Goal: Task Accomplishment & Management: Manage account settings

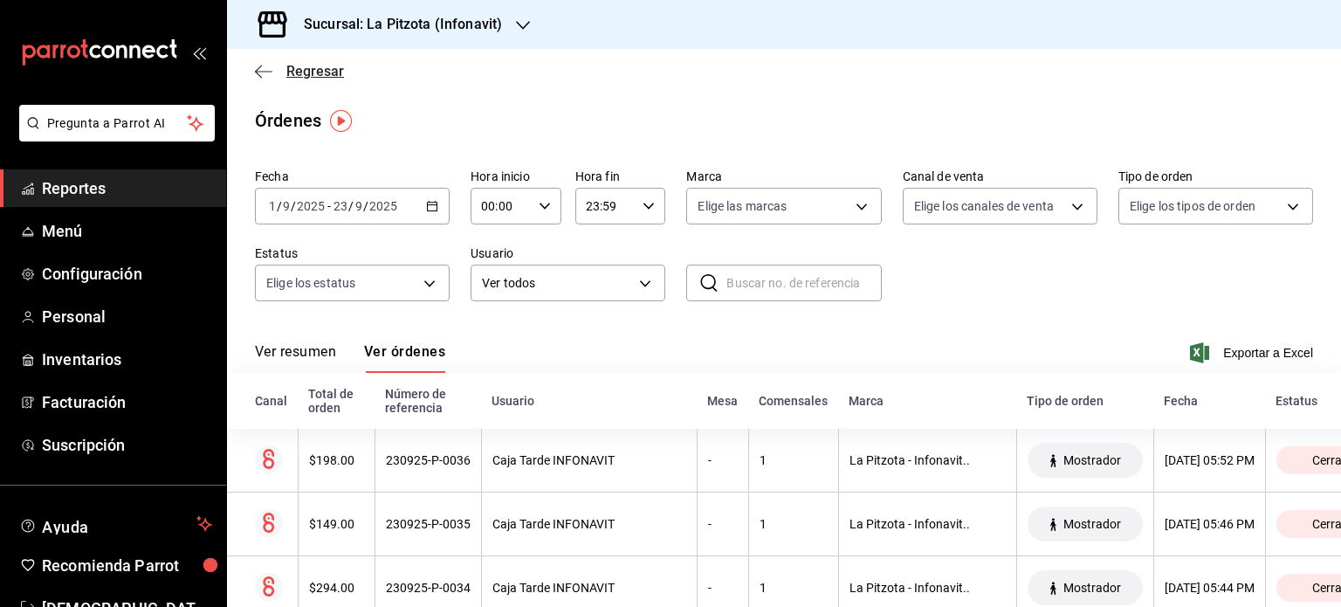
click at [256, 69] on icon "button" at bounding box center [258, 71] width 7 height 13
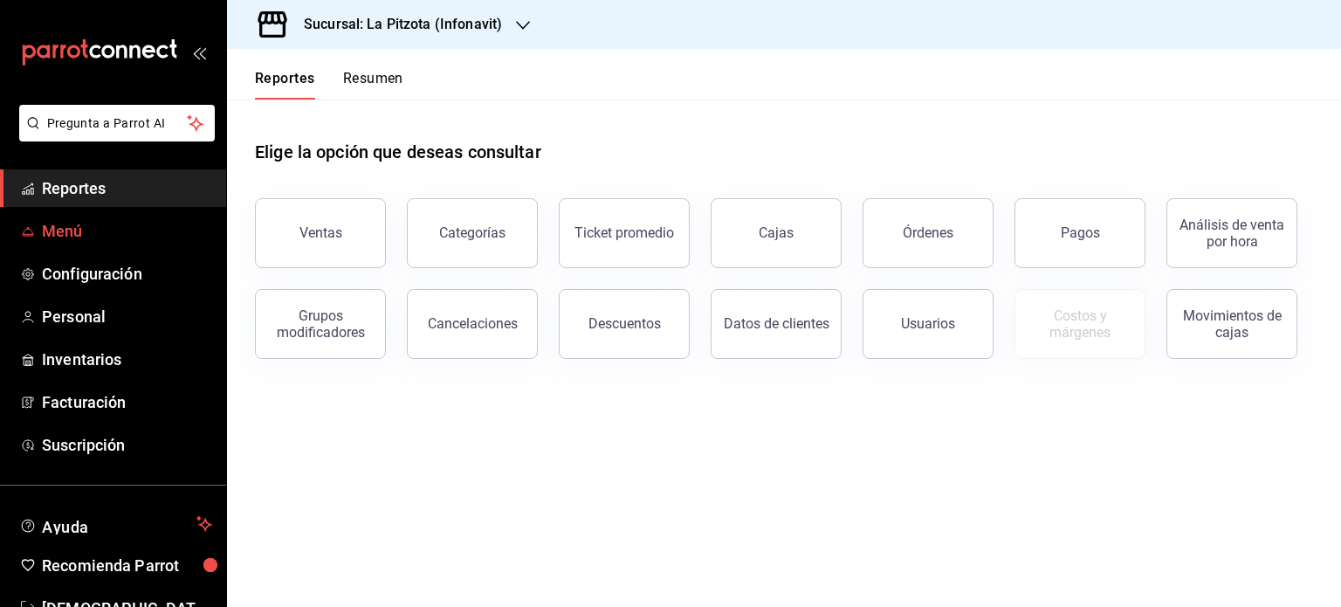
click at [98, 219] on span "Menú" at bounding box center [127, 231] width 170 height 24
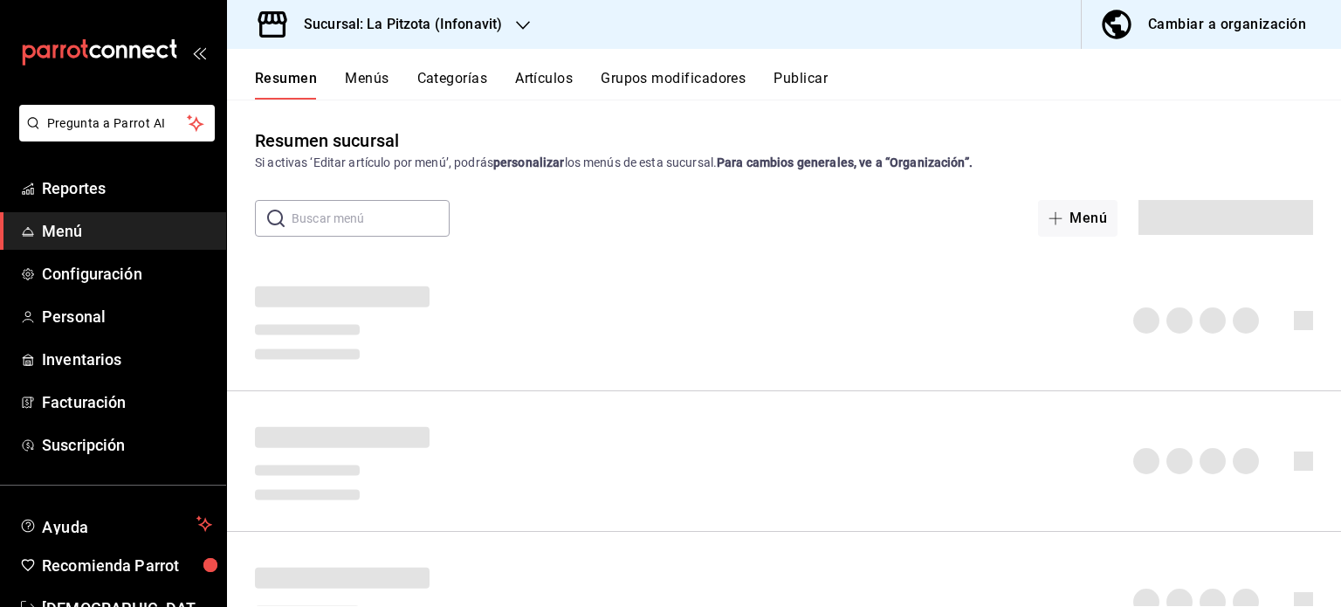
click at [1250, 27] on div "Cambiar a organización" at bounding box center [1227, 24] width 158 height 24
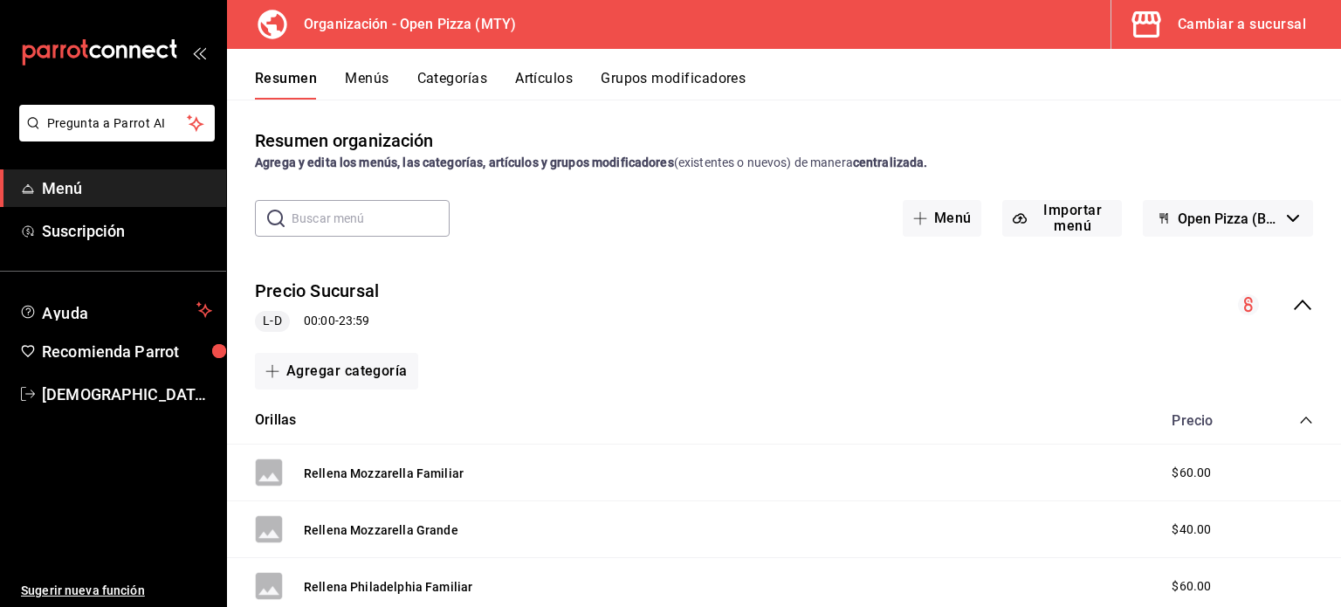
click at [1224, 225] on span "Open Pizza (Borrador)" at bounding box center [1229, 218] width 102 height 17
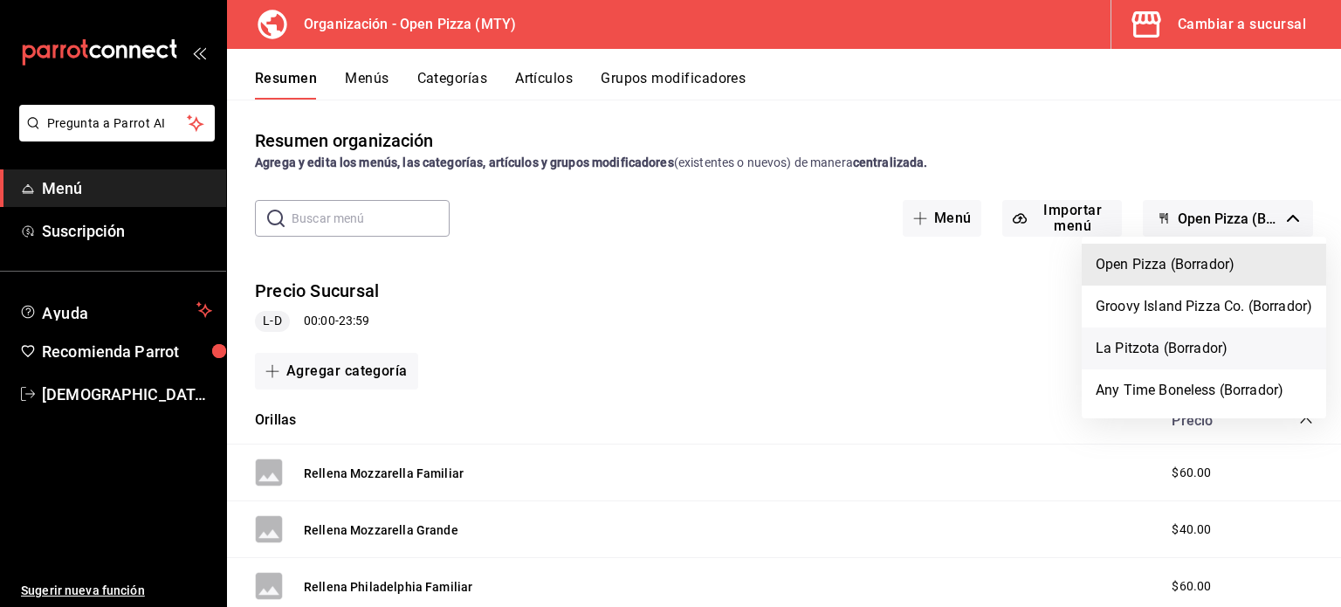
click at [1154, 352] on li "La Pitzota (Borrador)" at bounding box center [1204, 348] width 245 height 42
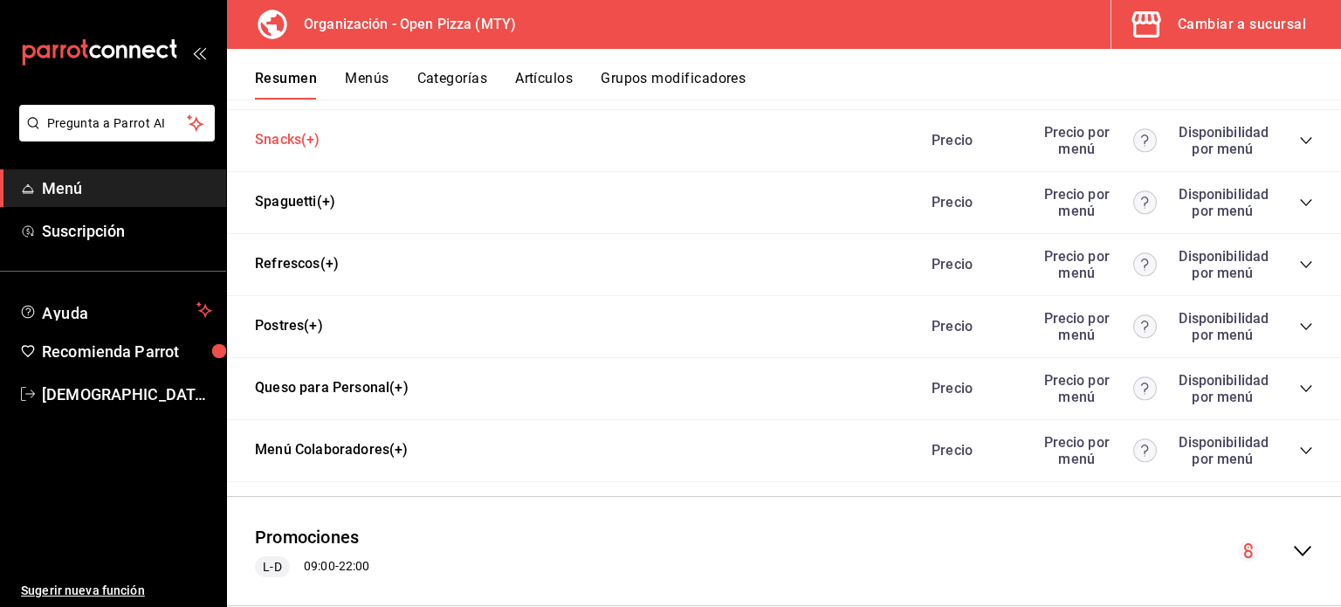
scroll to position [1261, 0]
drag, startPoint x: 300, startPoint y: 485, endPoint x: 894, endPoint y: 434, distance: 596.8
click at [894, 434] on div "Menú Colaboradores(+) Precio Precio por menú Disponibilidad por menú" at bounding box center [784, 449] width 1114 height 62
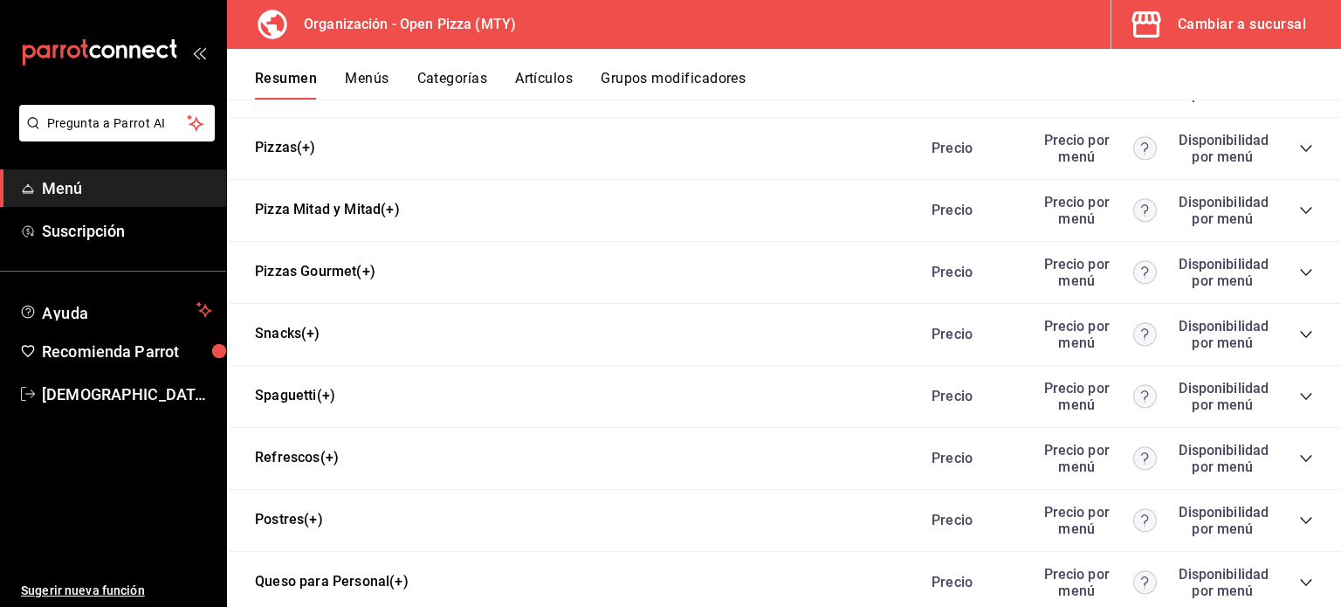
scroll to position [961, 0]
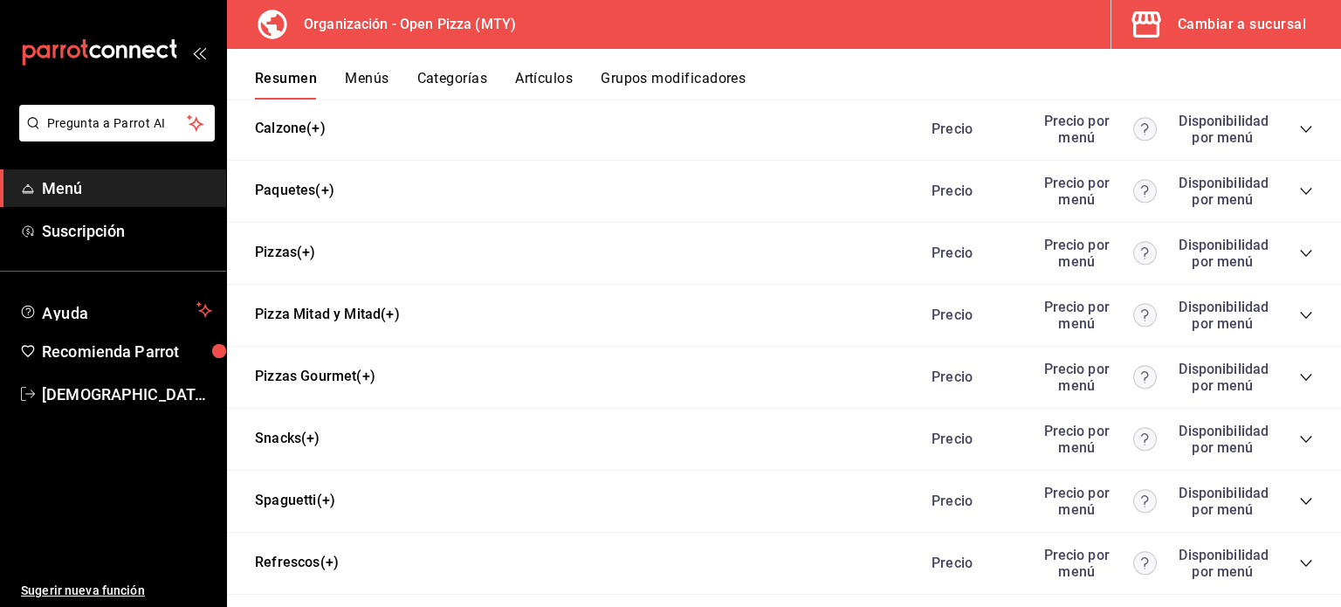
click at [1299, 191] on icon "collapse-category-row" at bounding box center [1306, 191] width 14 height 14
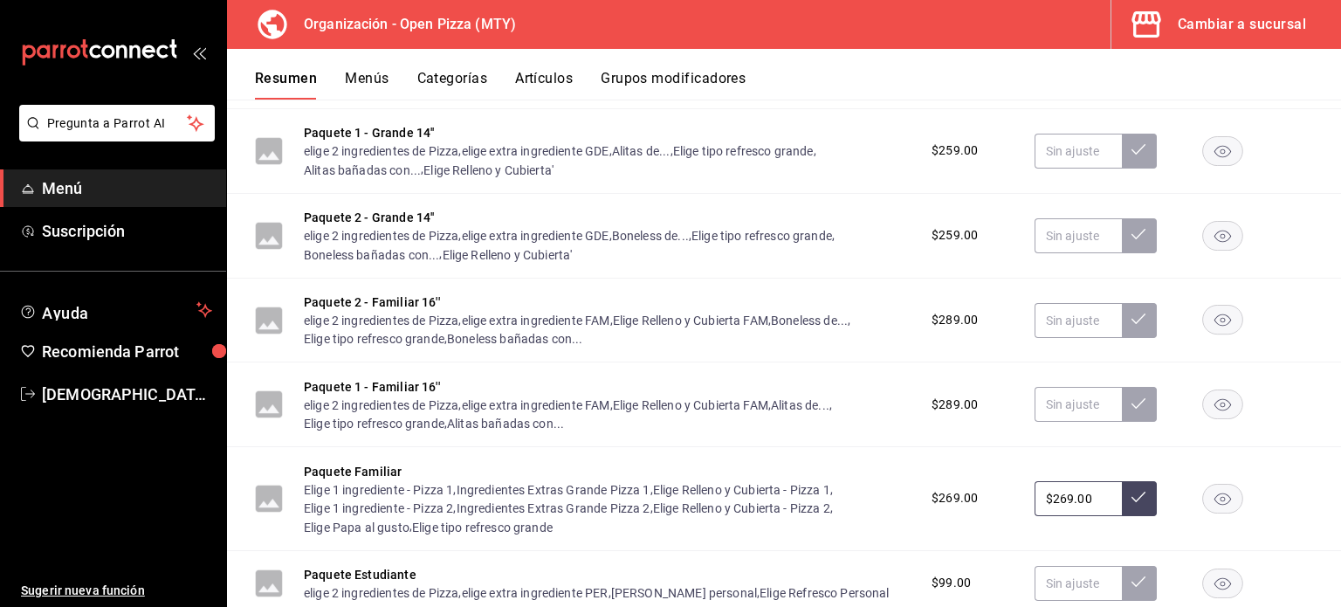
scroll to position [1099, 0]
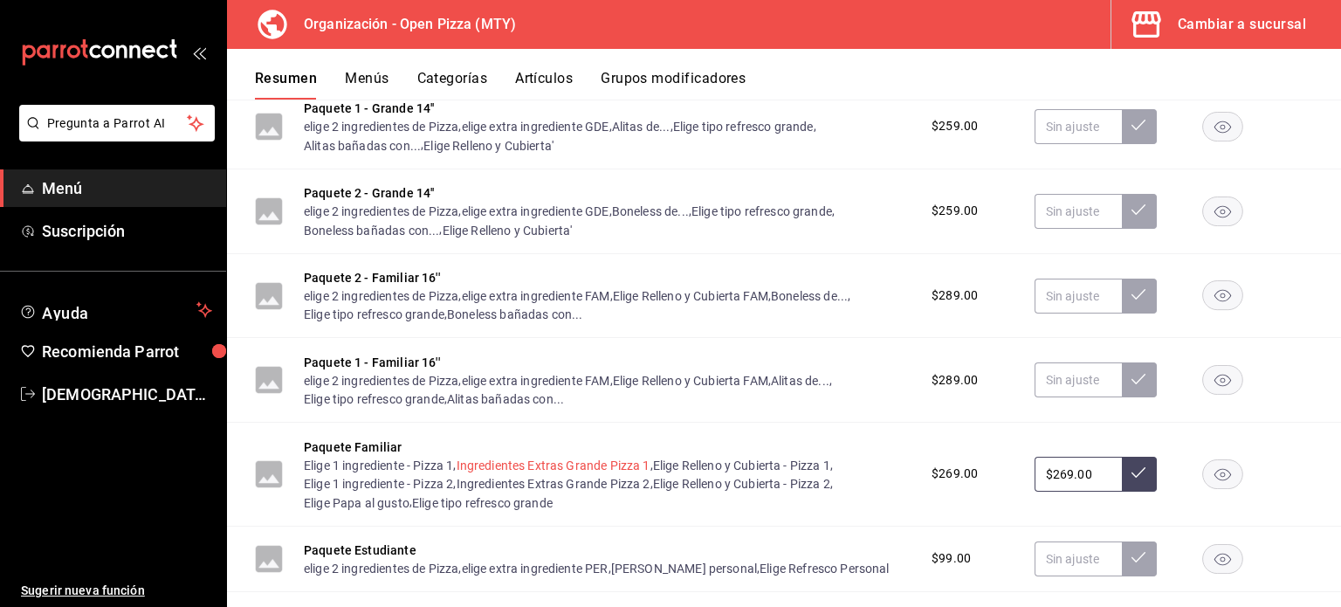
click at [569, 465] on button "Ingredientes Extras Grande Pizza 1" at bounding box center [554, 465] width 194 height 17
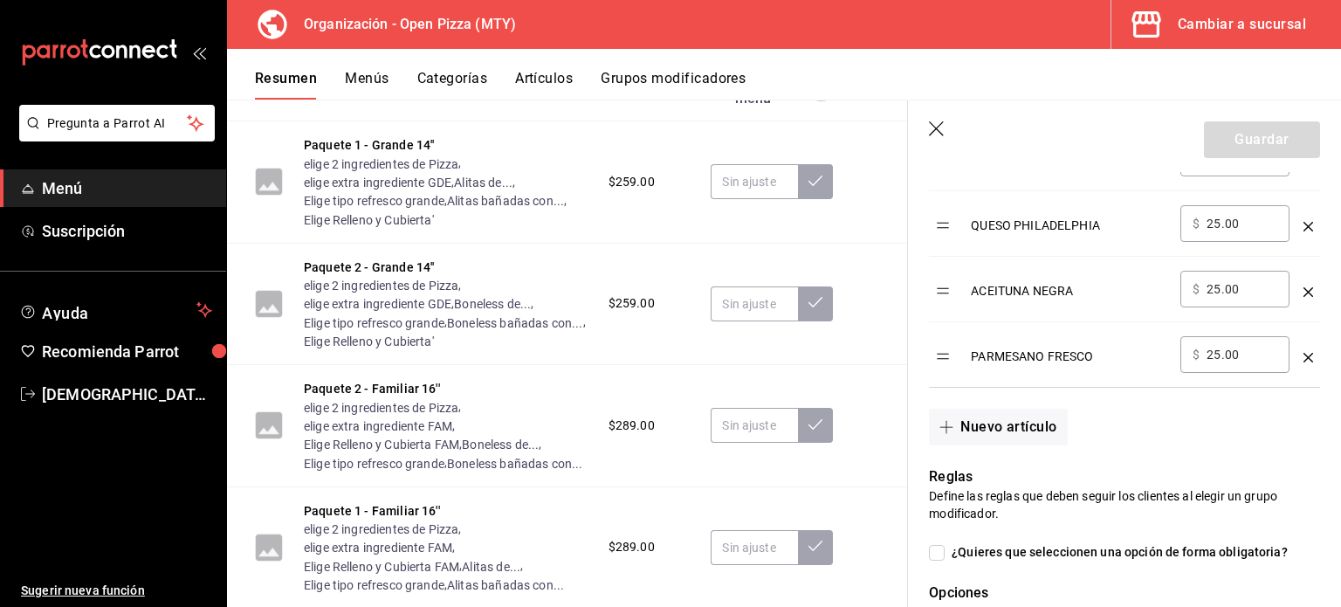
scroll to position [1456, 0]
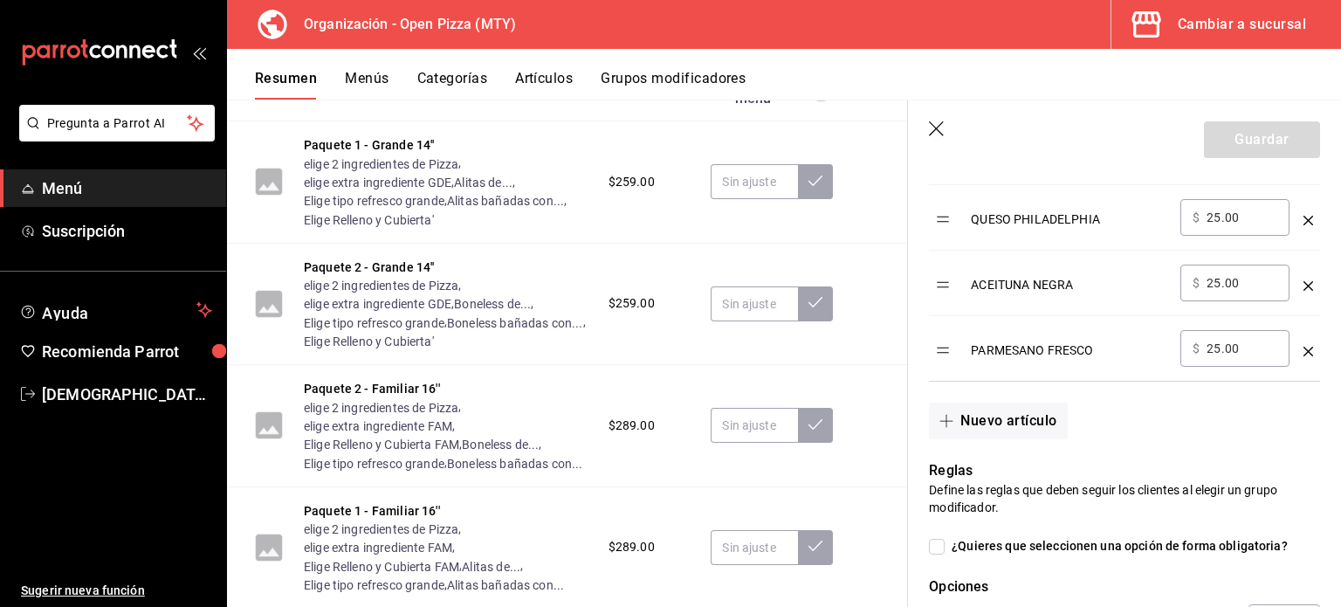
click at [1219, 352] on input "25.00" at bounding box center [1242, 348] width 71 height 17
type input "20.00"
click at [1282, 144] on button "Guardar" at bounding box center [1262, 139] width 116 height 37
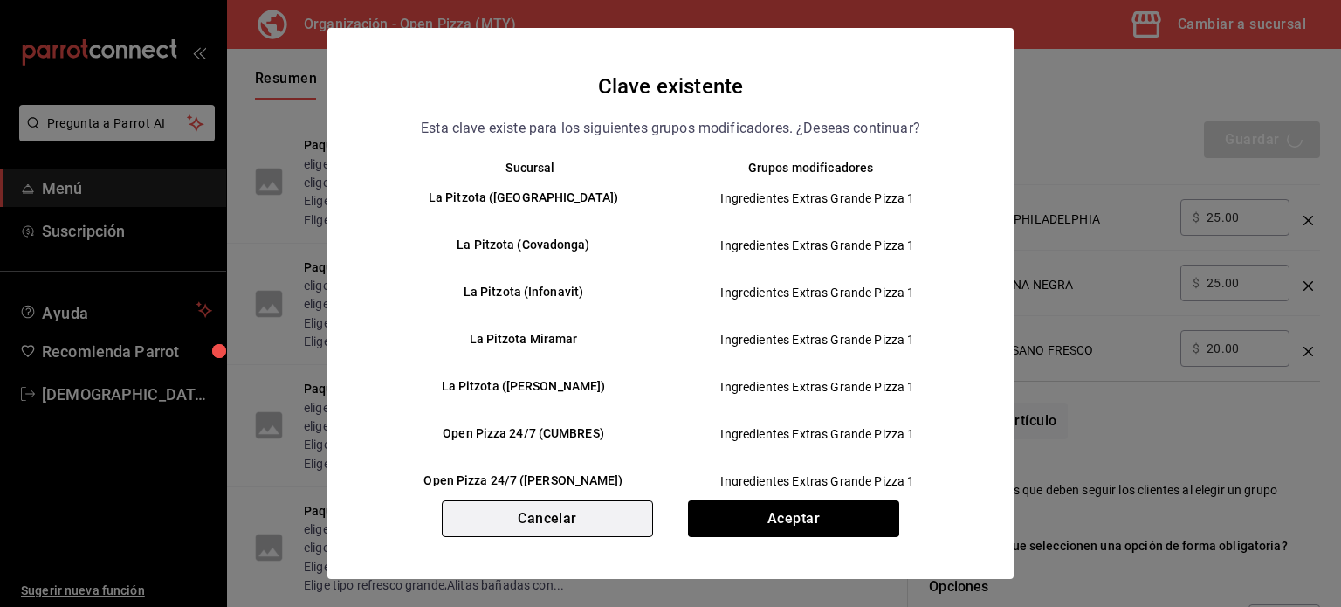
click at [531, 516] on button "Cancelar" at bounding box center [547, 518] width 211 height 37
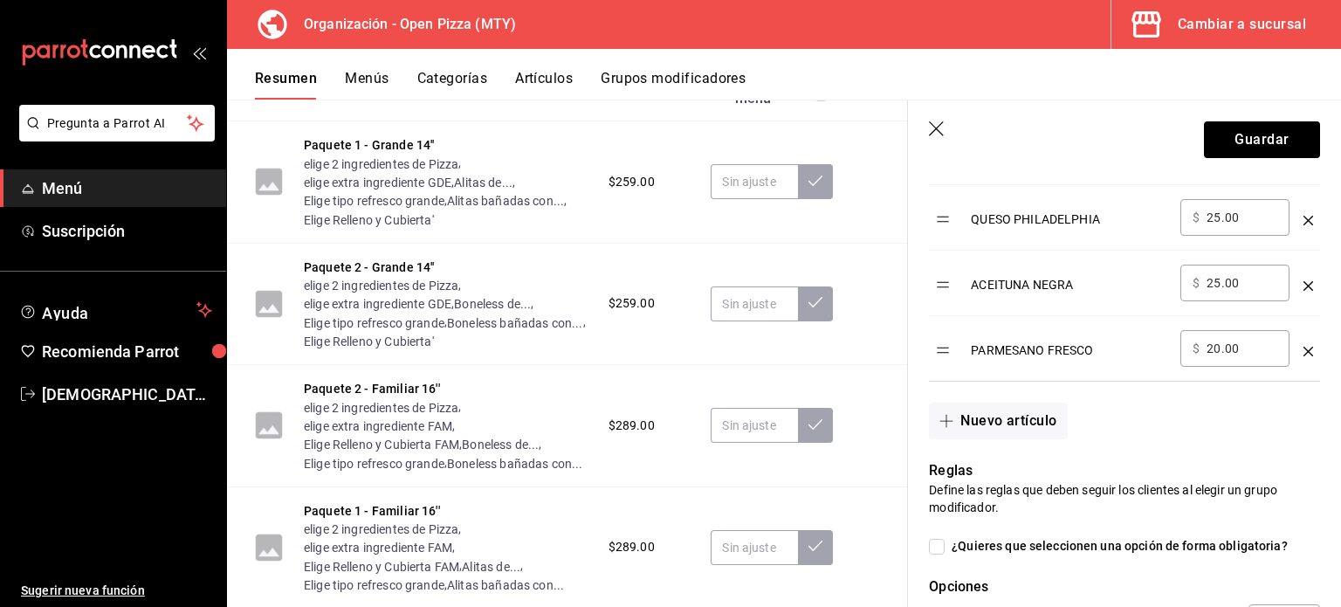
click at [931, 132] on icon "button" at bounding box center [937, 129] width 17 height 17
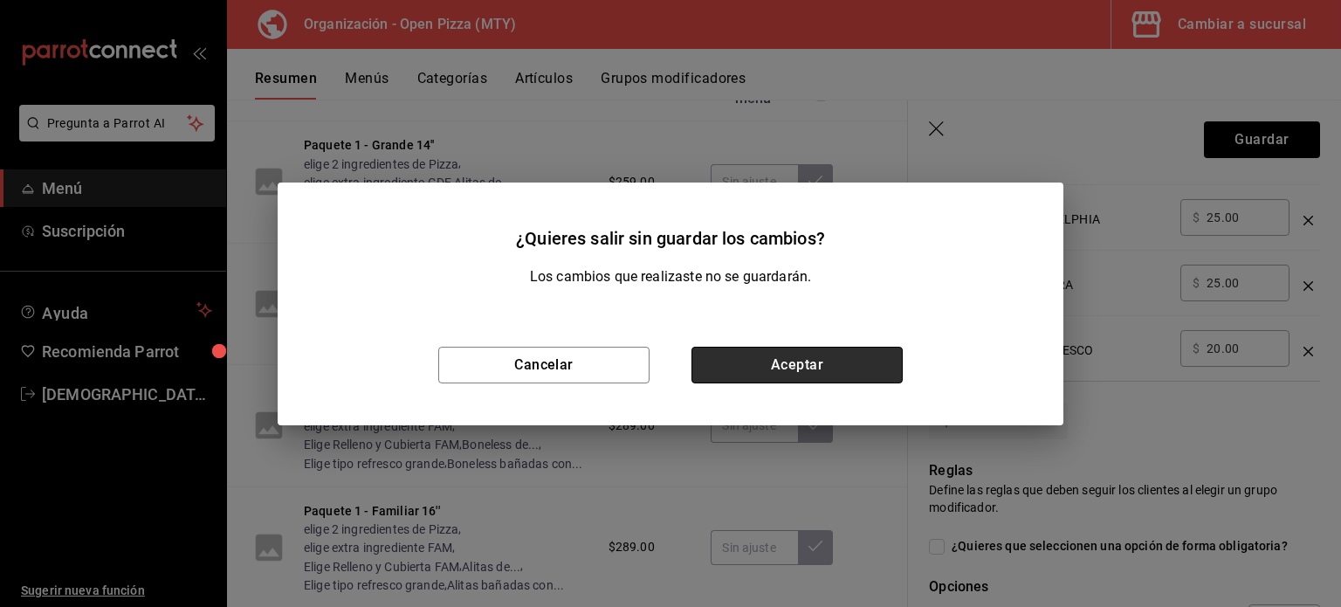
click at [724, 357] on button "Aceptar" at bounding box center [797, 365] width 211 height 37
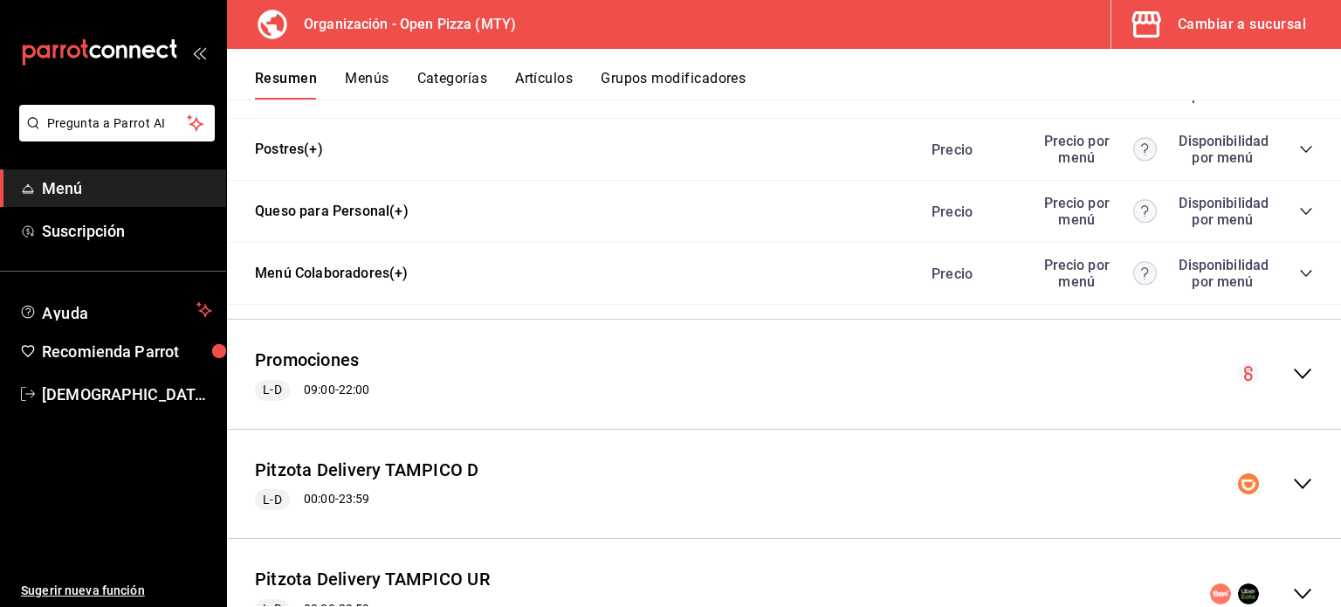
scroll to position [2022, 0]
click at [1292, 383] on icon "collapse-menu-row" at bounding box center [1302, 373] width 21 height 21
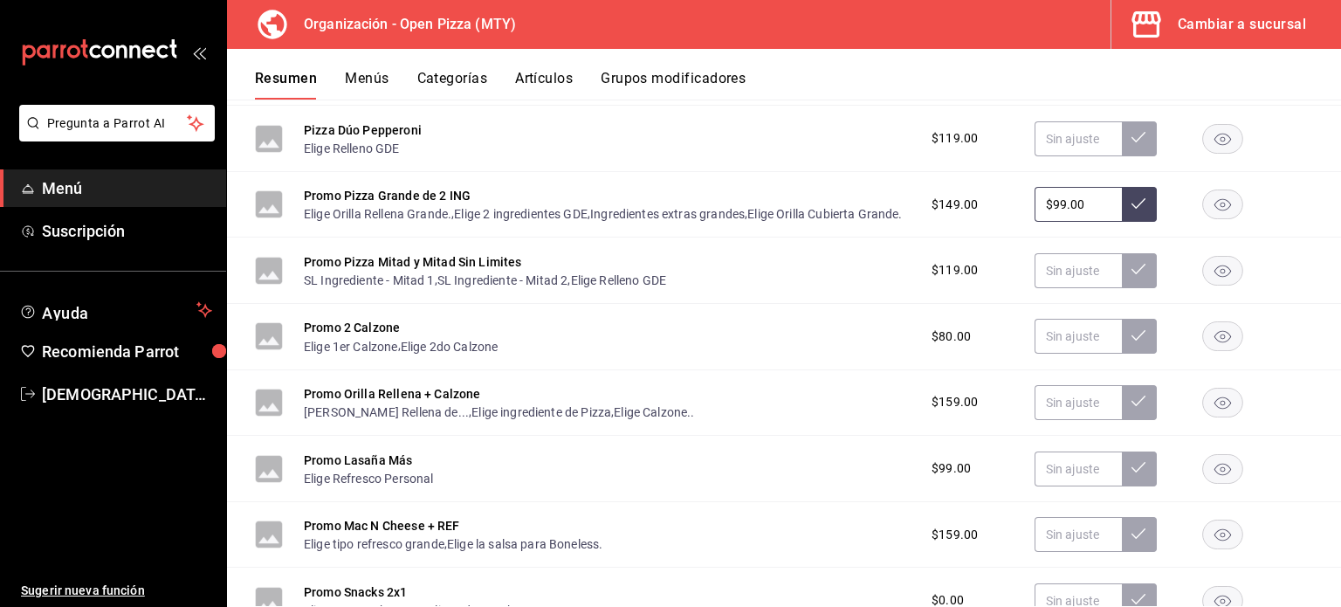
scroll to position [2979, 0]
click at [435, 203] on button "Promo Pizza Grande de 2 ING" at bounding box center [387, 196] width 167 height 17
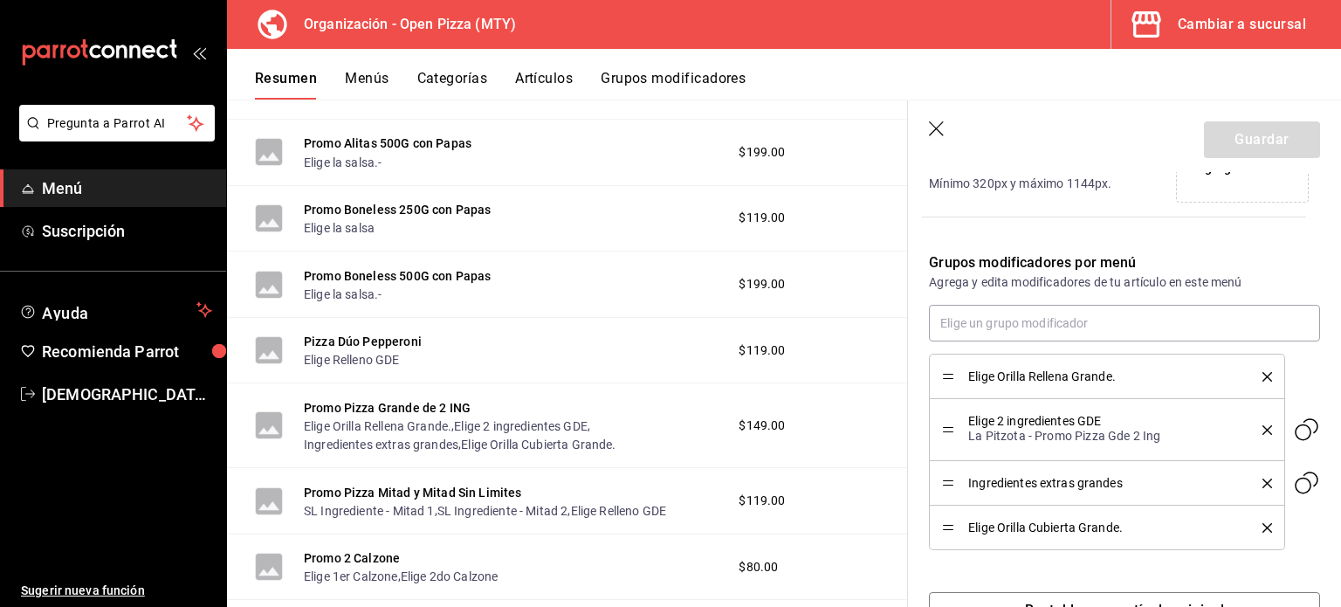
scroll to position [513, 0]
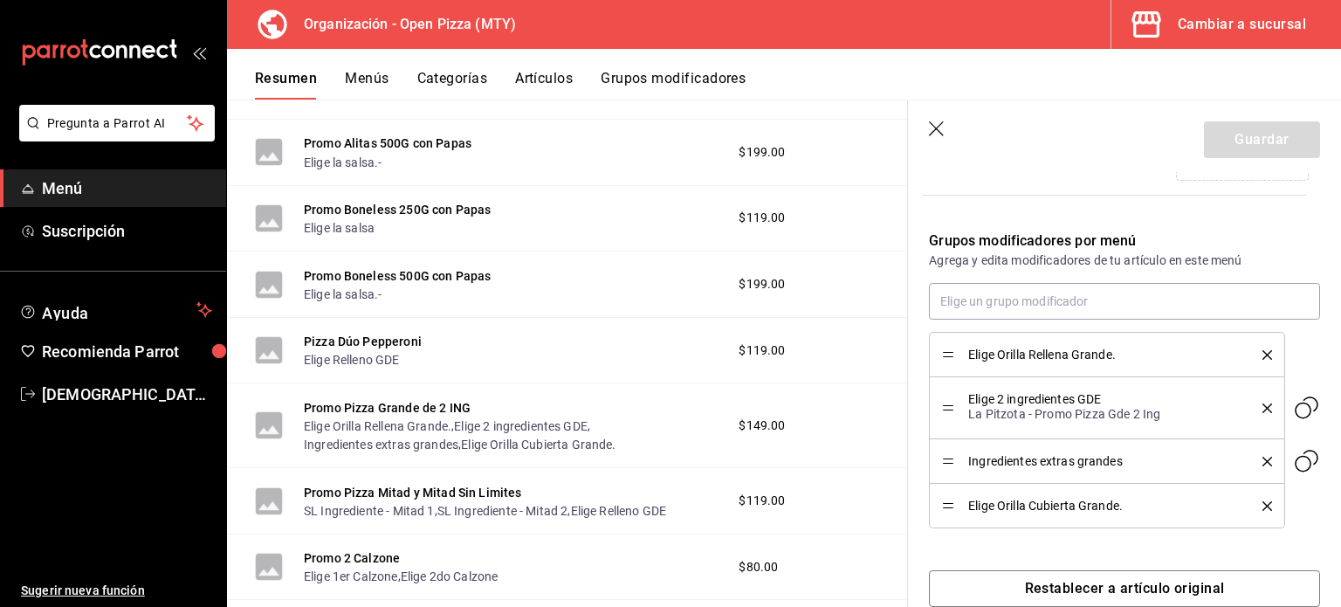
click at [1263, 457] on icon "delete" at bounding box center [1268, 462] width 10 height 10
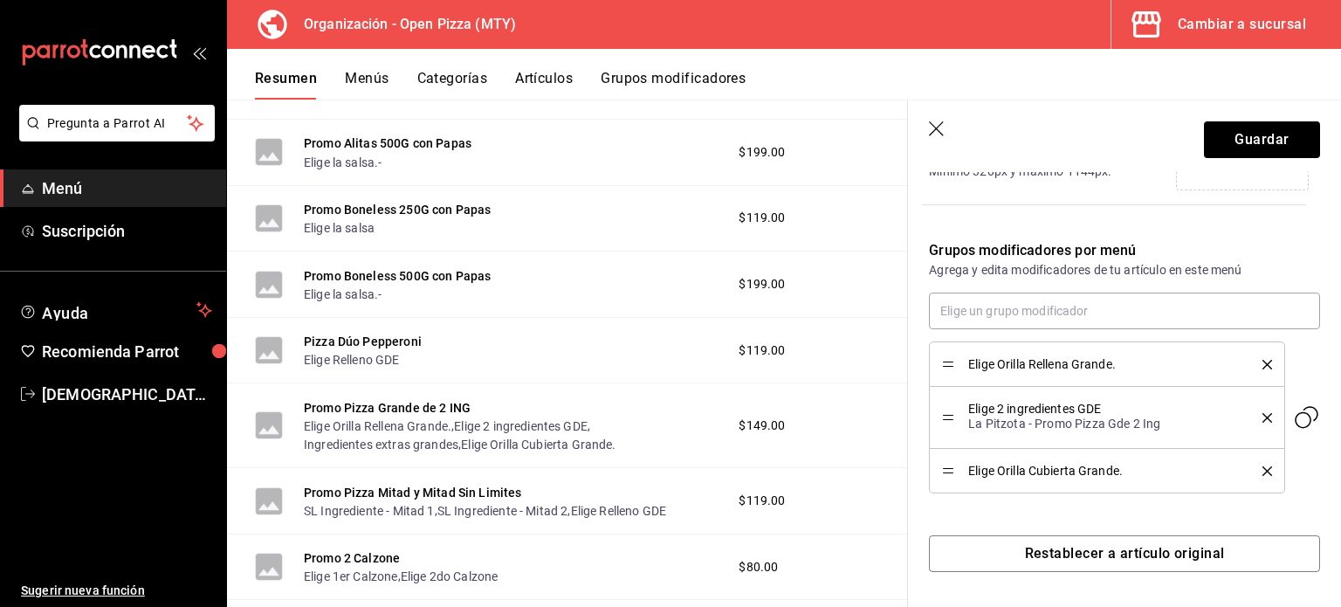
scroll to position [503, 0]
click at [1071, 315] on input "text" at bounding box center [1124, 311] width 391 height 37
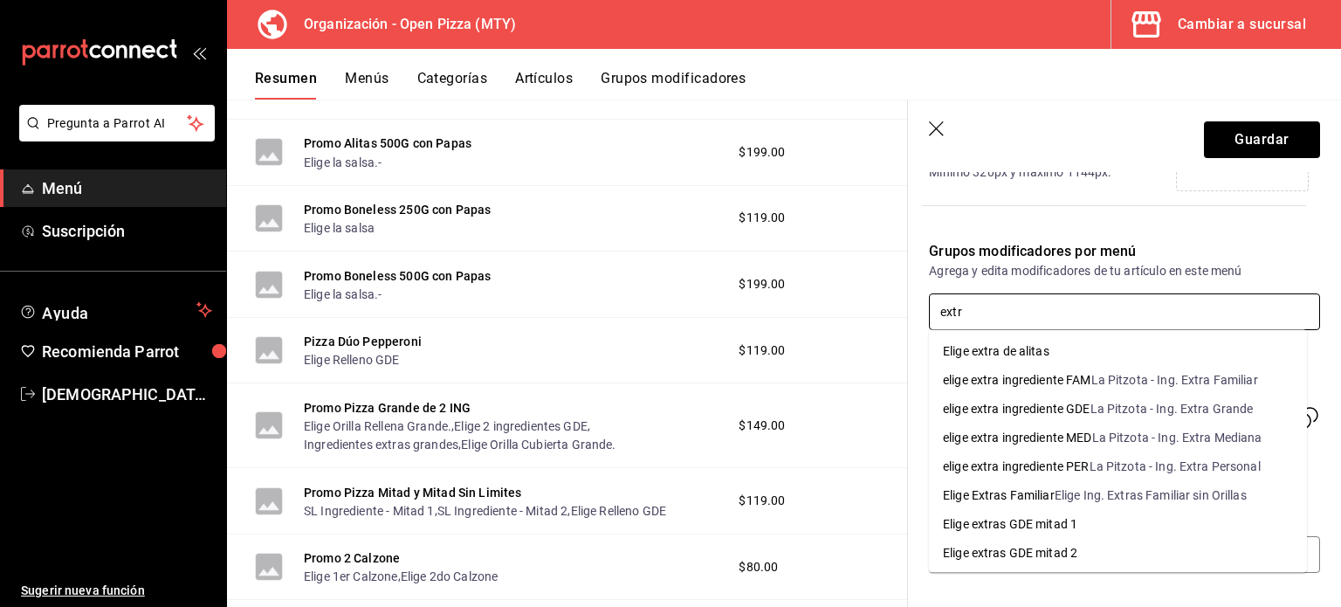
type input "extra"
click at [975, 400] on div "elige extra ingrediente GDE" at bounding box center [1017, 409] width 148 height 18
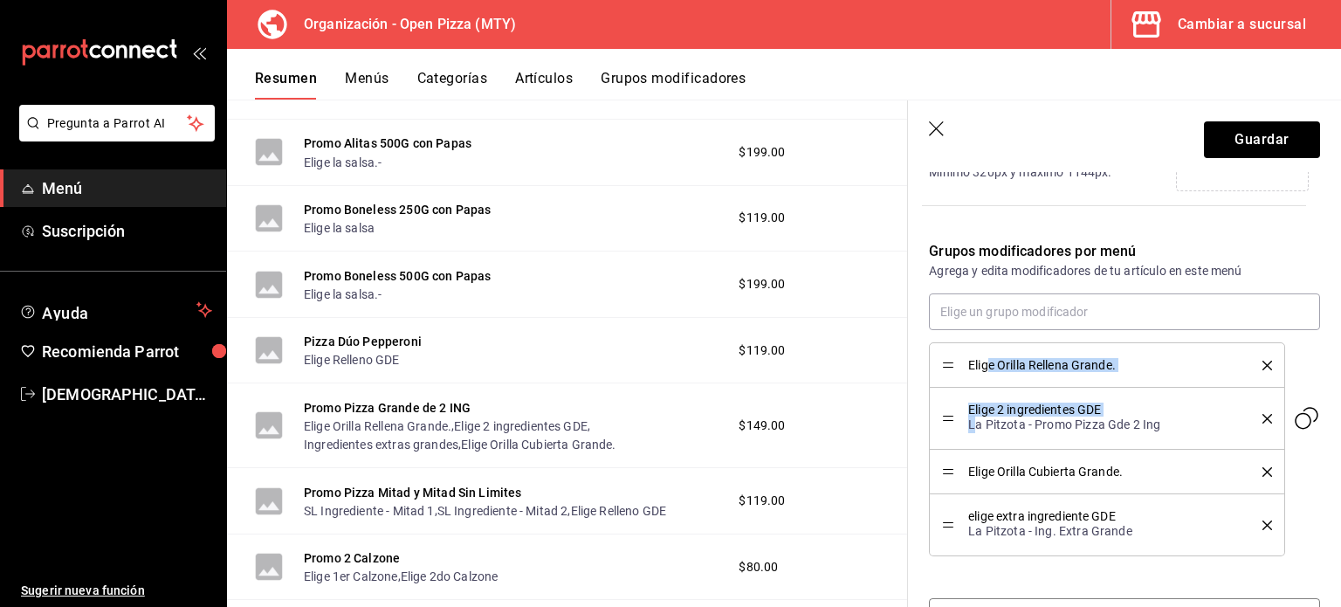
drag, startPoint x: 975, startPoint y: 420, endPoint x: 986, endPoint y: 385, distance: 36.5
click at [986, 385] on ul "Elige Orilla Rellena Grande. Elige 2 ingredientes GDE La Pitzota - Promo Pizza …" at bounding box center [1124, 449] width 391 height 214
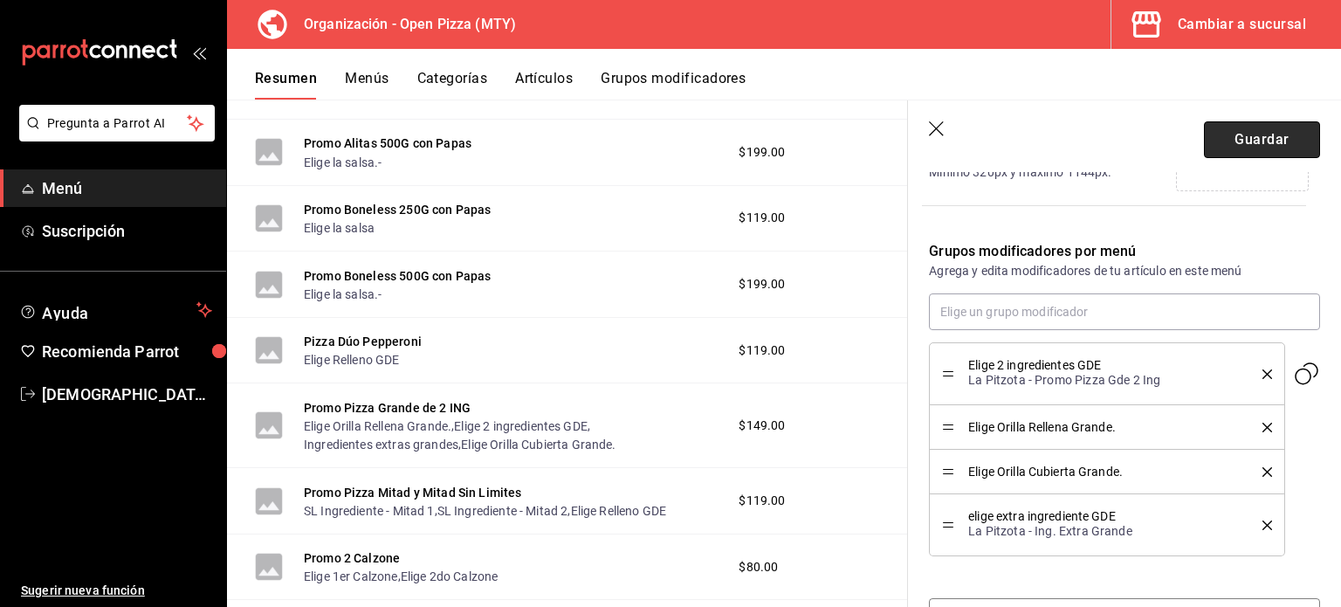
click at [1236, 142] on button "Guardar" at bounding box center [1262, 139] width 116 height 37
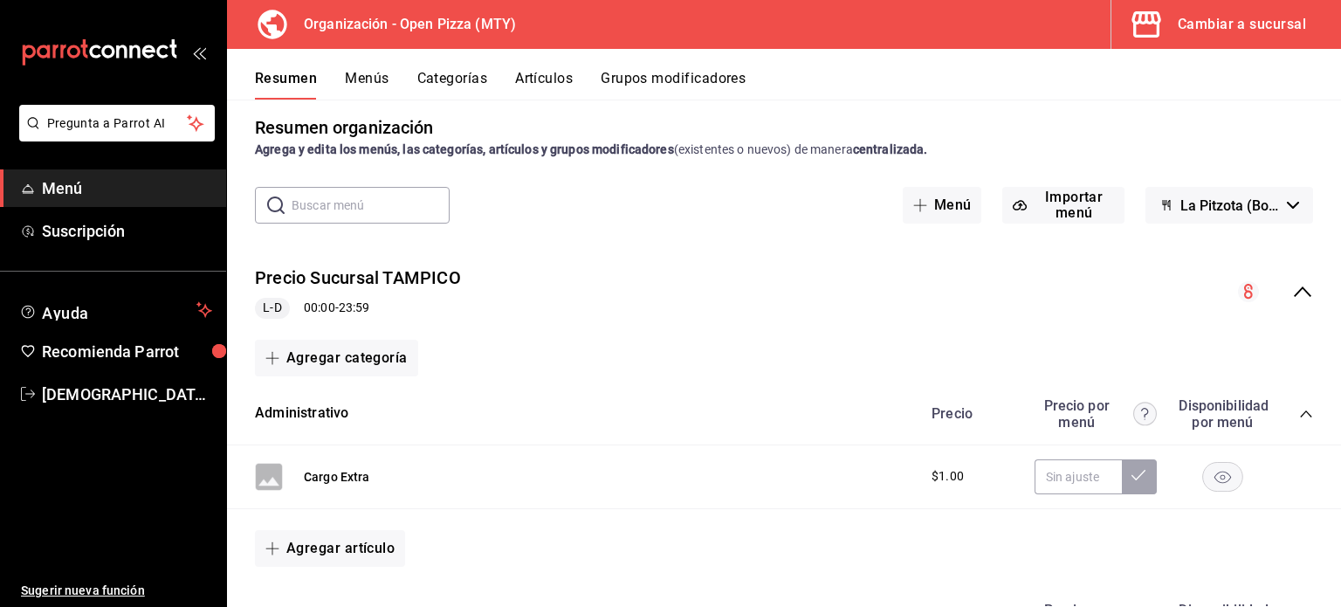
scroll to position [11, 0]
click at [674, 75] on button "Grupos modificadores" at bounding box center [673, 85] width 145 height 30
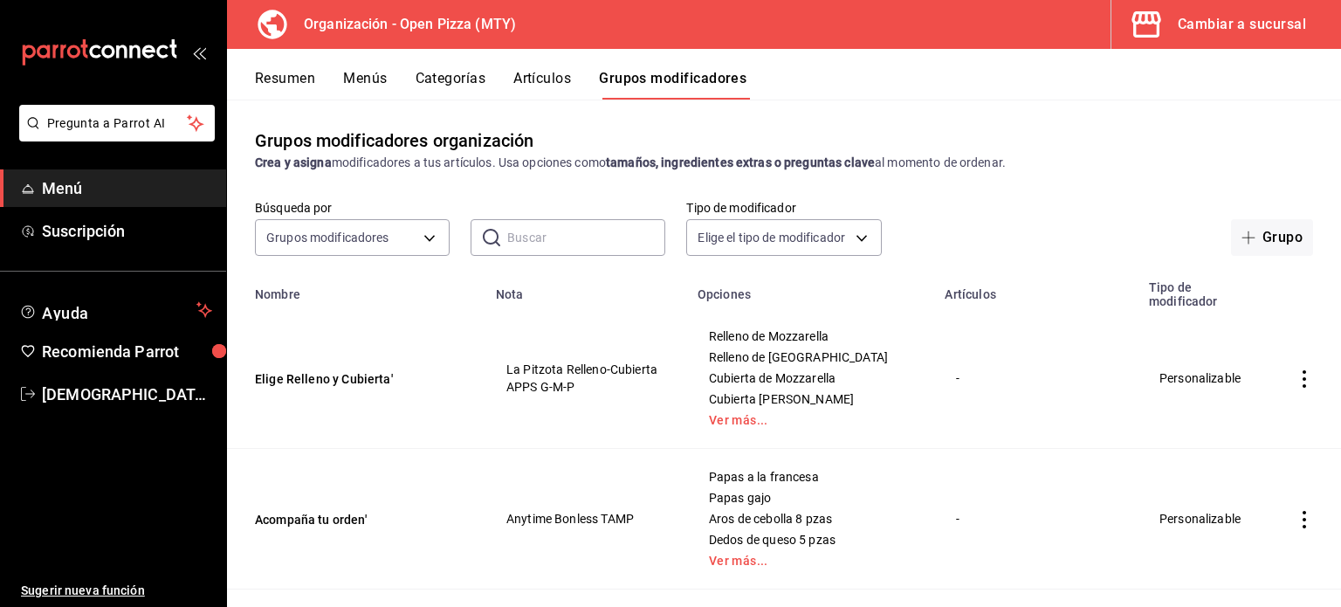
click at [513, 242] on input "text" at bounding box center [586, 237] width 158 height 35
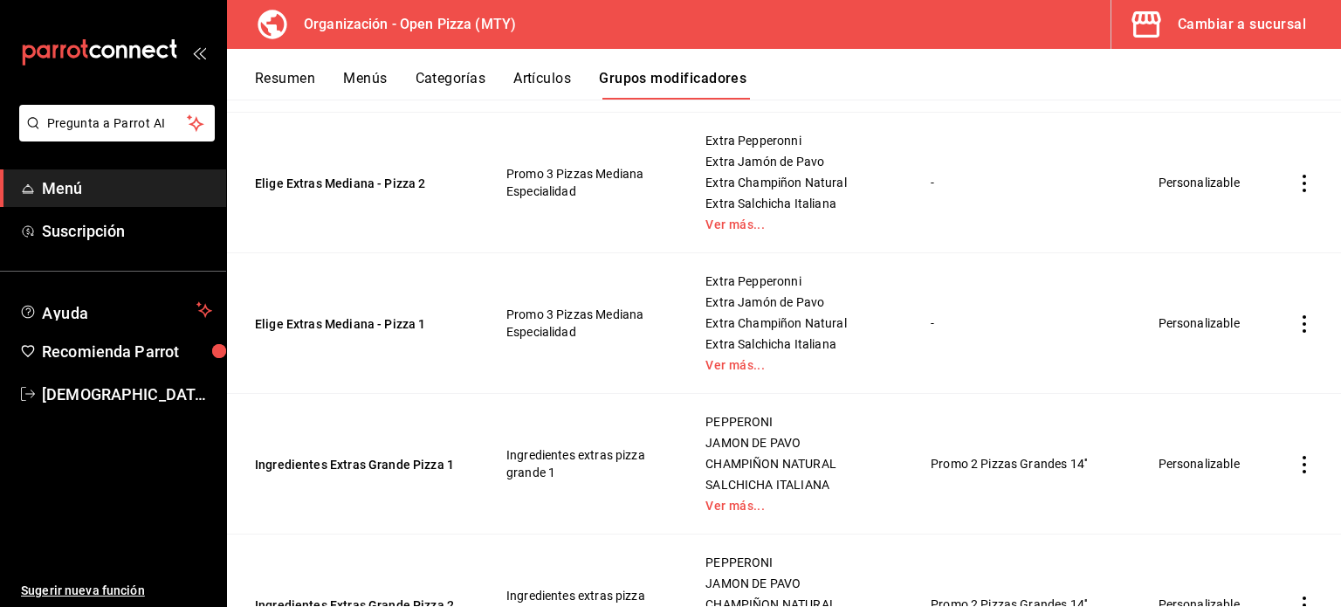
scroll to position [2503, 0]
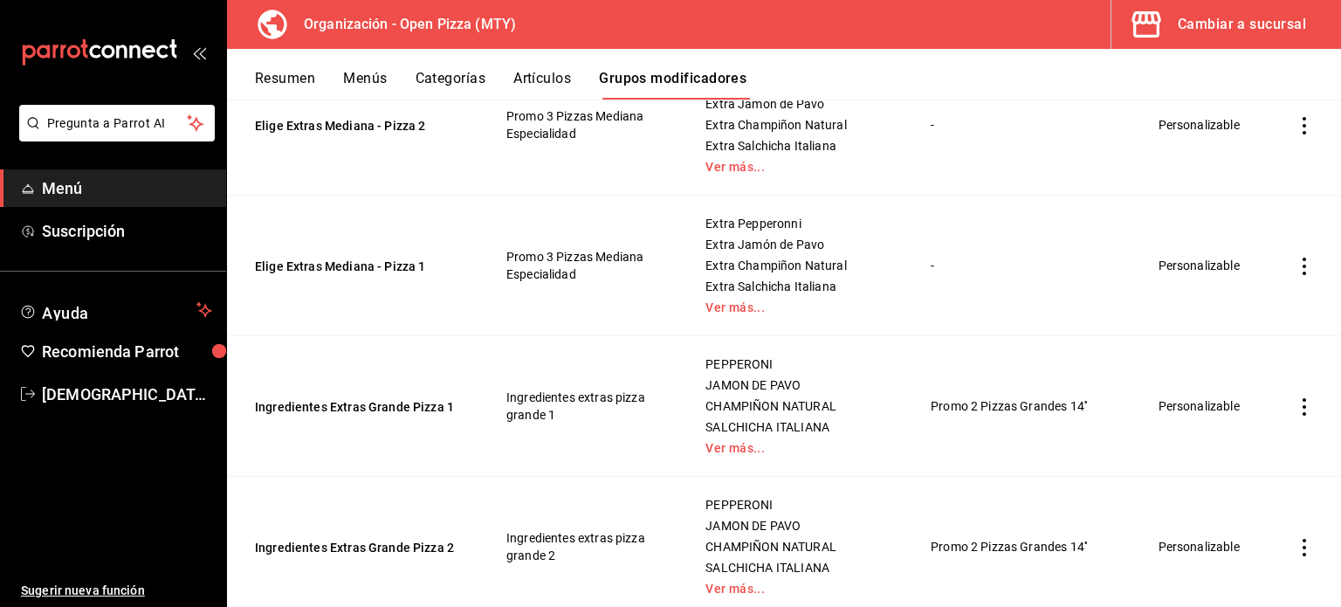
type input "extra"
click at [1296, 401] on icon "actions" at bounding box center [1304, 406] width 17 height 17
click at [1230, 497] on li "Duplicar" at bounding box center [1223, 481] width 105 height 36
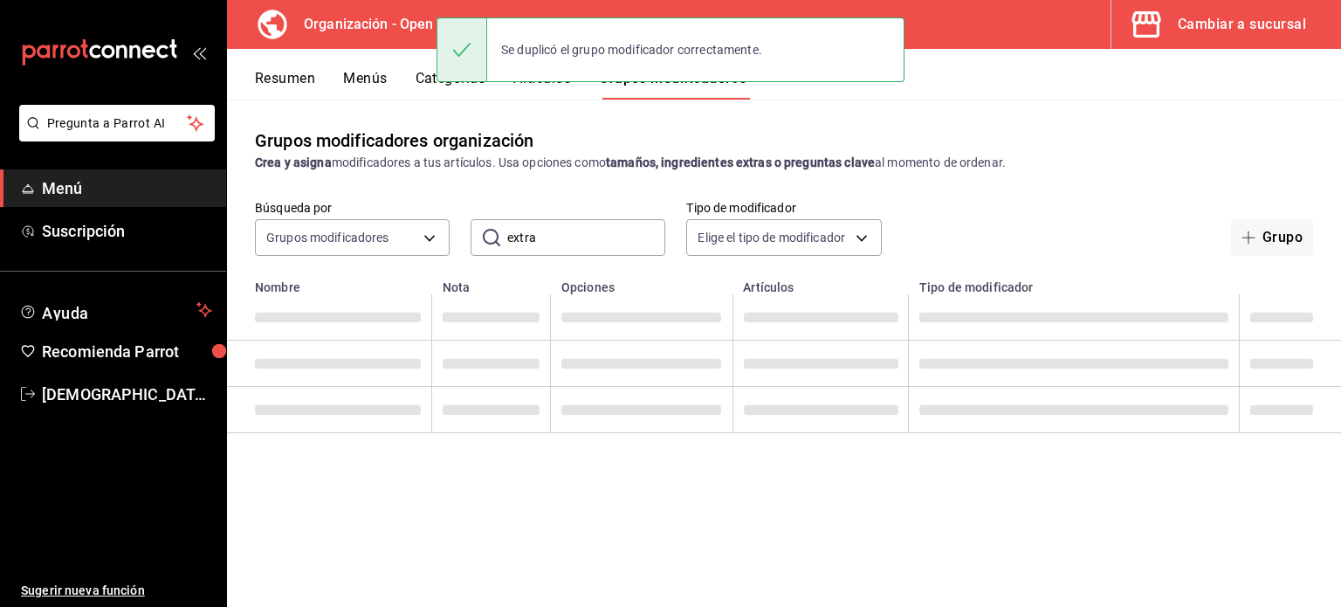
scroll to position [0, 0]
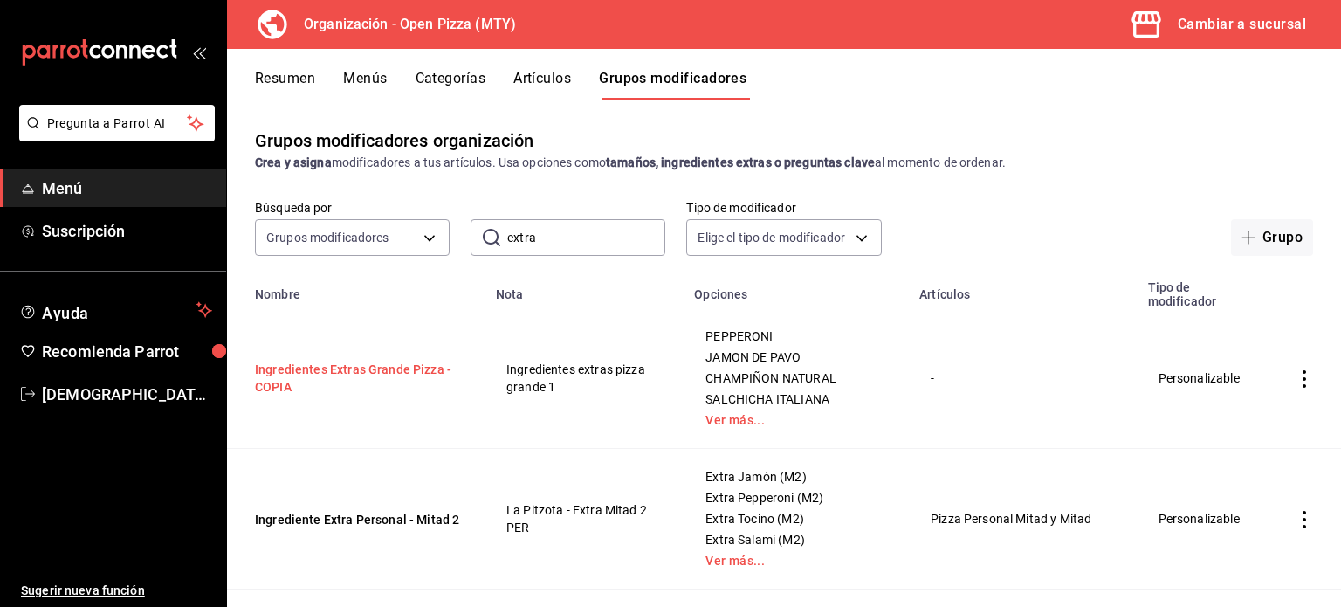
click at [410, 373] on button "Ingredientes Extras Grande Pizza - COPIA" at bounding box center [360, 378] width 210 height 35
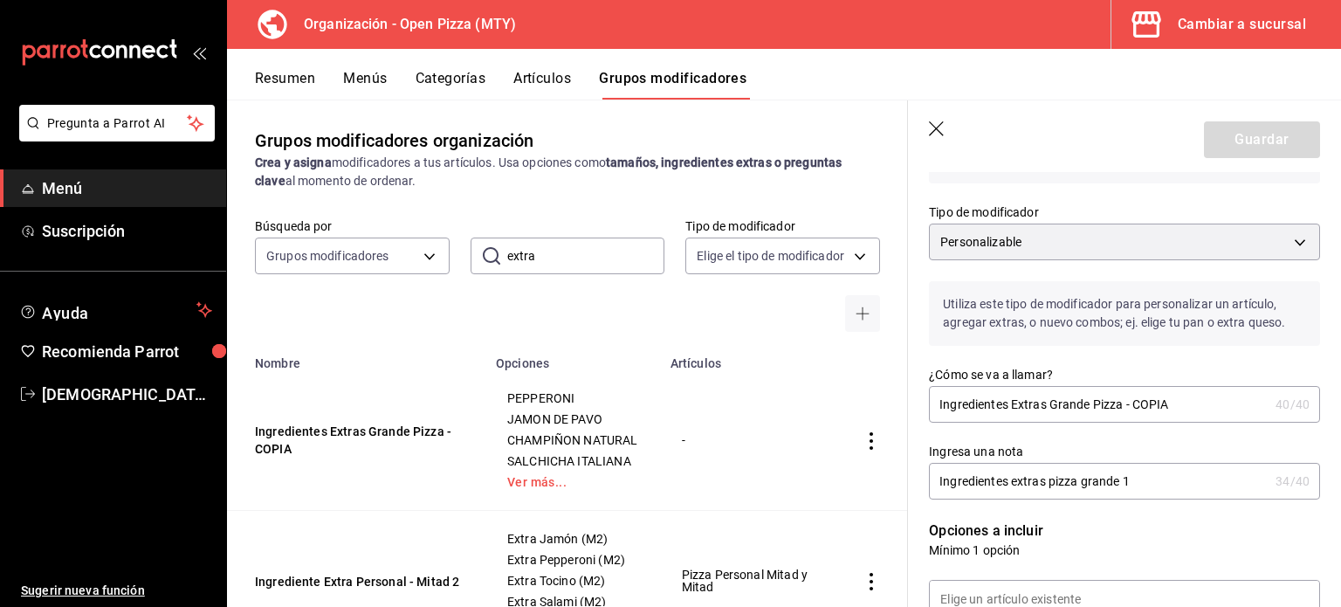
scroll to position [110, 0]
drag, startPoint x: 1189, startPoint y: 402, endPoint x: 1009, endPoint y: 399, distance: 180.8
click at [1009, 399] on input "Ingredientes Extras Grande Pizza - COPIA" at bounding box center [1099, 401] width 340 height 35
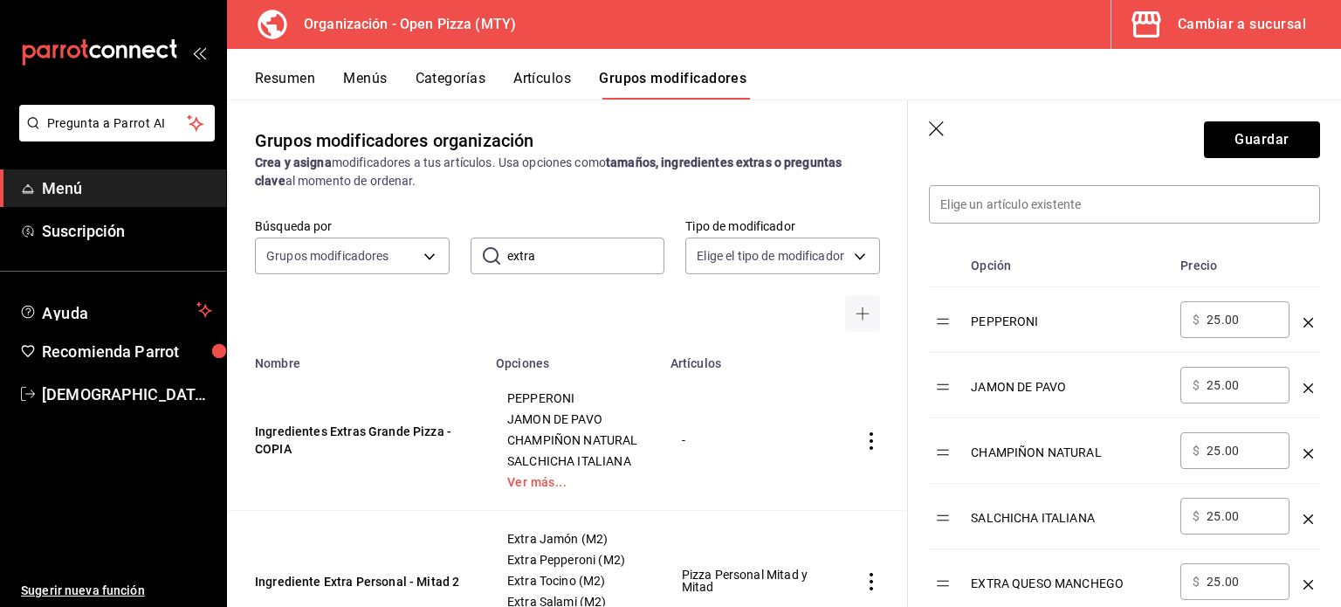
scroll to position [503, 0]
type input "Ingredientes extr mitad 1"
click at [1223, 318] on input "25.00" at bounding box center [1242, 318] width 71 height 17
drag, startPoint x: 1253, startPoint y: 318, endPoint x: 1132, endPoint y: 316, distance: 121.4
click at [1132, 316] on tr "PEPPERONI ​ $ 25.00 ​" at bounding box center [1124, 318] width 391 height 65
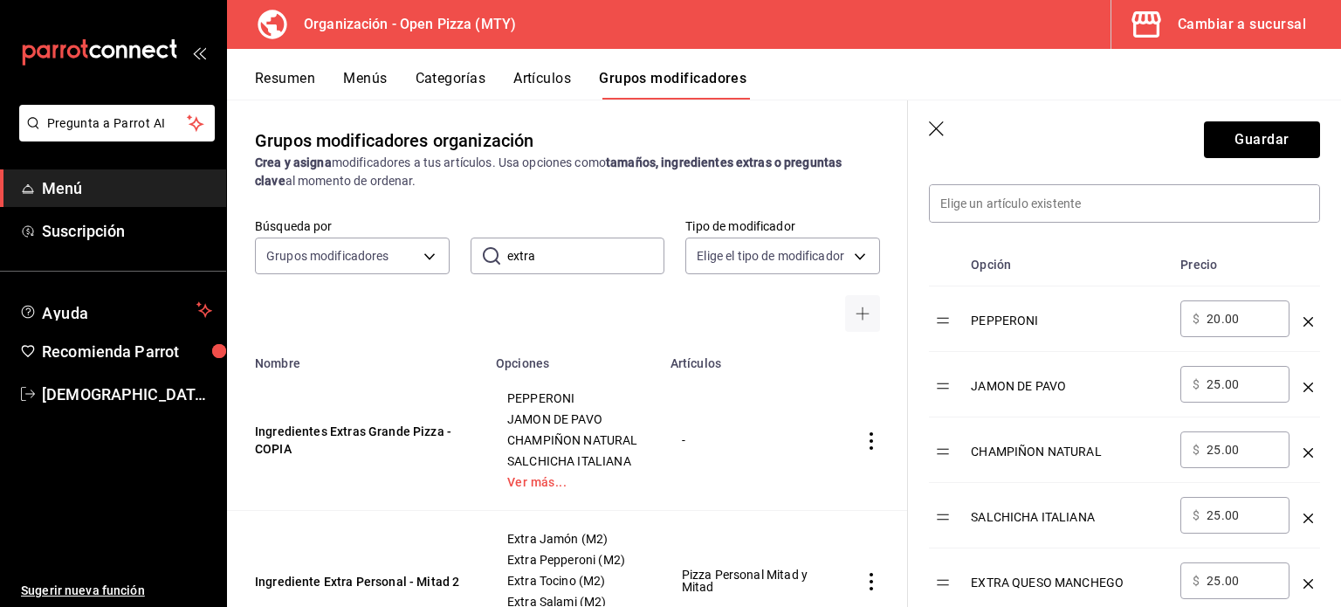
click at [1236, 316] on input "20.00" at bounding box center [1242, 318] width 71 height 17
drag, startPoint x: 1243, startPoint y: 316, endPoint x: 1160, endPoint y: 311, distance: 83.1
click at [1160, 311] on tr "PEPPERONI ​ $ 20.00 ​" at bounding box center [1124, 318] width 391 height 65
type input "20.00"
drag, startPoint x: 1132, startPoint y: 364, endPoint x: 1094, endPoint y: 359, distance: 37.9
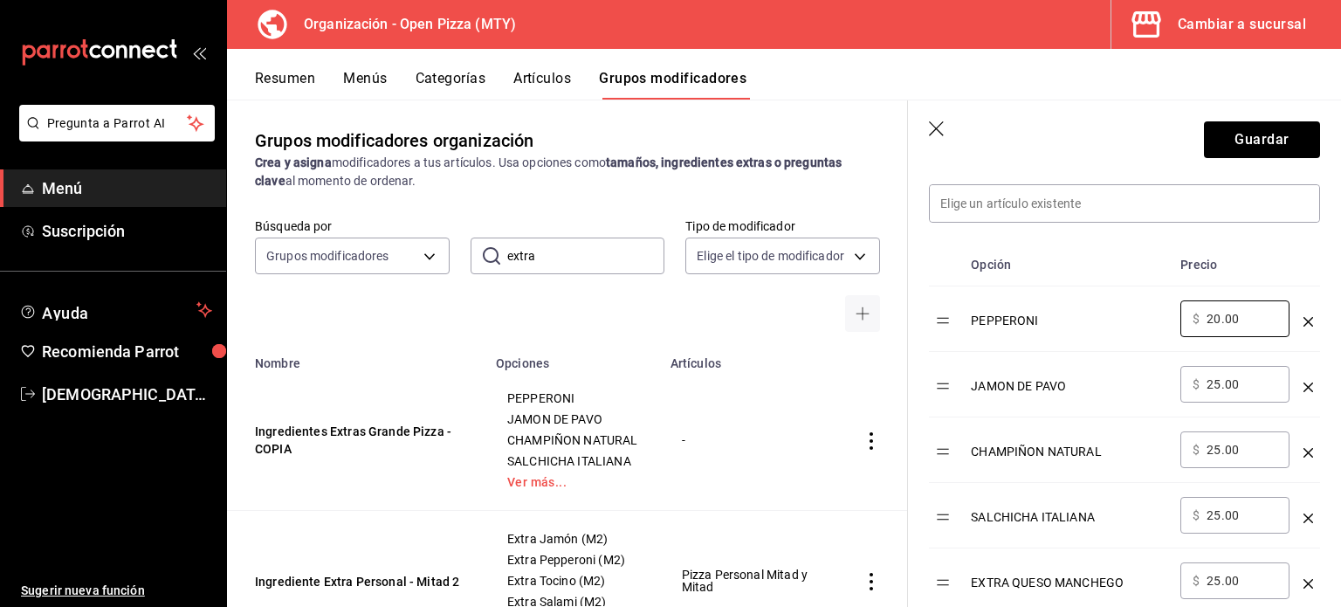
click at [1094, 359] on tr "JAMON DE PAVO ​ $ 25.00 ​" at bounding box center [1124, 384] width 391 height 65
paste input "0"
type input "20.00"
drag, startPoint x: 1248, startPoint y: 444, endPoint x: 1124, endPoint y: 438, distance: 124.1
click at [1124, 438] on tr "CHAMPIÑON NATURAL ​ $ 25.00 ​" at bounding box center [1124, 449] width 391 height 65
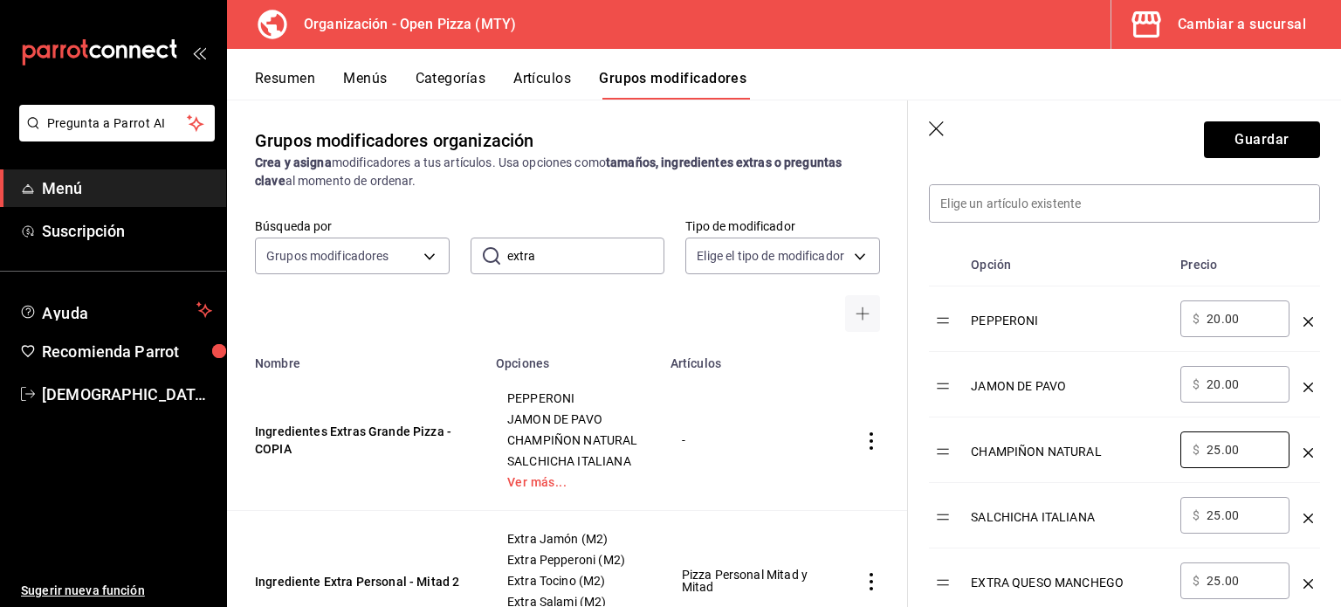
paste input "0"
type input "20.00"
drag, startPoint x: 1247, startPoint y: 507, endPoint x: 1086, endPoint y: 488, distance: 161.8
click at [1086, 488] on tr "SALCHICHA ITALIANA ​ $ 25.00 ​" at bounding box center [1124, 515] width 391 height 65
paste input "0"
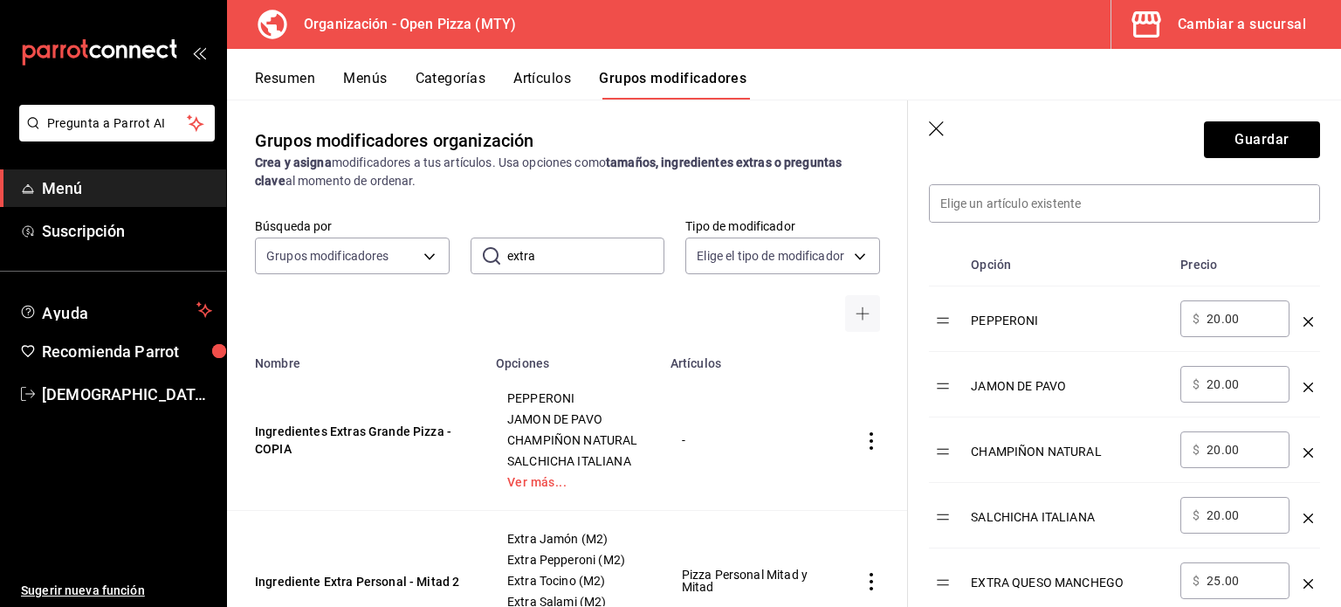
scroll to position [589, 0]
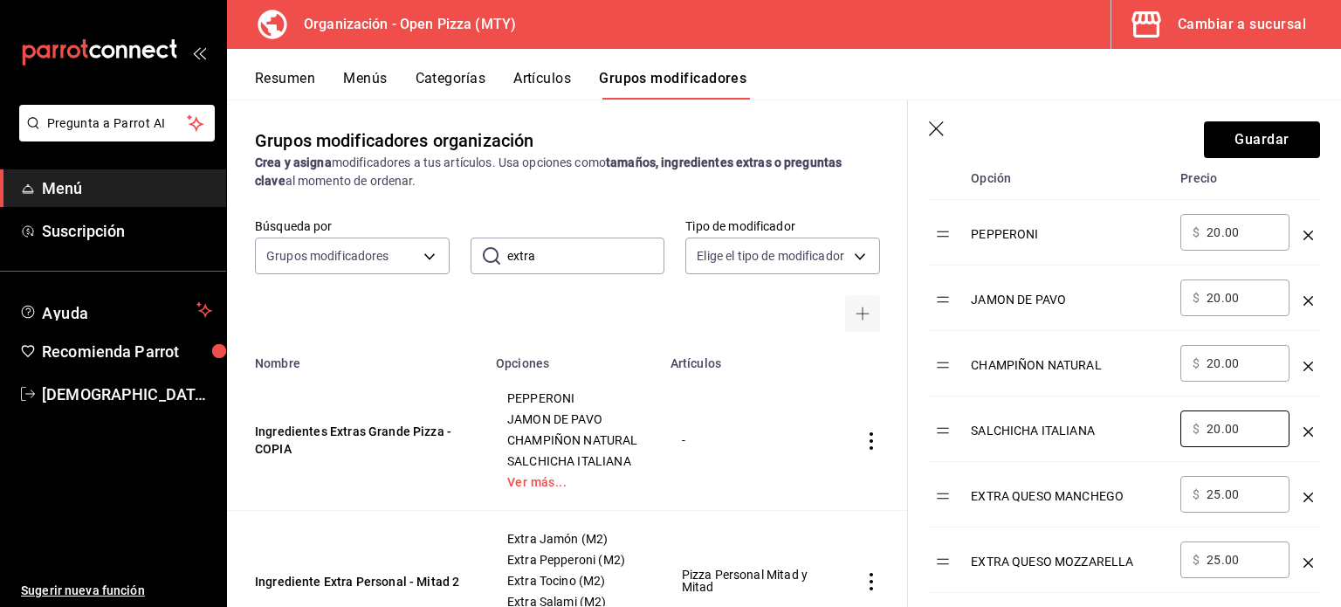
type input "20.00"
drag, startPoint x: 1237, startPoint y: 497, endPoint x: 1188, endPoint y: 490, distance: 50.3
click at [1188, 490] on div "​ $ 25.00 ​" at bounding box center [1235, 494] width 109 height 37
paste input "0"
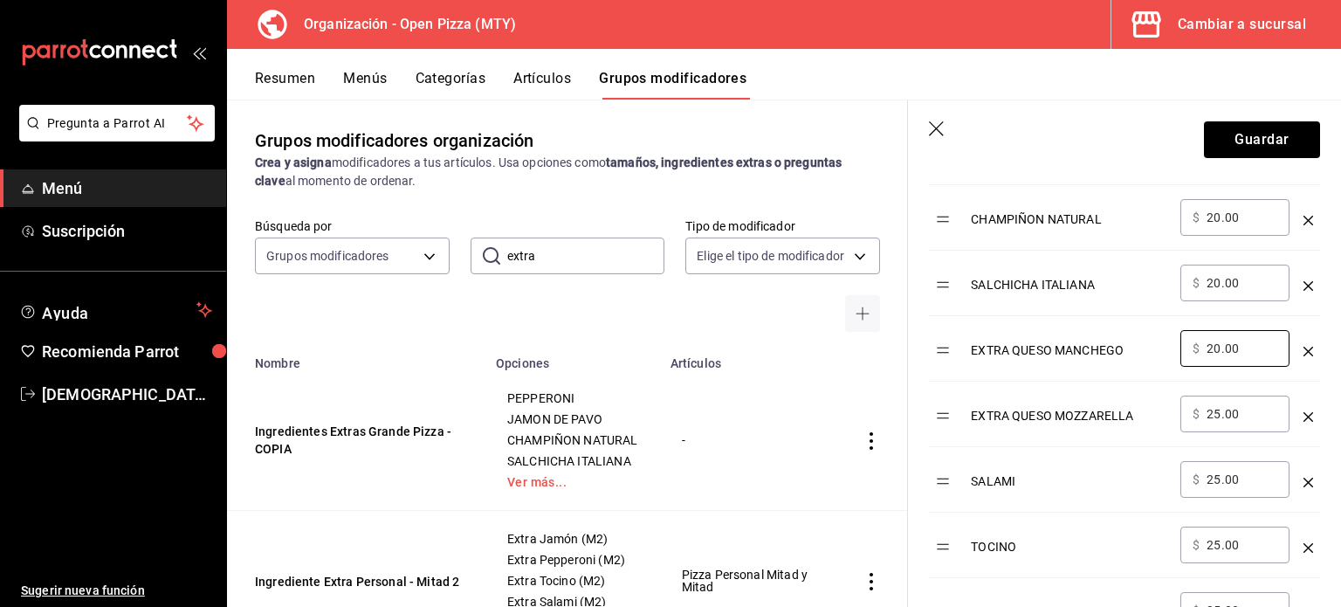
scroll to position [734, 0]
type input "20.00"
drag, startPoint x: 1247, startPoint y: 413, endPoint x: 1153, endPoint y: 400, distance: 95.2
click at [1153, 400] on tr "EXTRA QUESO MOZZARELLA ​ $ 25.00 ​" at bounding box center [1124, 415] width 391 height 65
paste input "0"
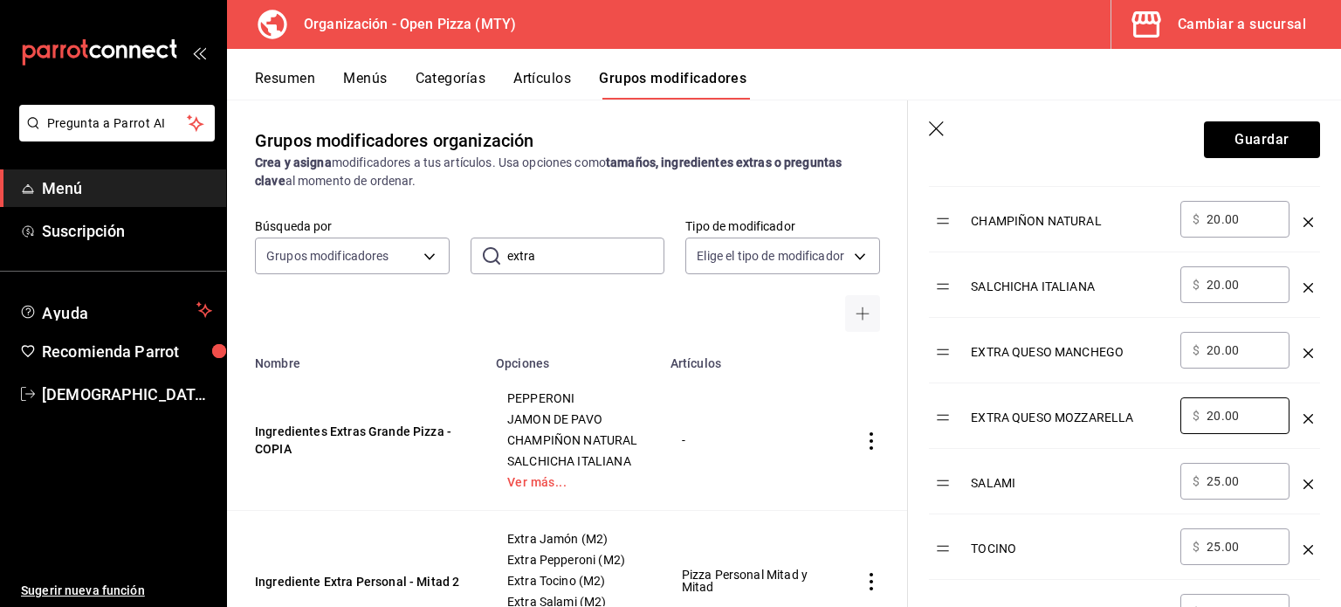
type input "20.00"
drag, startPoint x: 1242, startPoint y: 479, endPoint x: 1160, endPoint y: 471, distance: 82.5
click at [1160, 471] on tr "SALAMI ​ $ 25.00 ​" at bounding box center [1124, 481] width 391 height 65
paste input "0"
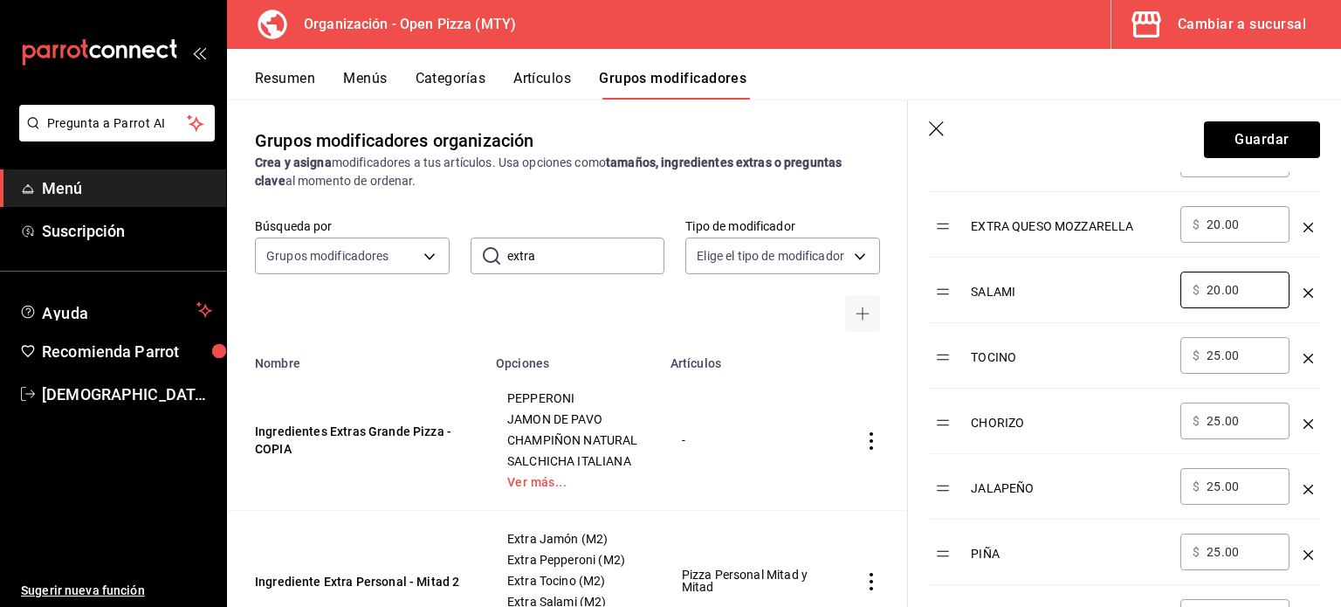
scroll to position [926, 0]
type input "20.00"
drag, startPoint x: 1245, startPoint y: 347, endPoint x: 1172, endPoint y: 337, distance: 74.0
click at [1172, 337] on tr "TOCINO ​ $ 25.00 ​" at bounding box center [1124, 354] width 391 height 65
paste input "0"
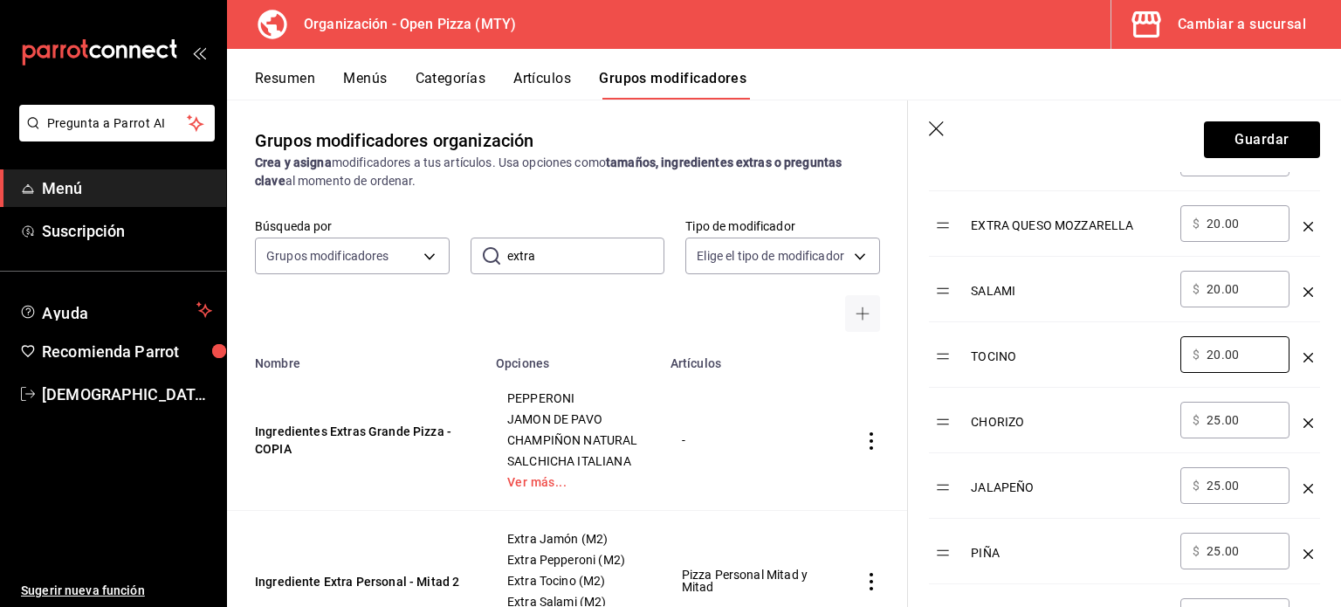
type input "20.00"
drag, startPoint x: 1244, startPoint y: 428, endPoint x: 1191, endPoint y: 416, distance: 54.7
click at [1191, 416] on div "​ $ 25.00 ​" at bounding box center [1235, 420] width 109 height 37
drag, startPoint x: 1254, startPoint y: 354, endPoint x: 1159, endPoint y: 345, distance: 95.6
click at [1159, 345] on tr "TOCINO ​ $ 20.00 ​" at bounding box center [1124, 354] width 391 height 65
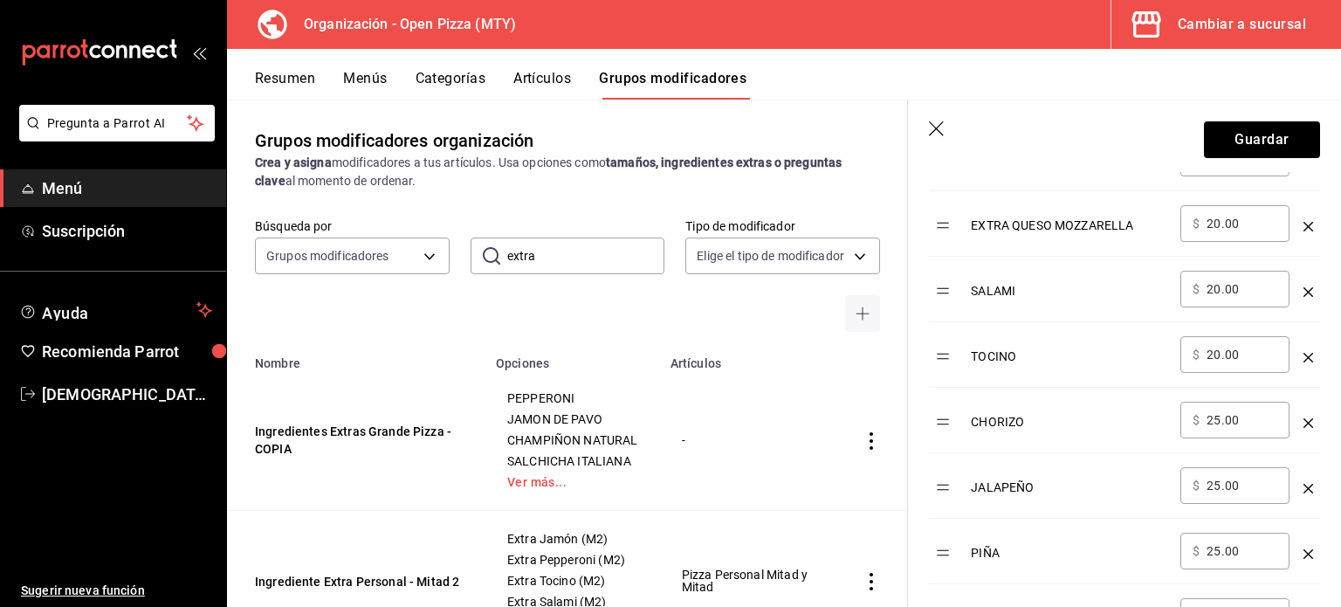
drag, startPoint x: 1243, startPoint y: 417, endPoint x: 1184, endPoint y: 412, distance: 59.6
click at [1184, 412] on div "​ $ 25.00 ​" at bounding box center [1235, 420] width 109 height 37
paste input "0"
type input "20.00"
drag, startPoint x: 1249, startPoint y: 482, endPoint x: 1162, endPoint y: 479, distance: 86.5
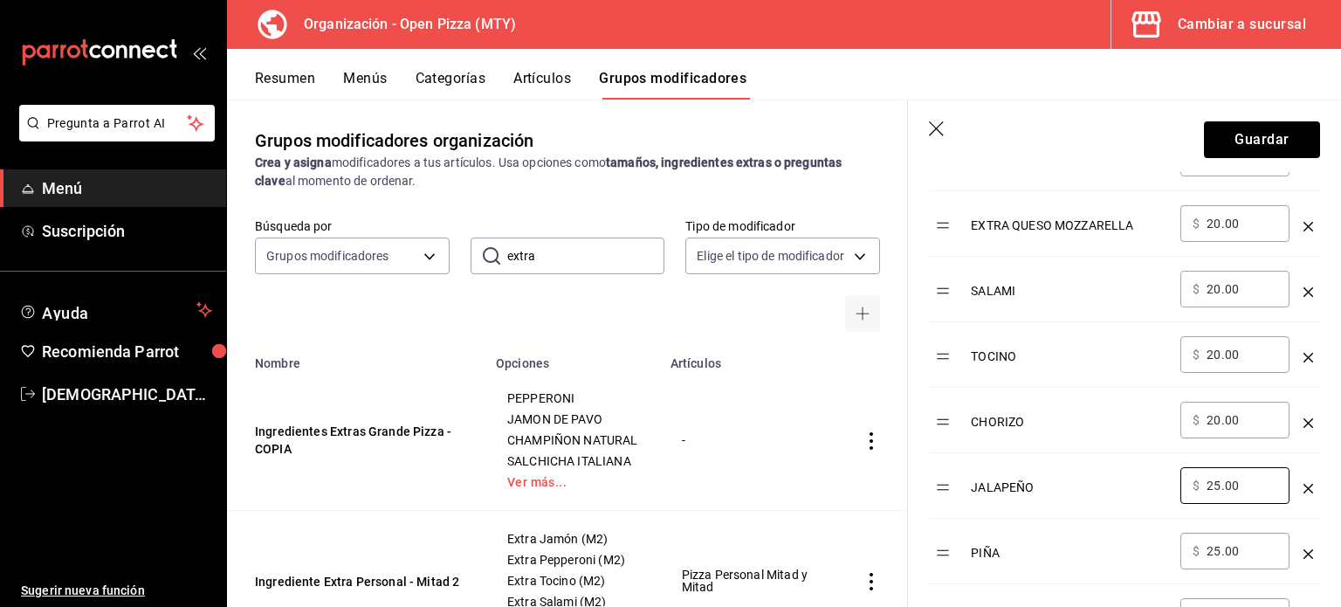
click at [1162, 479] on tr "JALAPEÑO ​ $ 25.00 ​" at bounding box center [1124, 485] width 391 height 65
paste input "0"
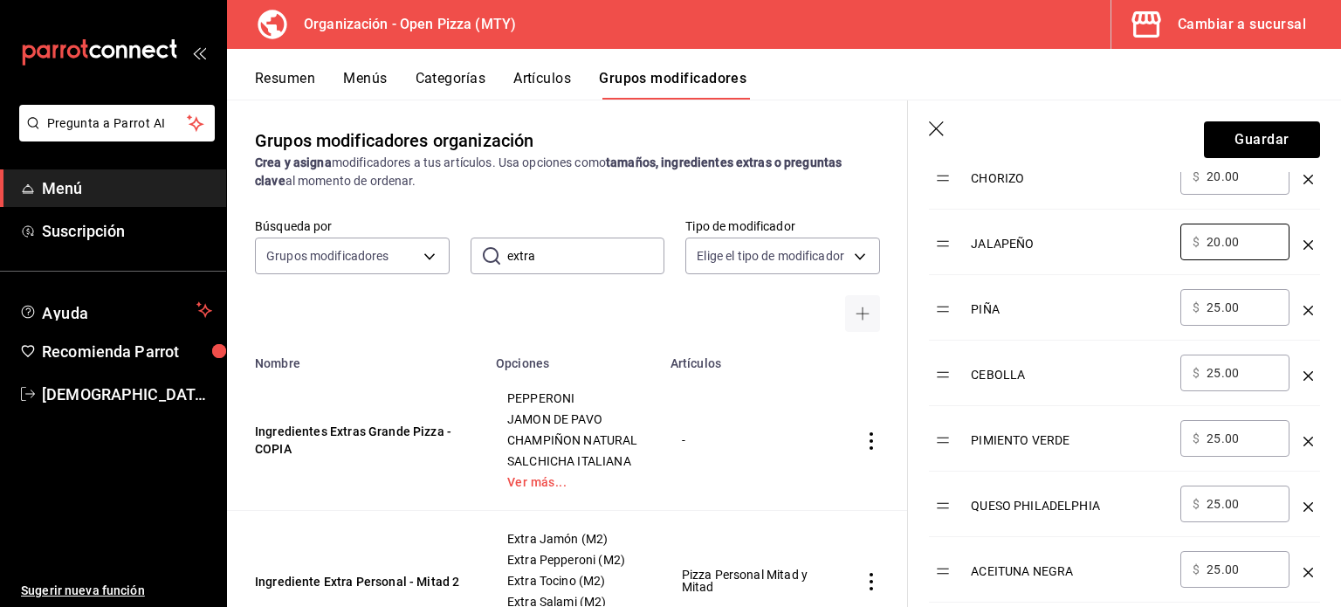
type input "20.00"
drag, startPoint x: 1245, startPoint y: 430, endPoint x: 1178, endPoint y: 428, distance: 67.3
click at [1178, 428] on td "​ $ 25.00 ​" at bounding box center [1235, 438] width 123 height 65
paste input "0"
type input "20.00"
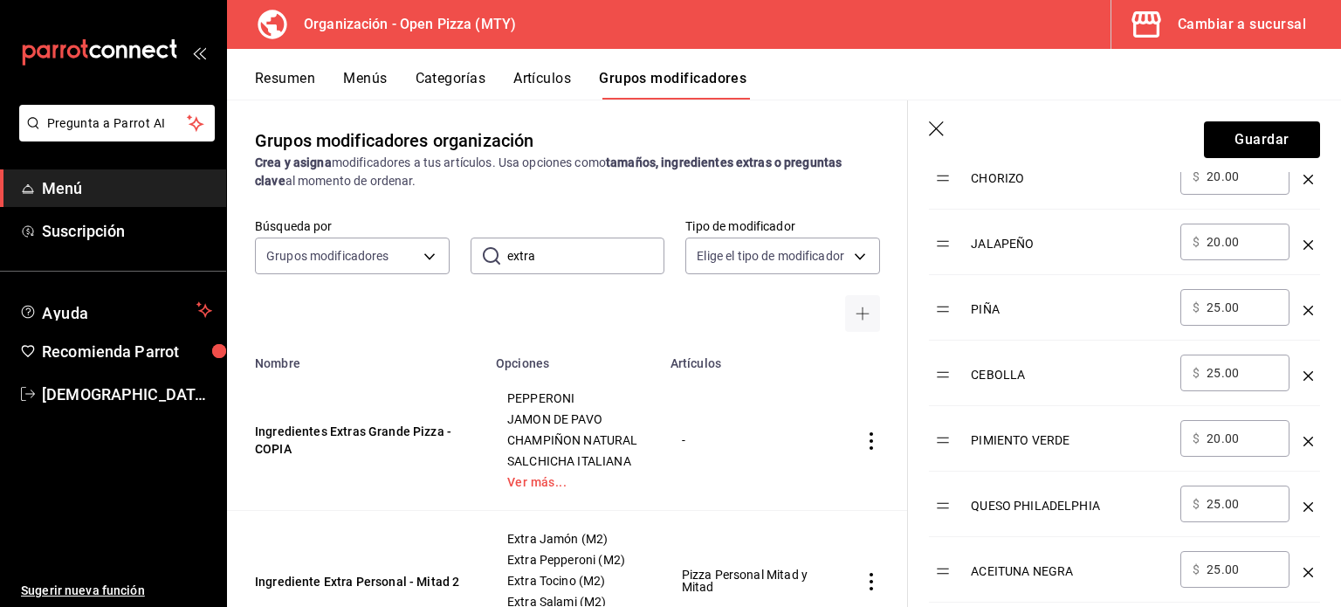
drag, startPoint x: 1241, startPoint y: 367, endPoint x: 1206, endPoint y: 369, distance: 35.0
click at [1207, 369] on input "25.00" at bounding box center [1242, 372] width 71 height 17
paste input "0"
type input "20.00"
drag, startPoint x: 1250, startPoint y: 299, endPoint x: 1199, endPoint y: 297, distance: 51.6
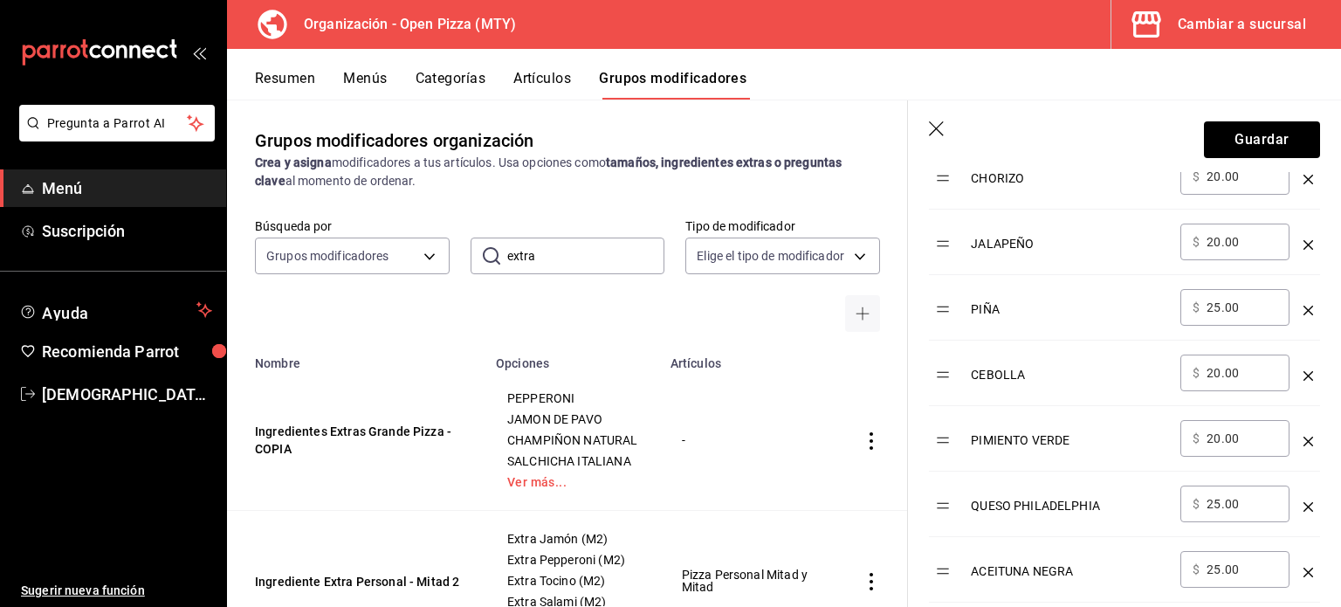
click at [1199, 297] on div "​ $ 25.00 ​" at bounding box center [1235, 307] width 109 height 37
paste input "0"
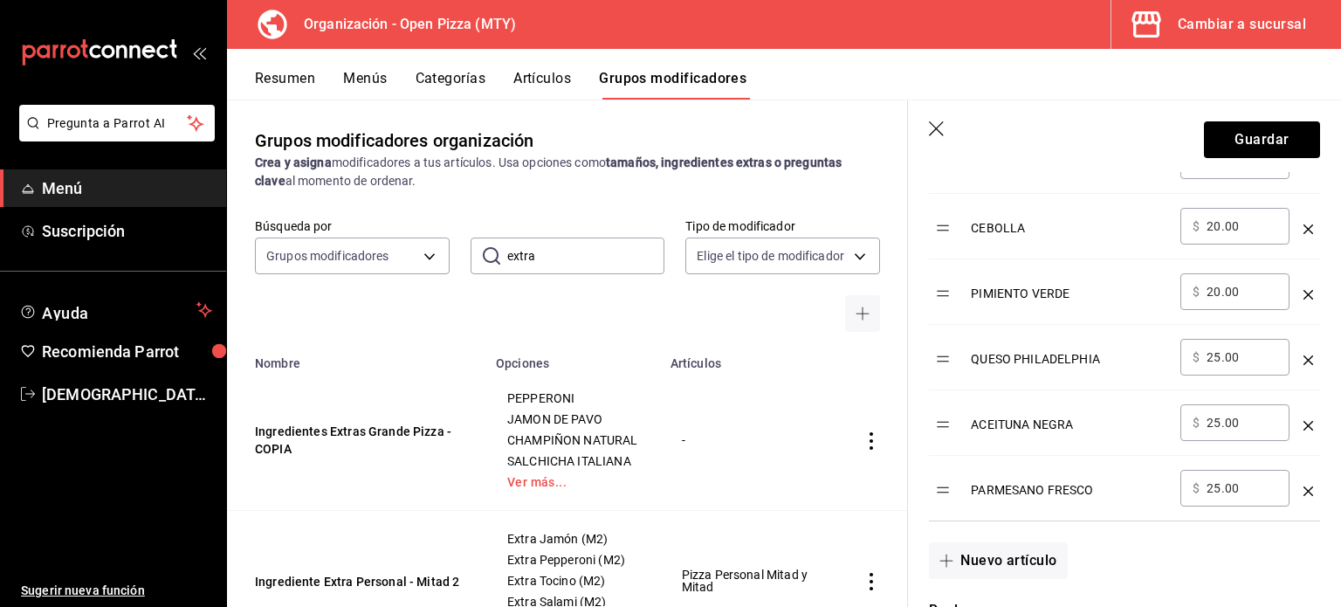
scroll to position [1327, 0]
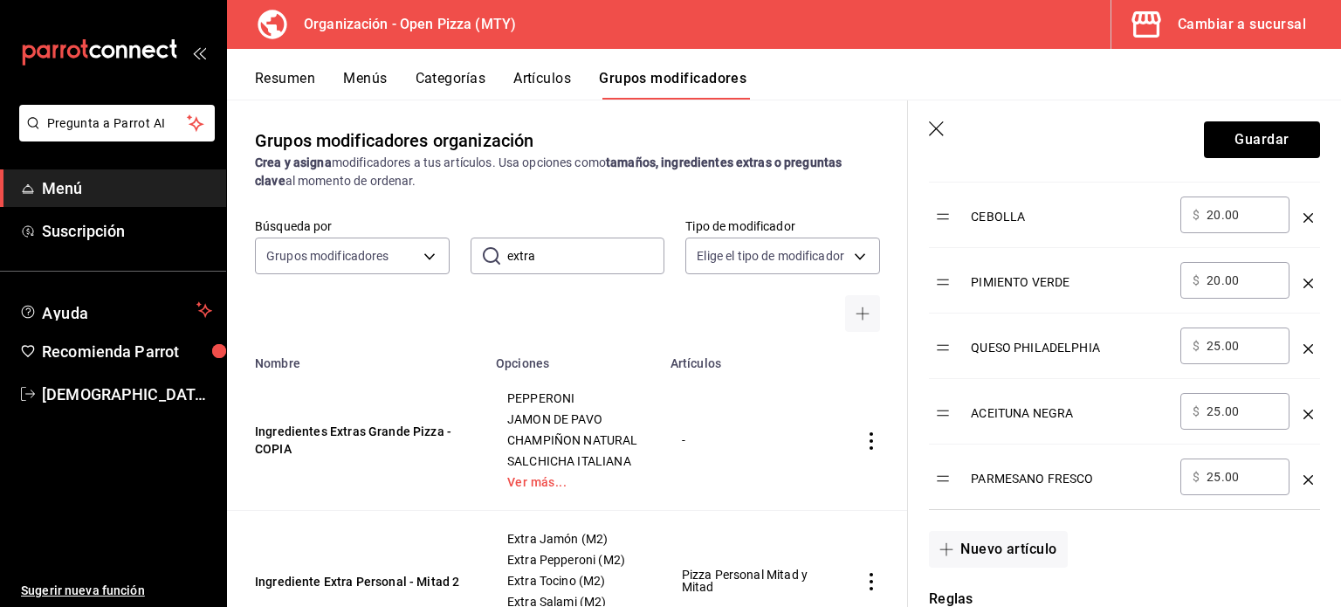
type input "20.00"
drag, startPoint x: 1247, startPoint y: 345, endPoint x: 1205, endPoint y: 339, distance: 42.4
click at [1205, 339] on div "​ $ 25.00 ​" at bounding box center [1235, 345] width 109 height 37
paste input "0"
type input "20.00"
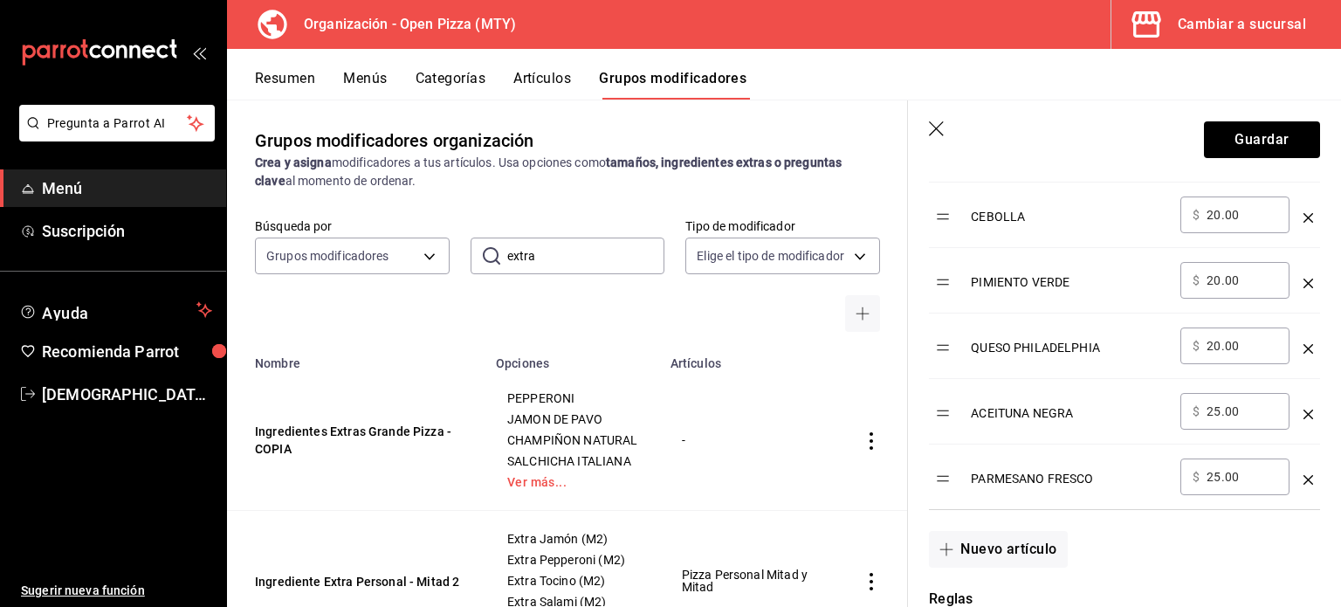
drag, startPoint x: 1244, startPoint y: 403, endPoint x: 1212, endPoint y: 403, distance: 32.3
click at [1212, 403] on input "25.00" at bounding box center [1242, 411] width 71 height 17
drag, startPoint x: 1245, startPoint y: 410, endPoint x: 1179, endPoint y: 409, distance: 66.4
click at [1179, 409] on td "​ $ 5.00 ​" at bounding box center [1235, 411] width 123 height 65
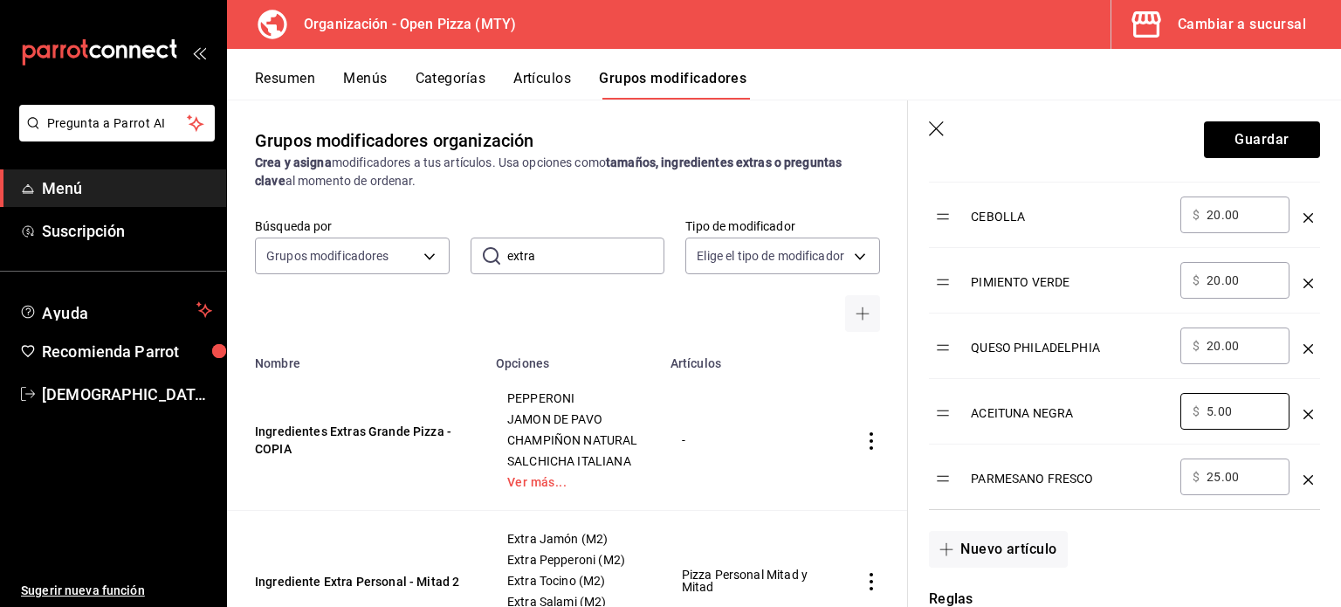
paste input "20"
type input "20.00"
drag, startPoint x: 1257, startPoint y: 475, endPoint x: 1165, endPoint y: 477, distance: 92.6
click at [1165, 477] on tr "PARMESANO FRESCO ​ $ 25.00 ​" at bounding box center [1124, 476] width 391 height 65
paste input "0"
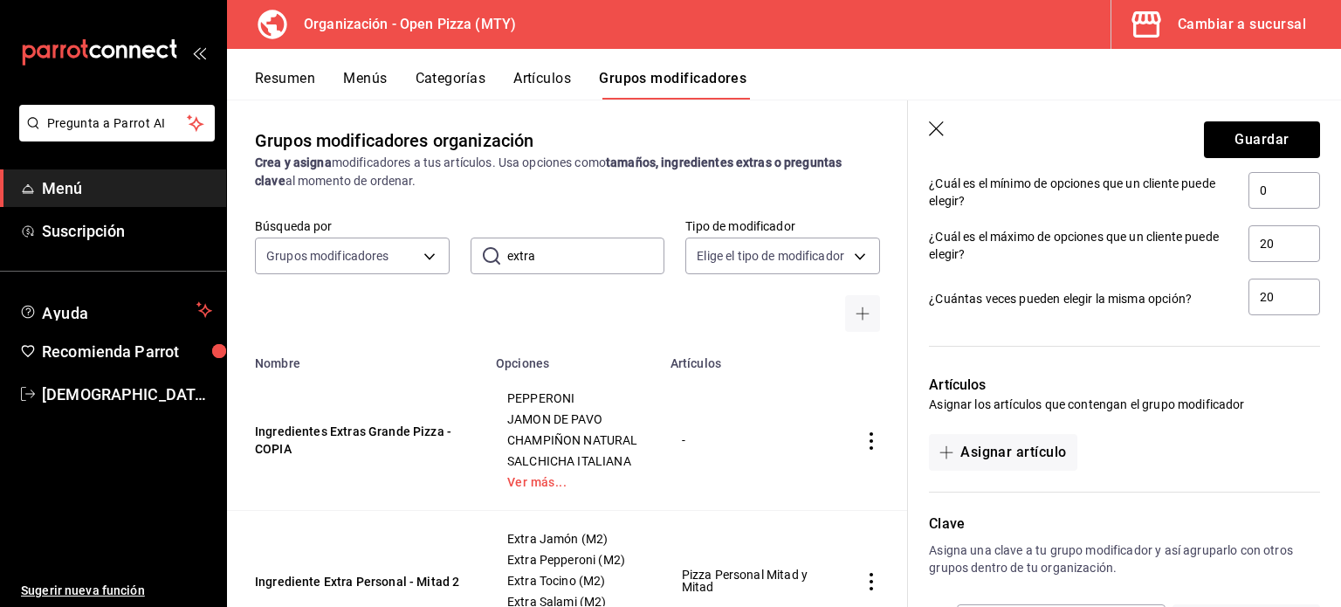
scroll to position [1955, 0]
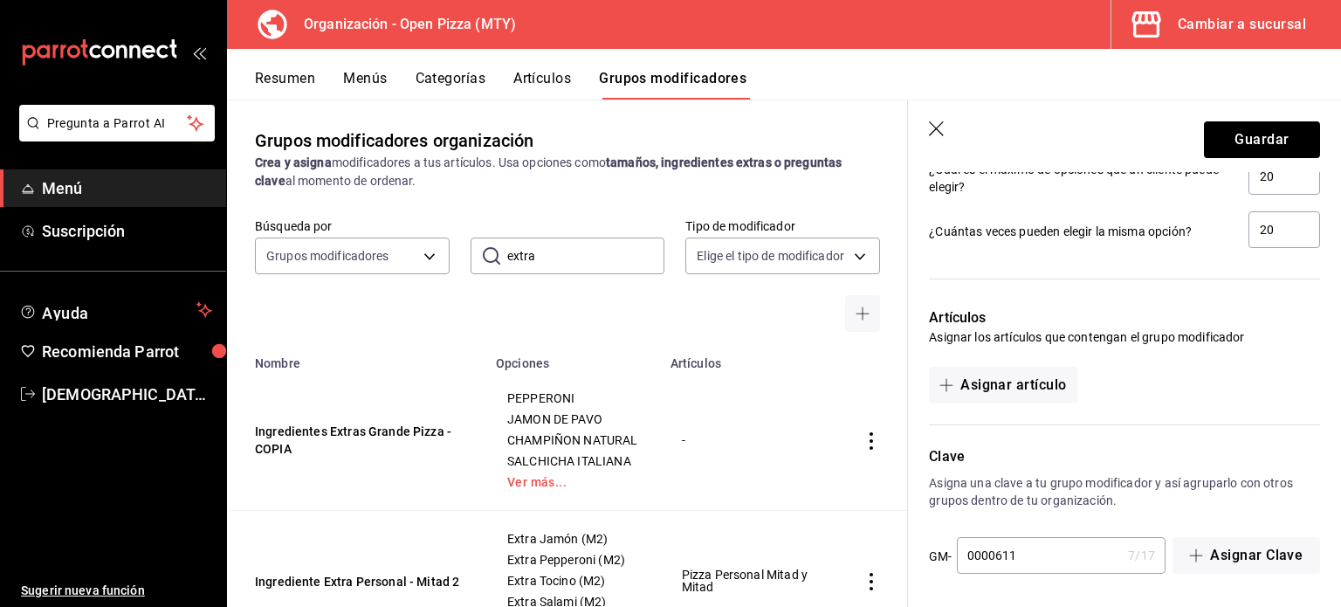
type input "20.00"
click at [1023, 554] on input "0000611" at bounding box center [1039, 555] width 165 height 35
type input "000061112"
click at [1243, 136] on button "Guardar" at bounding box center [1262, 139] width 116 height 37
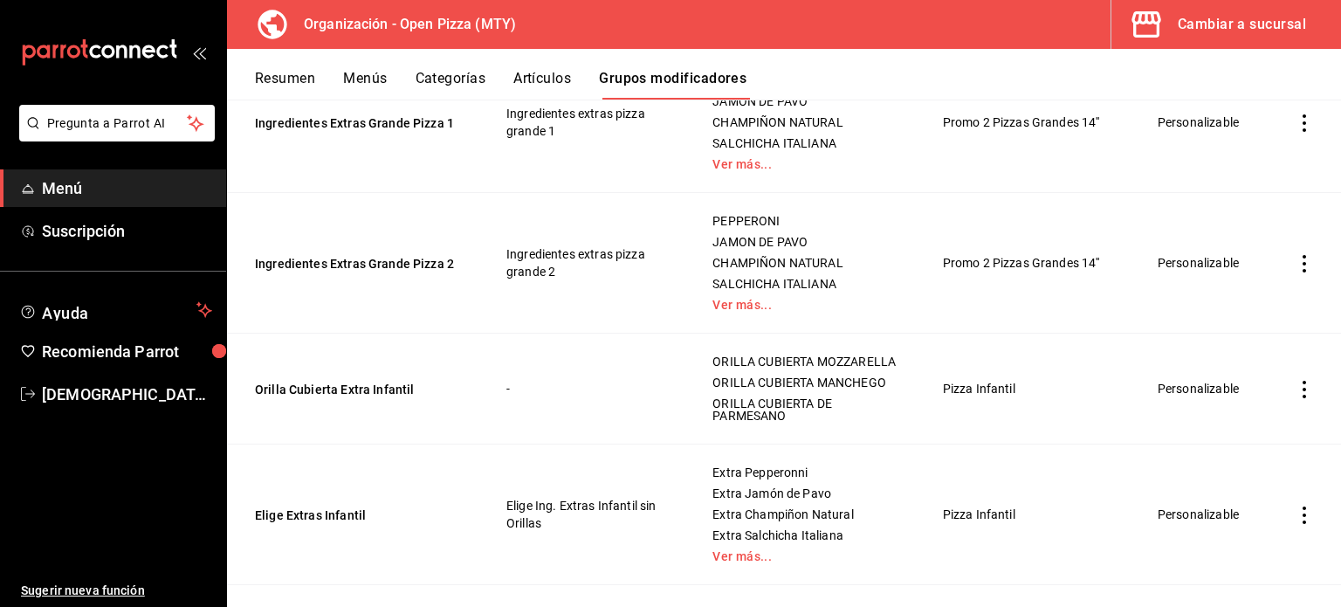
scroll to position [2772, 0]
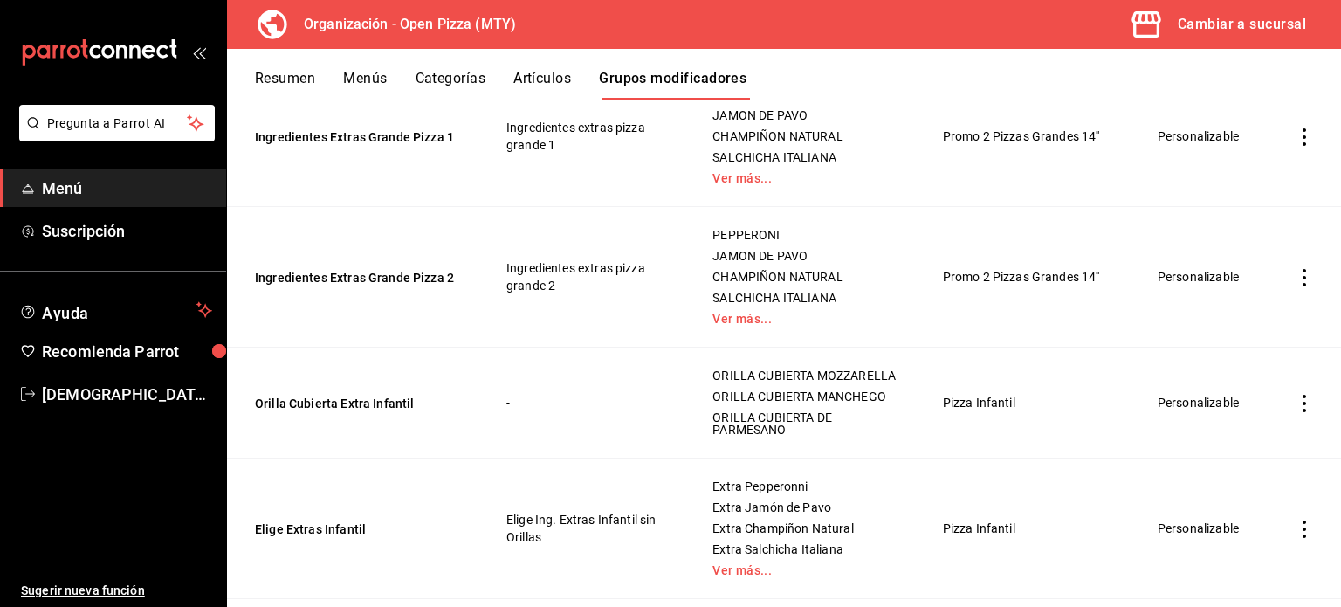
click at [1296, 269] on icon "actions" at bounding box center [1304, 277] width 17 height 17
click at [1204, 362] on icon at bounding box center [1195, 351] width 21 height 21
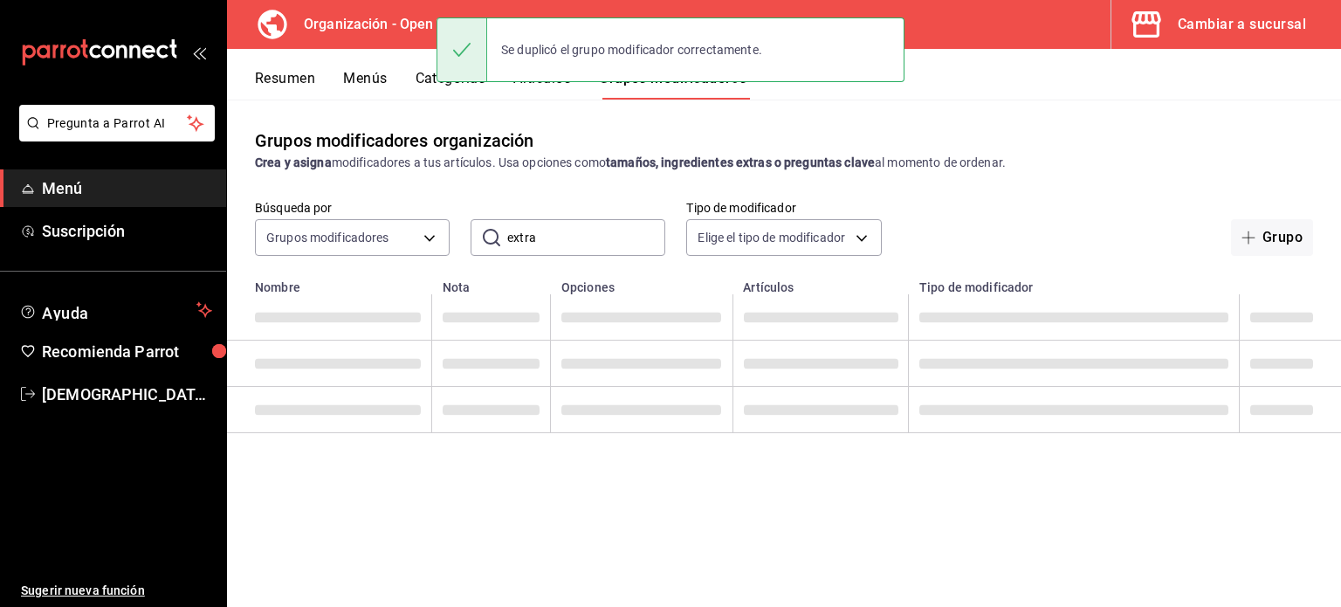
scroll to position [0, 0]
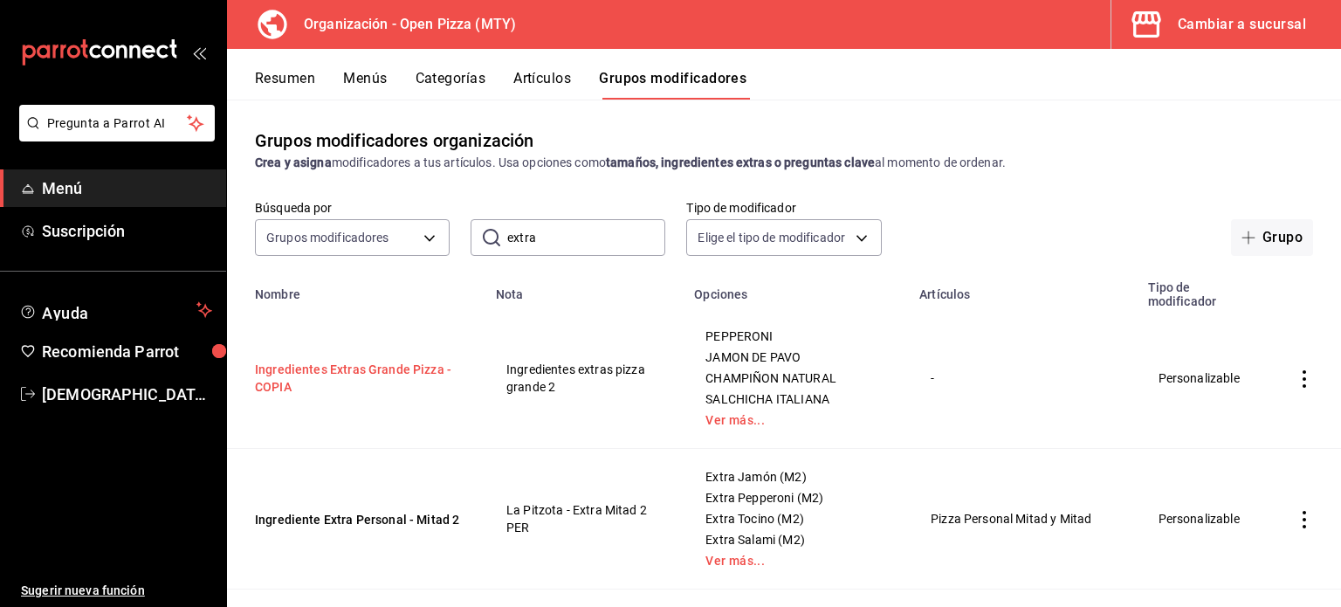
click at [293, 370] on button "Ingredientes Extras Grande Pizza - COPIA" at bounding box center [360, 378] width 210 height 35
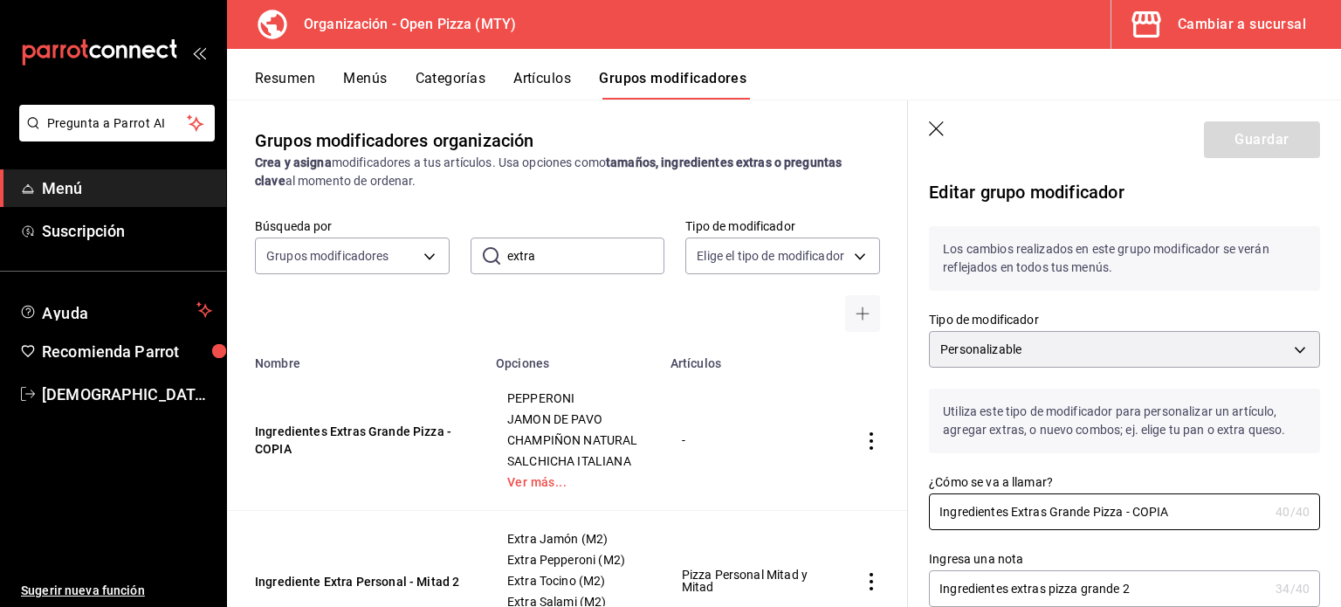
drag, startPoint x: 1173, startPoint y: 502, endPoint x: 803, endPoint y: 506, distance: 369.4
click at [803, 506] on main "Grupos modificadores organización Crea y asigna modificadores a tus artículos. …" at bounding box center [784, 353] width 1114 height 507
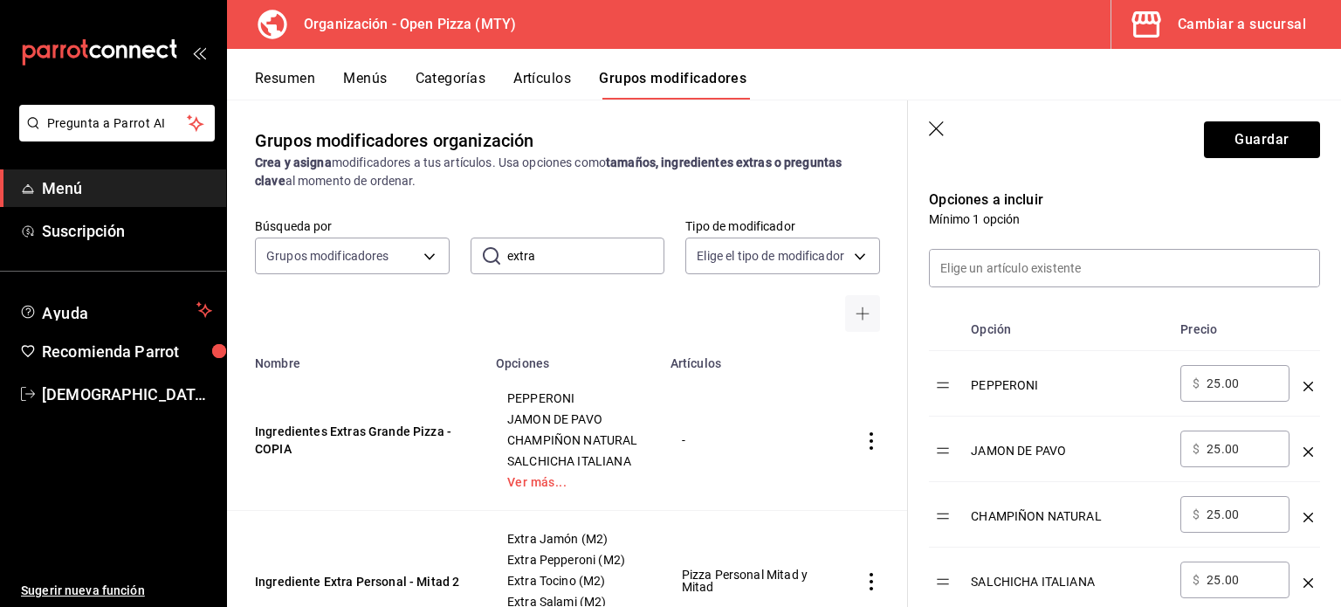
scroll to position [492, 0]
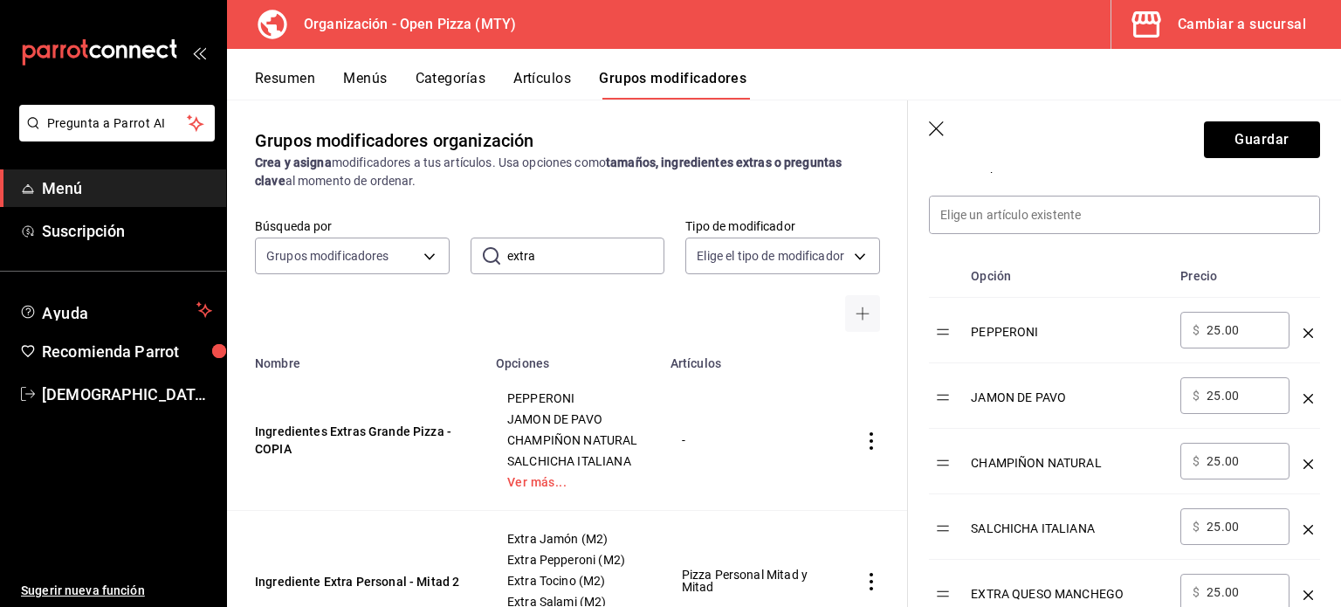
type input "Ing extra mitad 2"
drag, startPoint x: 1240, startPoint y: 332, endPoint x: 1173, endPoint y: 331, distance: 67.2
click at [1173, 331] on tr "PEPPERONI ​ $ 25.00 ​" at bounding box center [1124, 330] width 391 height 65
paste input "0"
type input "20.00"
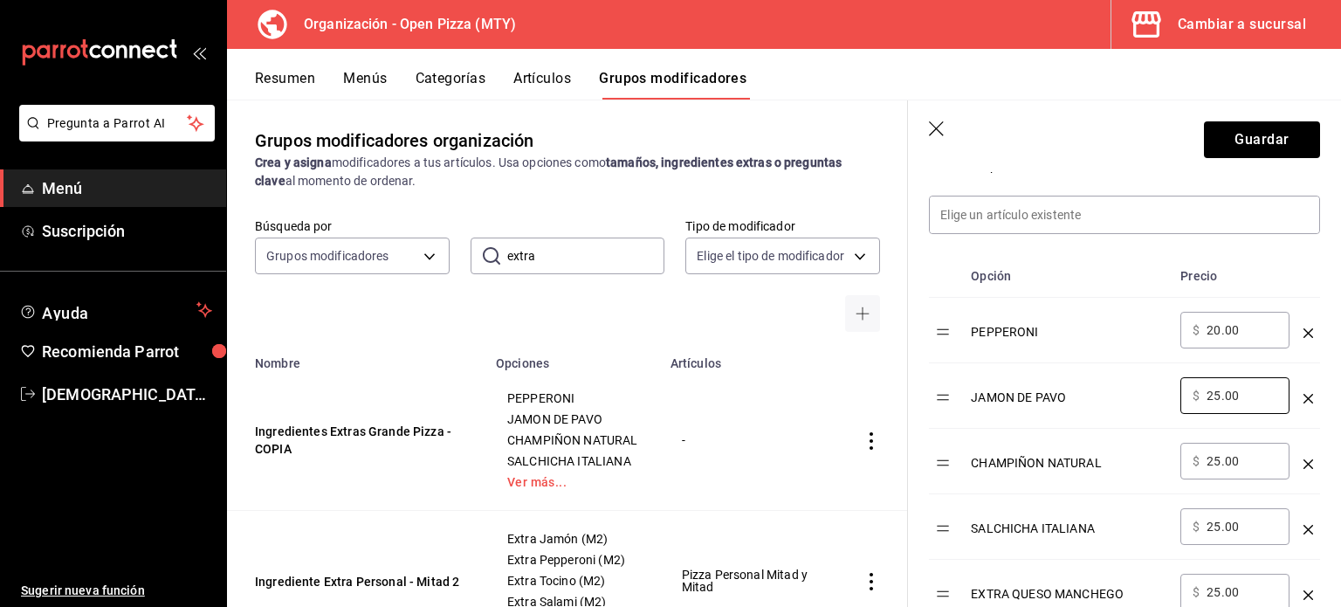
drag, startPoint x: 1252, startPoint y: 399, endPoint x: 1178, endPoint y: 386, distance: 75.4
click at [1178, 386] on td "​ $ 25.00 ​" at bounding box center [1235, 395] width 123 height 65
paste input "0"
type input "20.00"
drag, startPoint x: 1243, startPoint y: 456, endPoint x: 1172, endPoint y: 457, distance: 71.6
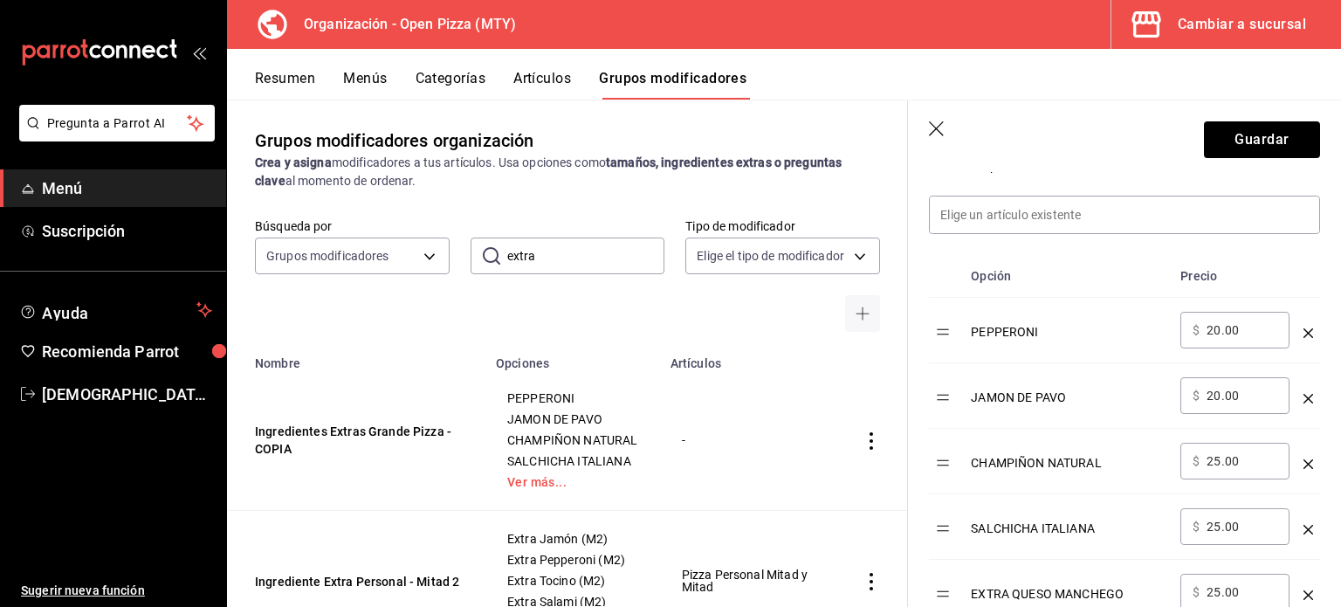
click at [1172, 457] on tr "CHAMPIÑON NATURAL ​ $ 25.00 ​" at bounding box center [1124, 461] width 391 height 65
paste input "0"
type input "20.00"
drag, startPoint x: 1241, startPoint y: 525, endPoint x: 1155, endPoint y: 515, distance: 86.1
click at [1155, 515] on tr "SALCHICHA ITALIANA ​ $ 25.00 ​" at bounding box center [1124, 526] width 391 height 65
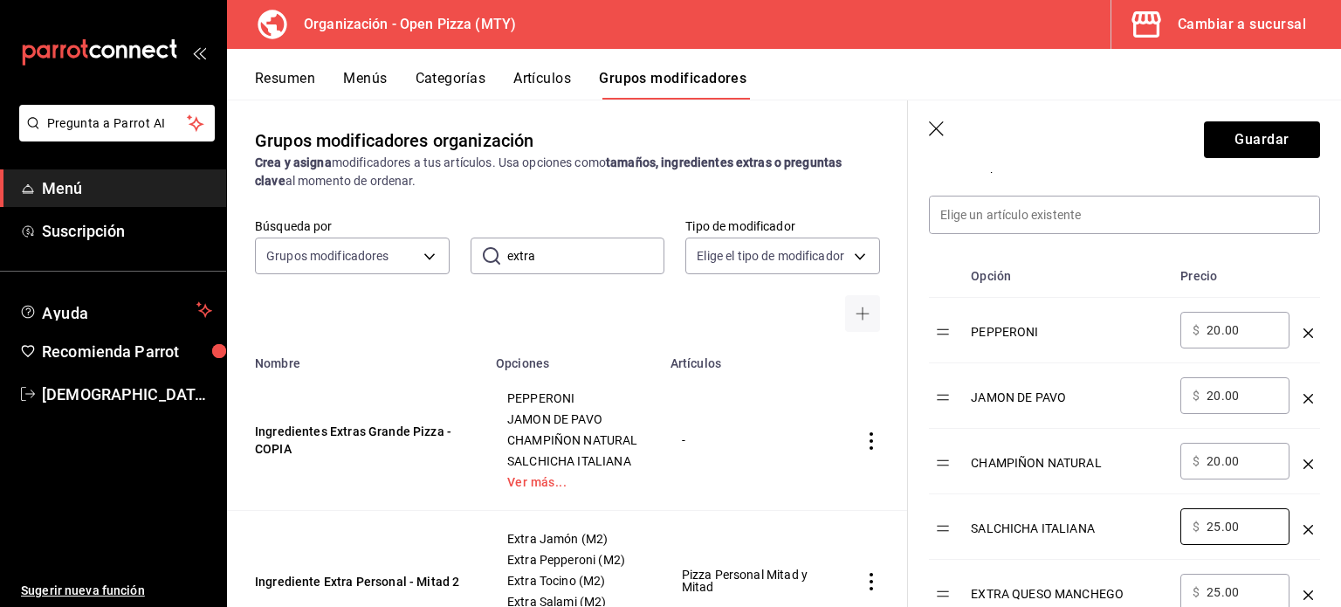
paste input "0"
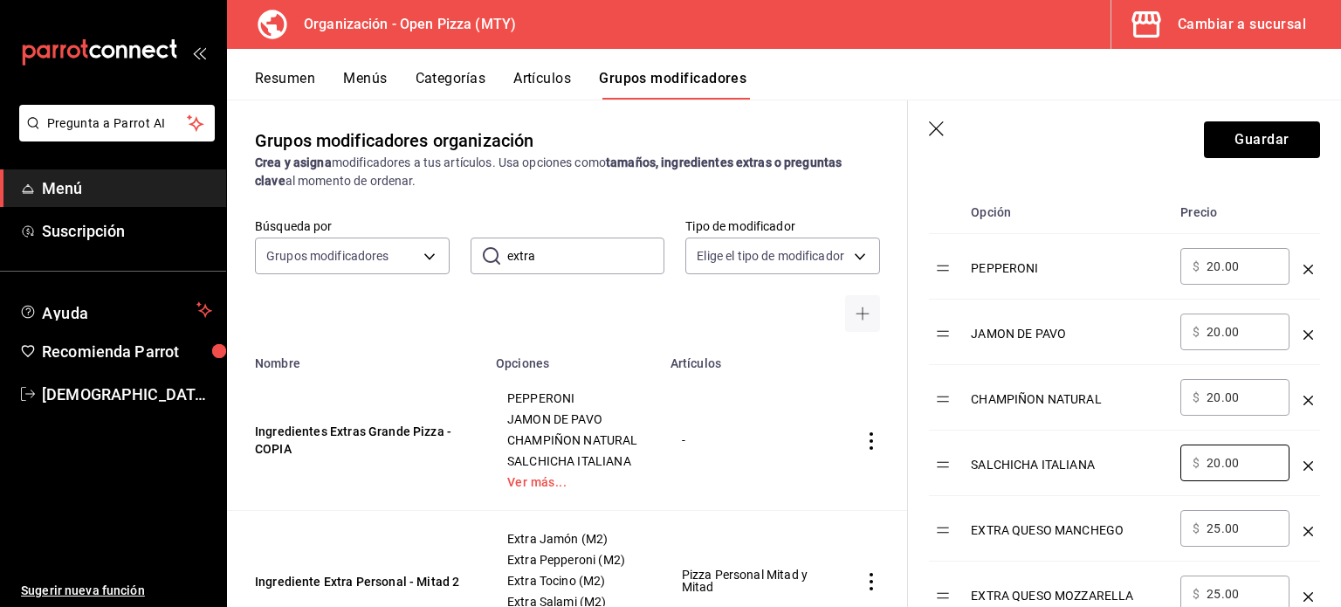
type input "20.00"
click at [1270, 525] on div "​ $ 25.00 ​" at bounding box center [1235, 528] width 109 height 37
drag, startPoint x: 1244, startPoint y: 526, endPoint x: 1172, endPoint y: 520, distance: 72.7
click at [1172, 520] on tr "EXTRA QUESO MANCHEGO ​ $ 25.00 ​" at bounding box center [1124, 528] width 391 height 65
paste input "0"
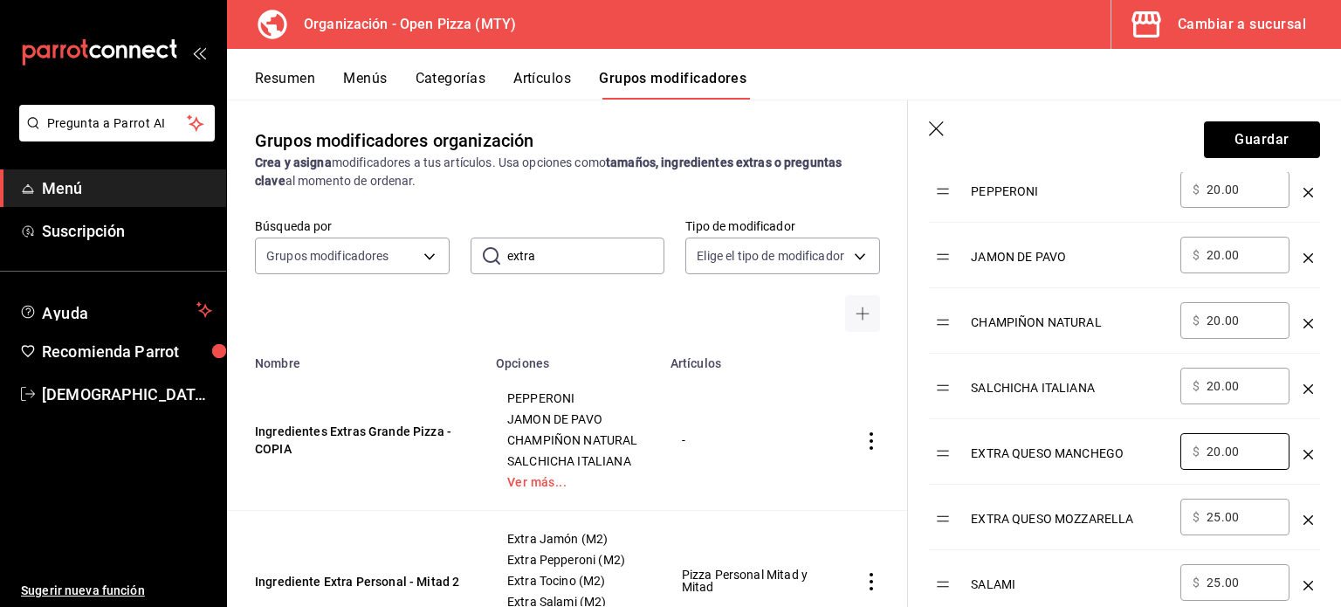
scroll to position [650, 0]
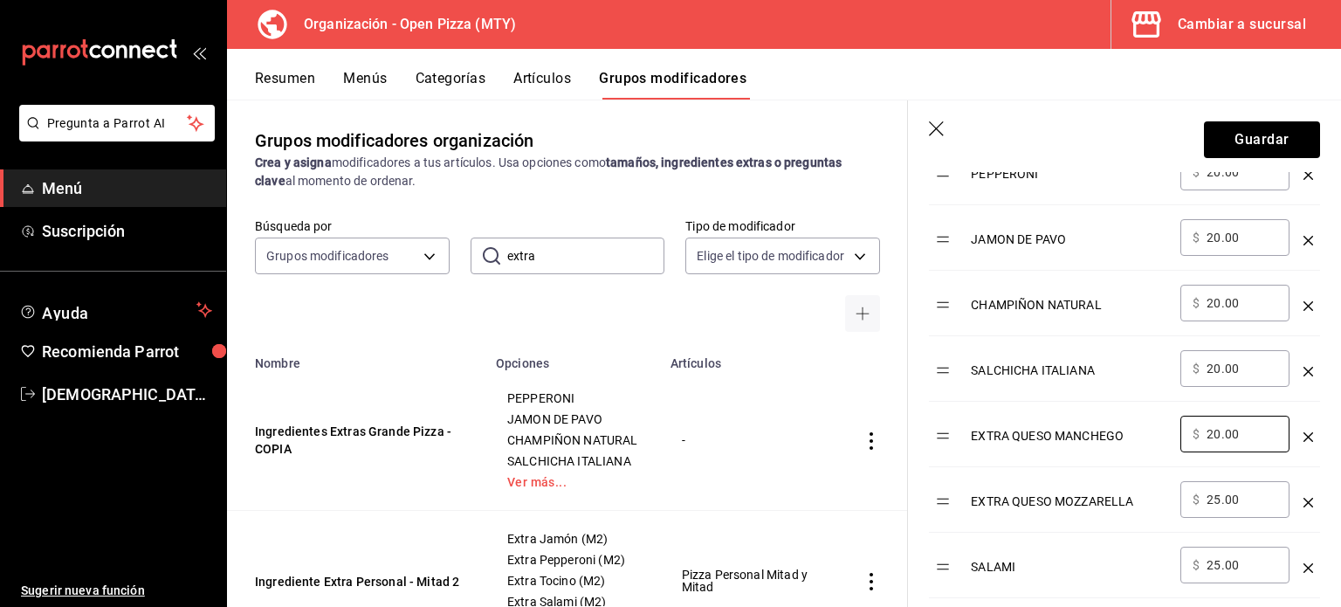
type input "20.00"
drag, startPoint x: 1250, startPoint y: 505, endPoint x: 1182, endPoint y: 497, distance: 68.6
click at [1182, 497] on div "​ $ 25.00 ​" at bounding box center [1235, 499] width 109 height 37
paste input "0"
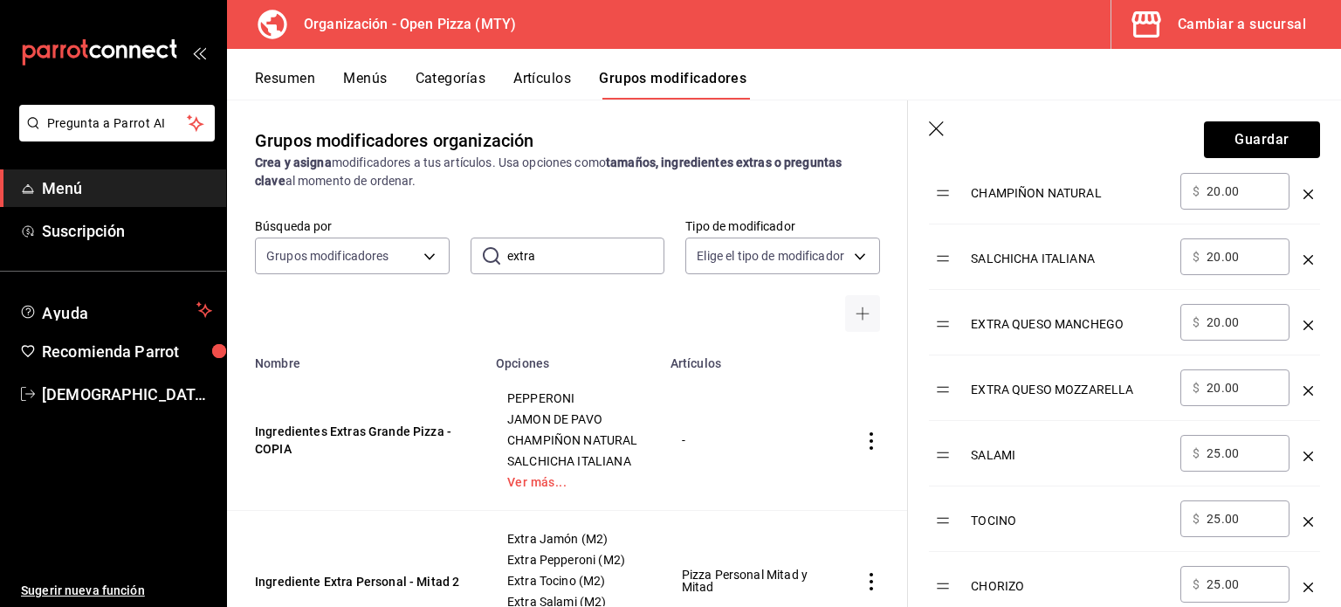
scroll to position [761, 0]
type input "20.00"
drag, startPoint x: 1250, startPoint y: 453, endPoint x: 1194, endPoint y: 453, distance: 56.8
click at [1194, 453] on div "​ $ 25.00 ​" at bounding box center [1235, 454] width 109 height 37
paste input "0"
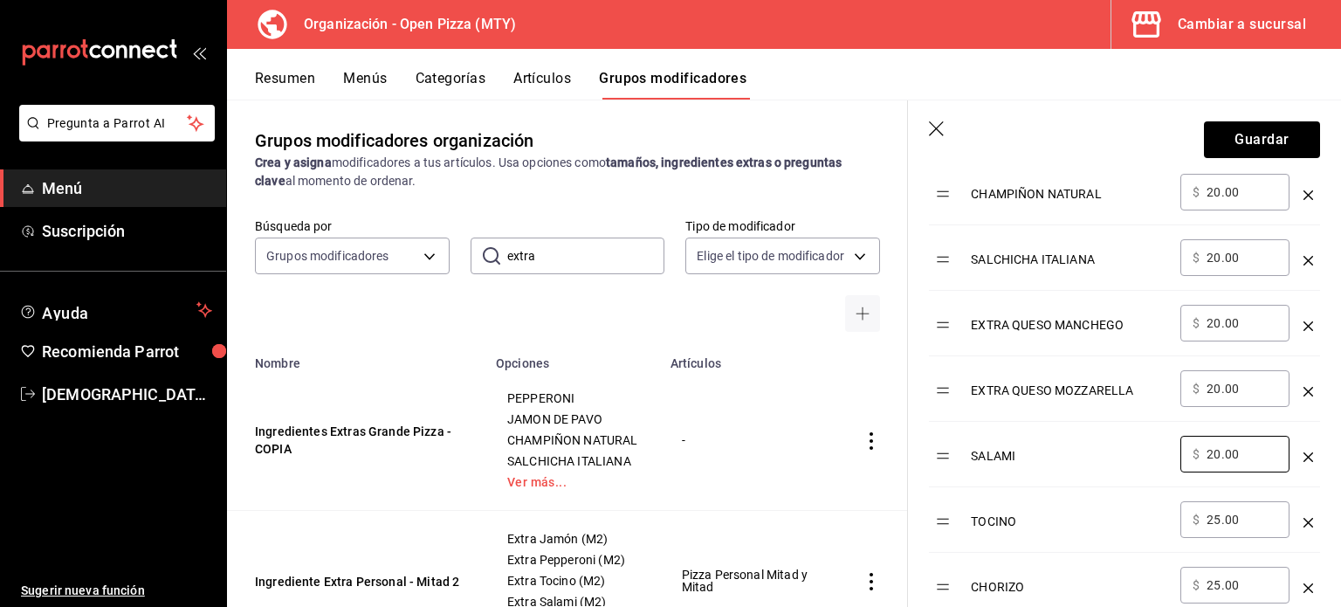
type input "20.00"
drag, startPoint x: 1247, startPoint y: 507, endPoint x: 1169, endPoint y: 499, distance: 78.1
click at [1169, 499] on tr "TOCINO ​ $ 25.00 ​" at bounding box center [1124, 519] width 391 height 65
click at [1248, 527] on input "25.00" at bounding box center [1242, 519] width 71 height 17
drag, startPoint x: 1248, startPoint y: 527, endPoint x: 1207, endPoint y: 526, distance: 41.1
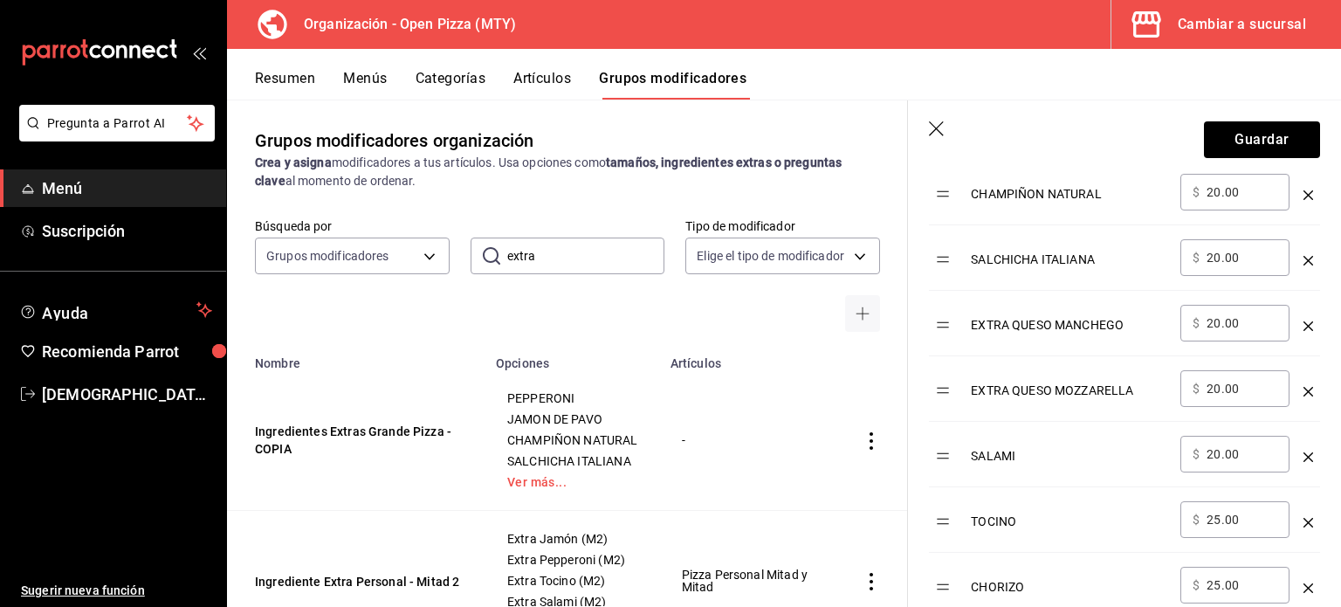
click at [1207, 526] on input "25.00" at bounding box center [1242, 519] width 71 height 17
paste input "0"
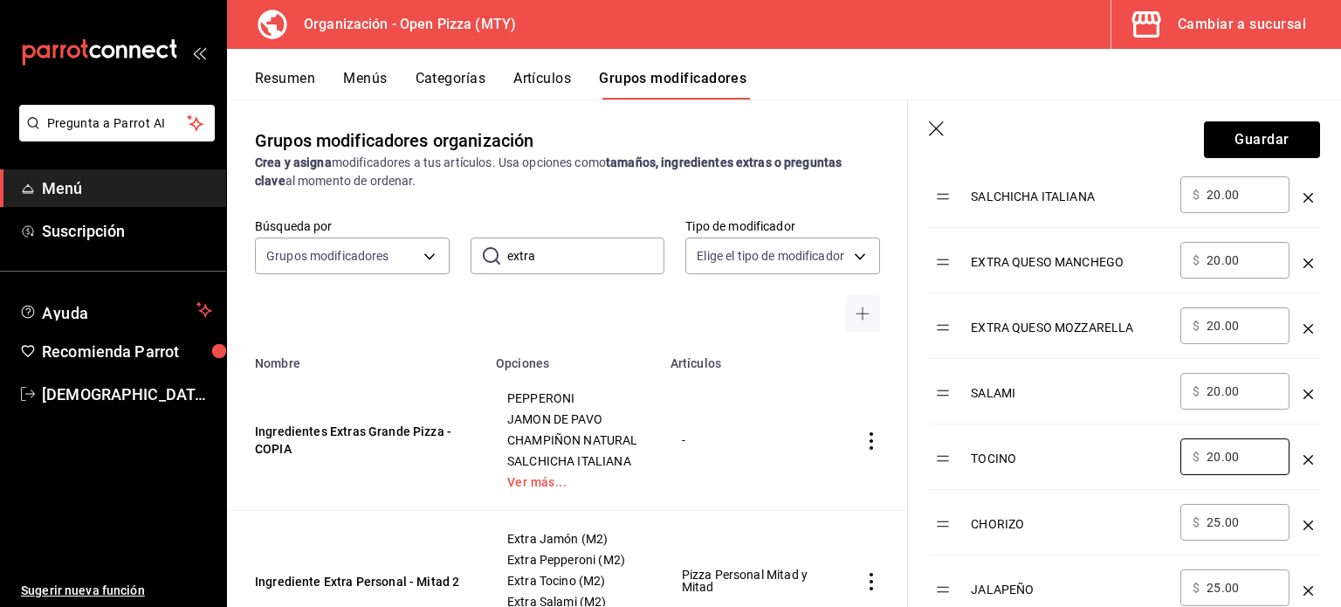
scroll to position [828, 0]
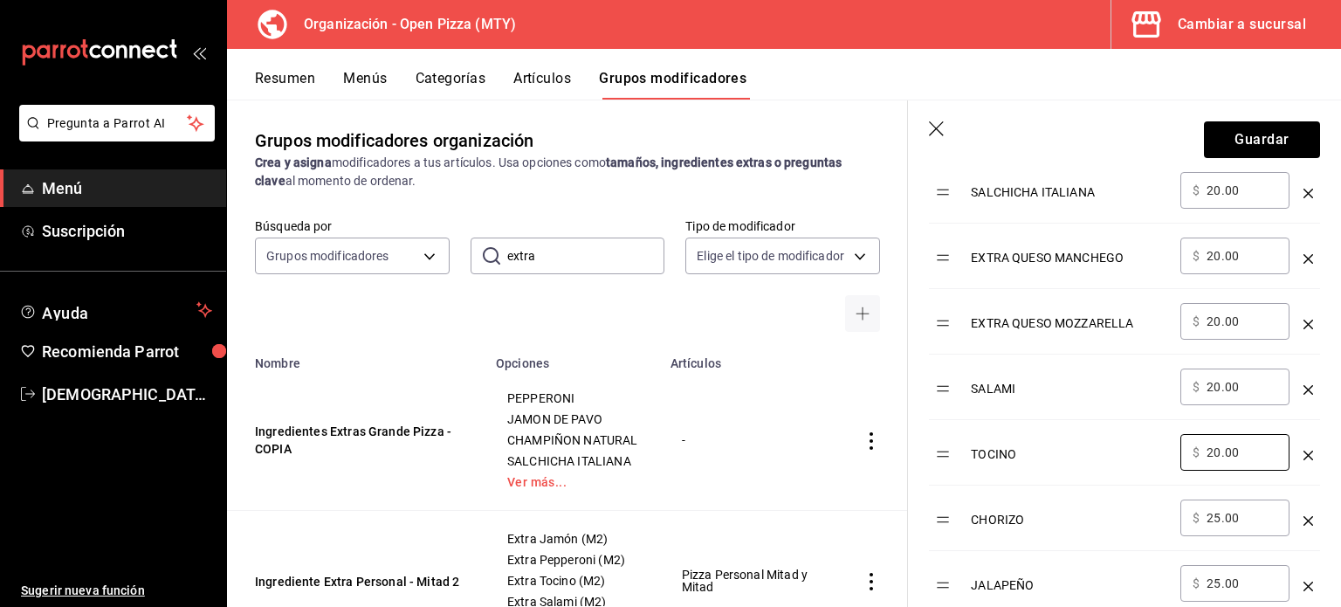
type input "20.00"
drag, startPoint x: 1249, startPoint y: 516, endPoint x: 1200, endPoint y: 517, distance: 48.9
click at [1200, 517] on div "​ $ 25.00 ​" at bounding box center [1235, 517] width 109 height 37
paste input "0"
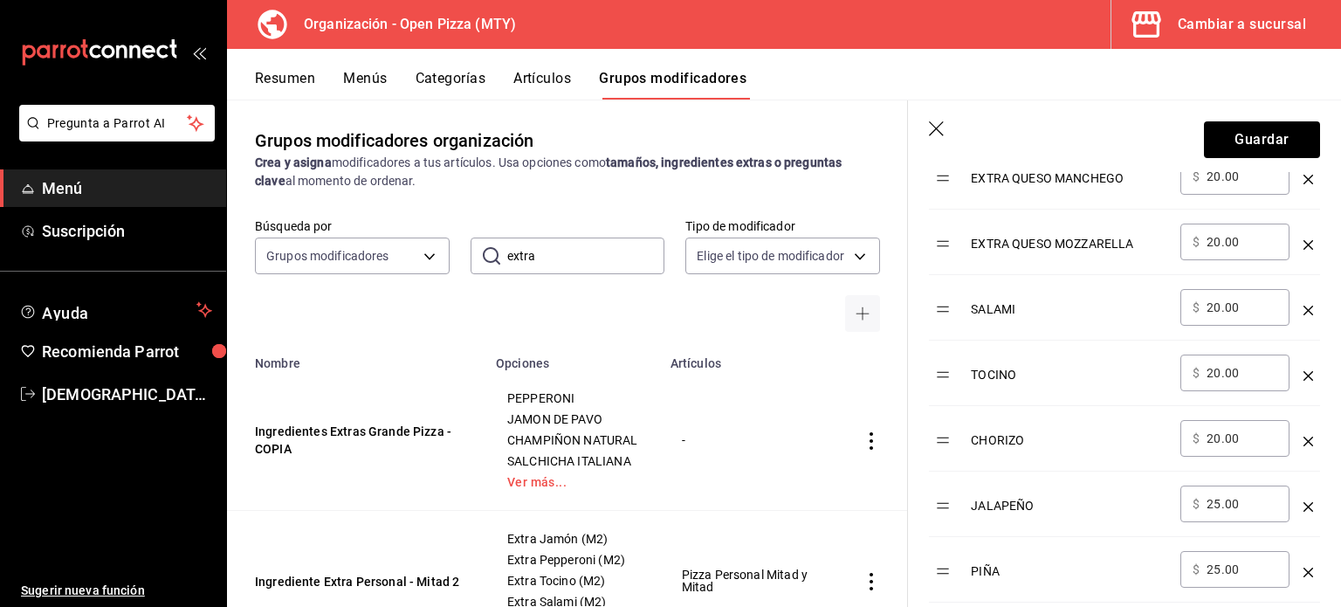
scroll to position [912, 0]
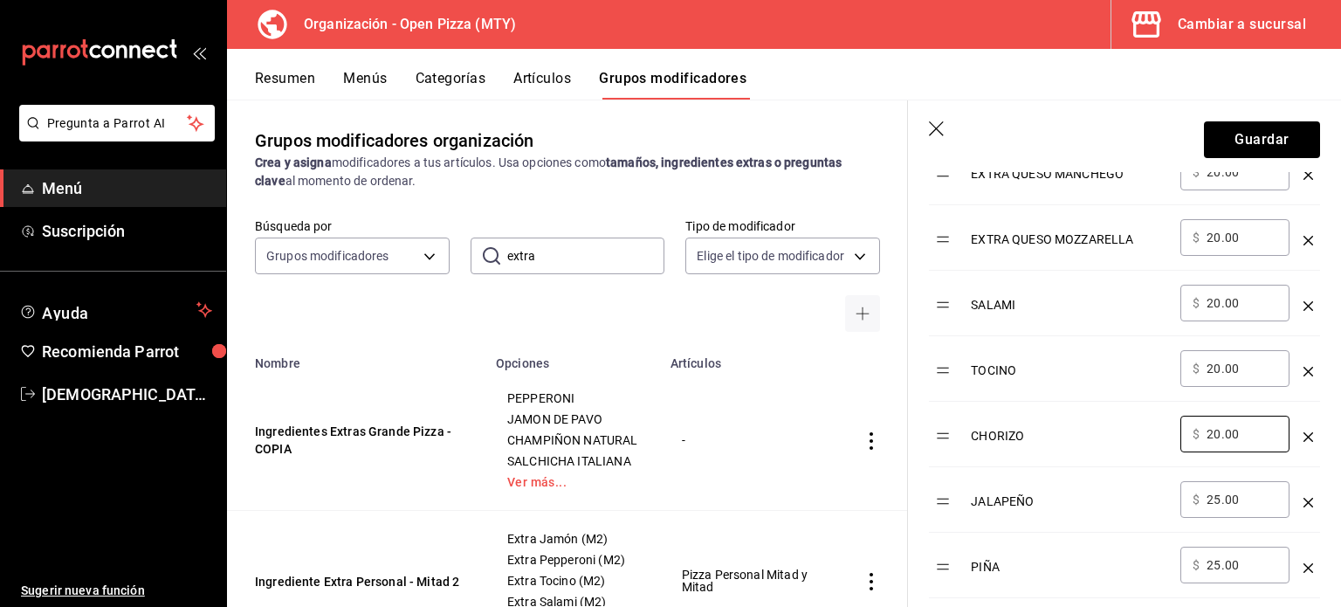
type input "20.00"
drag, startPoint x: 1243, startPoint y: 499, endPoint x: 1192, endPoint y: 495, distance: 51.7
click at [1192, 495] on div "​ $ 25.00 ​" at bounding box center [1235, 499] width 109 height 37
paste input "0"
type input "20.00"
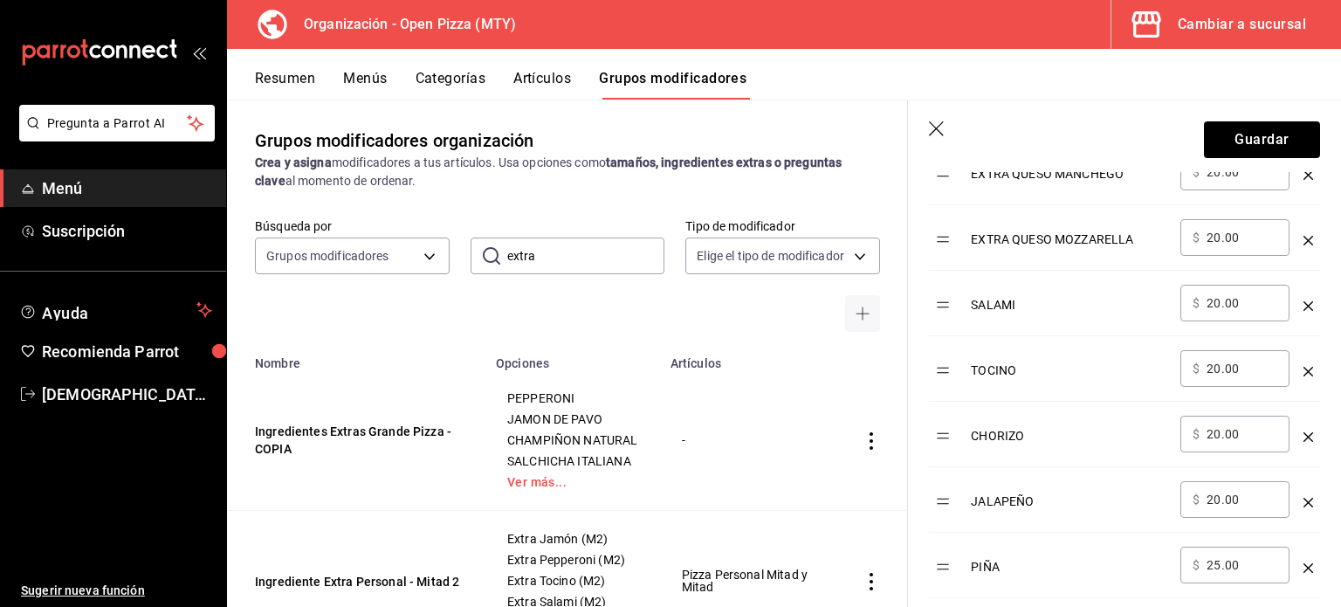
drag, startPoint x: 1246, startPoint y: 565, endPoint x: 1211, endPoint y: 561, distance: 35.1
click at [1211, 561] on input "25.00" at bounding box center [1242, 564] width 71 height 17
type input "2.00"
paste input "20.00"
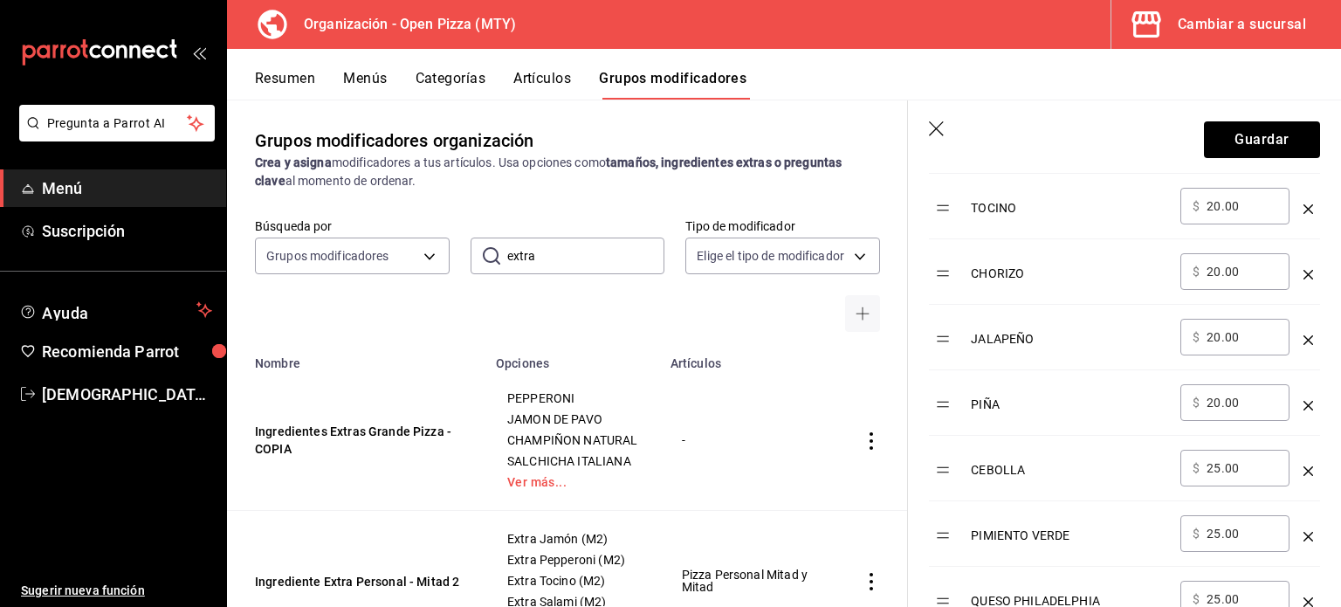
scroll to position [1076, 0]
type input "20.00"
drag, startPoint x: 1243, startPoint y: 458, endPoint x: 1156, endPoint y: 455, distance: 87.4
click at [1156, 455] on tr "CEBOLLA ​ $ 25.00 ​" at bounding box center [1124, 466] width 391 height 65
paste input "0"
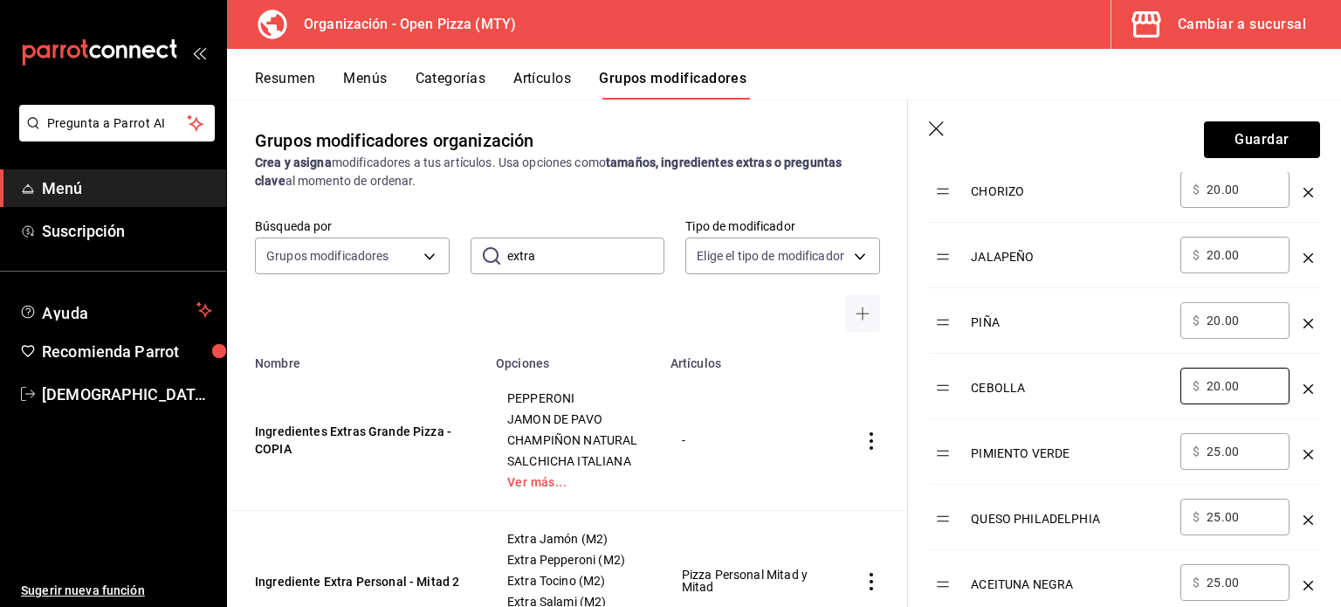
scroll to position [1159, 0]
type input "20.00"
drag, startPoint x: 1247, startPoint y: 450, endPoint x: 1198, endPoint y: 443, distance: 49.4
click at [1198, 443] on div "​ $ 25.00 ​" at bounding box center [1235, 449] width 109 height 37
paste input "0"
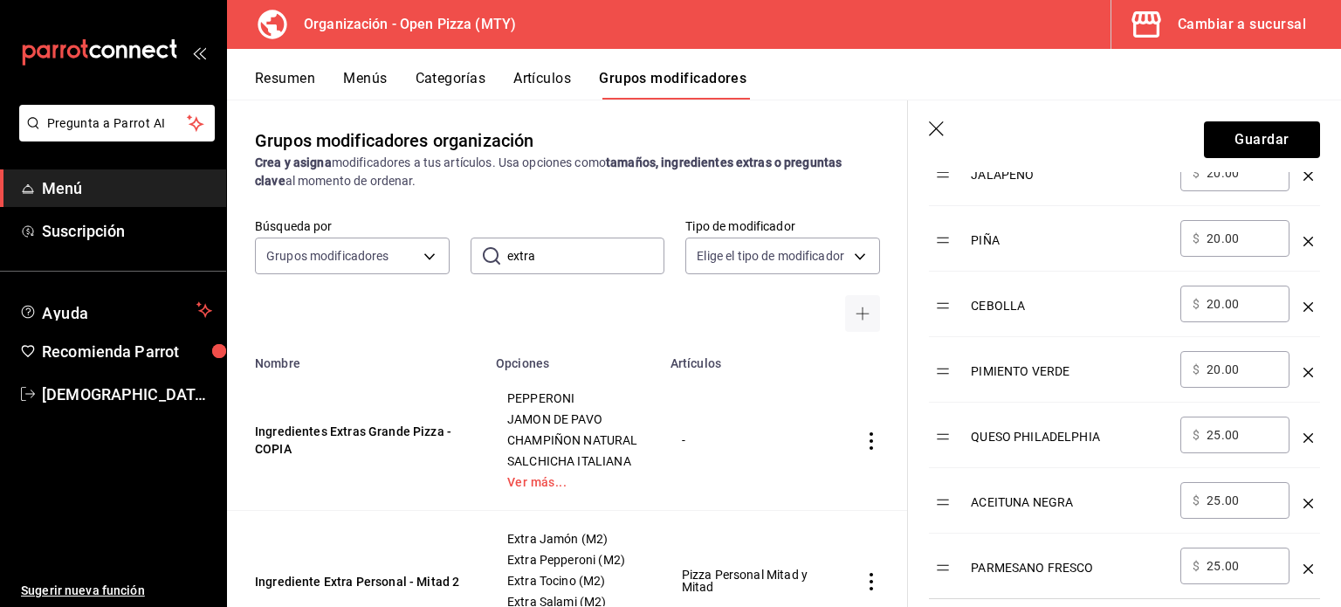
scroll to position [1239, 0]
type input "20.00"
drag, startPoint x: 1234, startPoint y: 430, endPoint x: 1219, endPoint y: 428, distance: 14.9
click at [1219, 428] on input "25.00" at bounding box center [1242, 433] width 71 height 17
drag, startPoint x: 1257, startPoint y: 428, endPoint x: 1189, endPoint y: 421, distance: 67.6
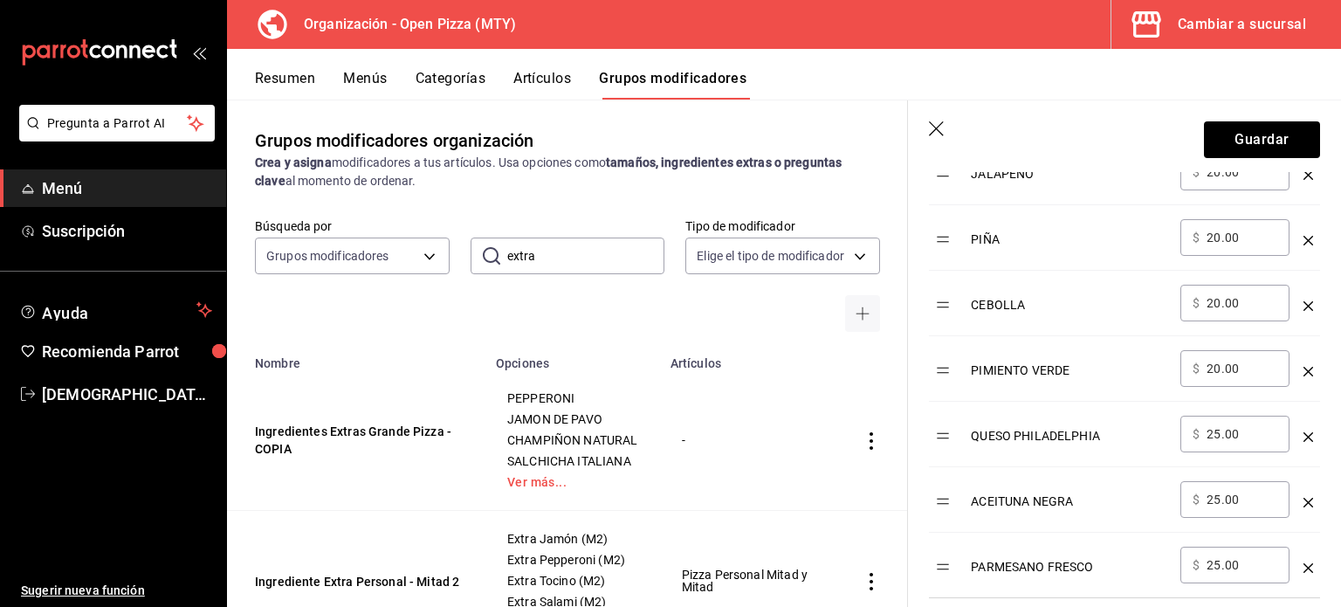
click at [1189, 421] on div "​ $ 25.00 ​" at bounding box center [1235, 434] width 109 height 37
paste input "0"
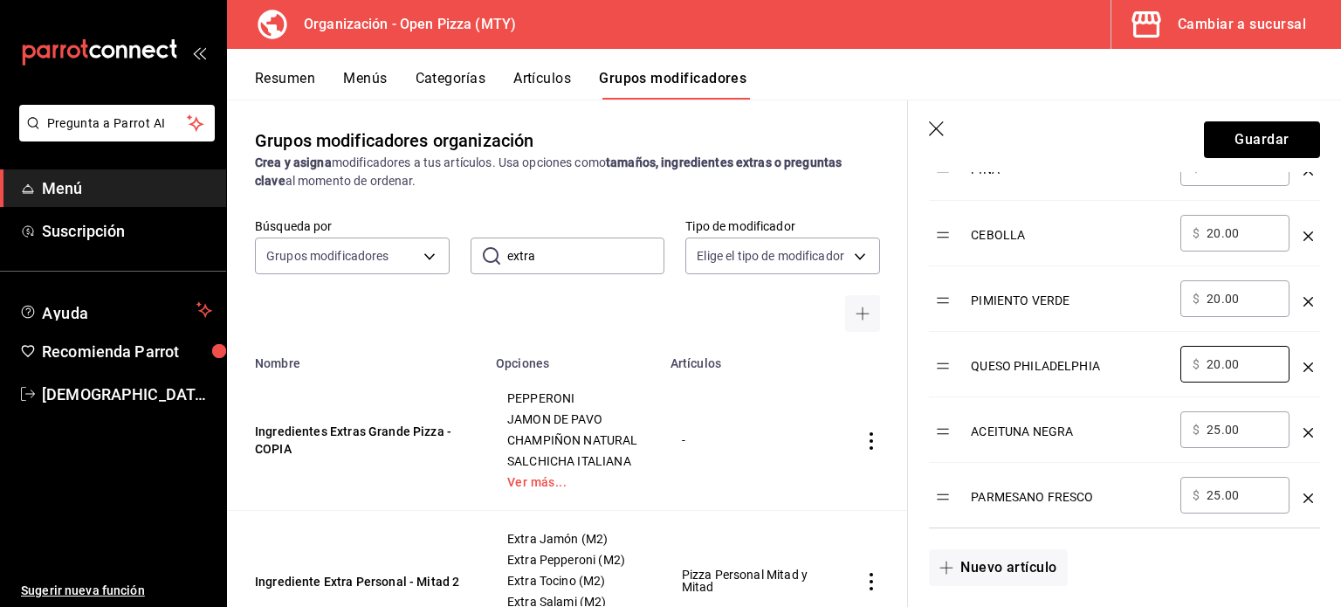
type input "20.00"
drag, startPoint x: 1257, startPoint y: 421, endPoint x: 1176, endPoint y: 416, distance: 80.5
click at [1176, 416] on td "​ $ 25.00 ​" at bounding box center [1235, 429] width 123 height 65
paste input "0"
type input "20.00"
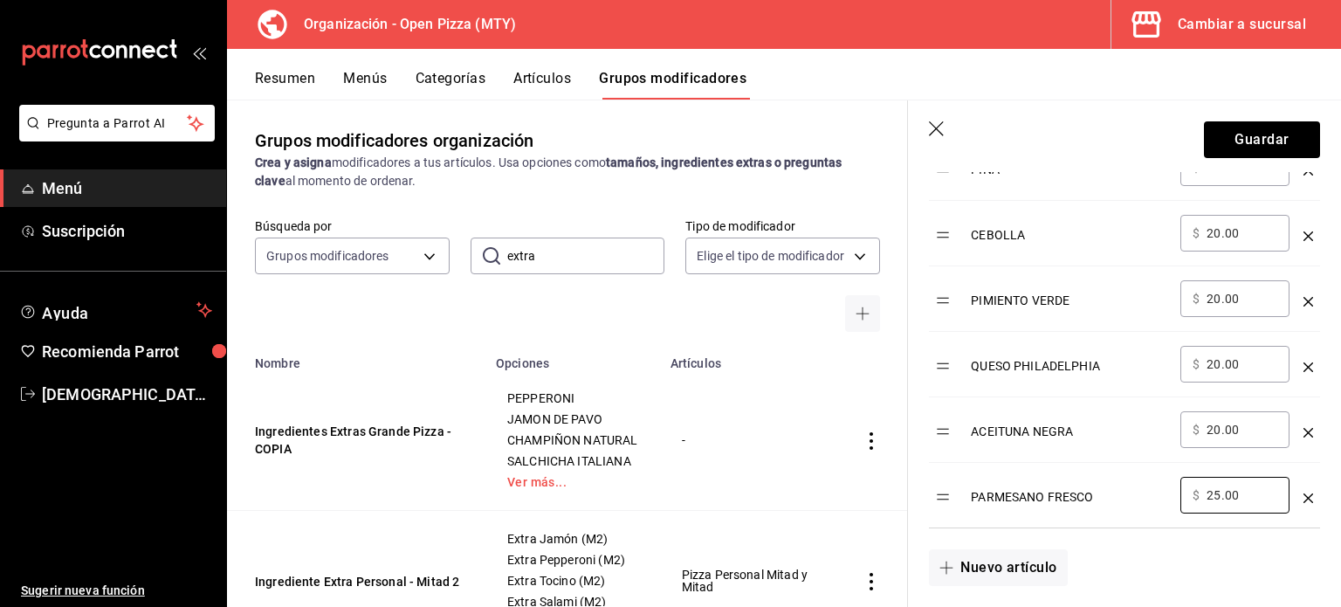
drag, startPoint x: 1246, startPoint y: 492, endPoint x: 1135, endPoint y: 466, distance: 113.8
click at [1135, 466] on tr "PARMESANO FRESCO ​ $ 25.00 ​" at bounding box center [1124, 495] width 391 height 65
paste input "0"
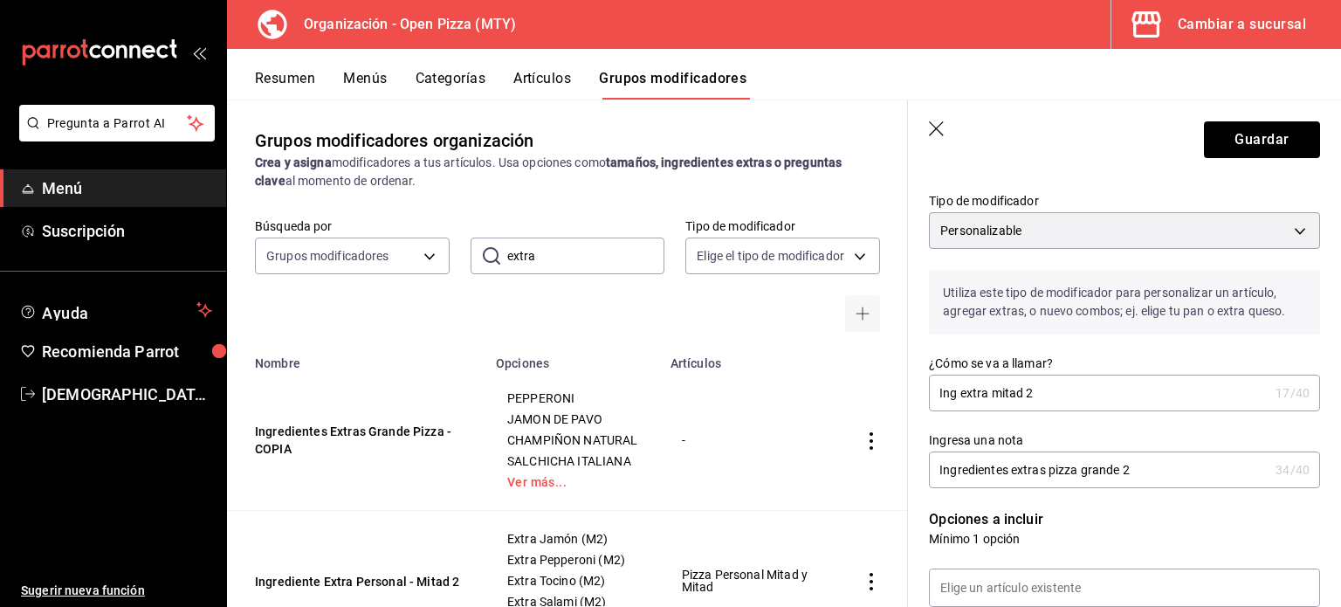
scroll to position [0, 0]
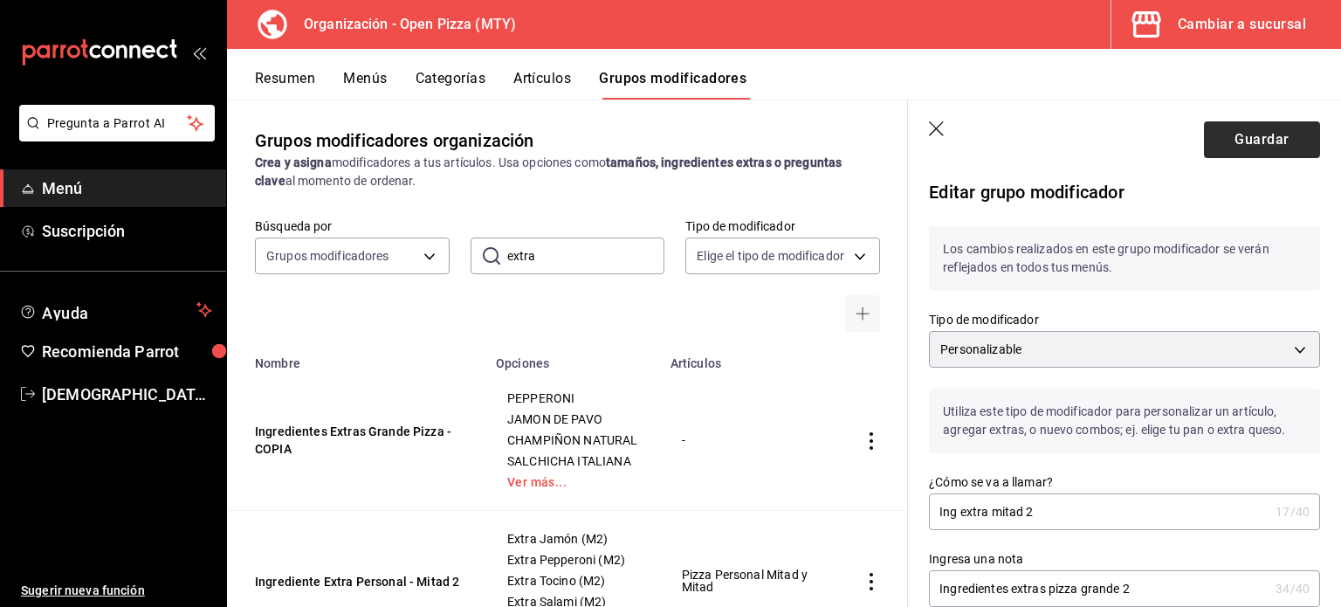
type input "20.00"
click at [1231, 140] on button "Guardar" at bounding box center [1262, 139] width 116 height 37
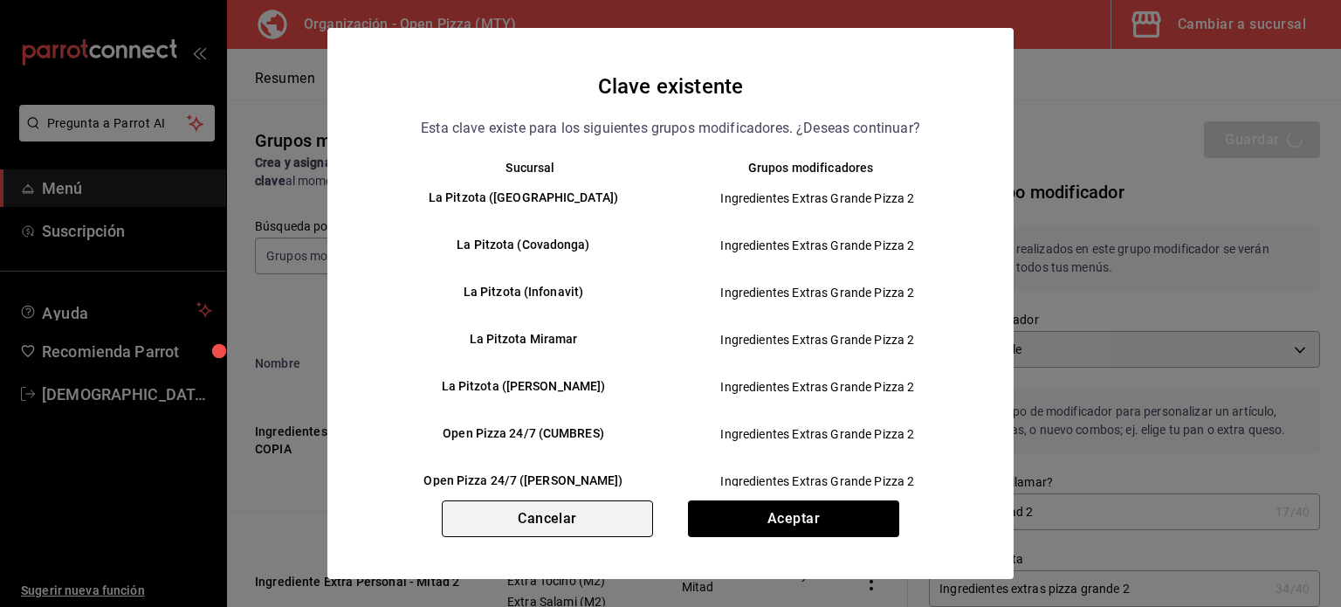
click at [610, 522] on button "Cancelar" at bounding box center [547, 518] width 211 height 37
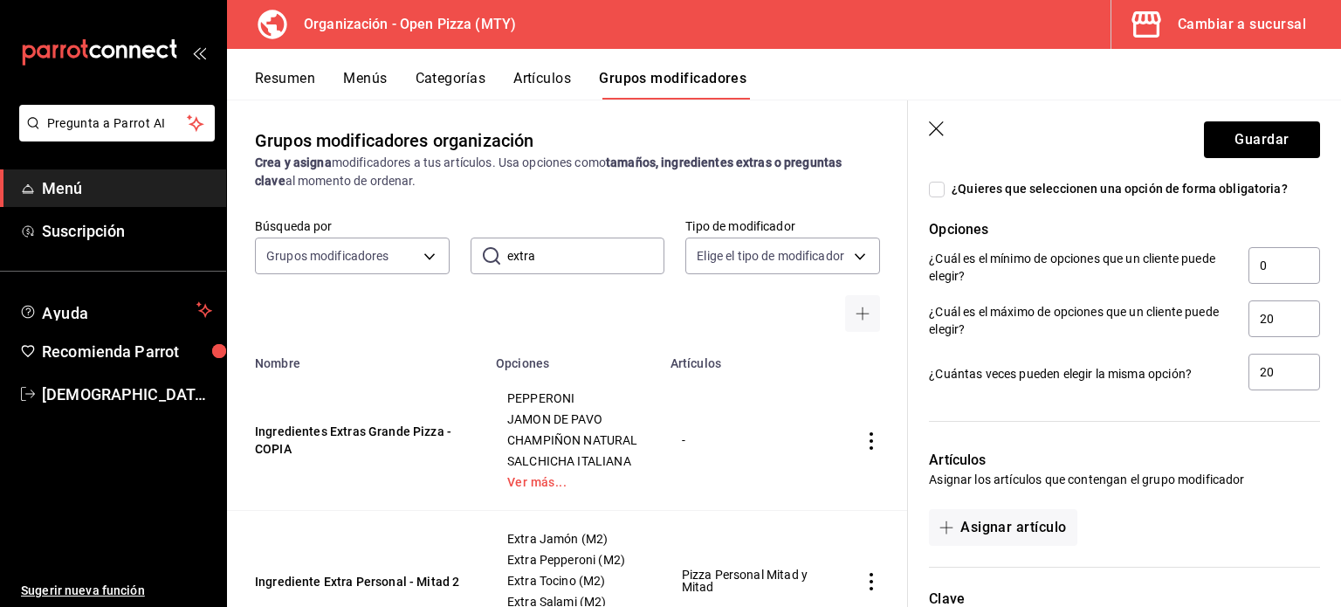
scroll to position [1955, 0]
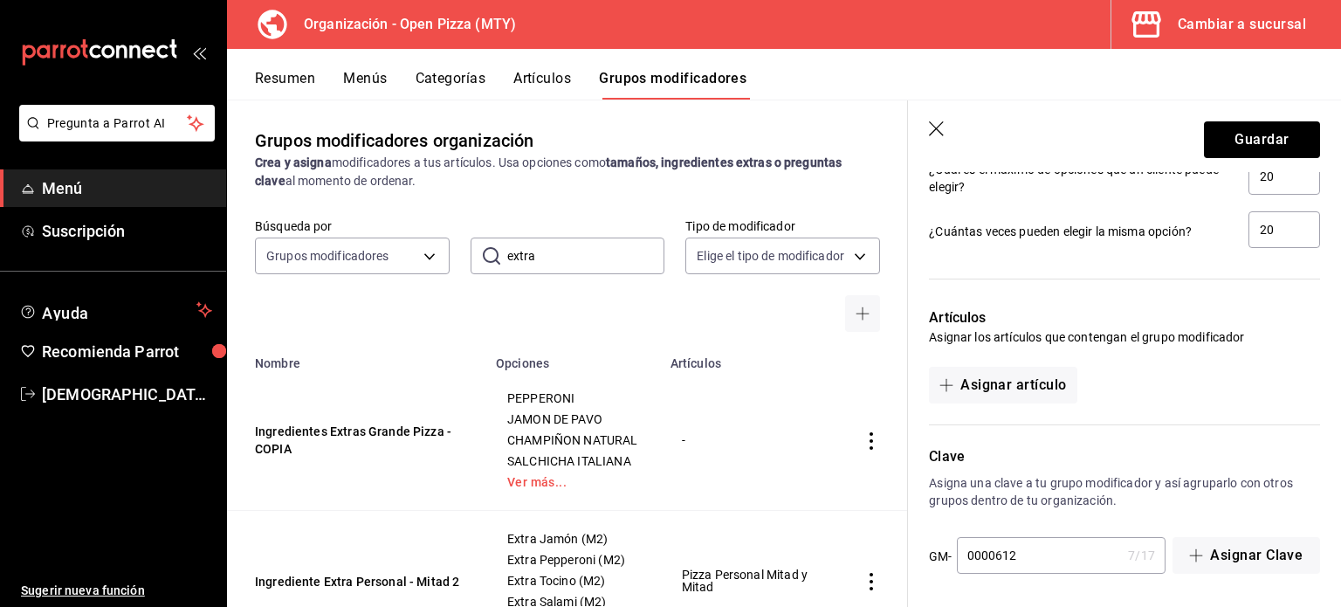
click at [1027, 565] on input "0000612" at bounding box center [1039, 555] width 165 height 35
type input "000061231"
click at [1220, 128] on button "Guardar" at bounding box center [1262, 139] width 116 height 37
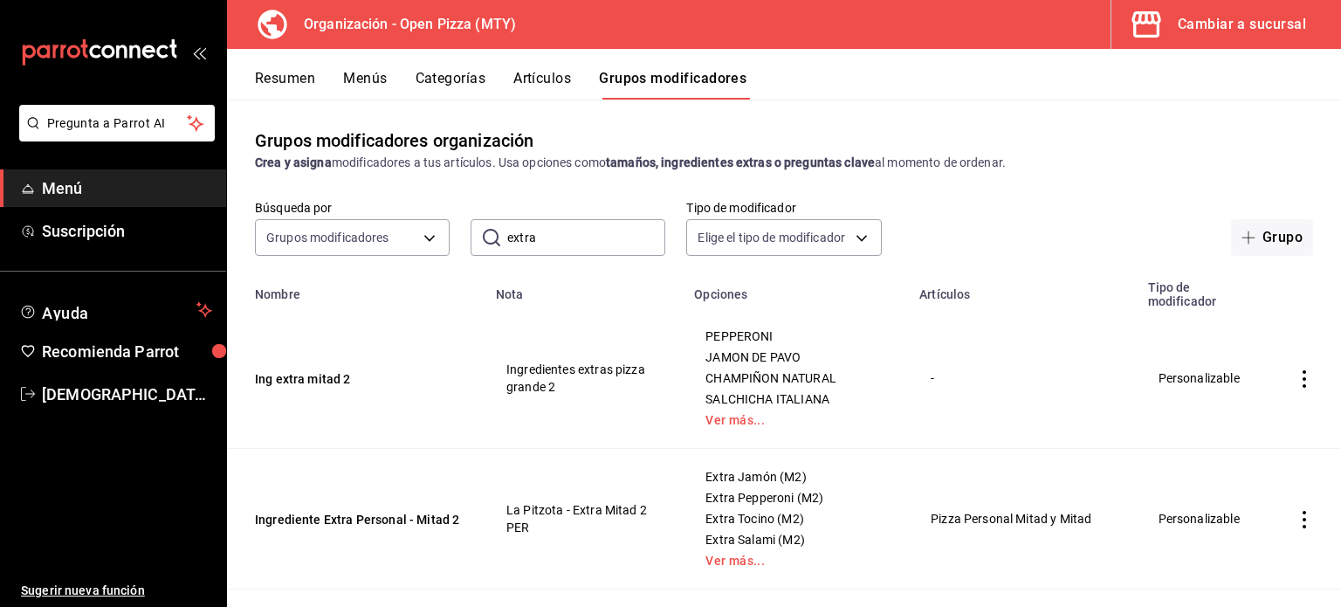
click at [279, 74] on button "Resumen" at bounding box center [285, 85] width 60 height 30
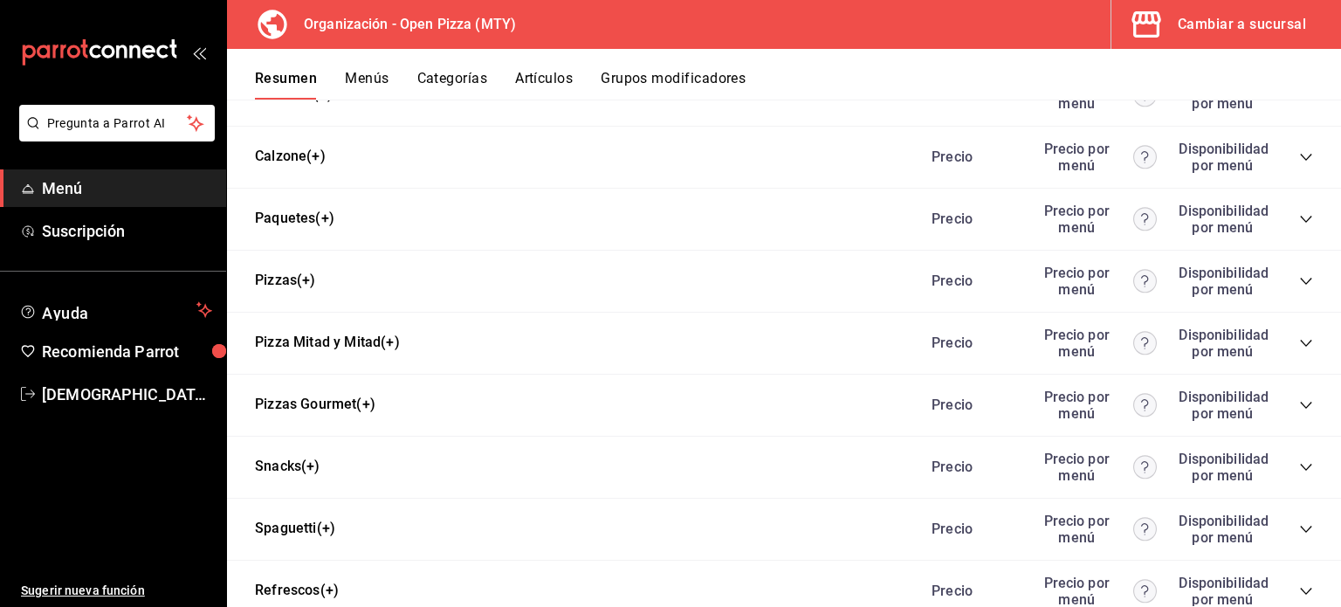
scroll to position [932, 0]
click at [1299, 222] on icon "collapse-category-row" at bounding box center [1306, 220] width 14 height 14
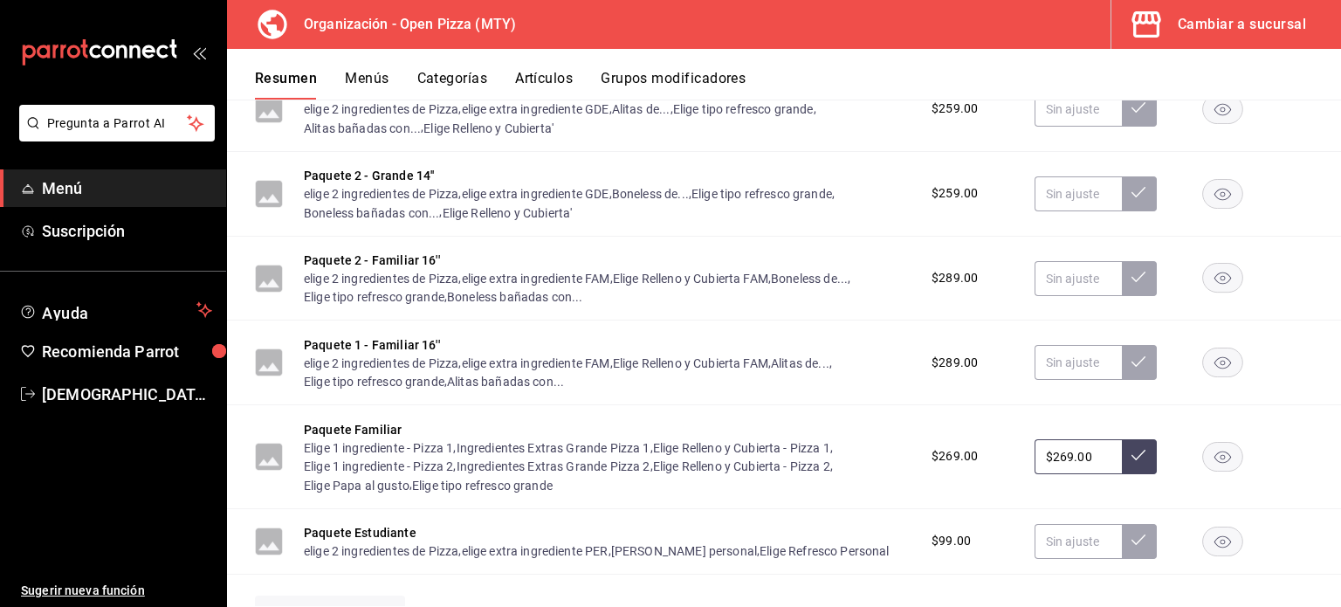
scroll to position [1236, 0]
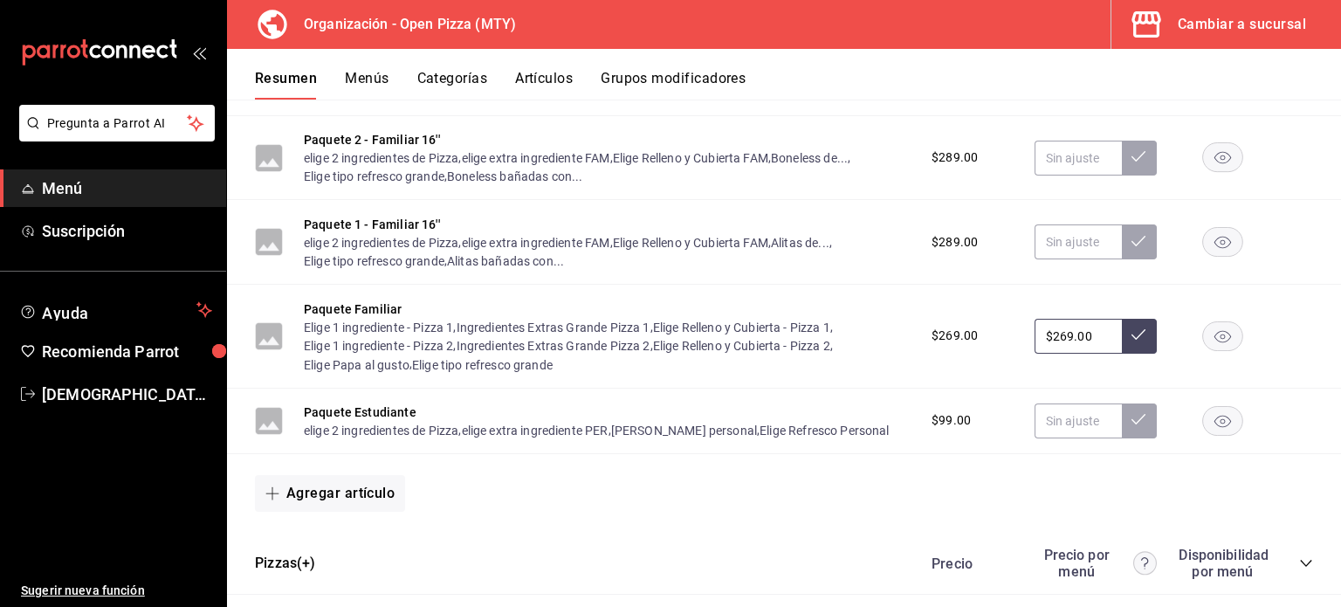
click at [397, 254] on div "elige 2 ingredientes de Pizza , elige extra ingrediente FAM , Elige Relleno y C…" at bounding box center [609, 252] width 610 height 38
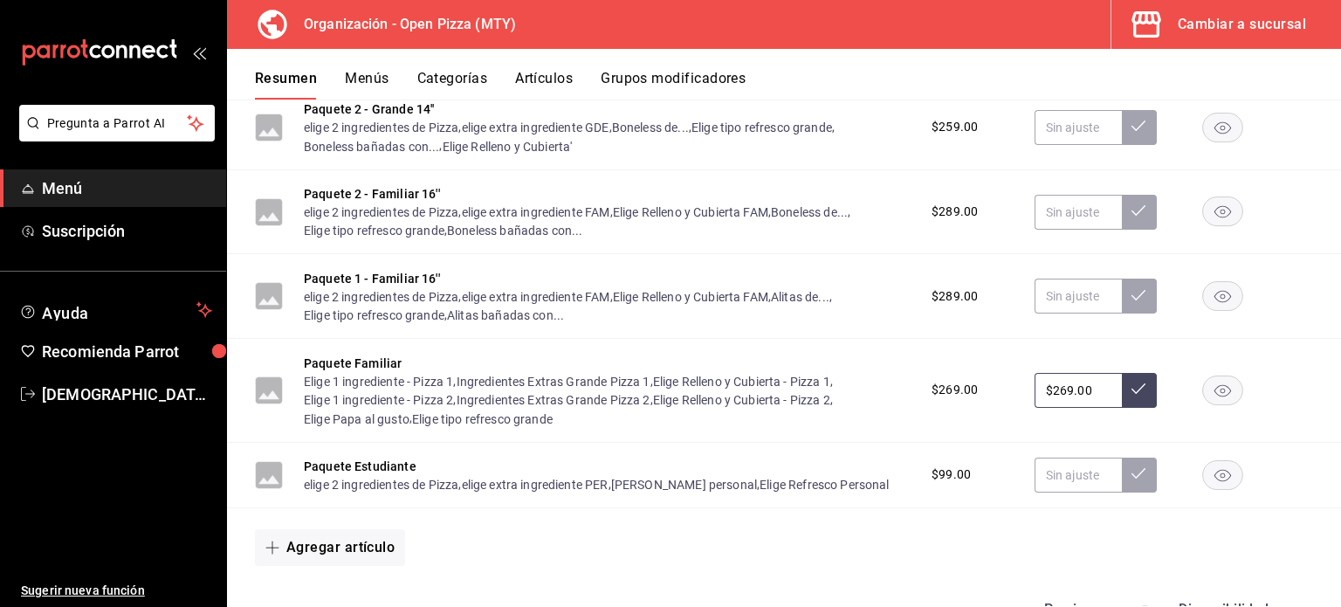
scroll to position [1180, 0]
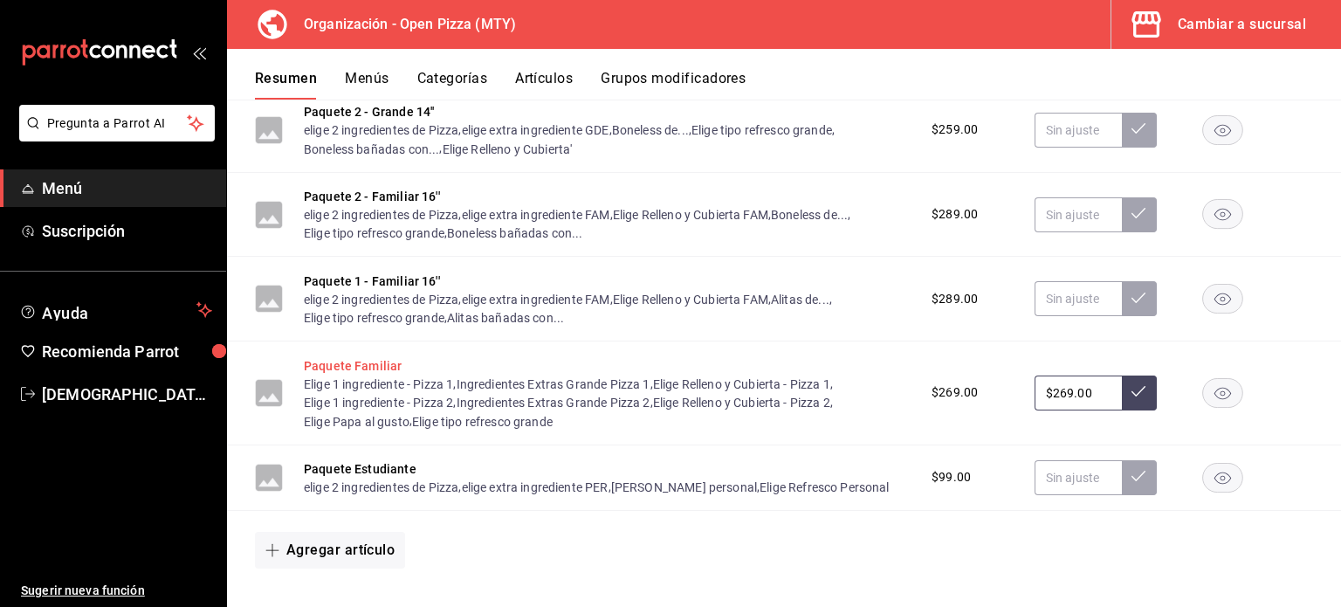
click at [360, 364] on button "Paquete Familiar" at bounding box center [353, 365] width 98 height 17
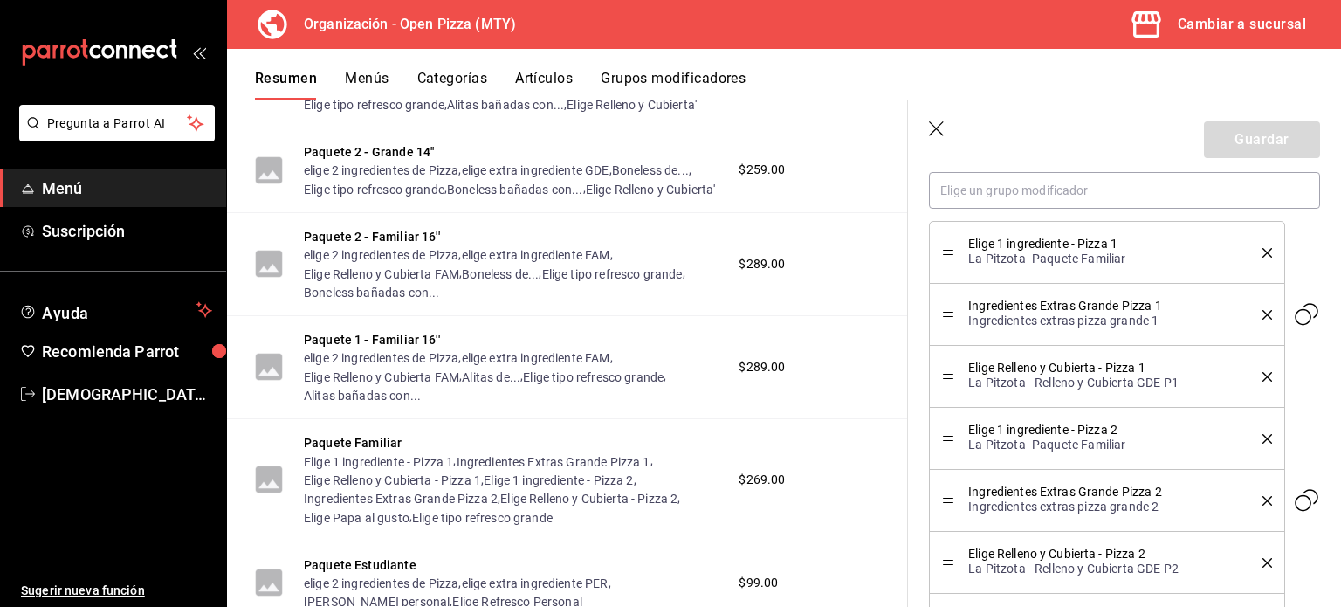
scroll to position [639, 0]
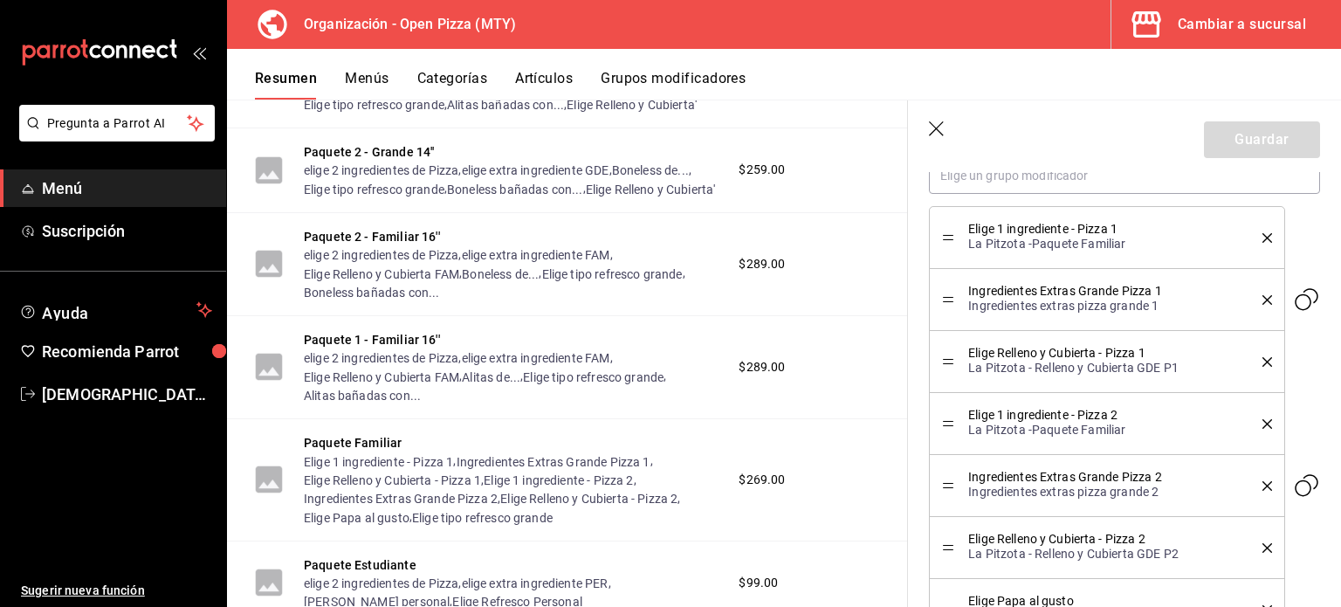
click at [1263, 300] on icon "delete" at bounding box center [1268, 300] width 10 height 10
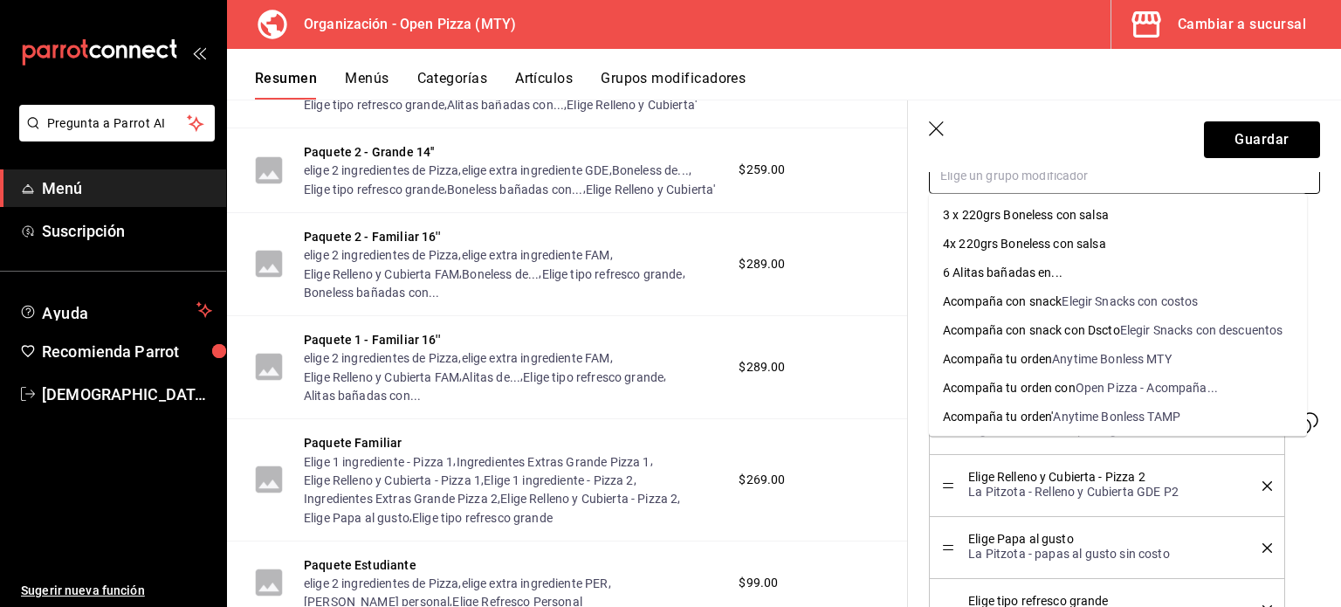
click at [1046, 178] on input "text" at bounding box center [1124, 175] width 391 height 37
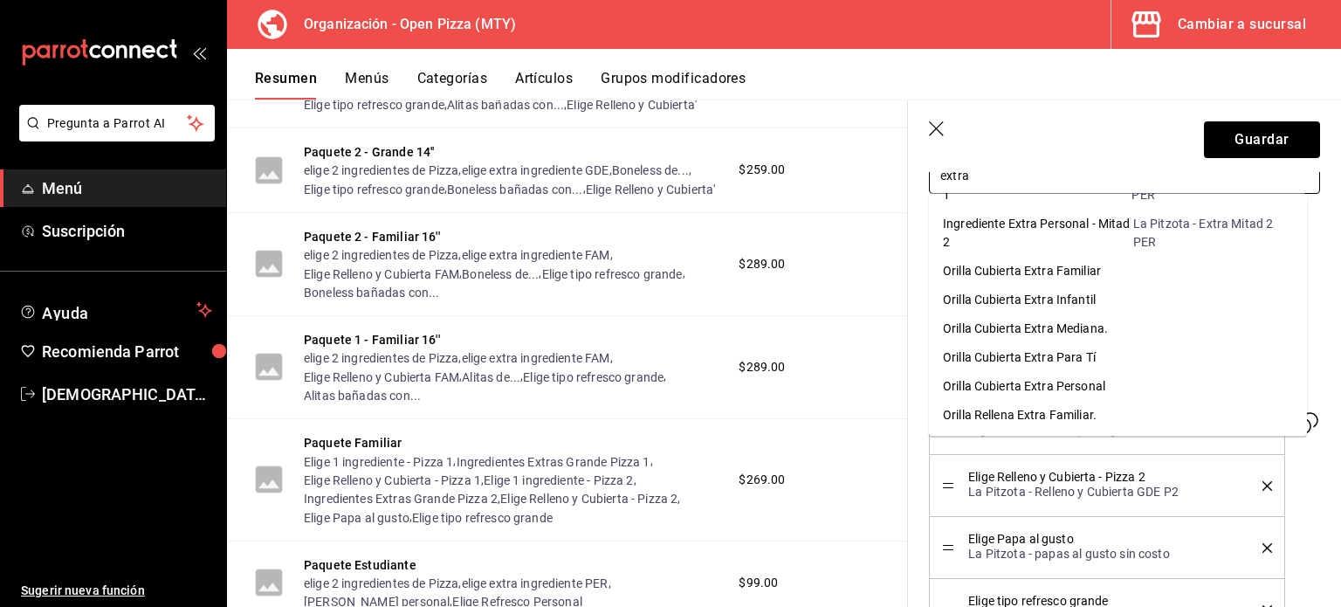
scroll to position [645, 0]
type input "extra"
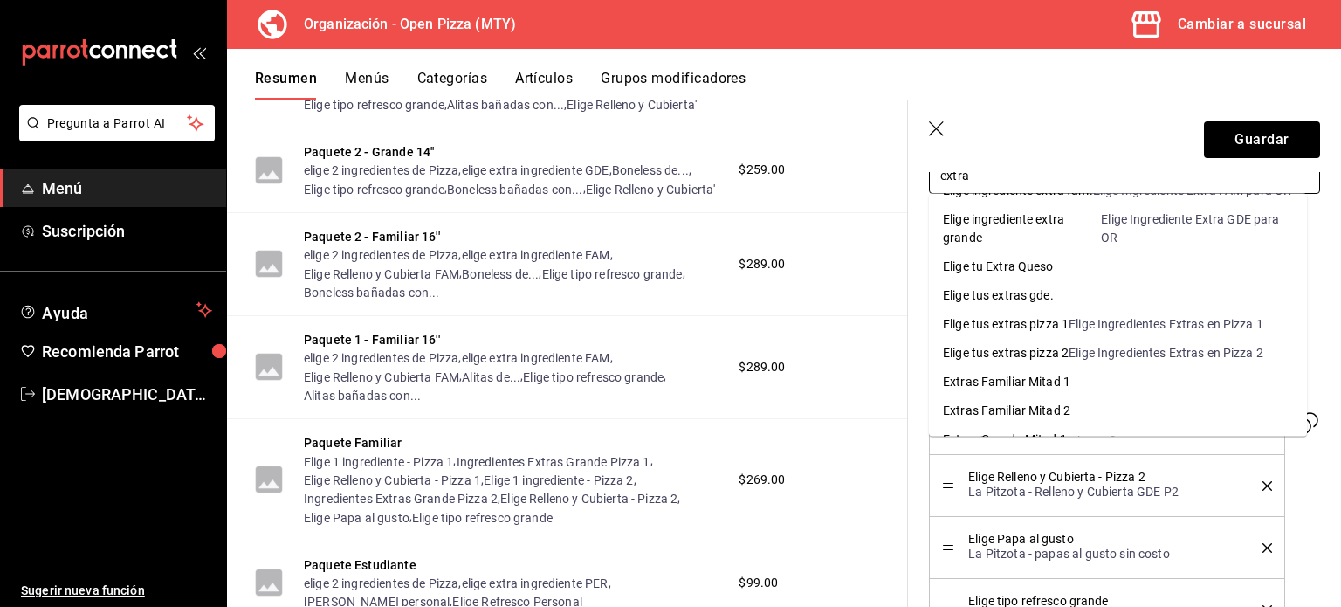
scroll to position [0, 0]
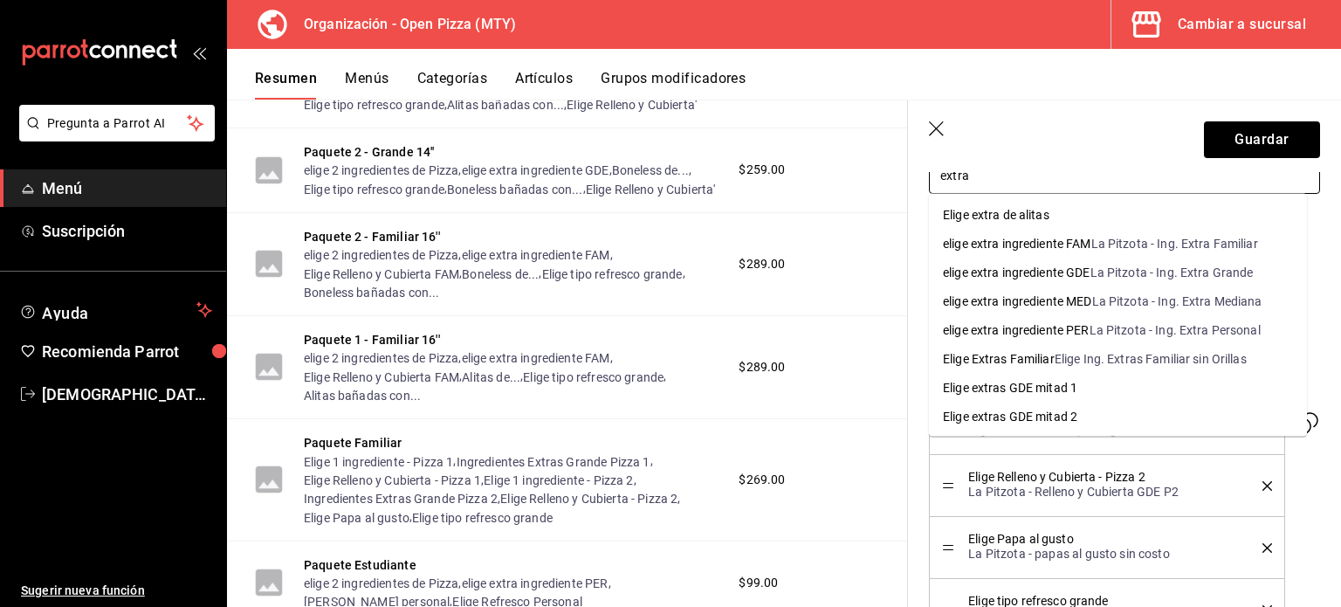
click at [1059, 390] on div "Elige extras GDE mitad 1" at bounding box center [1010, 388] width 134 height 18
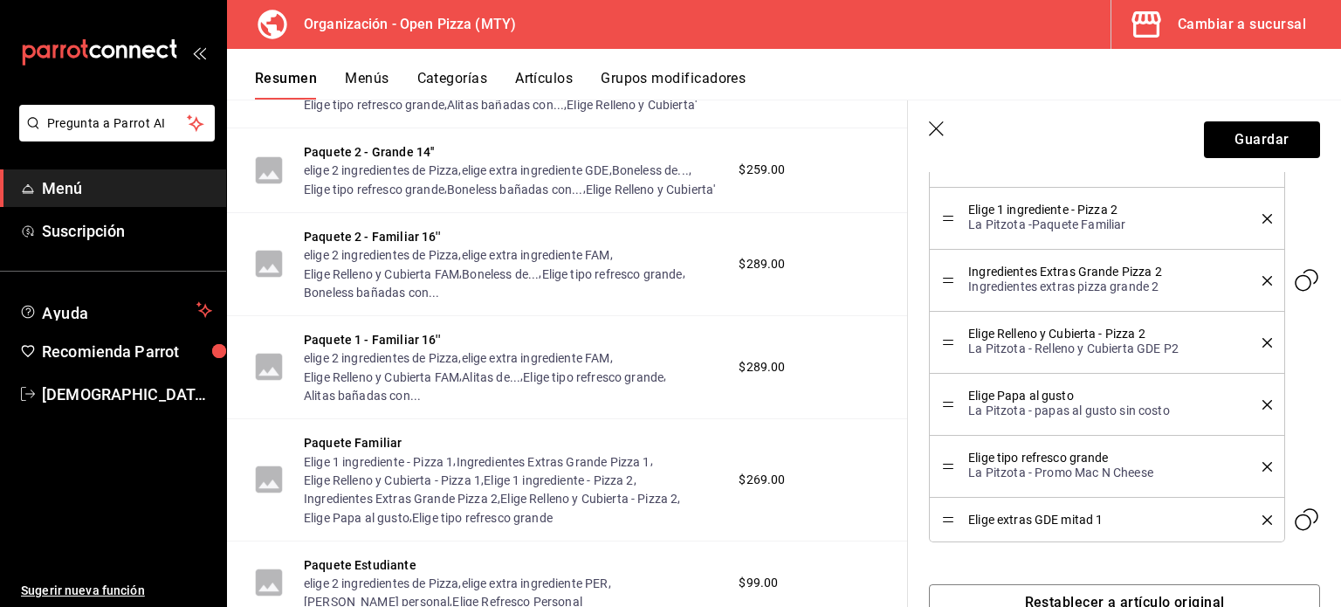
scroll to position [780, 0]
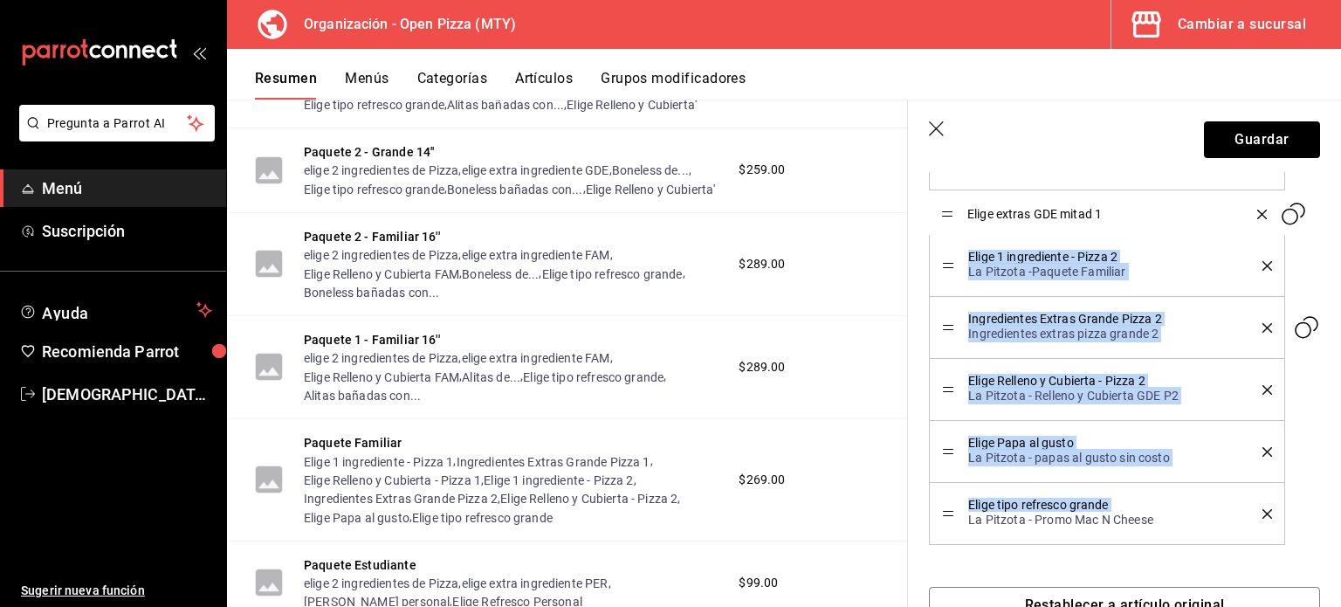
drag, startPoint x: 952, startPoint y: 520, endPoint x: 947, endPoint y: 216, distance: 304.8
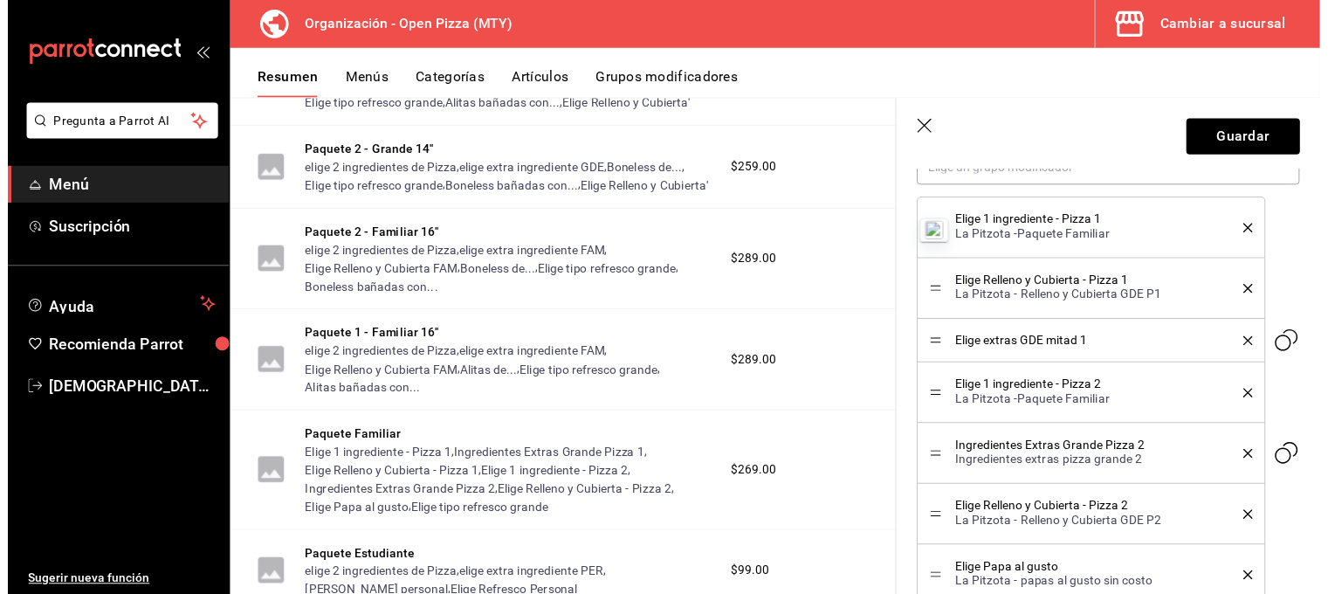
scroll to position [644, 0]
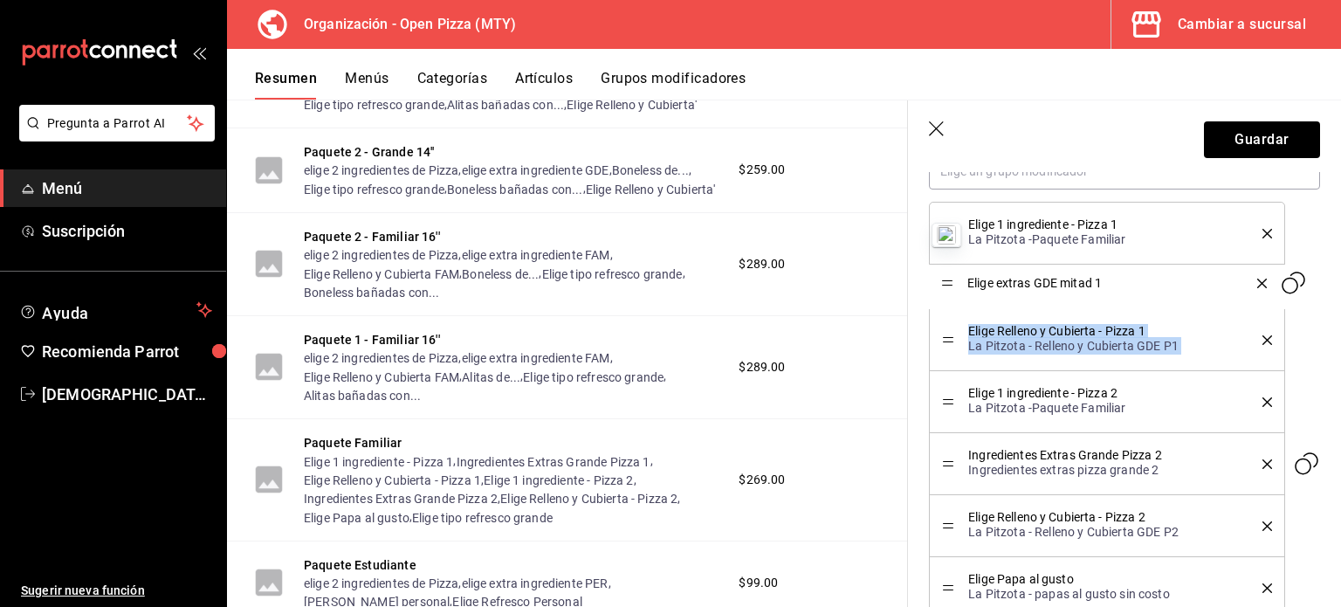
drag, startPoint x: 947, startPoint y: 323, endPoint x: 957, endPoint y: 278, distance: 46.6
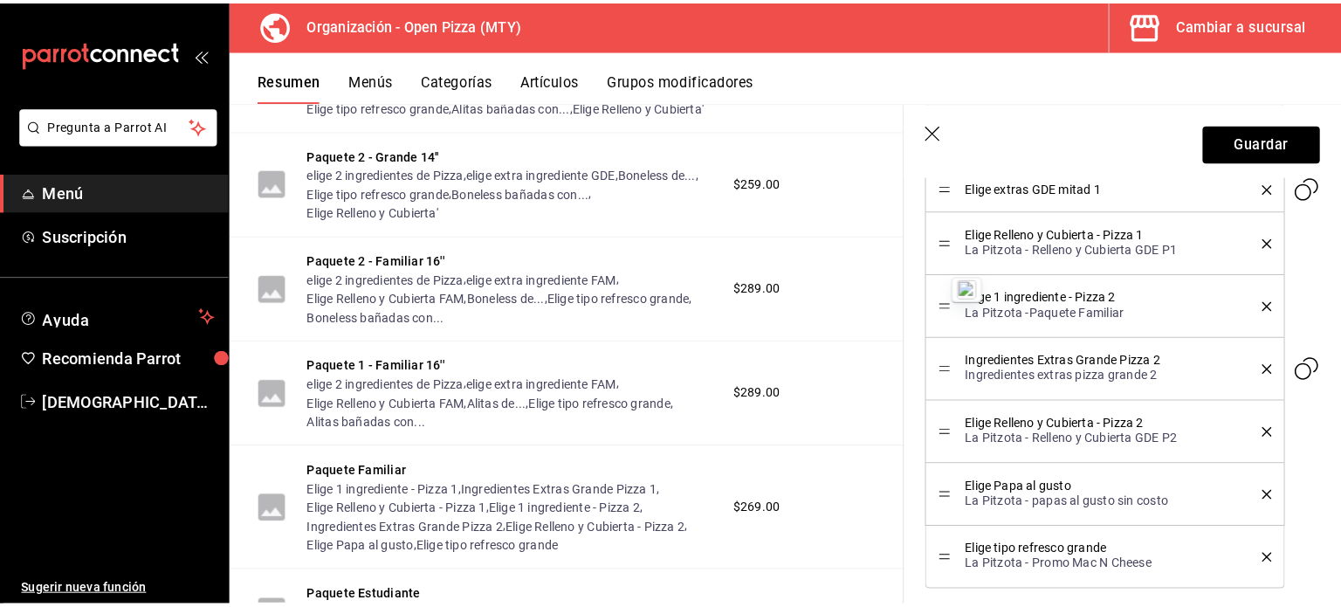
scroll to position [752, 0]
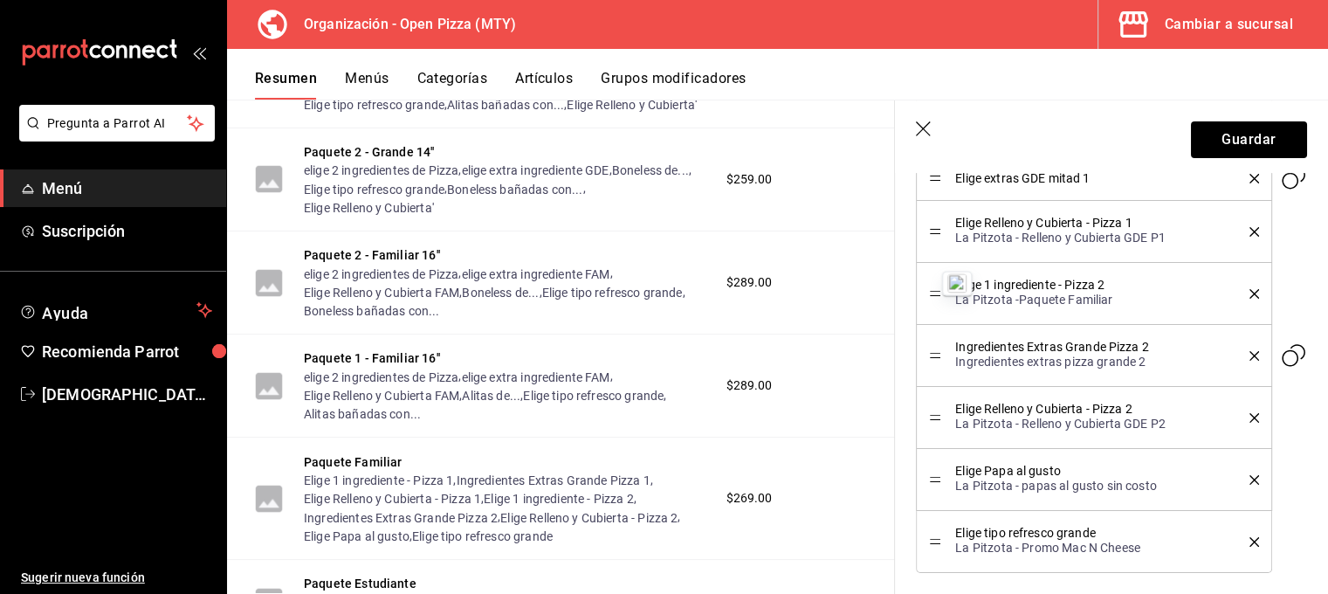
click at [1250, 352] on icon "delete" at bounding box center [1255, 356] width 10 height 10
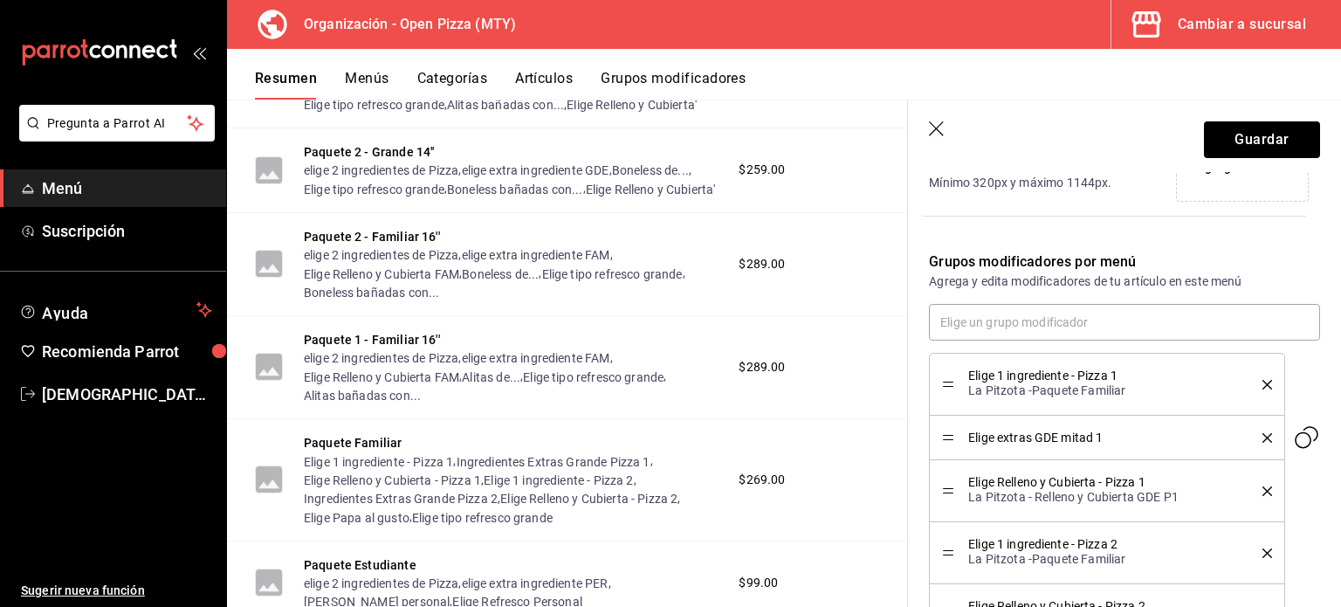
scroll to position [491, 0]
click at [1020, 313] on input "text" at bounding box center [1124, 324] width 391 height 37
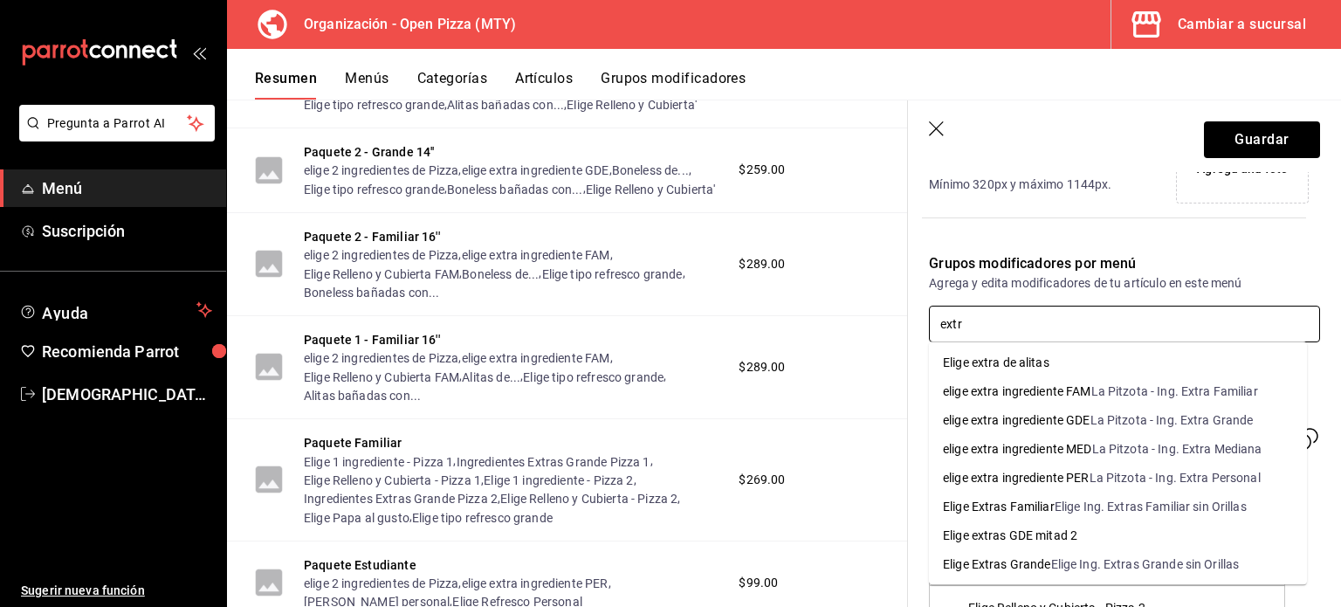
type input "extra"
click at [1093, 537] on li "Elige extras GDE mitad 2" at bounding box center [1118, 535] width 378 height 29
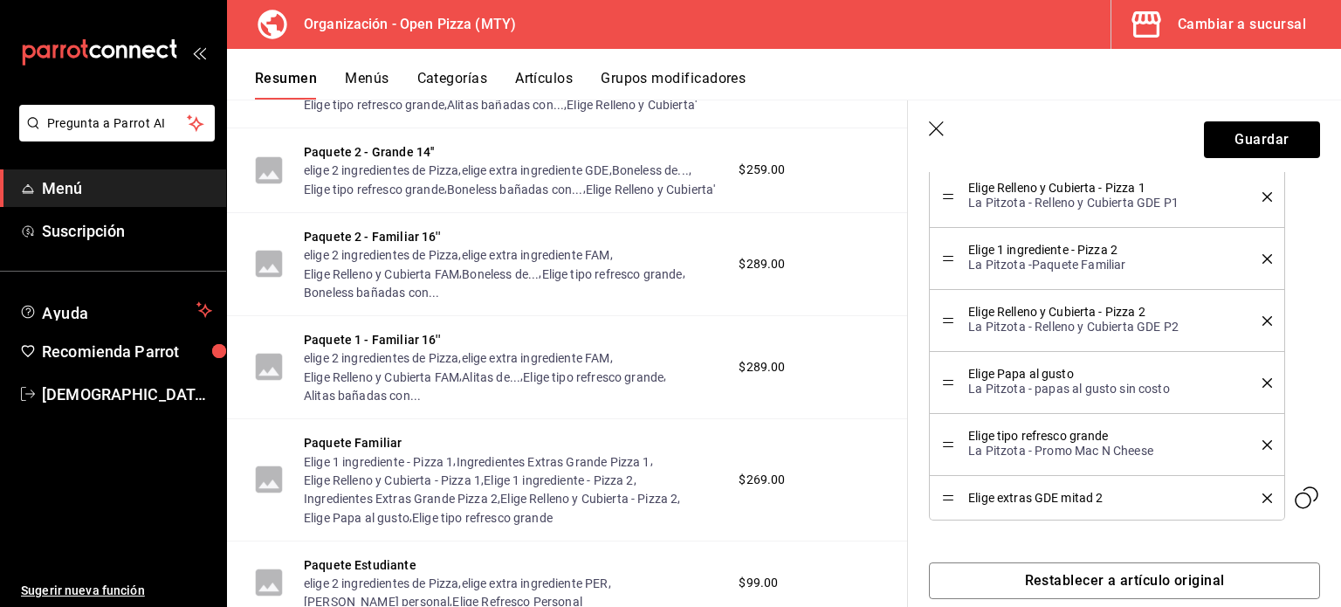
scroll to position [803, 0]
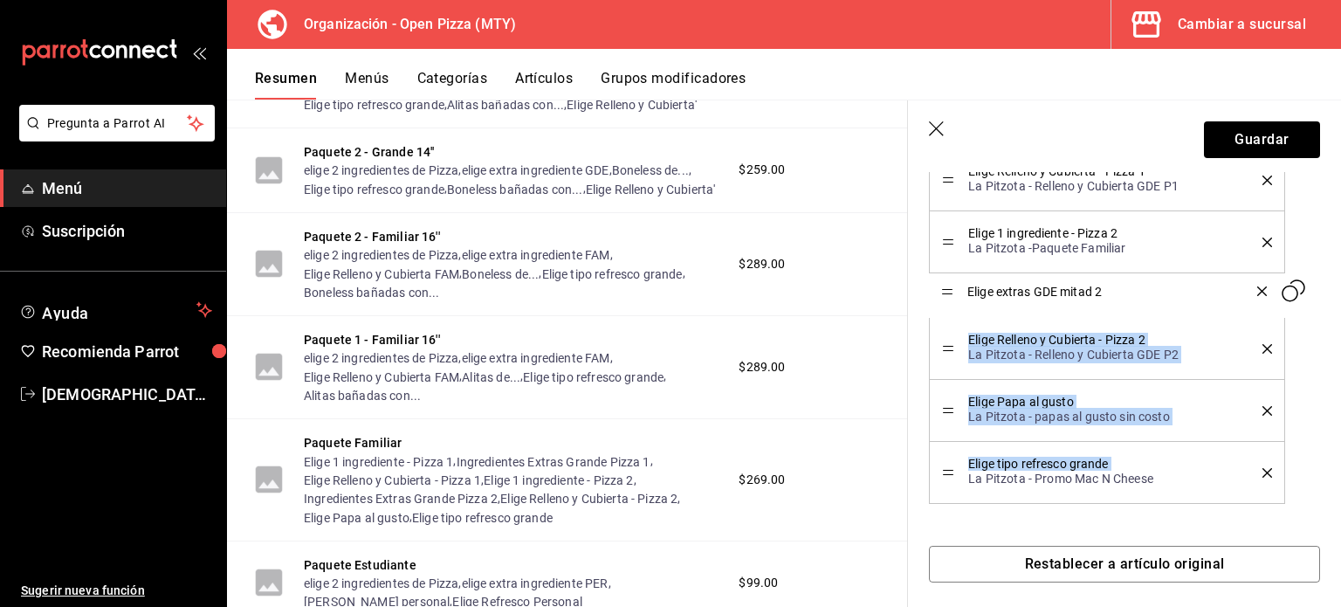
drag, startPoint x: 947, startPoint y: 478, endPoint x: 942, endPoint y: 290, distance: 187.8
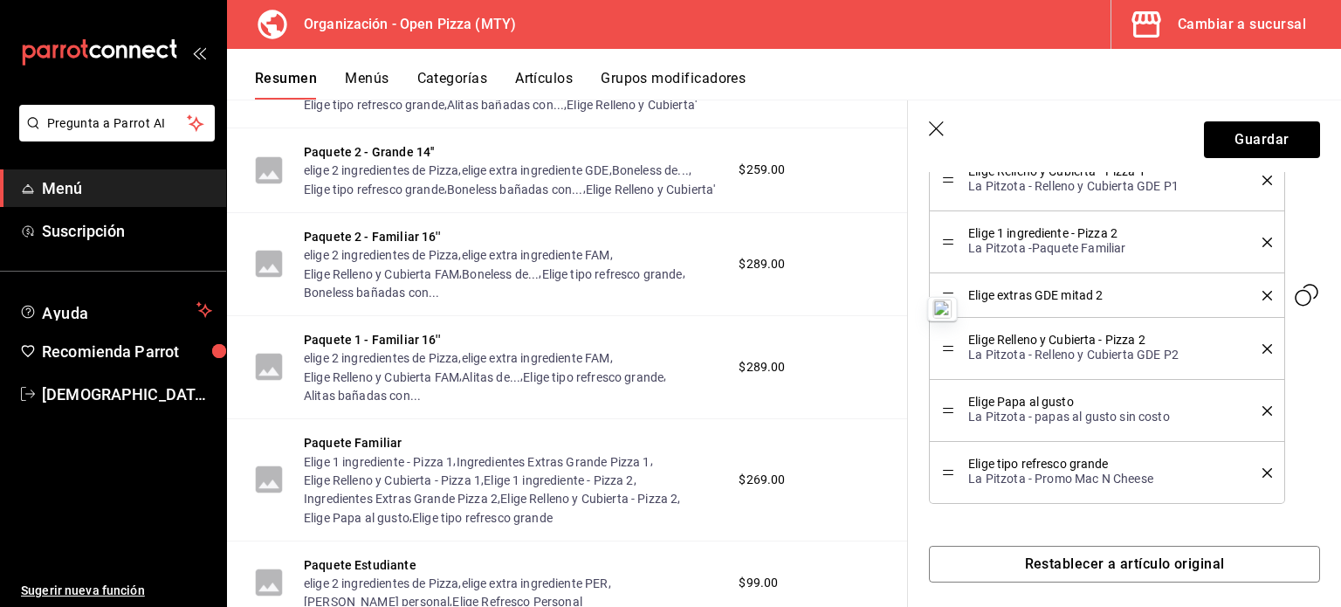
scroll to position [811, 0]
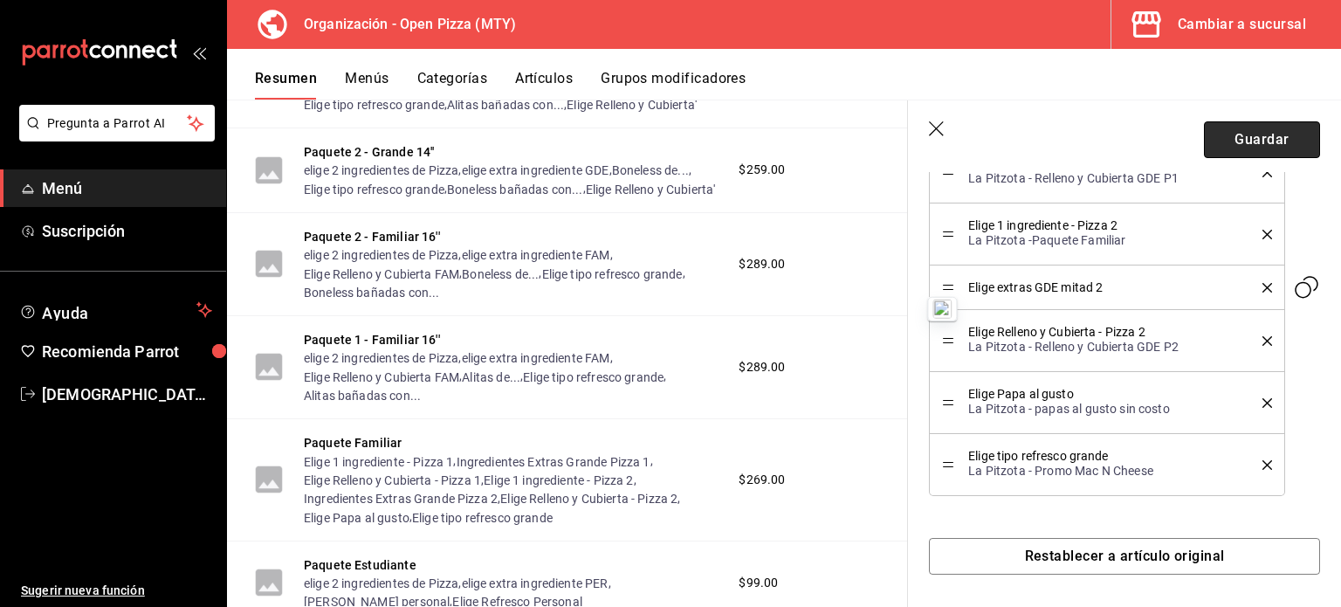
click at [1258, 139] on button "Guardar" at bounding box center [1262, 139] width 116 height 37
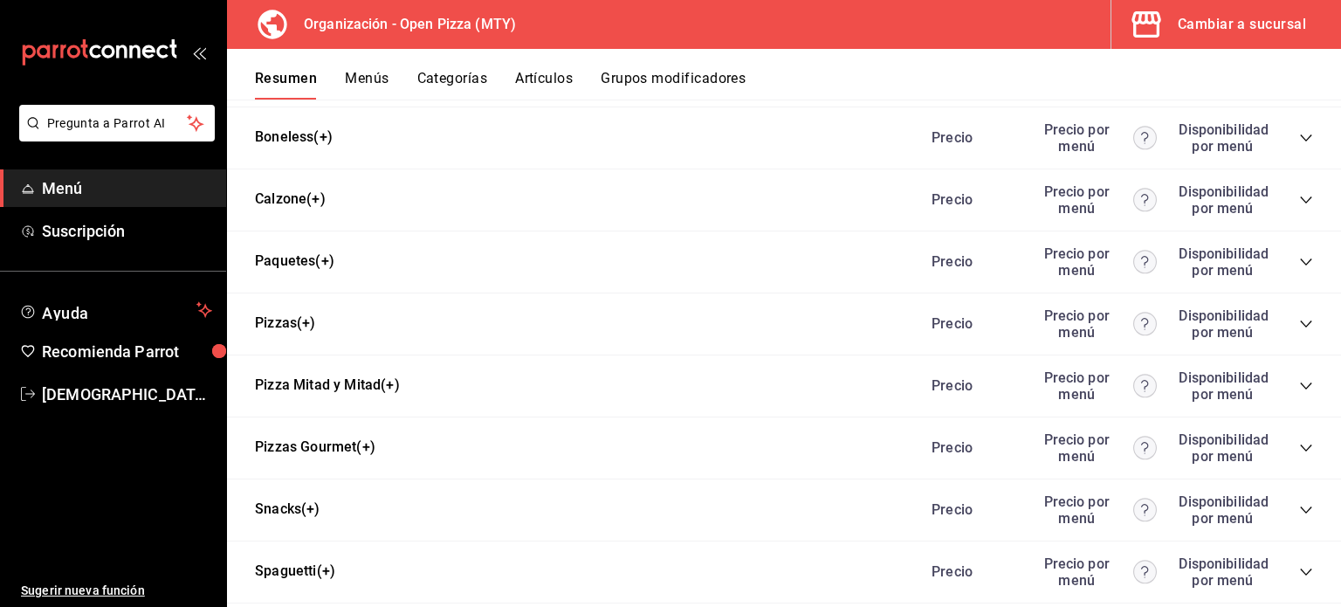
scroll to position [888, 0]
click at [1299, 265] on icon "collapse-category-row" at bounding box center [1306, 264] width 14 height 14
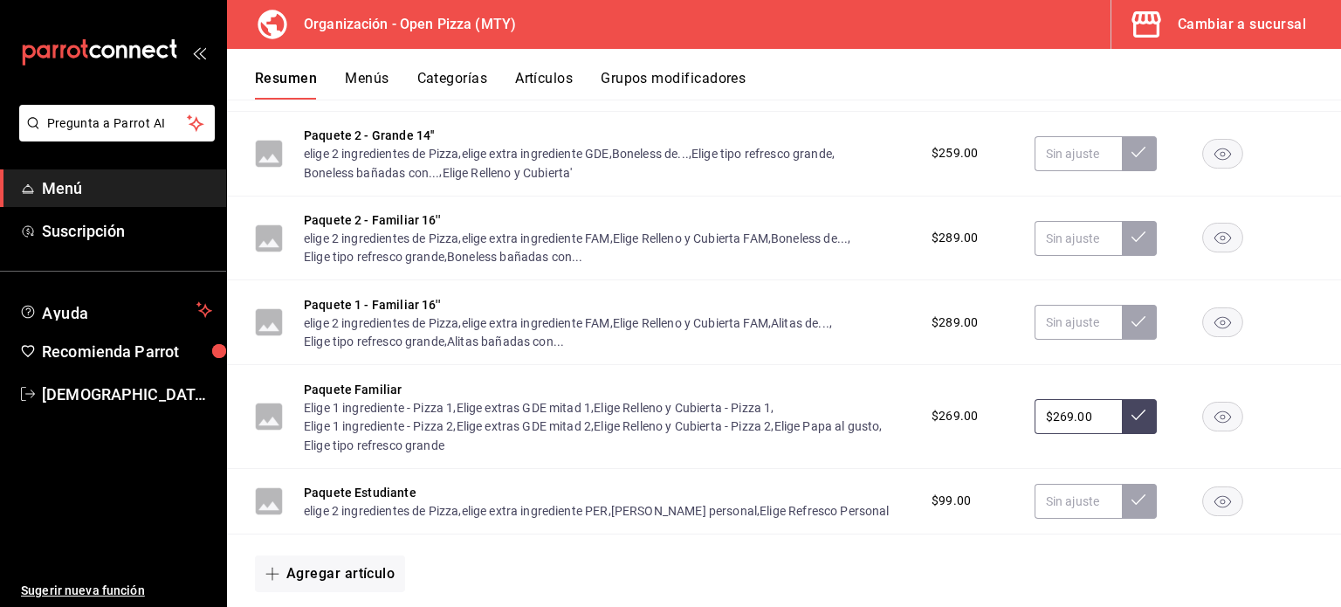
scroll to position [1160, 0]
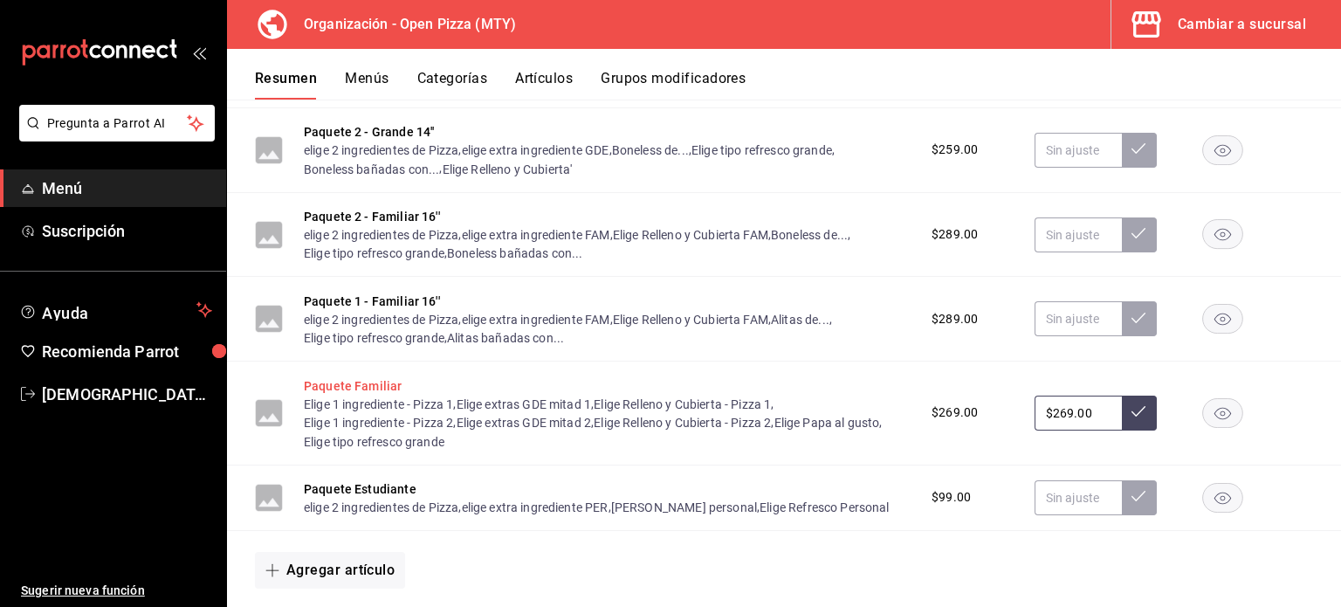
click at [374, 388] on button "Paquete Familiar" at bounding box center [353, 385] width 98 height 17
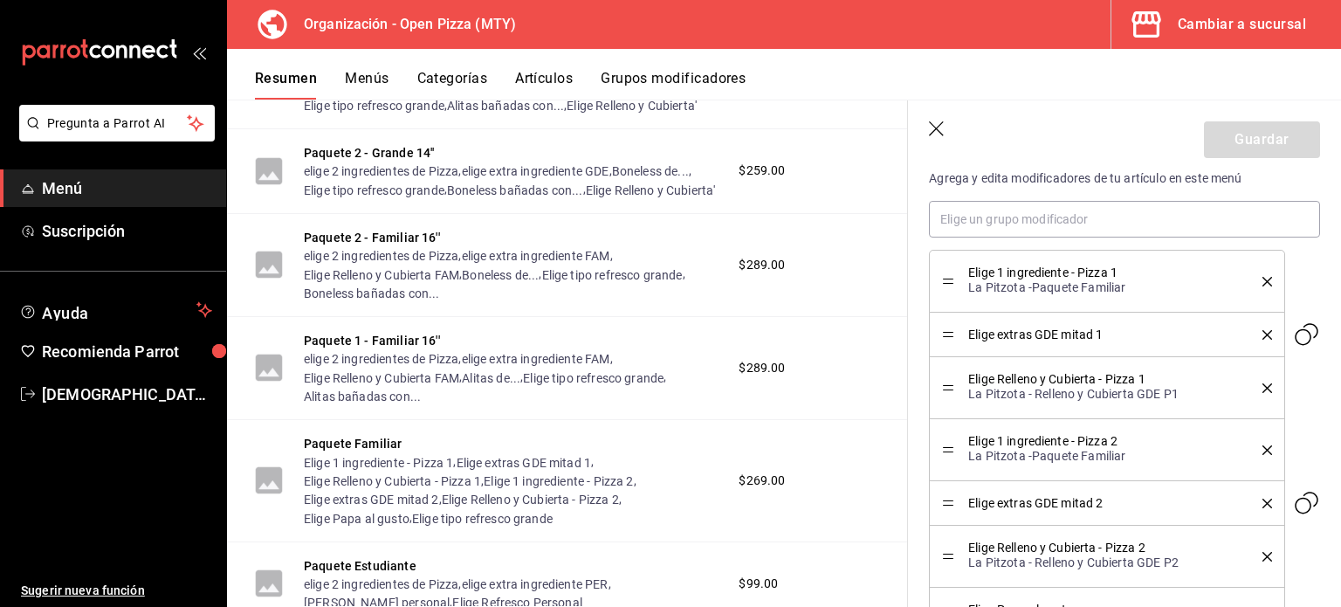
scroll to position [595, 0]
click at [940, 125] on icon "button" at bounding box center [936, 128] width 15 height 15
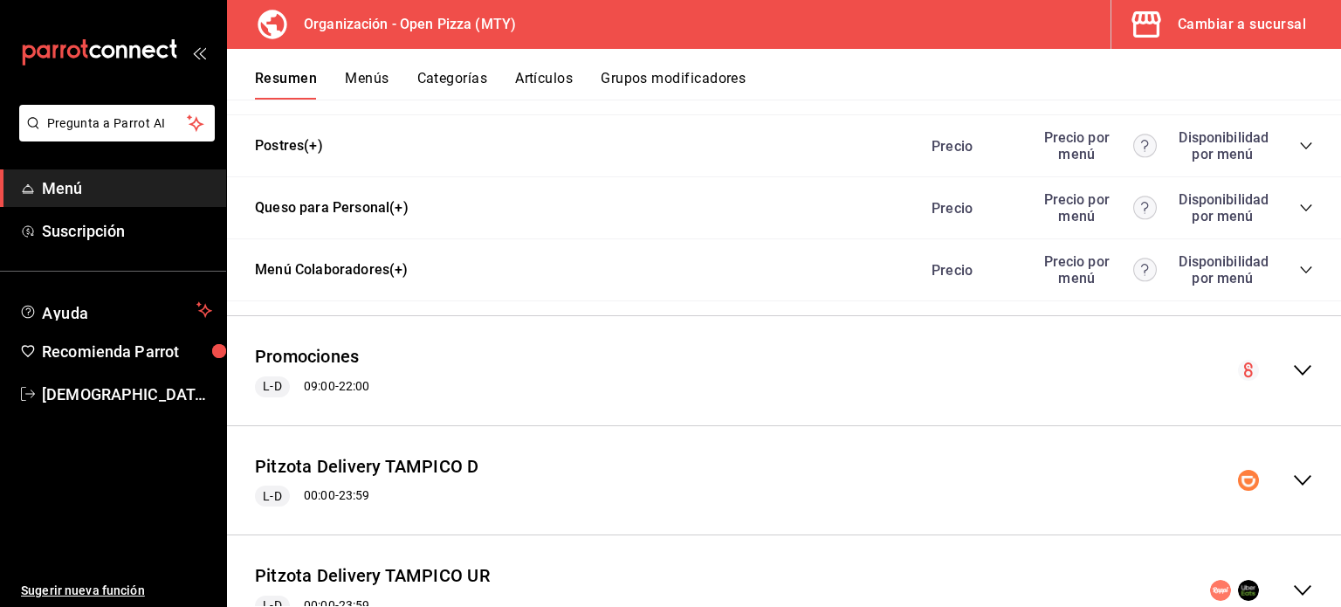
scroll to position [2028, 0]
click at [348, 77] on button "Menús" at bounding box center [367, 85] width 44 height 30
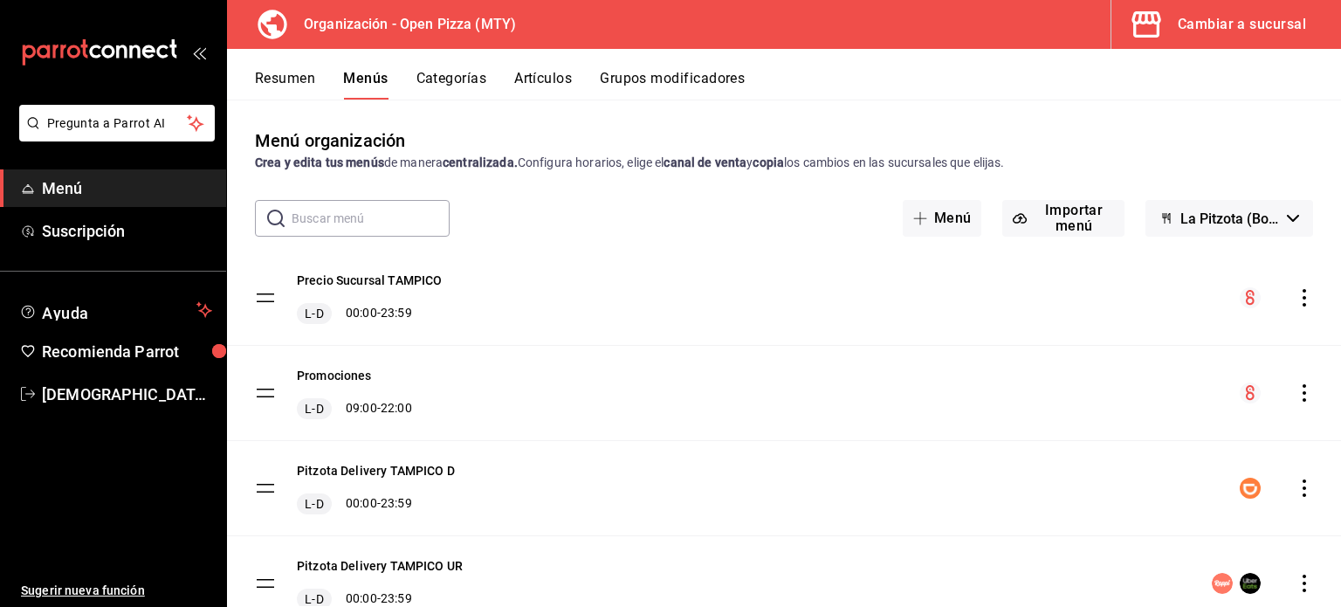
click at [1296, 301] on icon "actions" at bounding box center [1304, 297] width 17 height 17
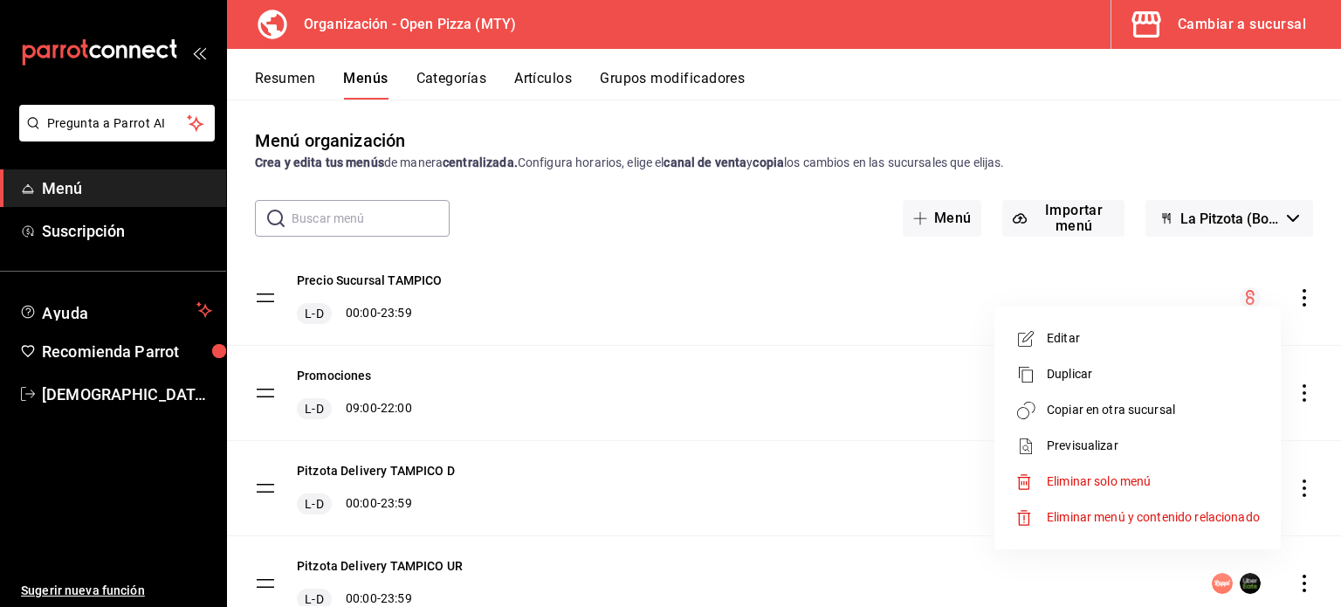
click at [1135, 440] on span "Previsualizar" at bounding box center [1153, 446] width 213 height 18
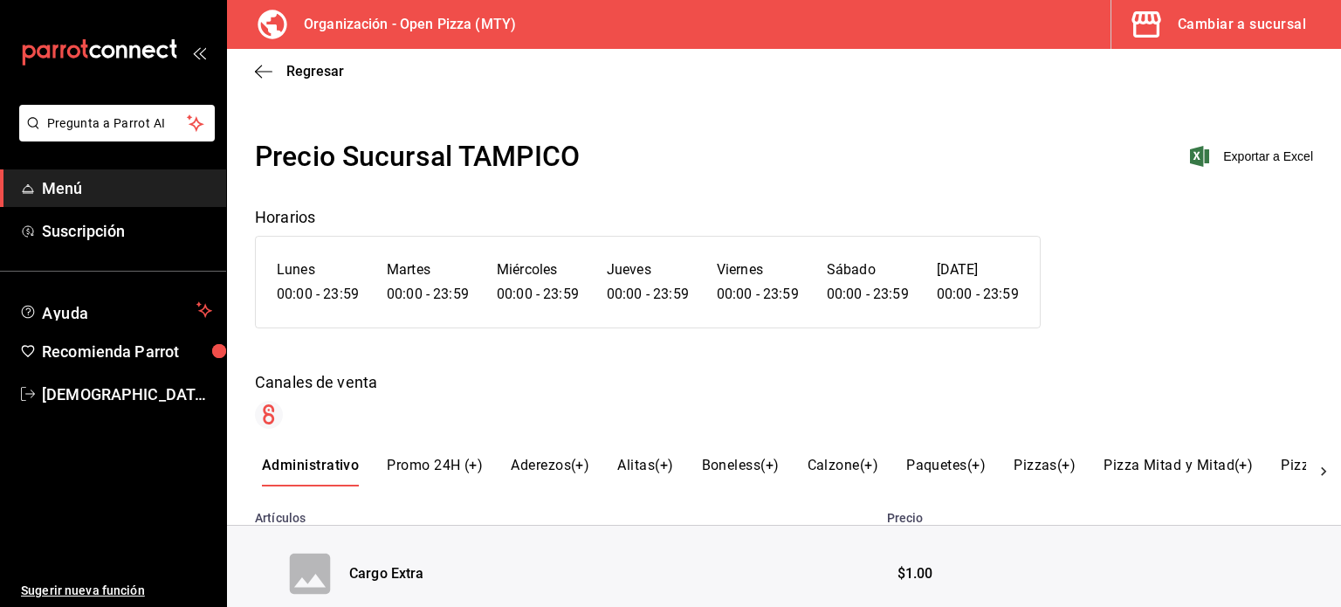
scroll to position [72, 0]
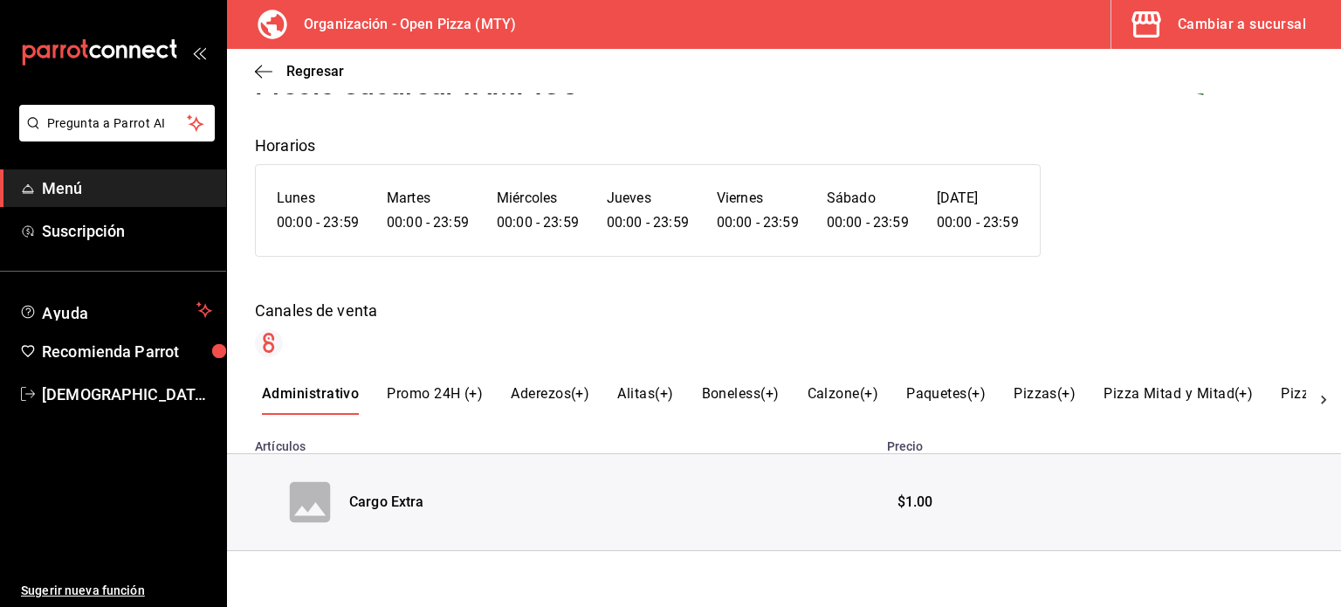
drag, startPoint x: 1055, startPoint y: 395, endPoint x: 520, endPoint y: 398, distance: 535.3
click at [520, 398] on div "Administrativo Promo 24H (+) Aderezos(+) Alitas(+) Boneless(+) Calzone(+) Paque…" at bounding box center [784, 400] width 1044 height 30
drag, startPoint x: 1041, startPoint y: 395, endPoint x: 479, endPoint y: 387, distance: 561.5
click at [479, 387] on div "Administrativo Promo 24H (+) Aderezos(+) Alitas(+) Boneless(+) Calzone(+) Paque…" at bounding box center [784, 400] width 1044 height 30
click at [1032, 390] on button "Pizzas(+)" at bounding box center [1045, 400] width 62 height 30
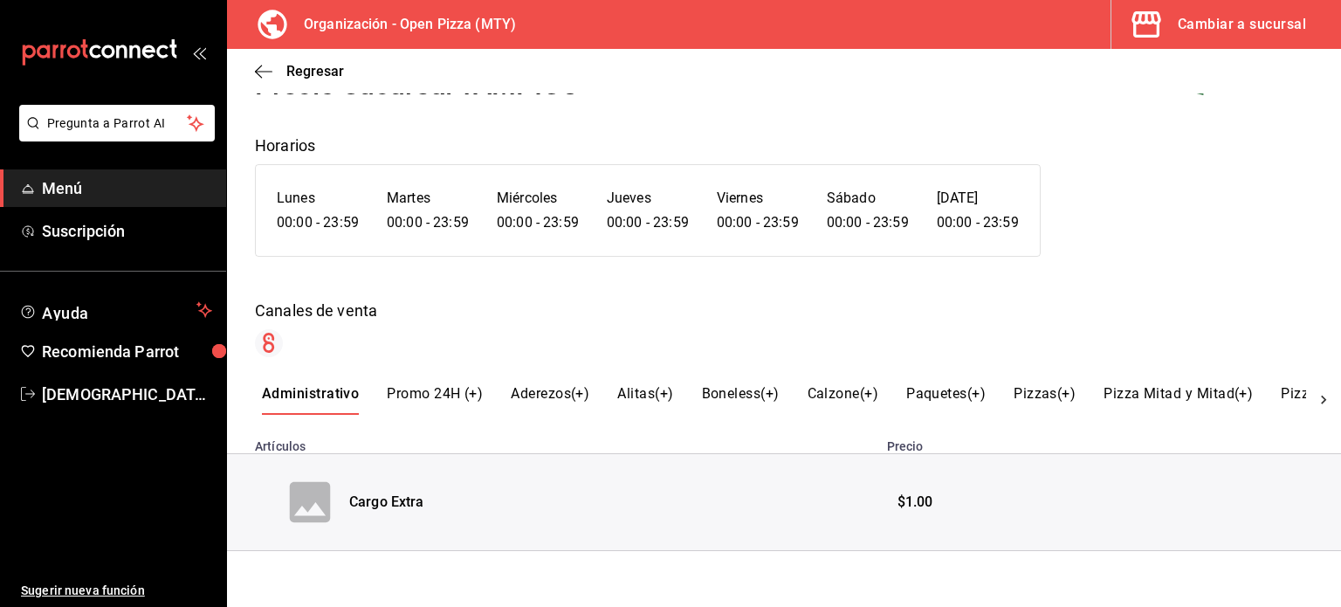
scroll to position [0, 0]
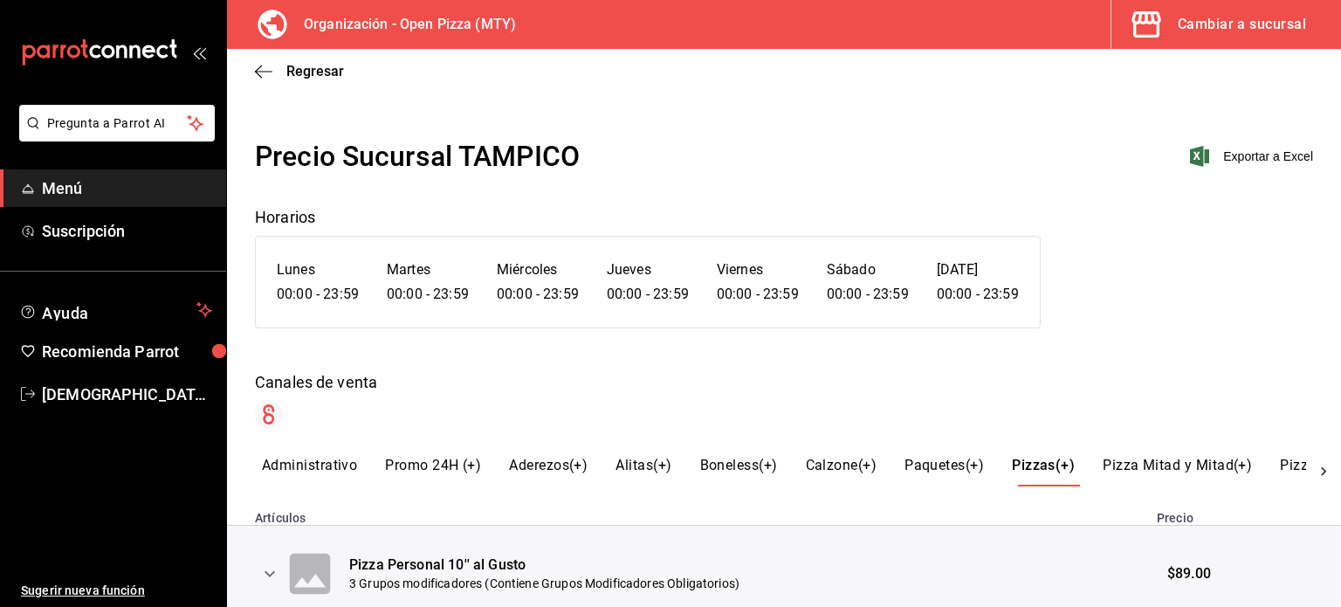
drag, startPoint x: 1050, startPoint y: 464, endPoint x: 544, endPoint y: 469, distance: 505.6
click at [544, 469] on div "Administrativo Promo 24H (+) Aderezos(+) Alitas(+) Boneless(+) Calzone(+) Paque…" at bounding box center [784, 472] width 1044 height 30
drag, startPoint x: 544, startPoint y: 469, endPoint x: 747, endPoint y: 462, distance: 203.6
click at [747, 462] on div "Administrativo Promo 24H (+) Aderezos(+) Alitas(+) Boneless(+) Calzone(+) Paque…" at bounding box center [784, 472] width 1044 height 30
drag, startPoint x: 566, startPoint y: 454, endPoint x: 456, endPoint y: 410, distance: 118.4
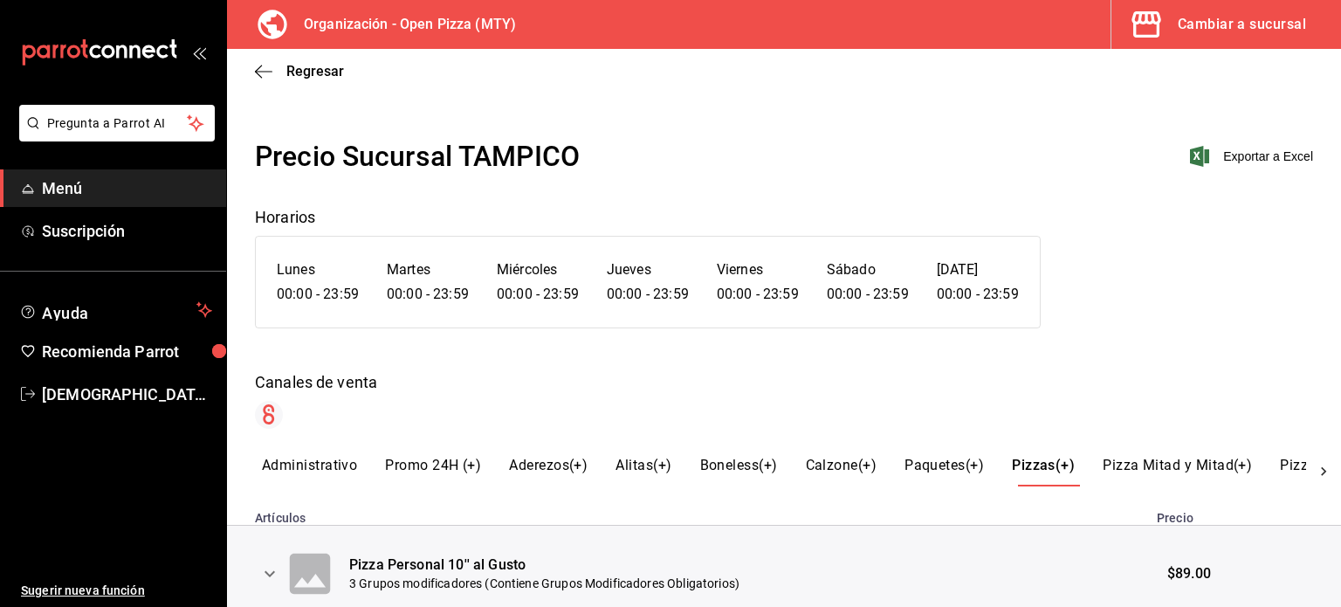
click at [456, 410] on div at bounding box center [784, 415] width 1058 height 28
click at [265, 72] on icon "button" at bounding box center [263, 72] width 17 height 16
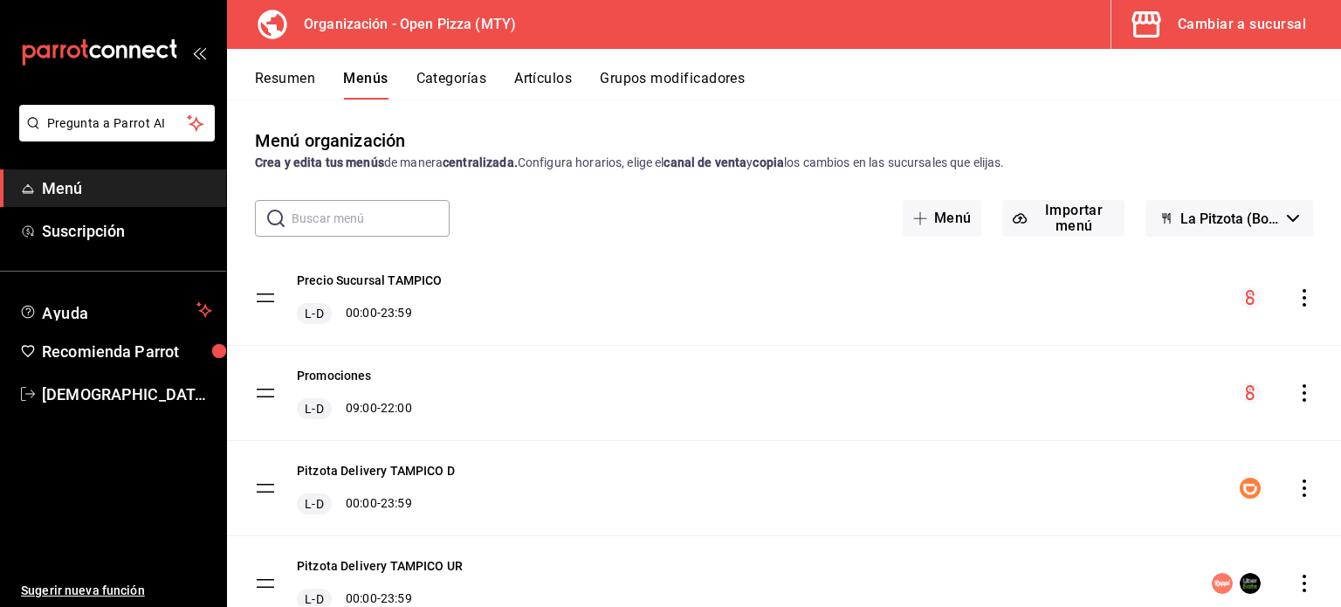
click at [293, 75] on button "Resumen" at bounding box center [285, 85] width 60 height 30
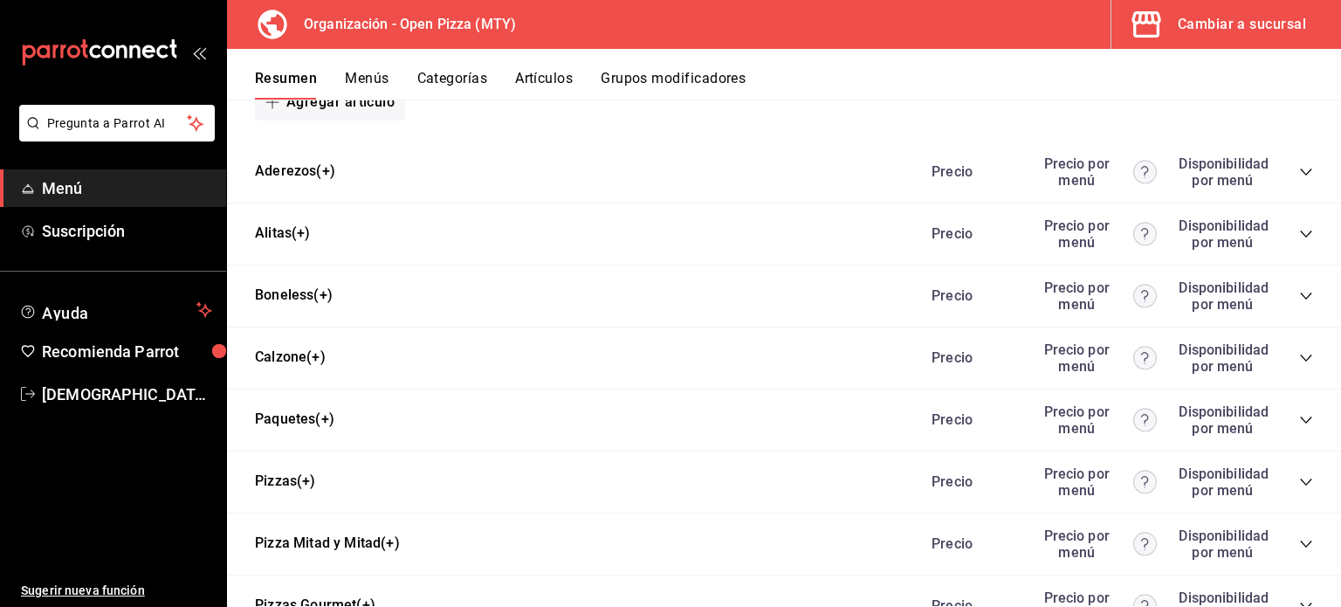
scroll to position [728, 0]
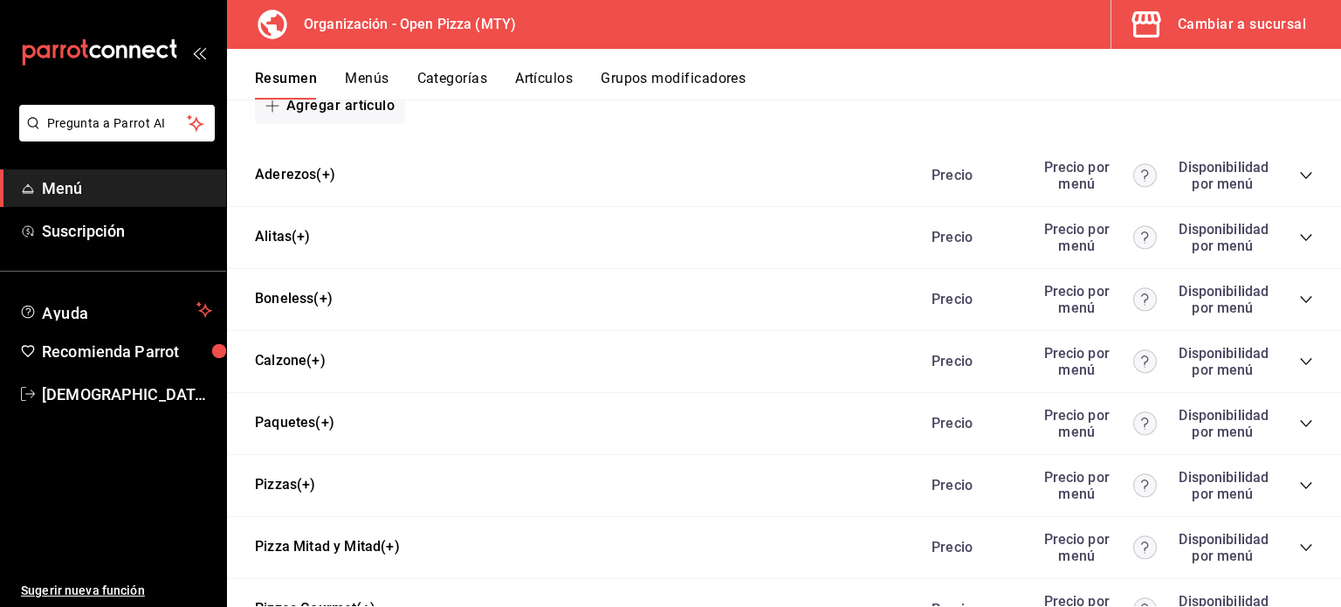
drag, startPoint x: 281, startPoint y: 479, endPoint x: 286, endPoint y: 220, distance: 258.5
click at [286, 220] on div "Administrativo Precio Precio por menú Disponibilidad por menú Cargo Extra $1.00…" at bounding box center [784, 340] width 1114 height 1345
drag, startPoint x: 306, startPoint y: 484, endPoint x: 338, endPoint y: 138, distance: 347.3
click at [338, 138] on div "Administrativo Precio Precio por menú Disponibilidad por menú Cargo Extra $1.00…" at bounding box center [784, 340] width 1114 height 1345
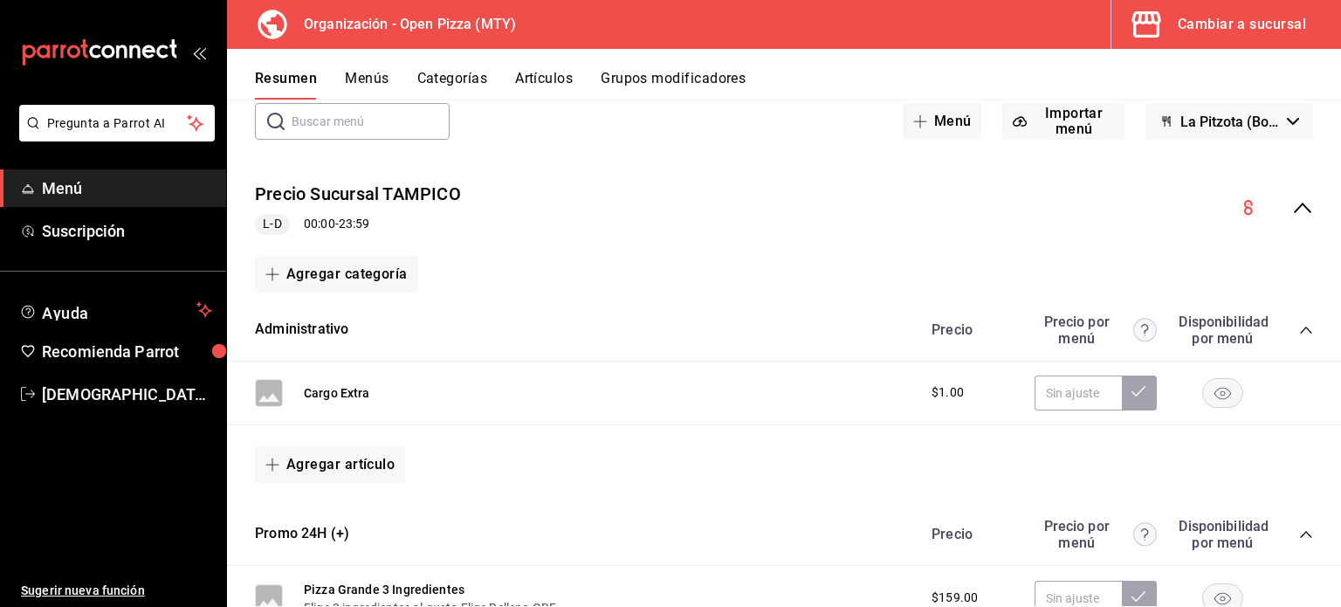
scroll to position [94, 0]
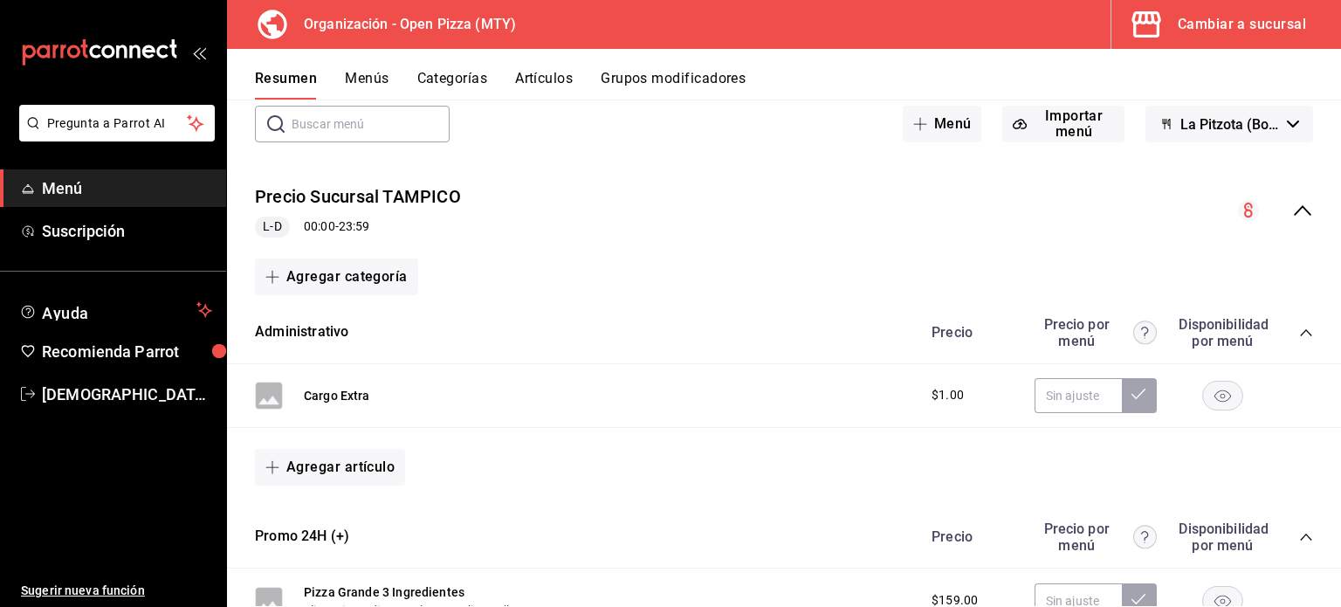
click at [1234, 119] on span "La Pitzota (Borrador)" at bounding box center [1231, 124] width 100 height 17
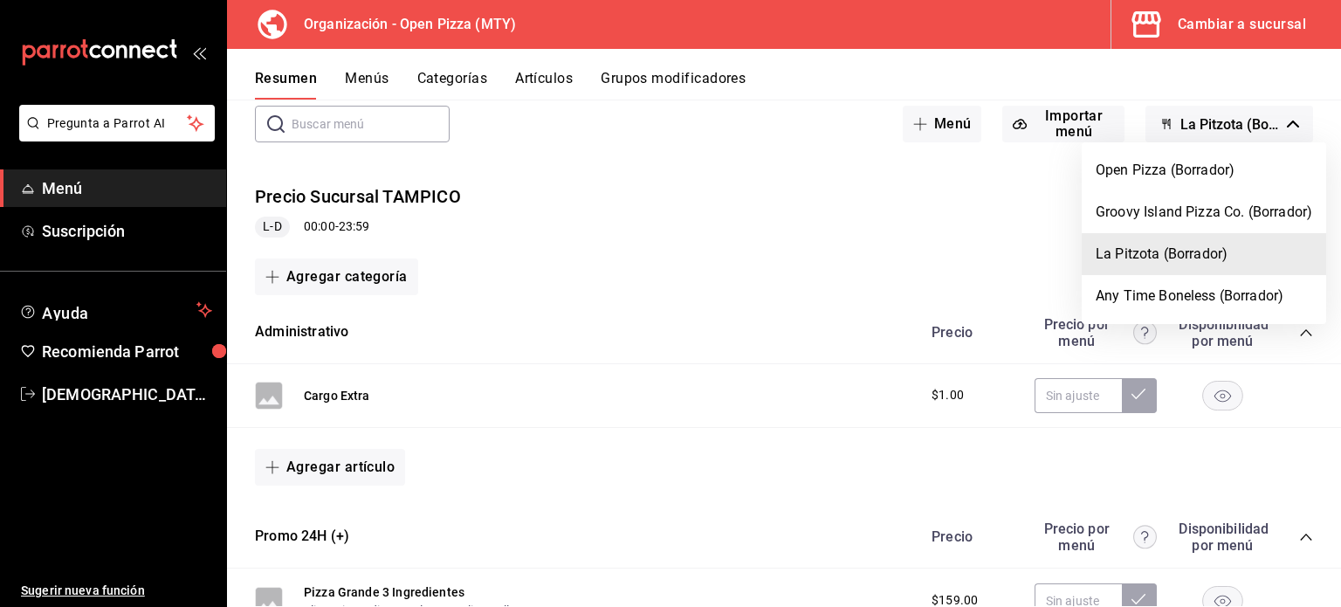
click at [1200, 260] on li "La Pitzota (Borrador)" at bounding box center [1204, 254] width 245 height 42
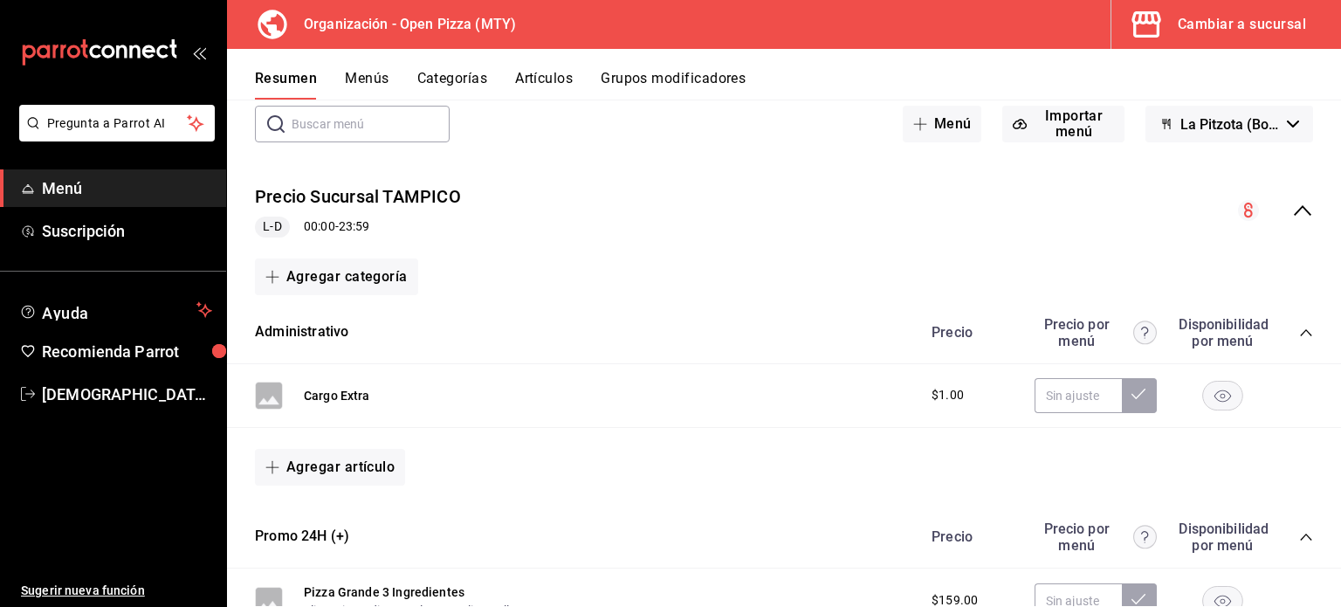
click at [477, 27] on h3 "Organización - Open Pizza (MTY)" at bounding box center [403, 24] width 226 height 21
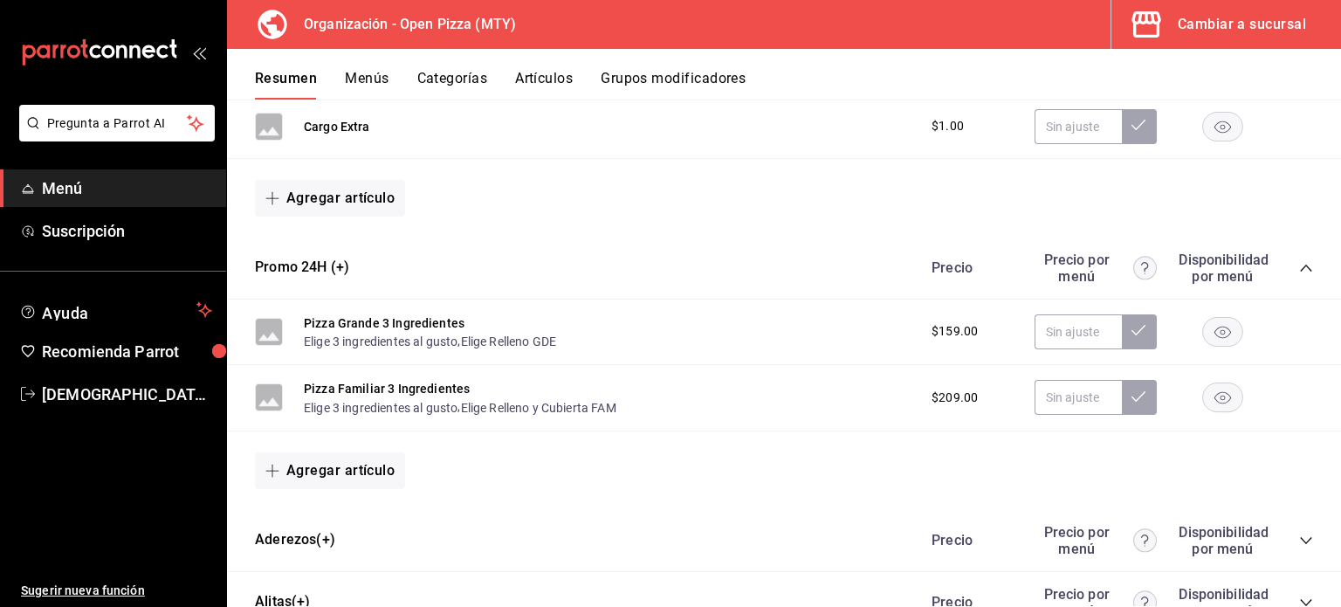
scroll to position [508, 0]
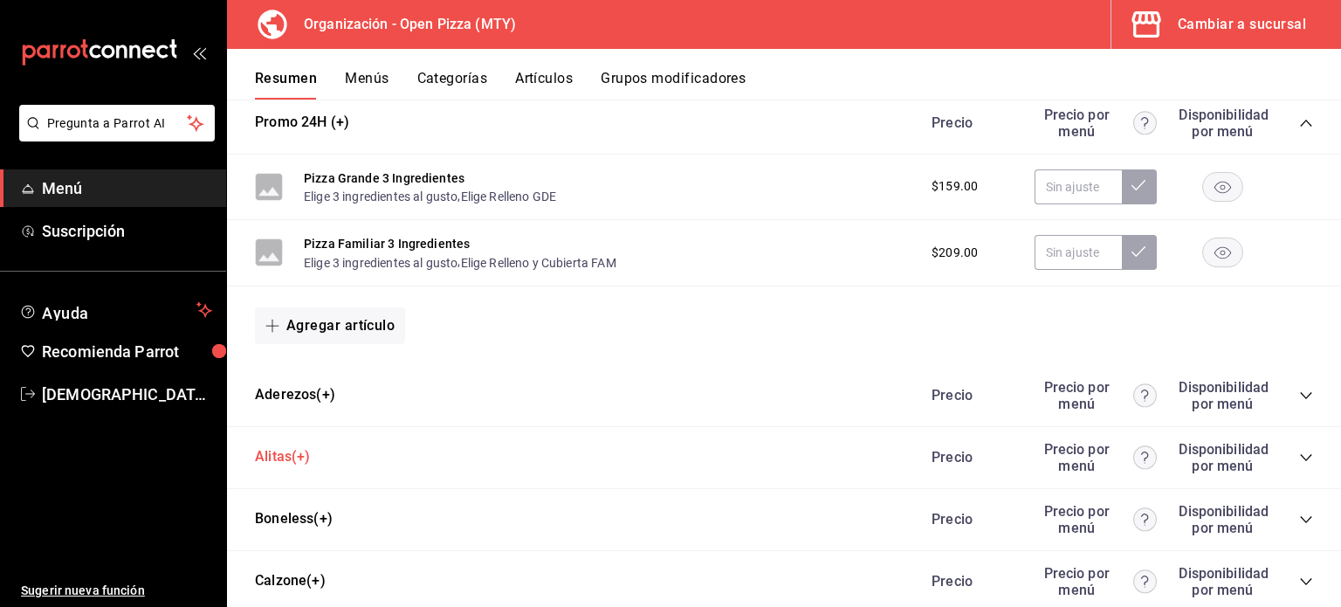
drag, startPoint x: 297, startPoint y: 397, endPoint x: 296, endPoint y: 456, distance: 58.5
click at [296, 456] on div "Administrativo Precio Precio por menú Disponibilidad por menú Cargo Extra $1.00…" at bounding box center [784, 560] width 1114 height 1345
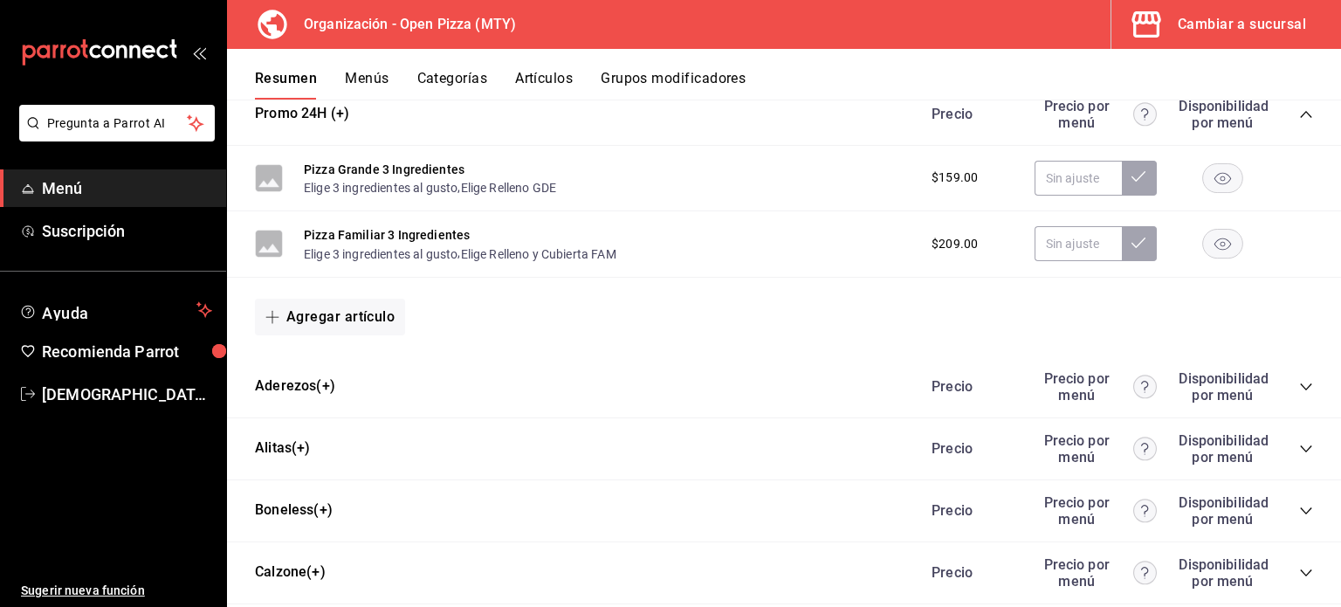
click at [380, 72] on button "Menús" at bounding box center [367, 85] width 44 height 30
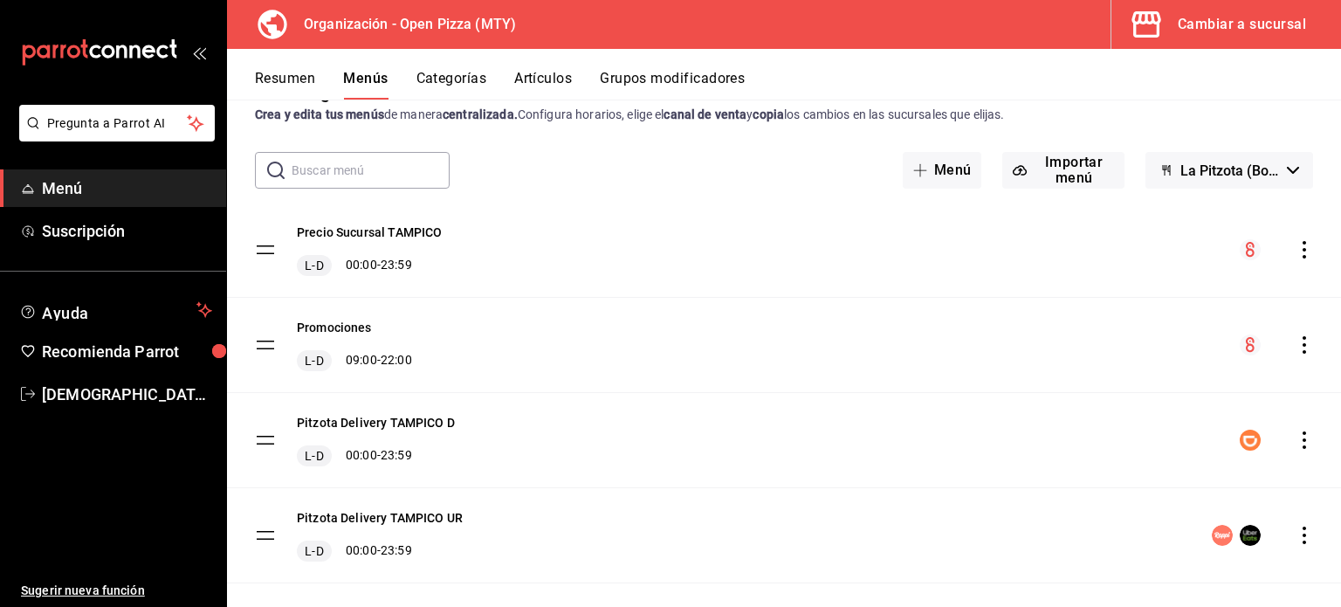
scroll to position [47, 0]
click at [381, 240] on button "Precio Sucursal TAMPICO" at bounding box center [369, 232] width 145 height 17
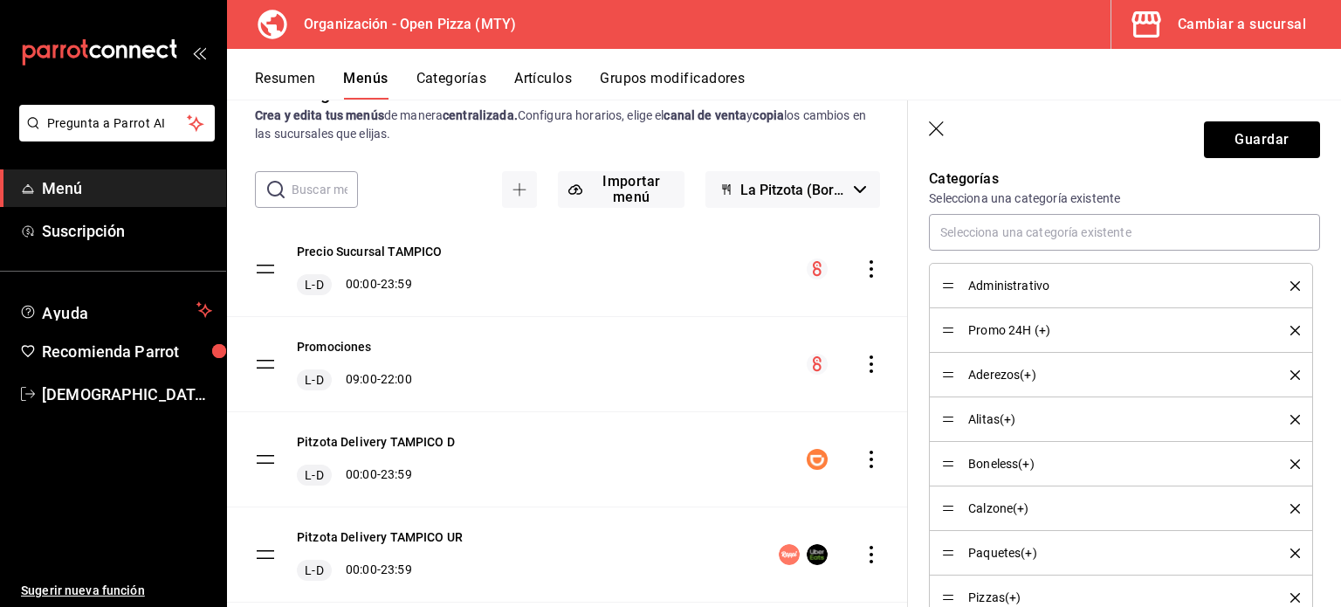
scroll to position [493, 0]
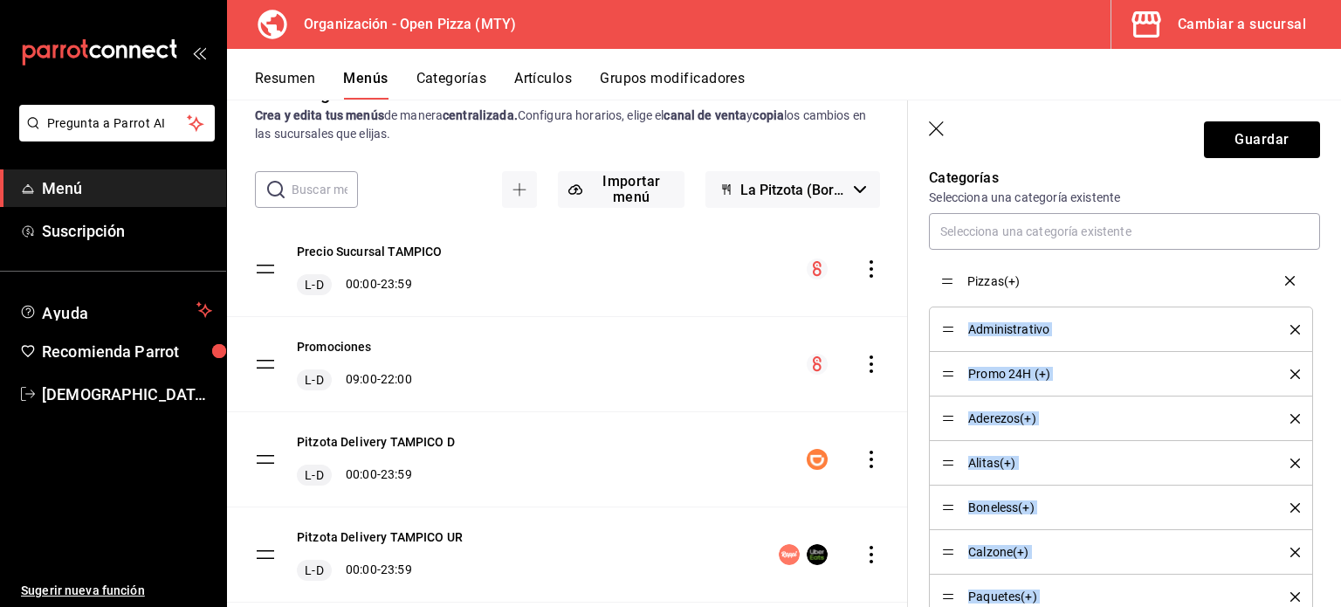
drag, startPoint x: 950, startPoint y: 590, endPoint x: 949, endPoint y: 276, distance: 314.4
drag, startPoint x: 950, startPoint y: 326, endPoint x: 950, endPoint y: 285, distance: 41.0
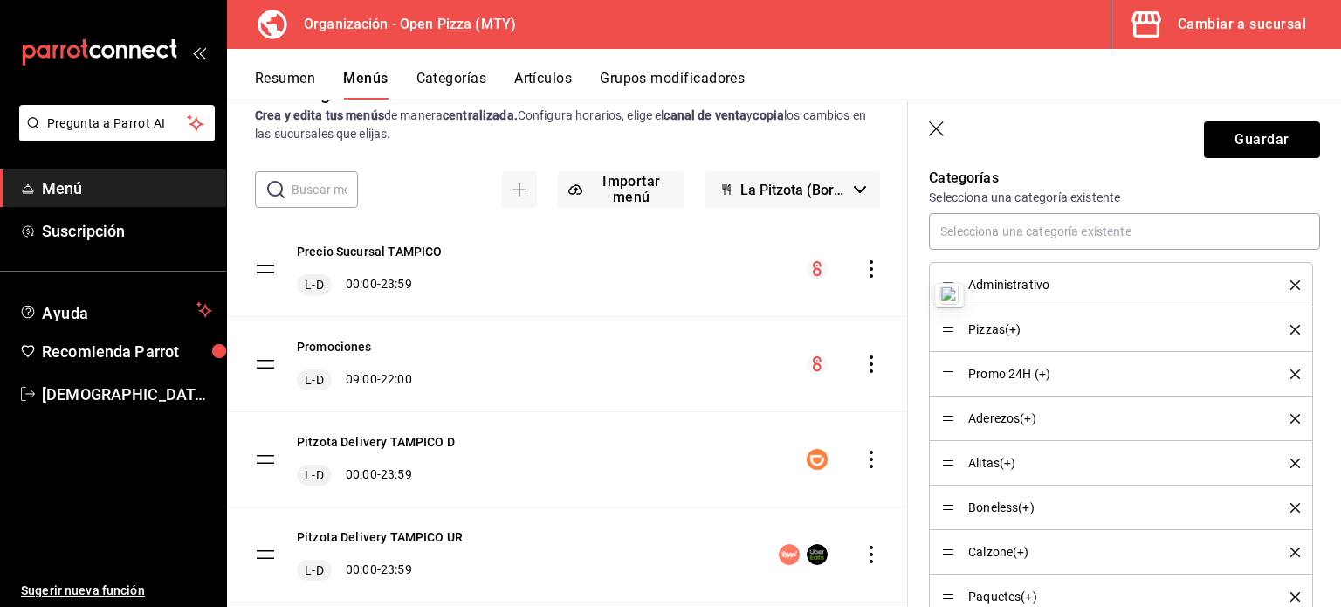
click at [1051, 128] on header "Guardar" at bounding box center [1124, 136] width 433 height 72
drag, startPoint x: 950, startPoint y: 373, endPoint x: 952, endPoint y: 340, distance: 33.2
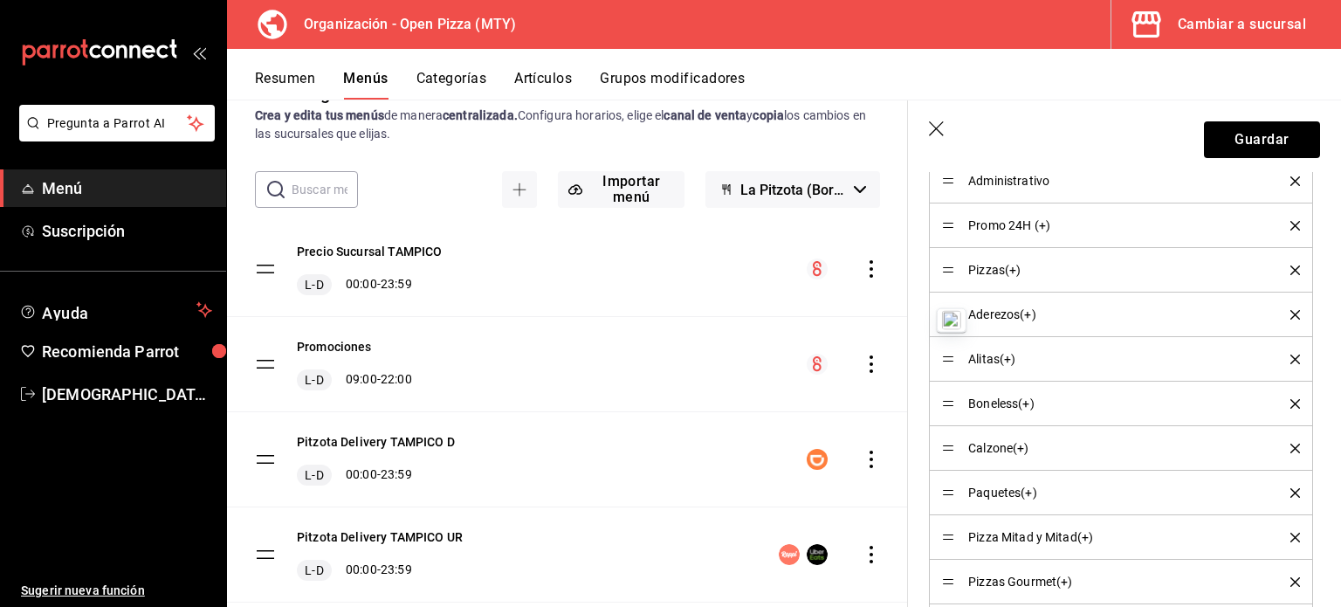
scroll to position [596, 0]
drag, startPoint x: 947, startPoint y: 537, endPoint x: 952, endPoint y: 307, distance: 230.6
click at [1112, 96] on div "Resumen Menús Categorías Artículos Grupos modificadores" at bounding box center [798, 85] width 1086 height 30
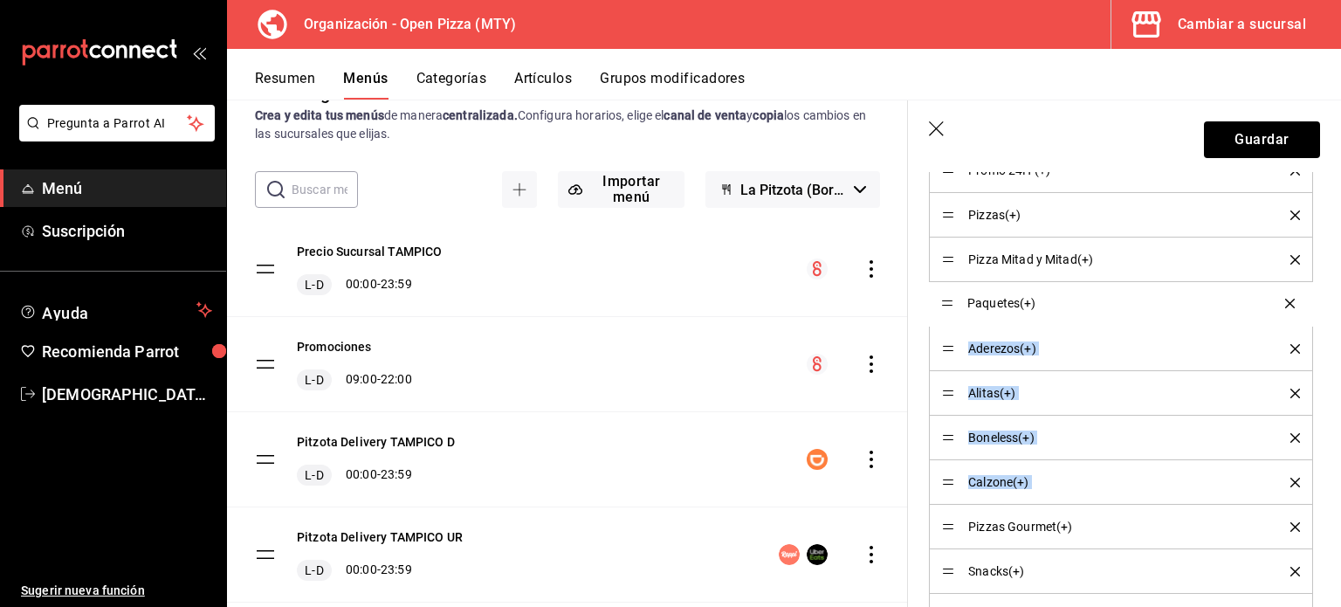
drag, startPoint x: 950, startPoint y: 480, endPoint x: 950, endPoint y: 303, distance: 177.3
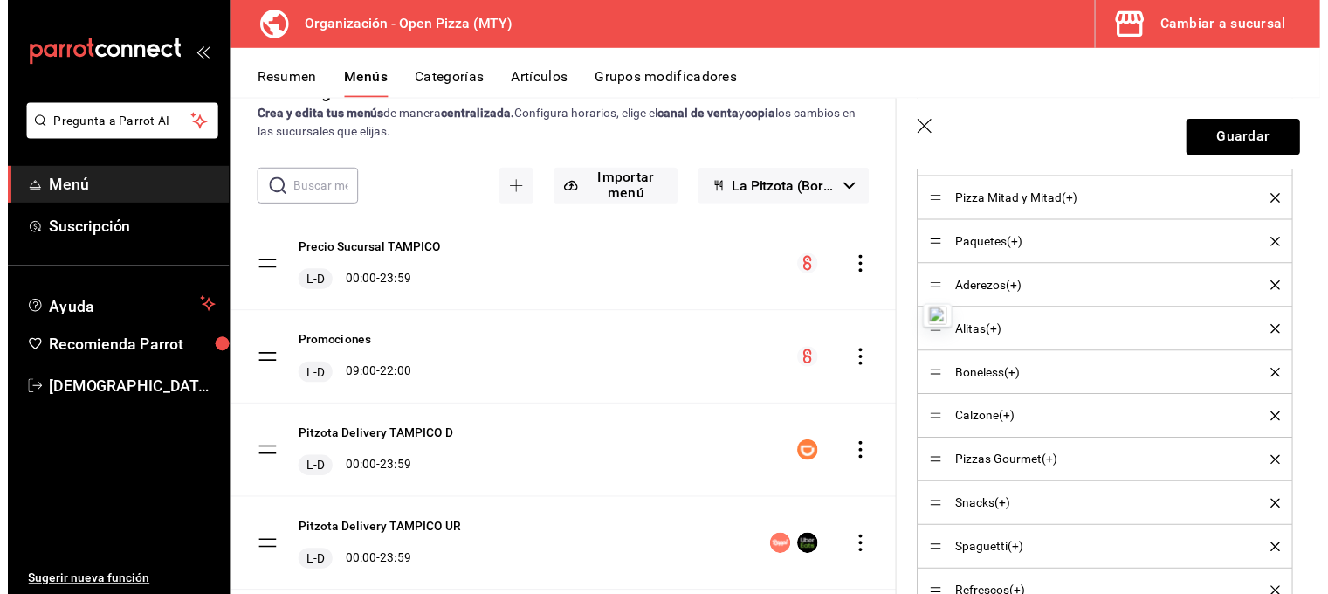
scroll to position [709, 0]
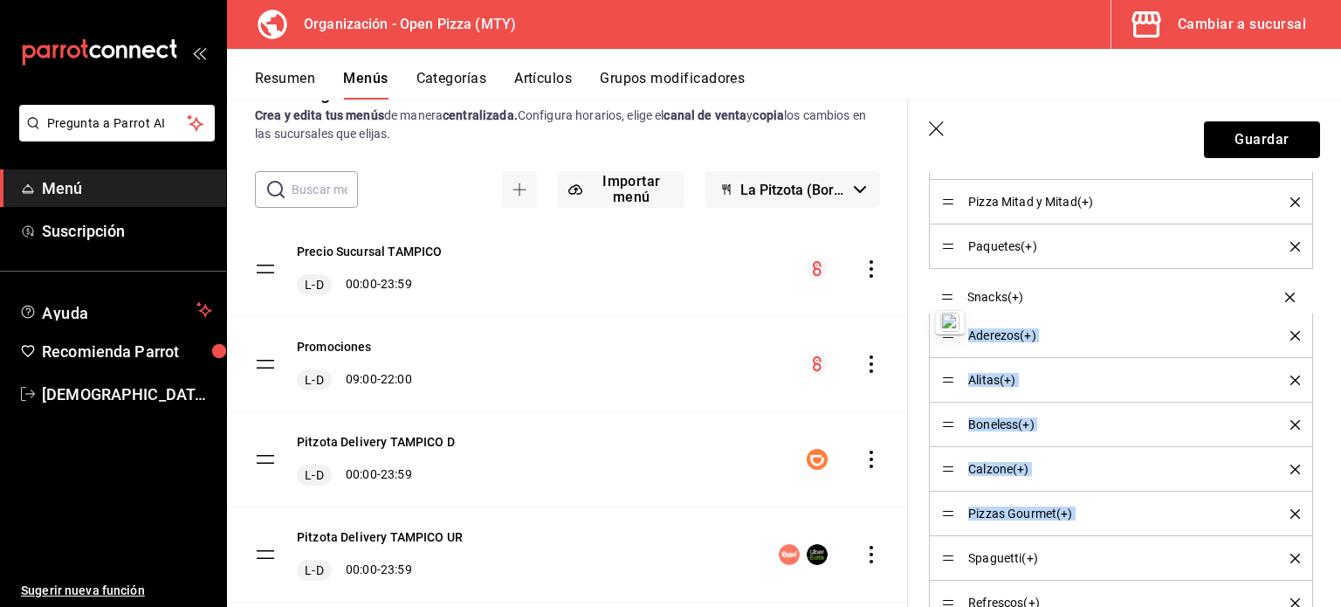
drag, startPoint x: 947, startPoint y: 513, endPoint x: 970, endPoint y: 299, distance: 215.1
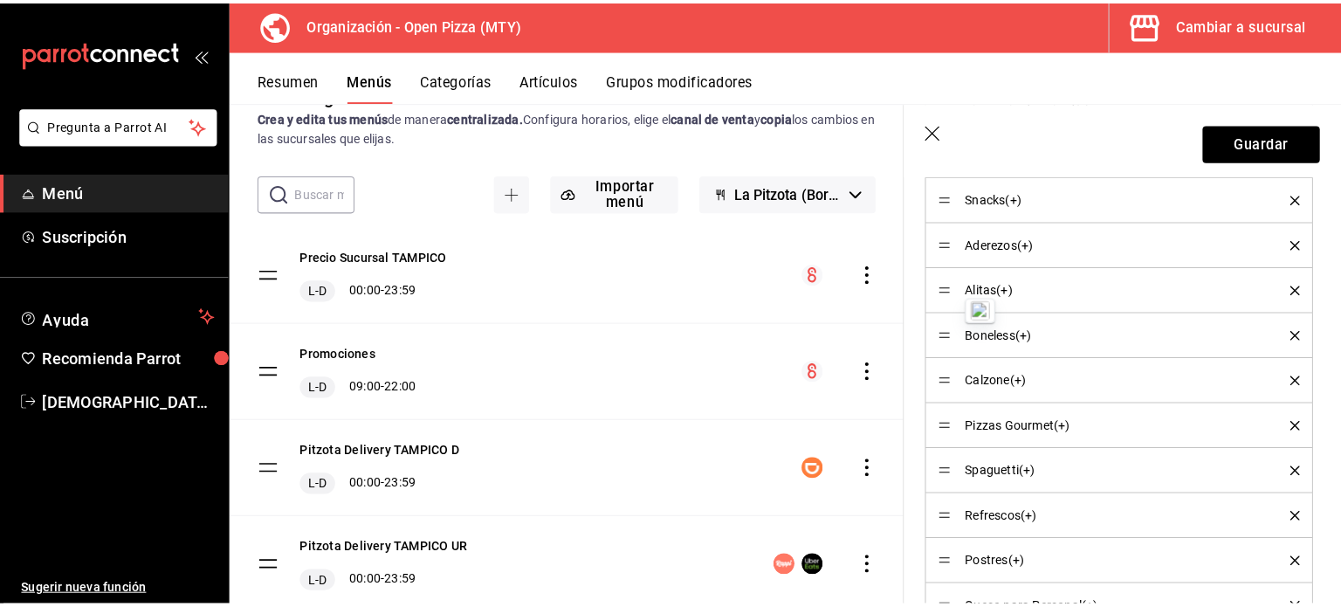
scroll to position [803, 0]
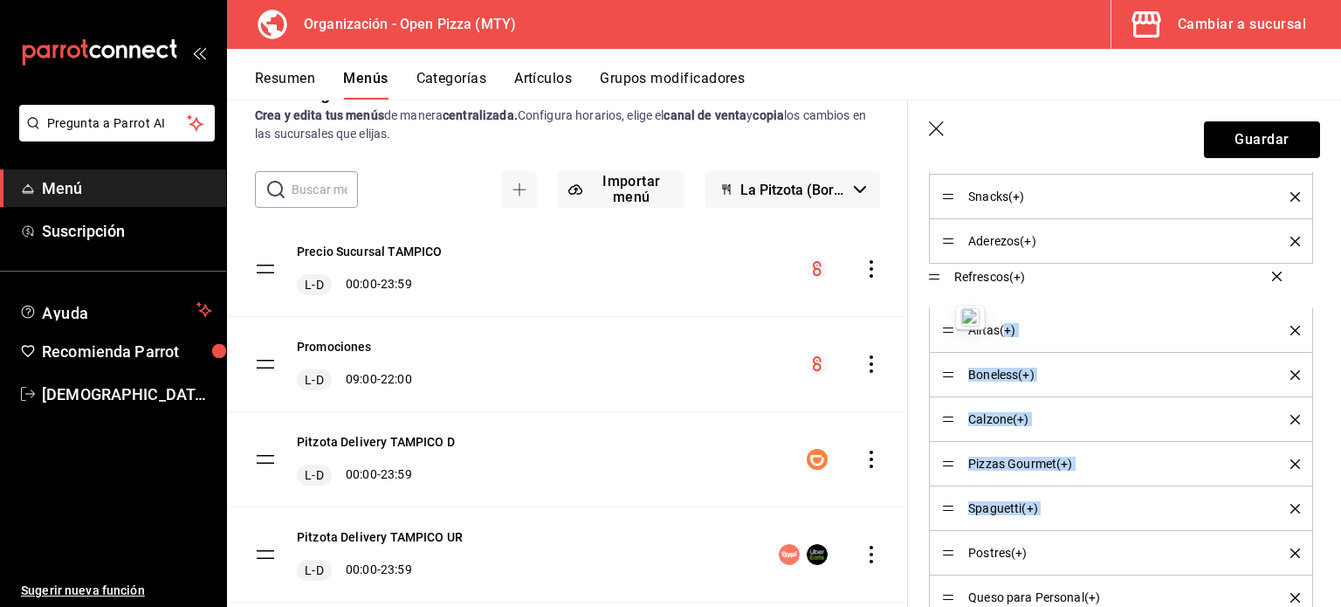
drag, startPoint x: 935, startPoint y: 507, endPoint x: 1006, endPoint y: 279, distance: 239.5
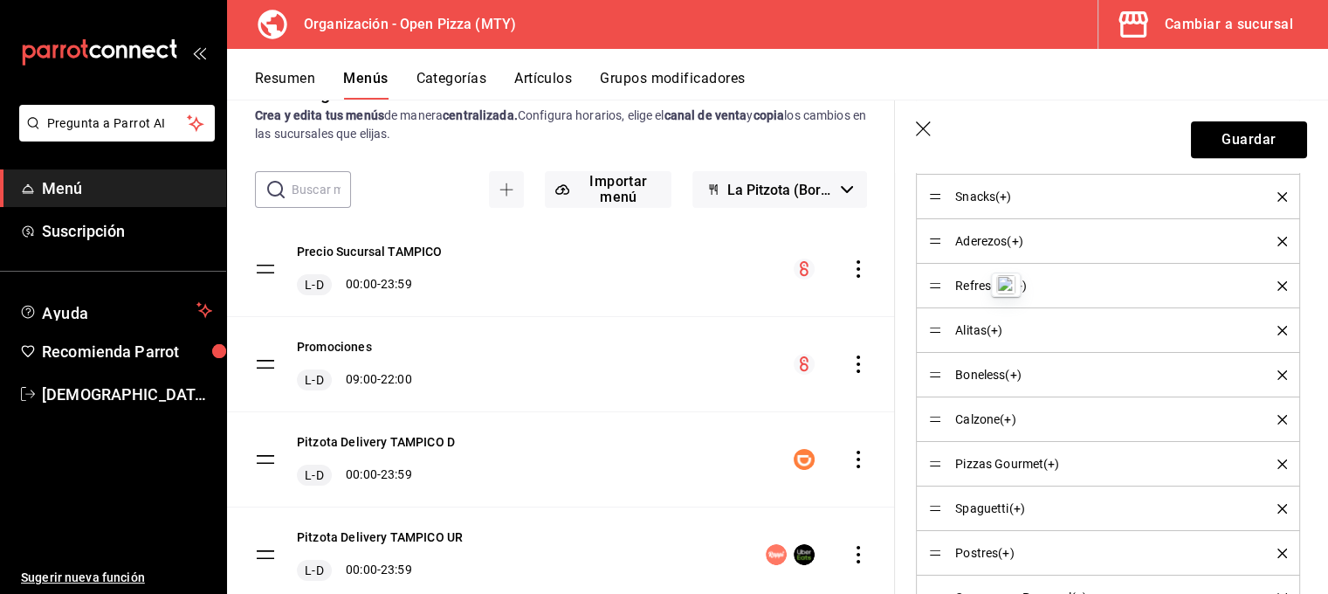
click at [1059, 120] on header "Guardar" at bounding box center [1111, 136] width 433 height 72
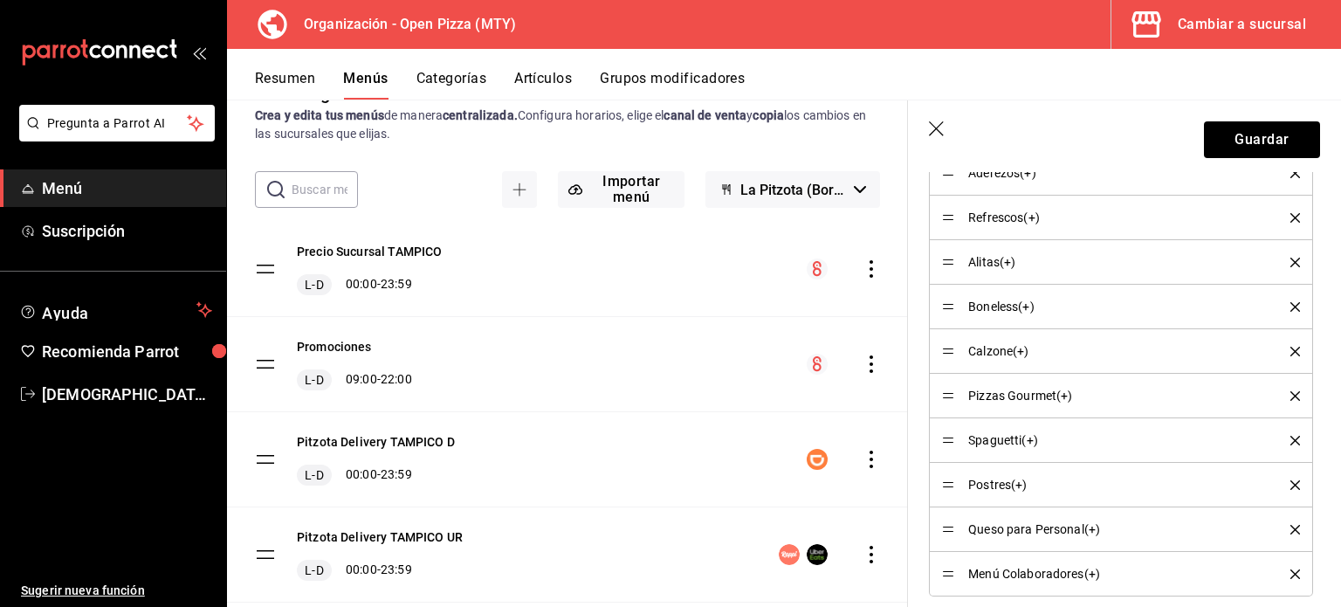
scroll to position [884, 0]
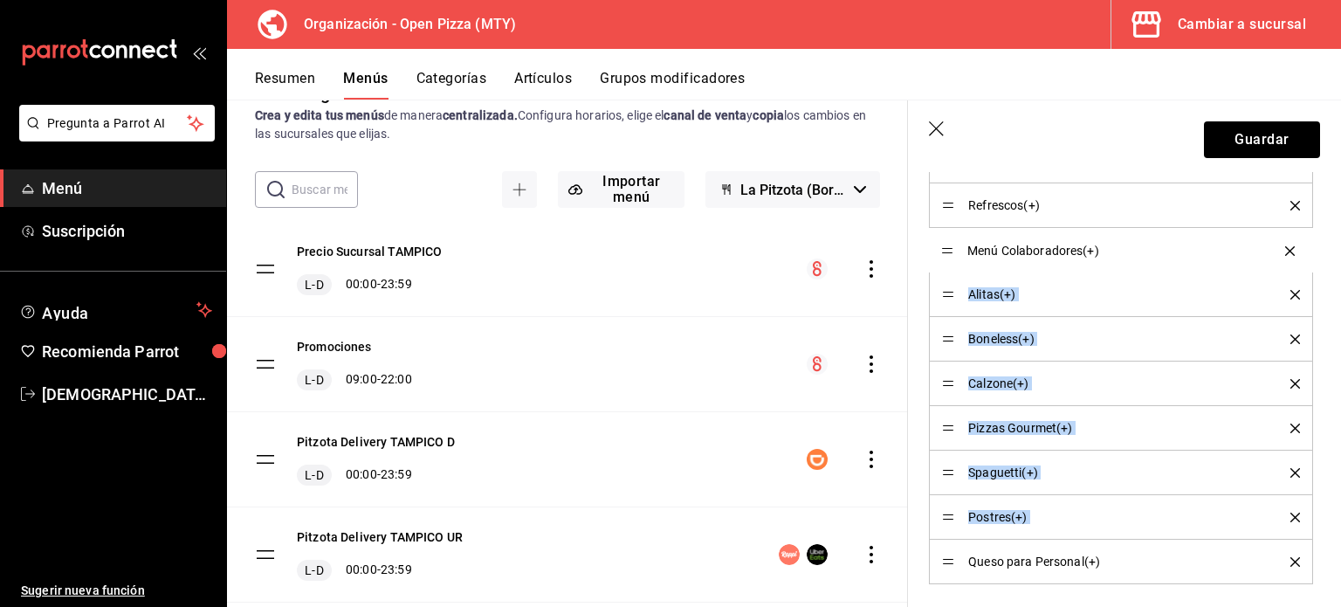
drag, startPoint x: 949, startPoint y: 561, endPoint x: 938, endPoint y: 246, distance: 315.4
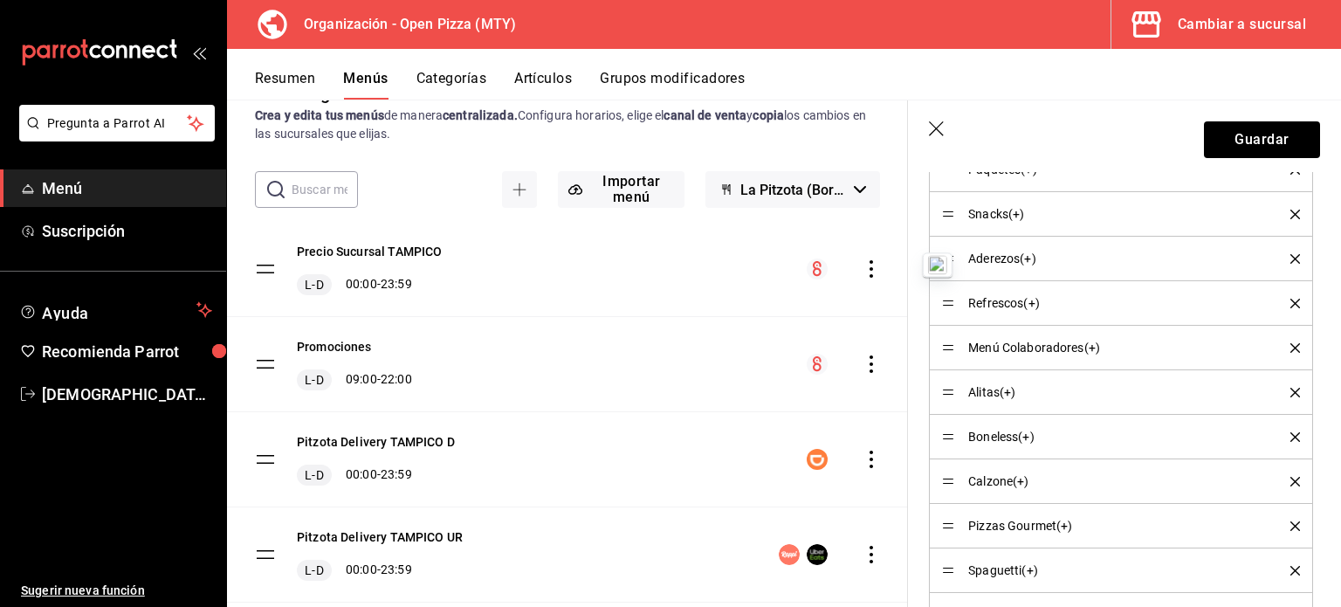
scroll to position [793, 0]
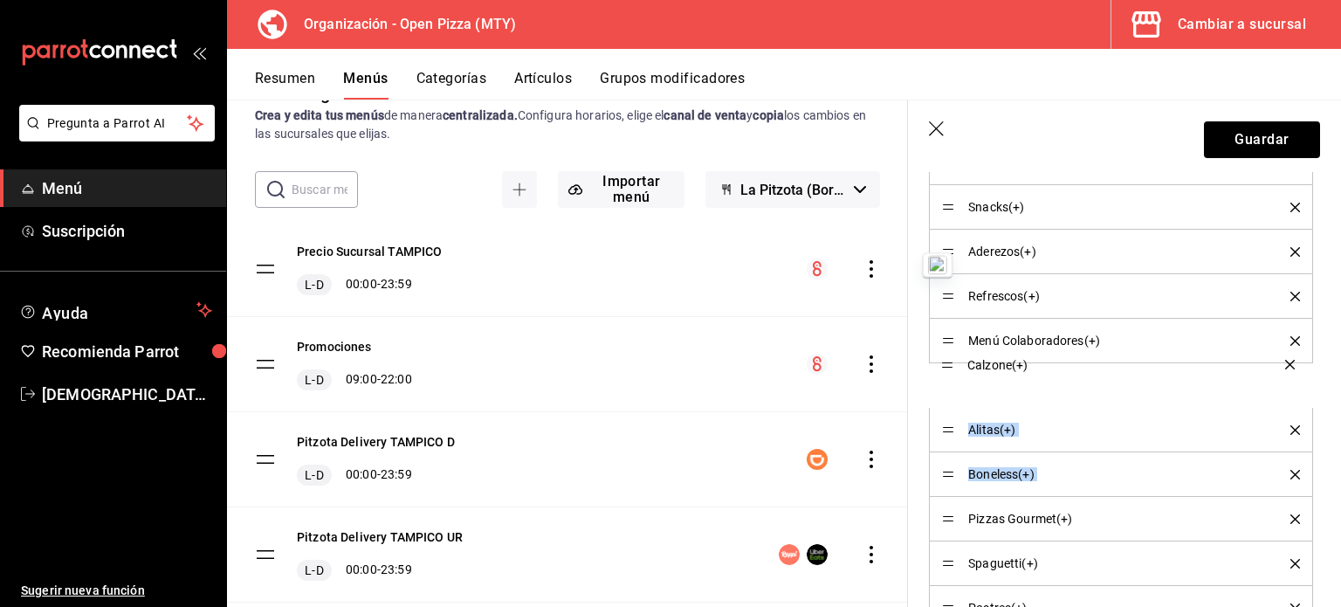
drag, startPoint x: 950, startPoint y: 472, endPoint x: 964, endPoint y: 373, distance: 100.5
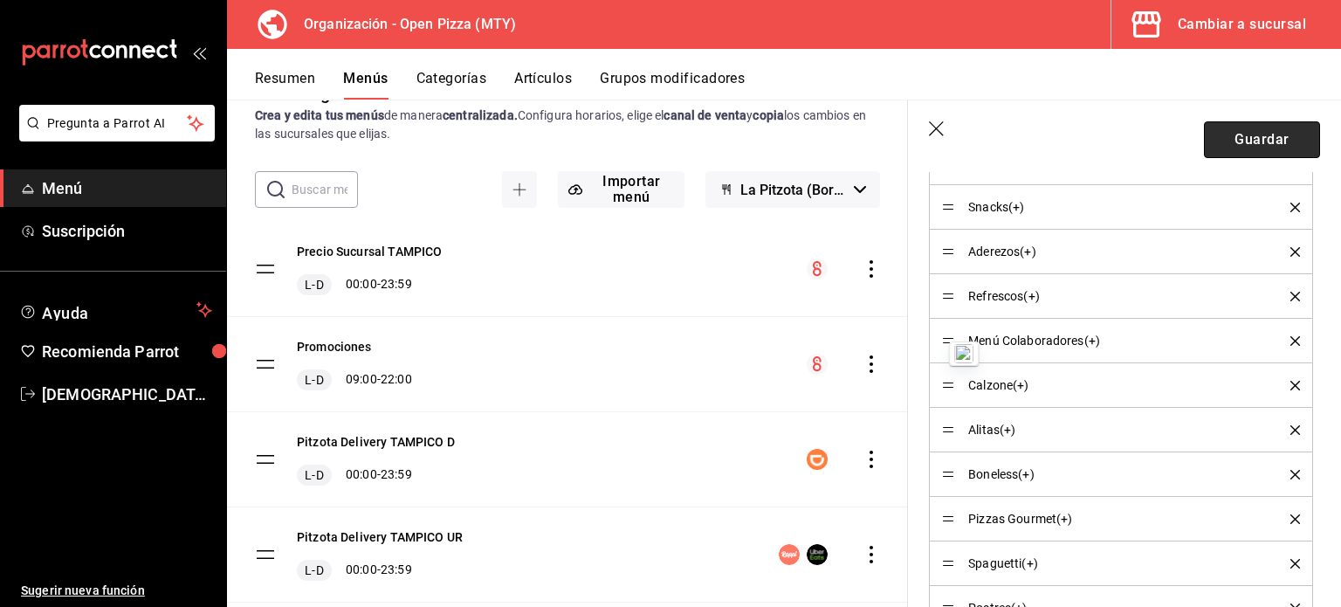
click at [1233, 142] on button "Guardar" at bounding box center [1262, 139] width 116 height 37
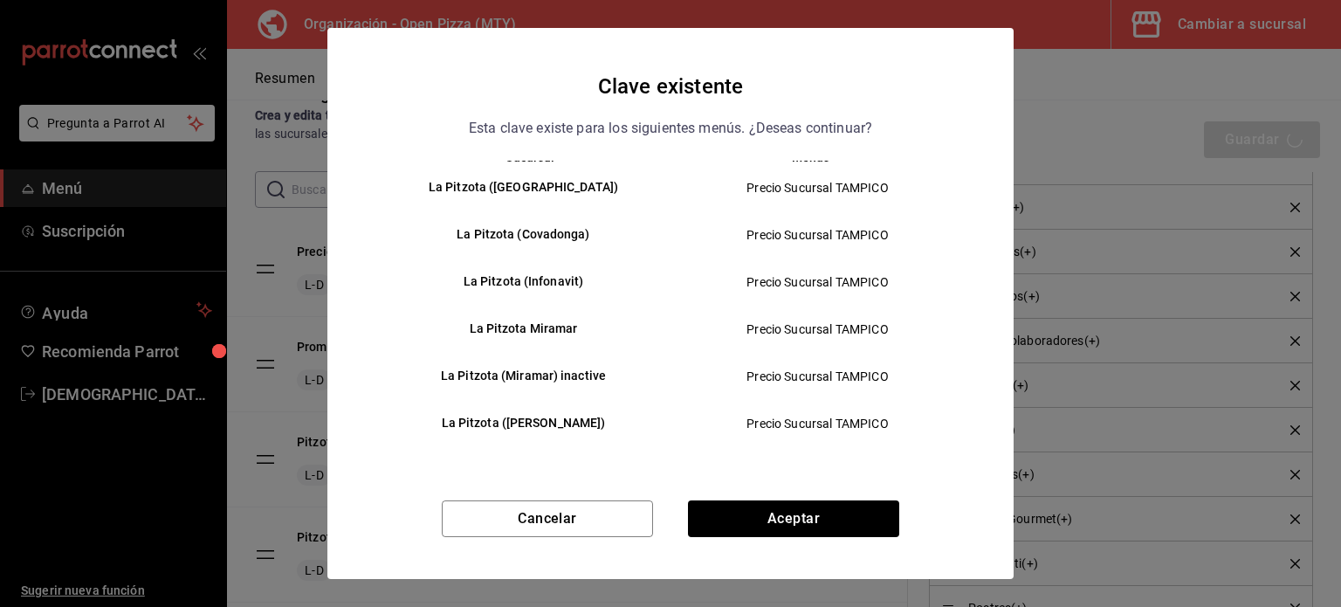
scroll to position [0, 0]
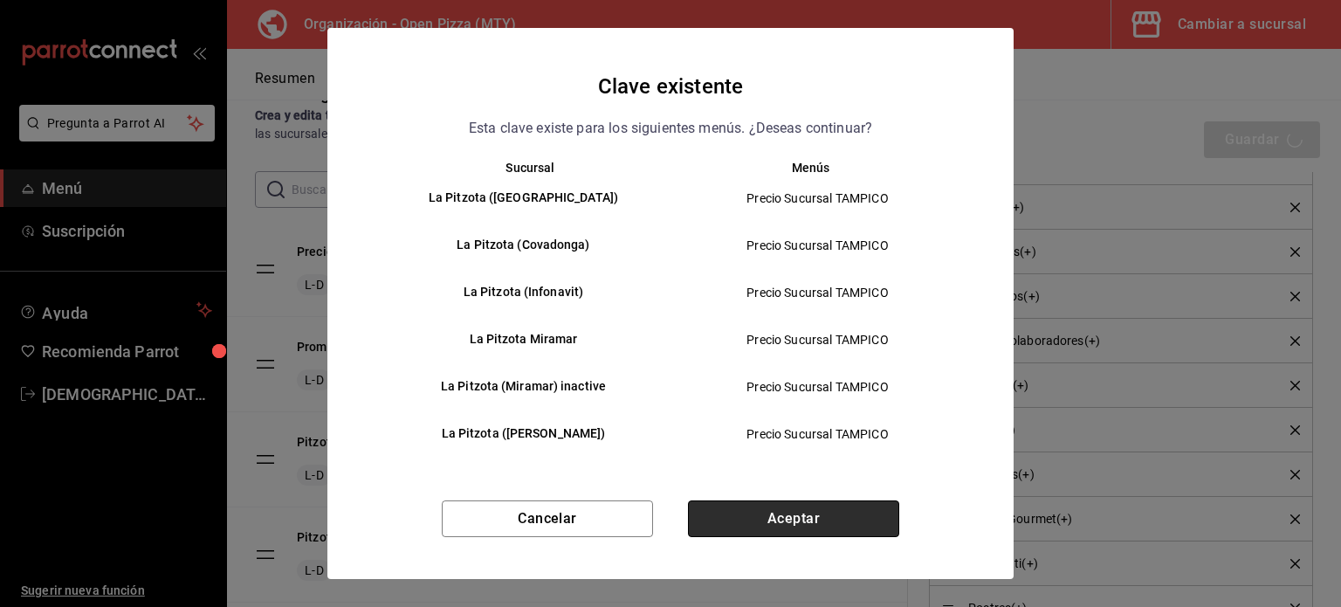
click at [831, 534] on button "Aceptar" at bounding box center [793, 518] width 211 height 37
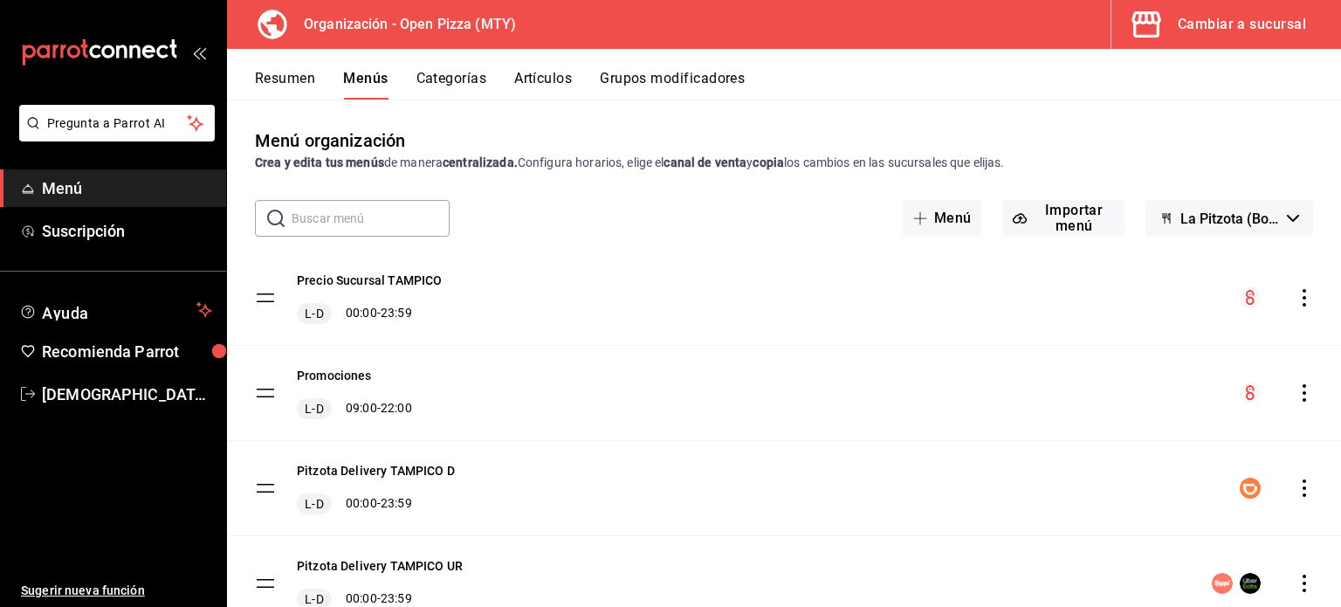
click at [672, 69] on div "Resumen Menús Categorías Artículos Grupos modificadores" at bounding box center [784, 74] width 1114 height 51
click at [672, 83] on button "Grupos modificadores" at bounding box center [672, 85] width 145 height 30
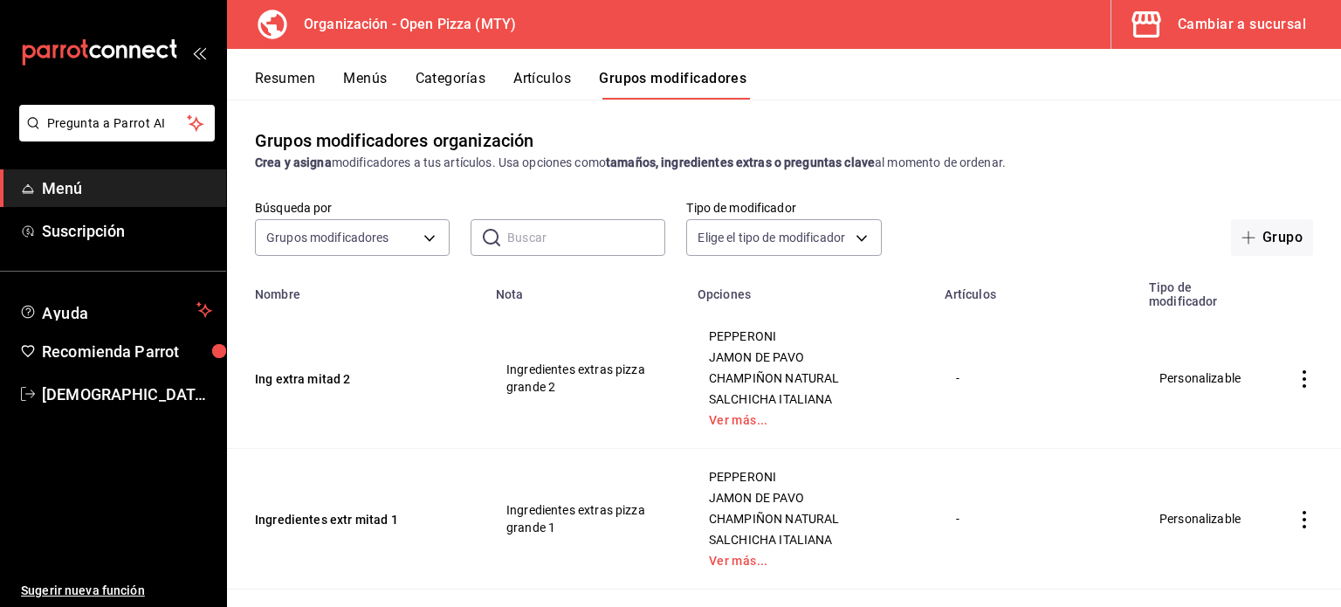
click at [279, 76] on button "Resumen" at bounding box center [285, 85] width 60 height 30
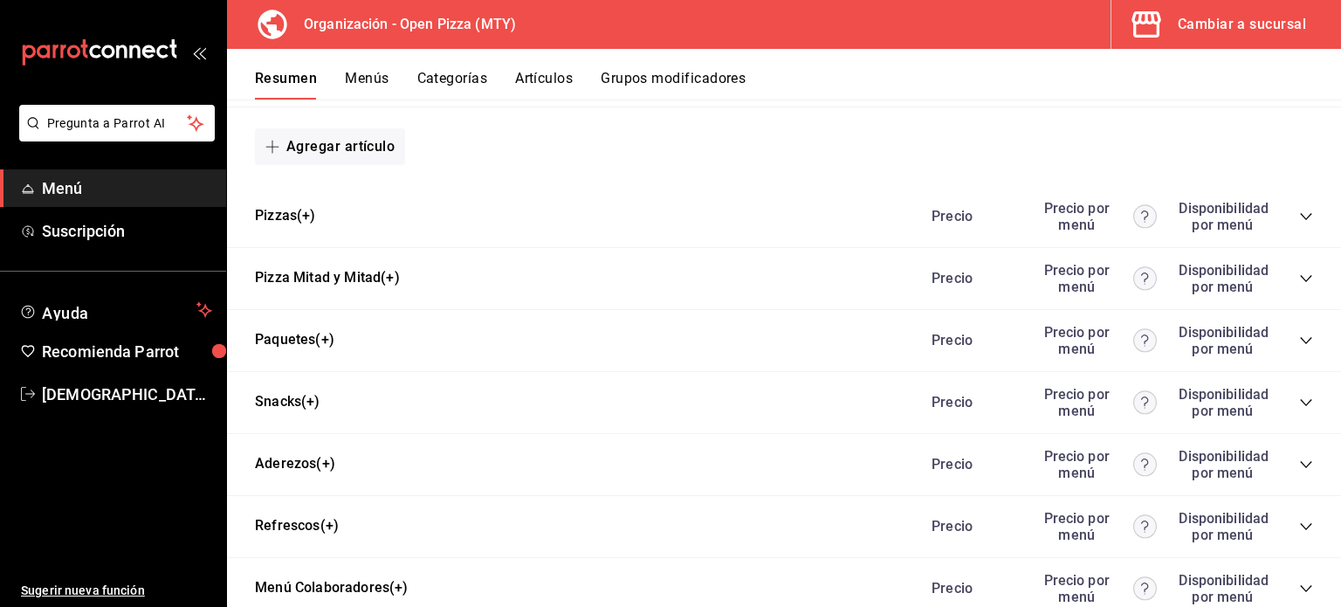
scroll to position [686, 0]
click at [1303, 340] on div "Paquetes(+) Precio Precio por menú Disponibilidad por menú" at bounding box center [784, 342] width 1114 height 62
click at [1299, 340] on icon "collapse-category-row" at bounding box center [1306, 341] width 14 height 14
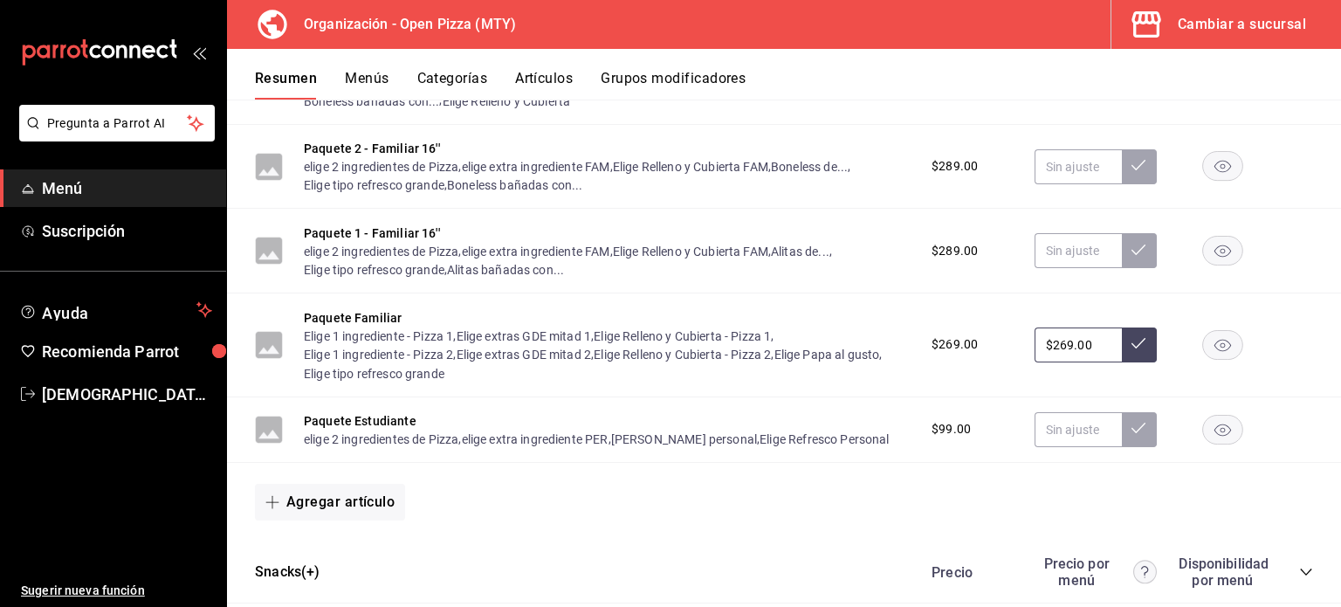
scroll to position [1103, 0]
click at [388, 320] on button "Paquete Familiar" at bounding box center [353, 318] width 98 height 17
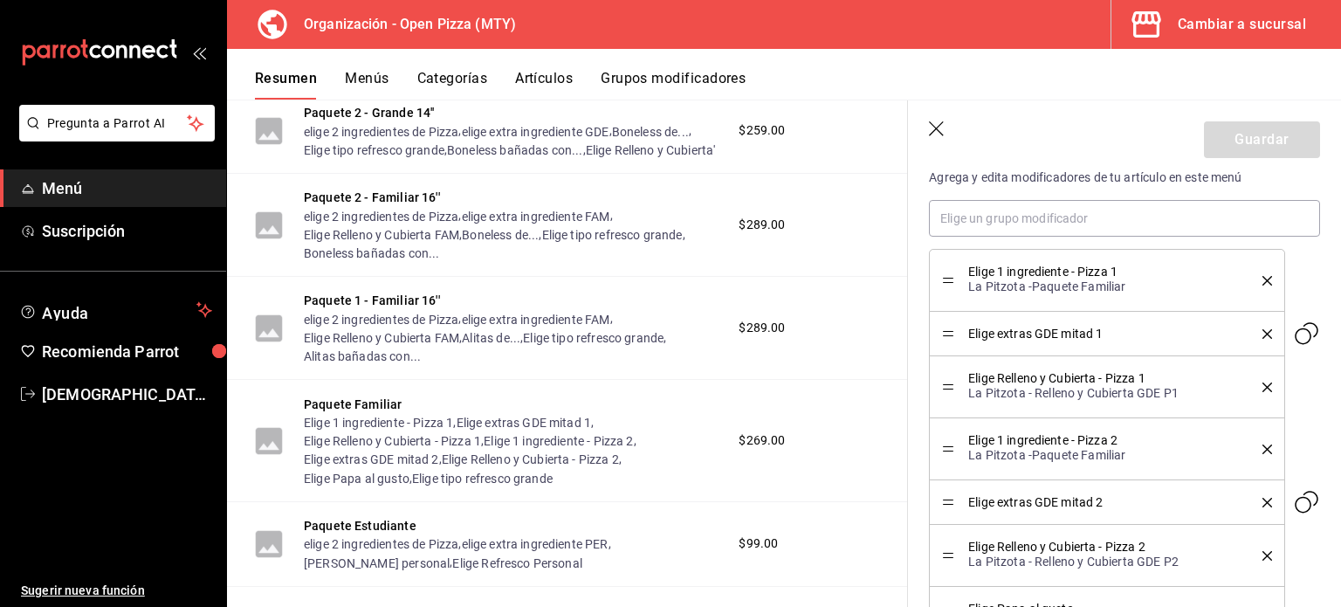
scroll to position [600, 0]
click at [1263, 330] on icon "delete" at bounding box center [1268, 331] width 10 height 10
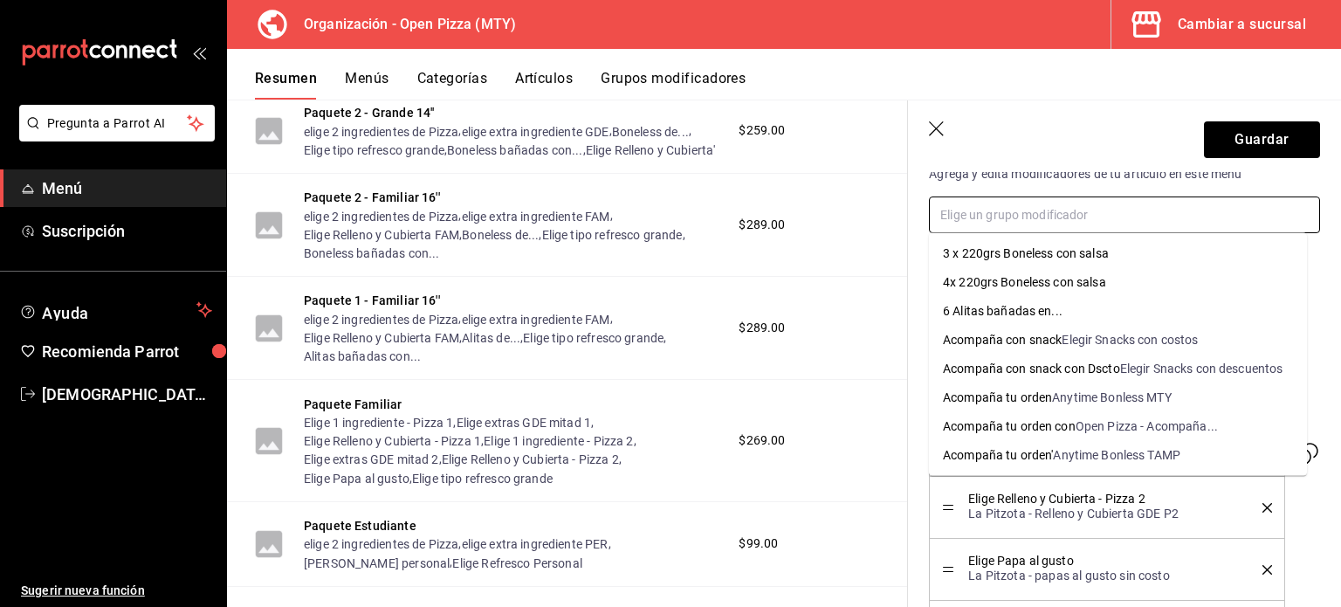
click at [1100, 211] on input "text" at bounding box center [1124, 214] width 391 height 37
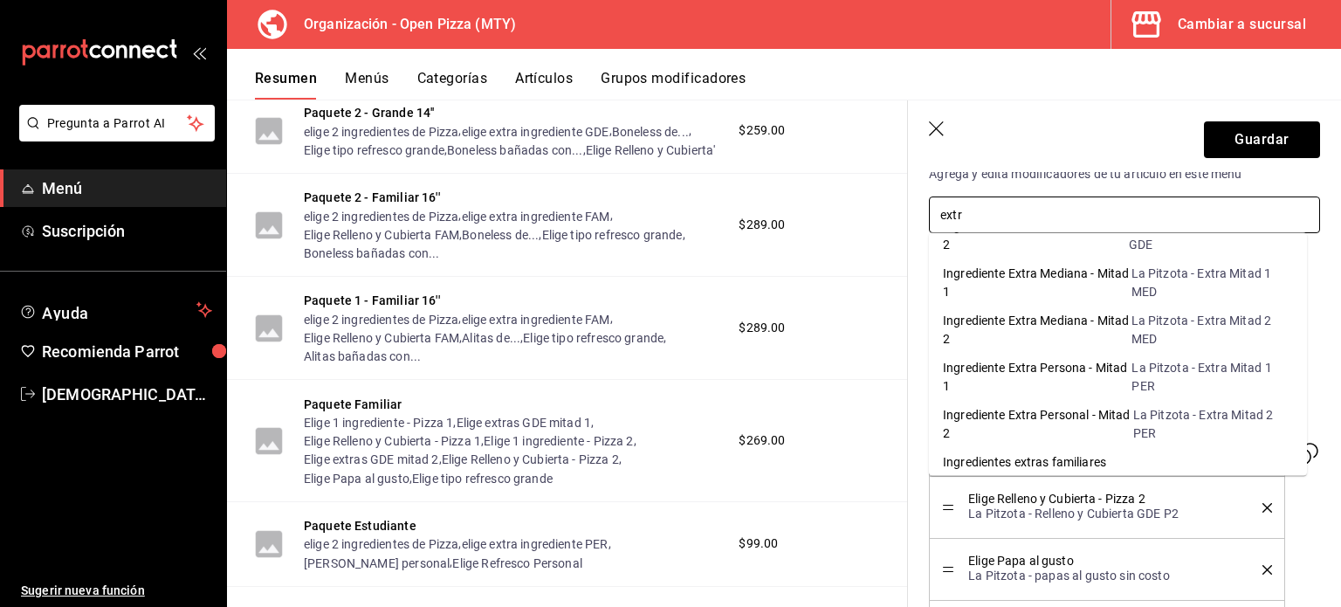
scroll to position [0, 0]
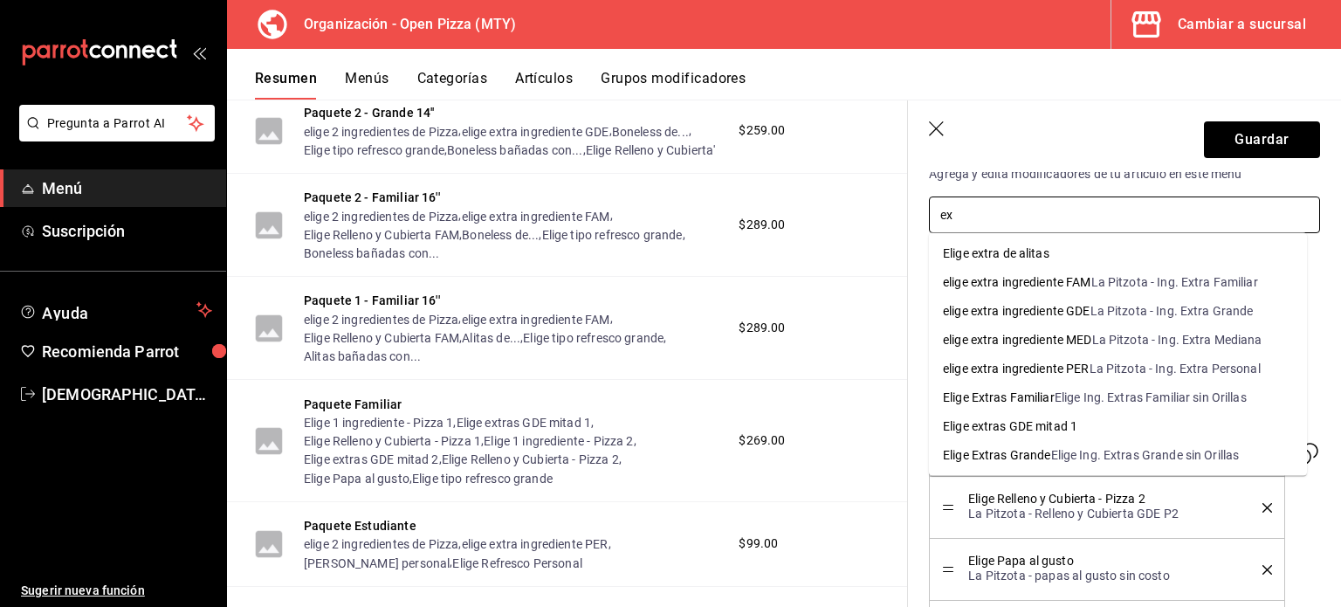
type input "e"
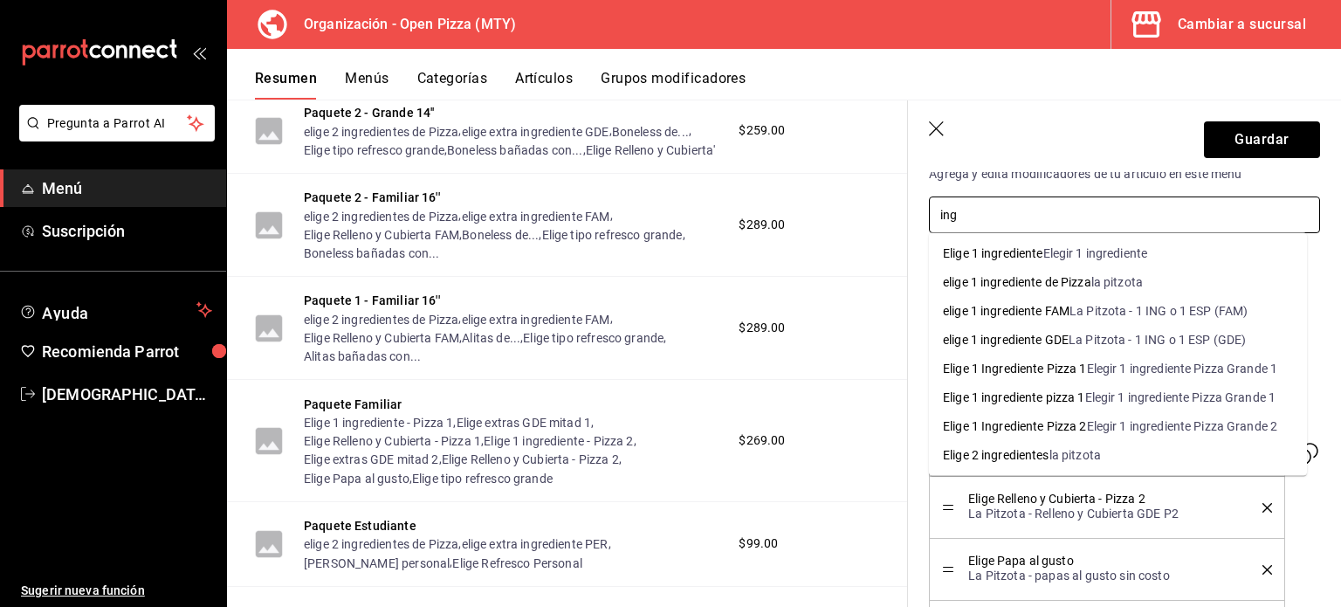
type input "ing"
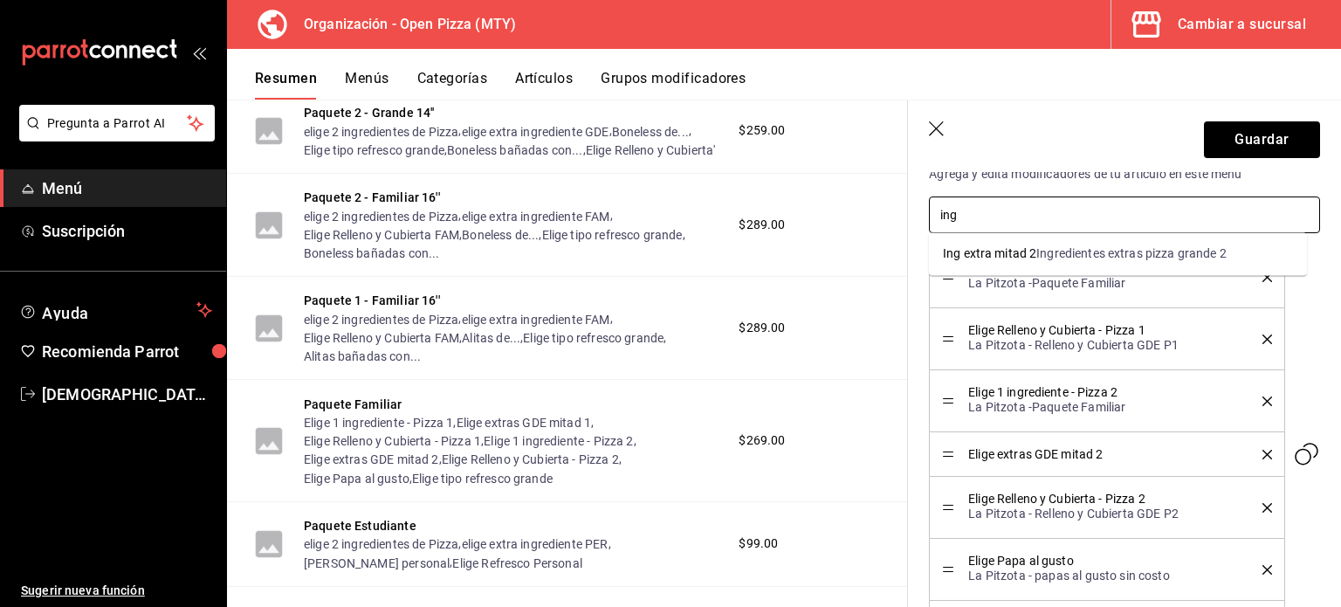
click at [1018, 256] on div "Ing extra mitad 2" at bounding box center [989, 254] width 93 height 18
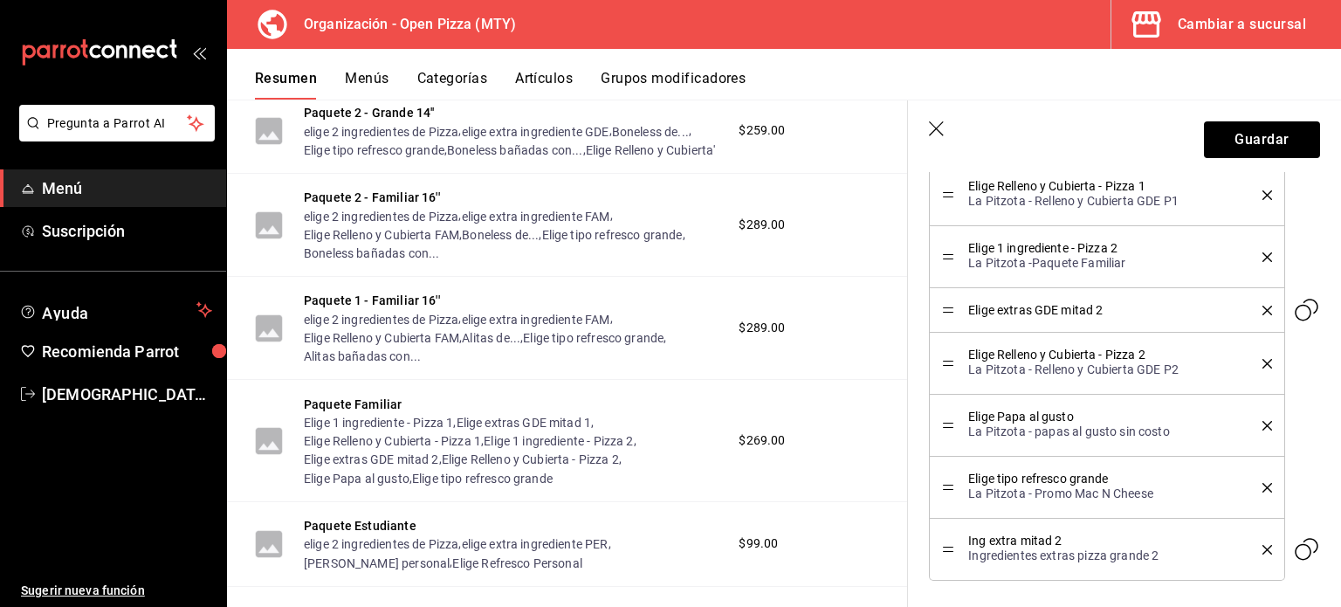
scroll to position [743, 0]
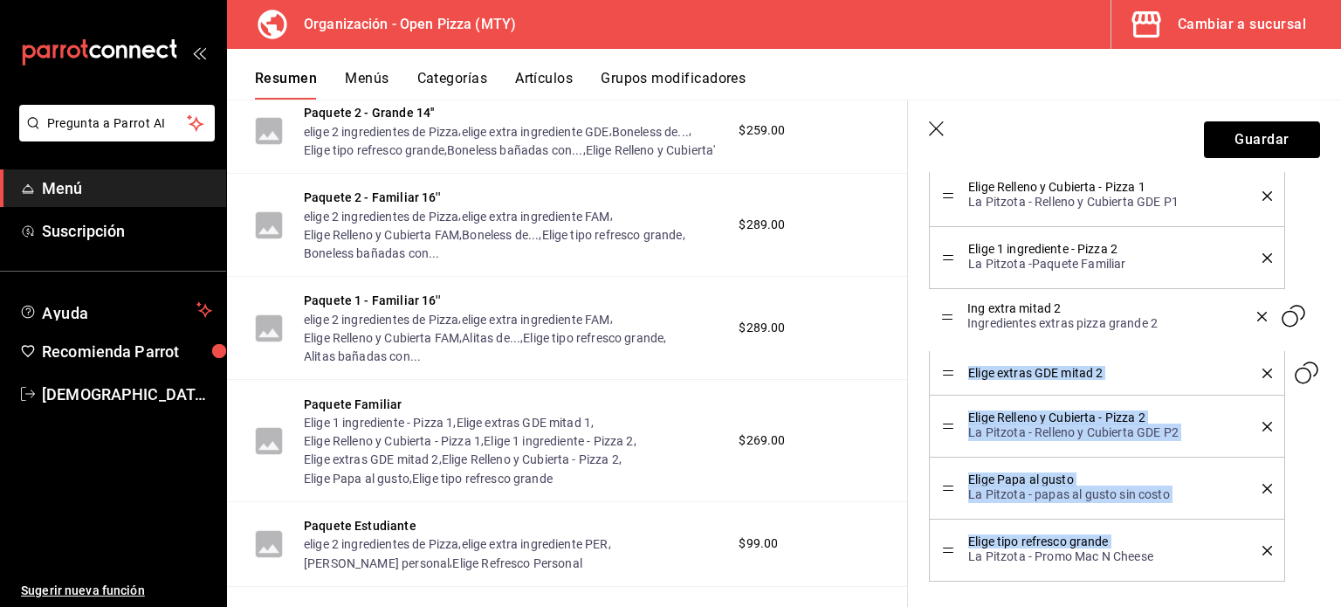
drag, startPoint x: 946, startPoint y: 548, endPoint x: 943, endPoint y: 320, distance: 227.9
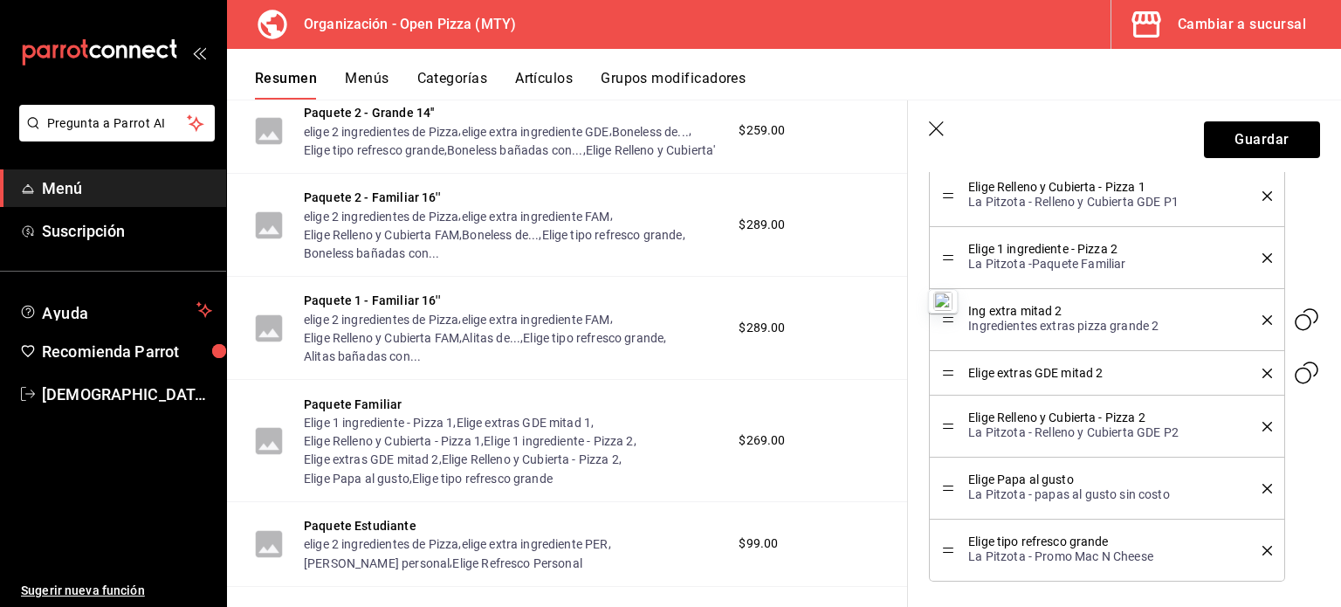
click at [1263, 372] on icon "delete" at bounding box center [1268, 374] width 10 height 10
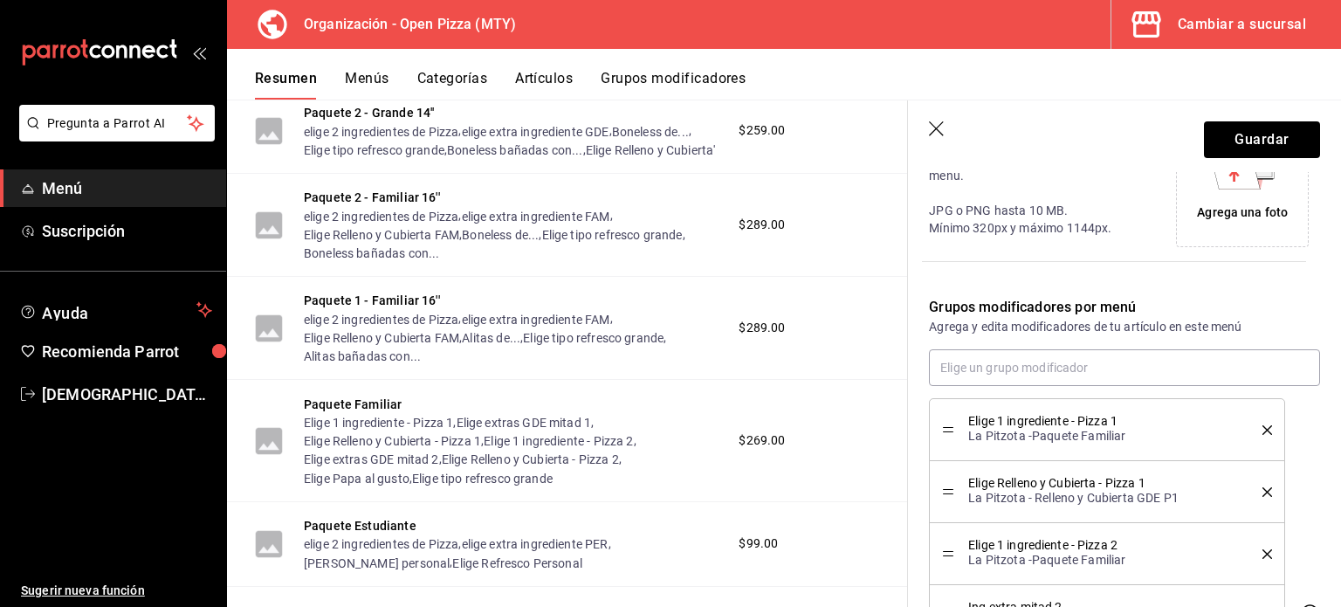
scroll to position [444, 0]
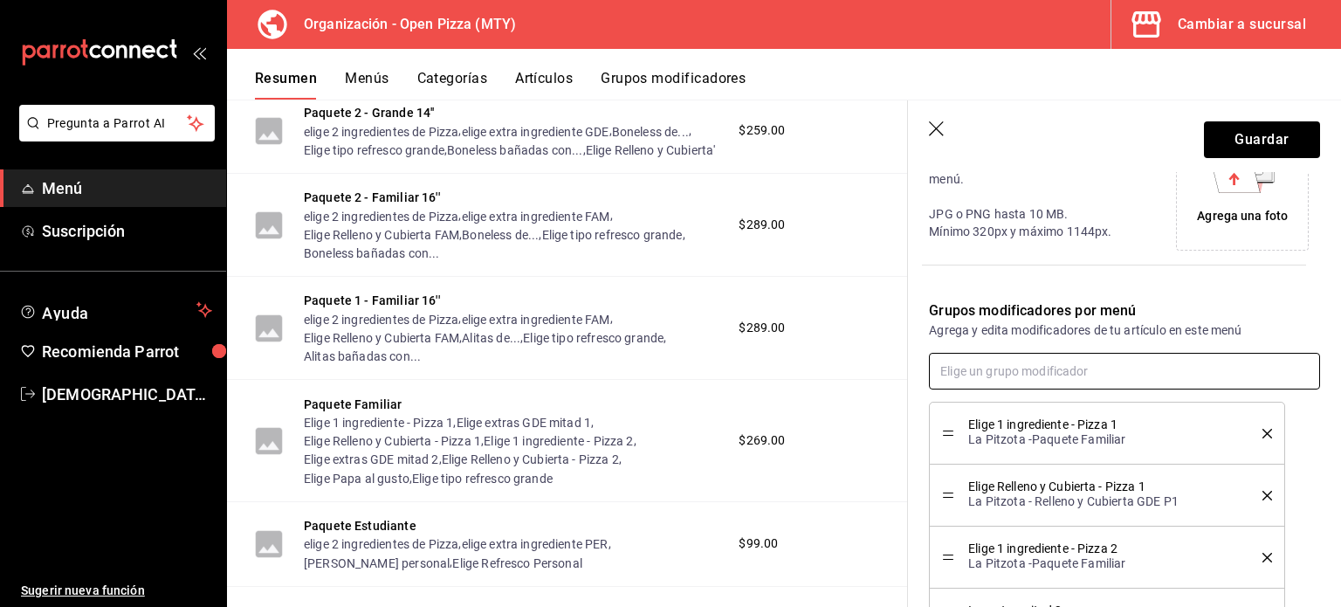
click at [1009, 381] on input "text" at bounding box center [1124, 371] width 391 height 37
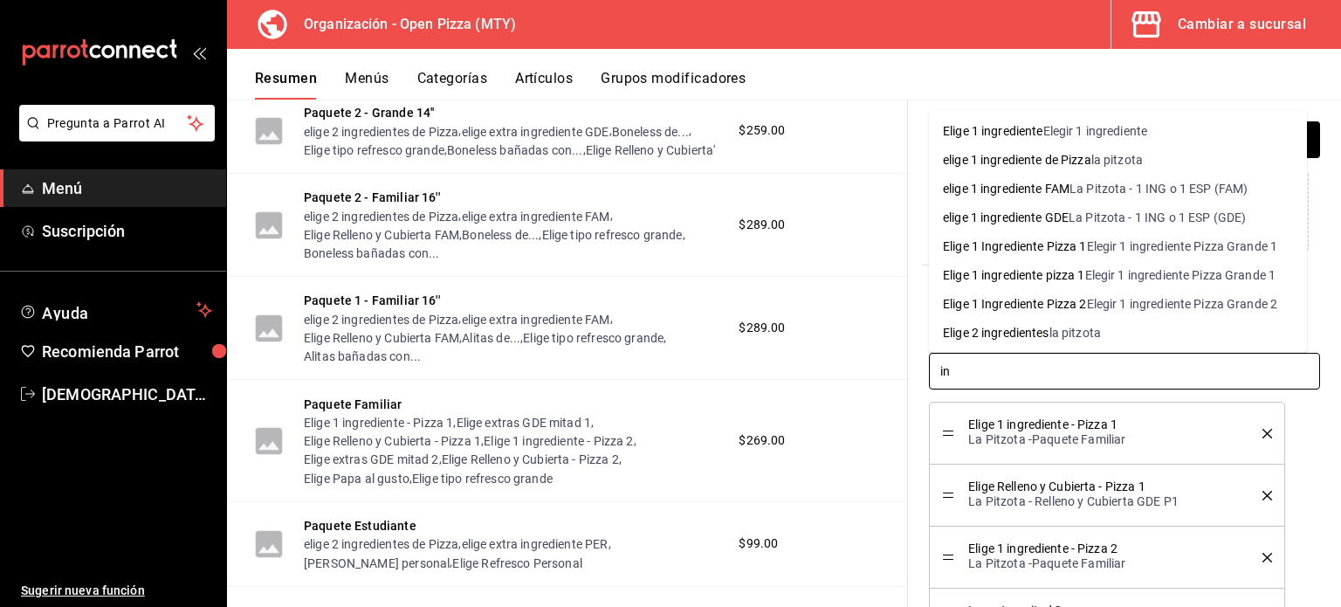
type input "i"
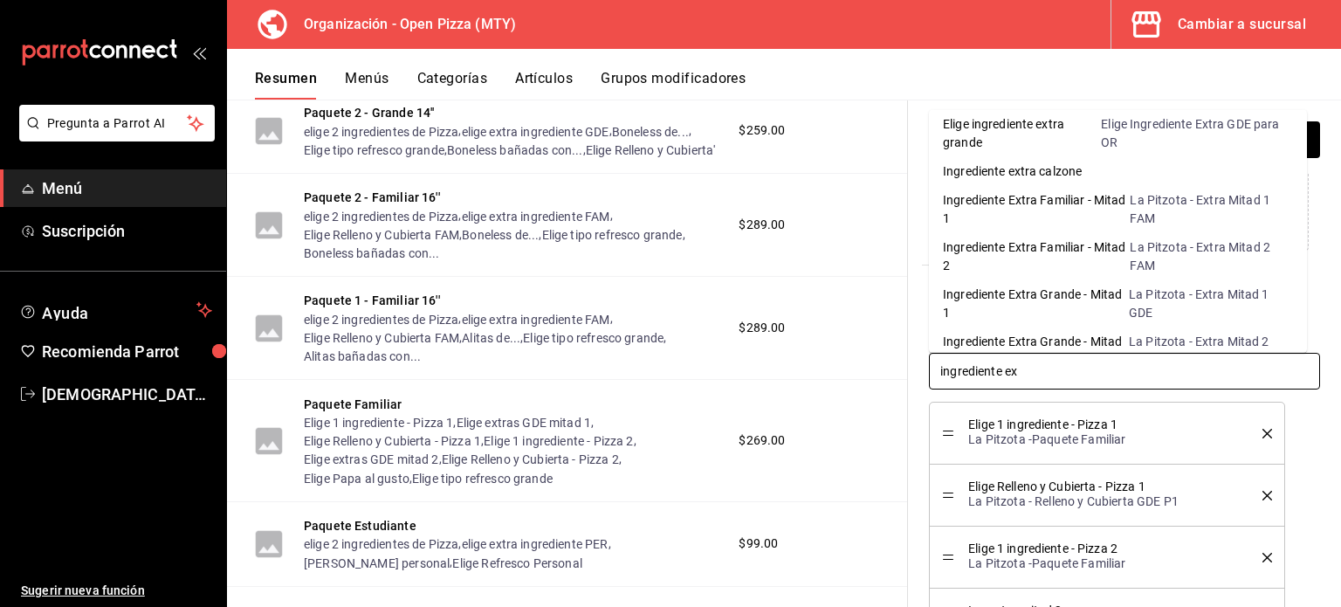
scroll to position [0, 0]
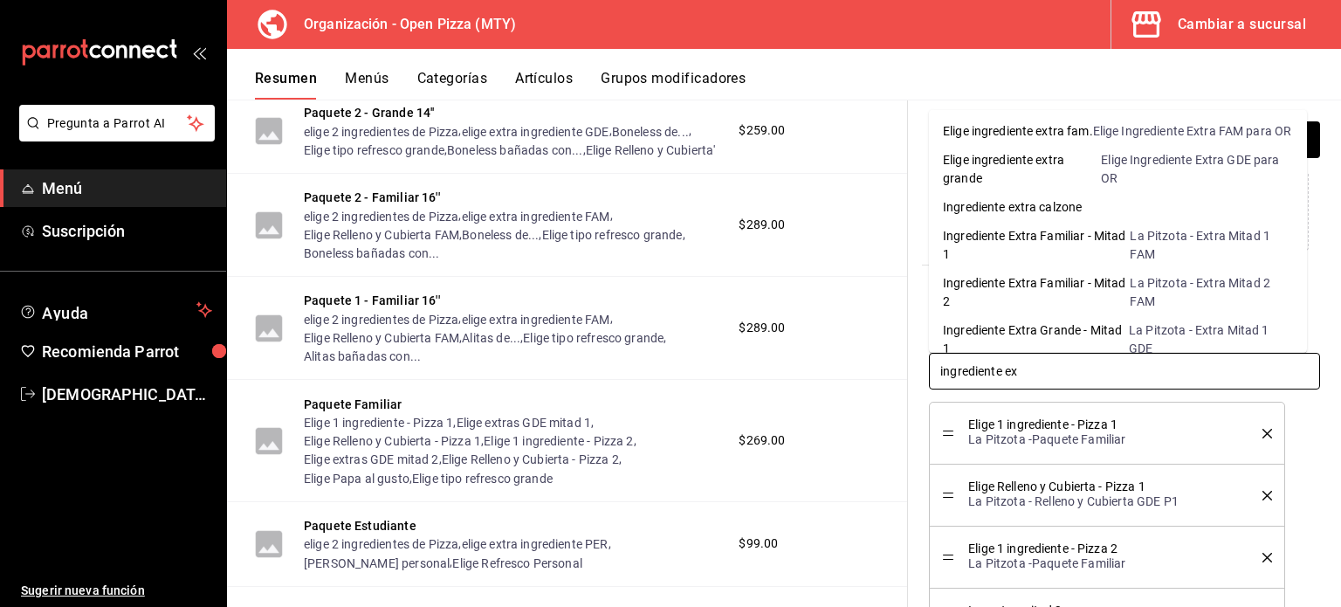
drag, startPoint x: 988, startPoint y: 359, endPoint x: 892, endPoint y: 363, distance: 97.0
click at [892, 363] on main "Resumen organización Agrega y edita los menús, las categorías, artículos y grup…" at bounding box center [784, 353] width 1114 height 507
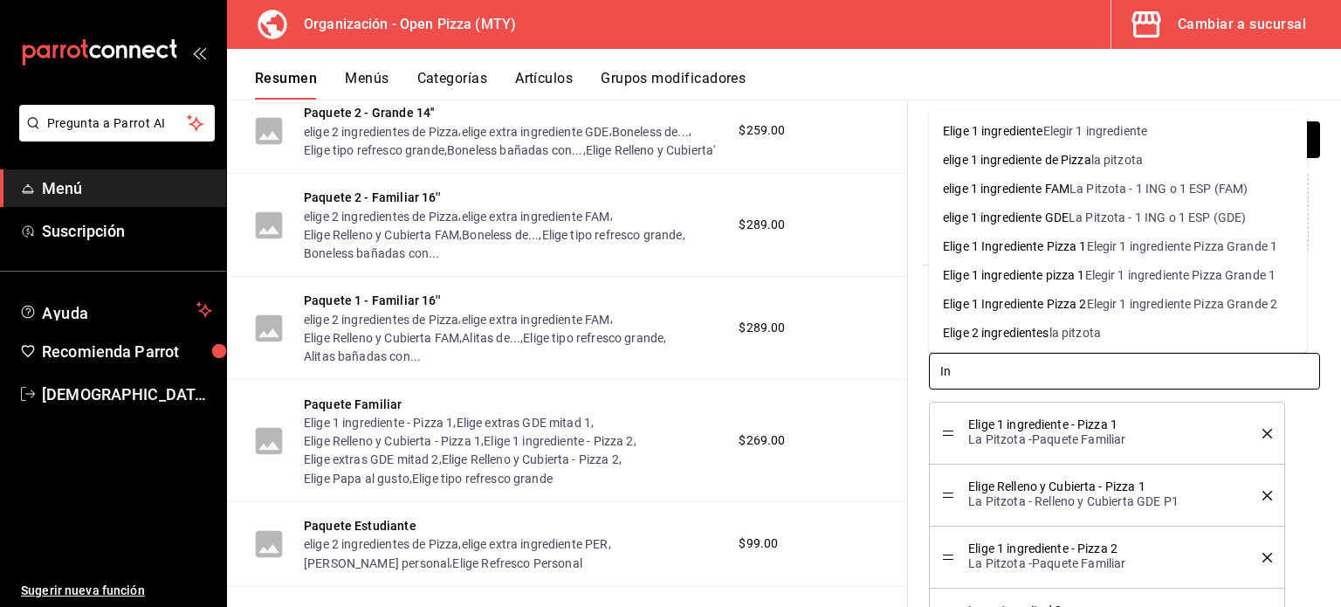
type input "I"
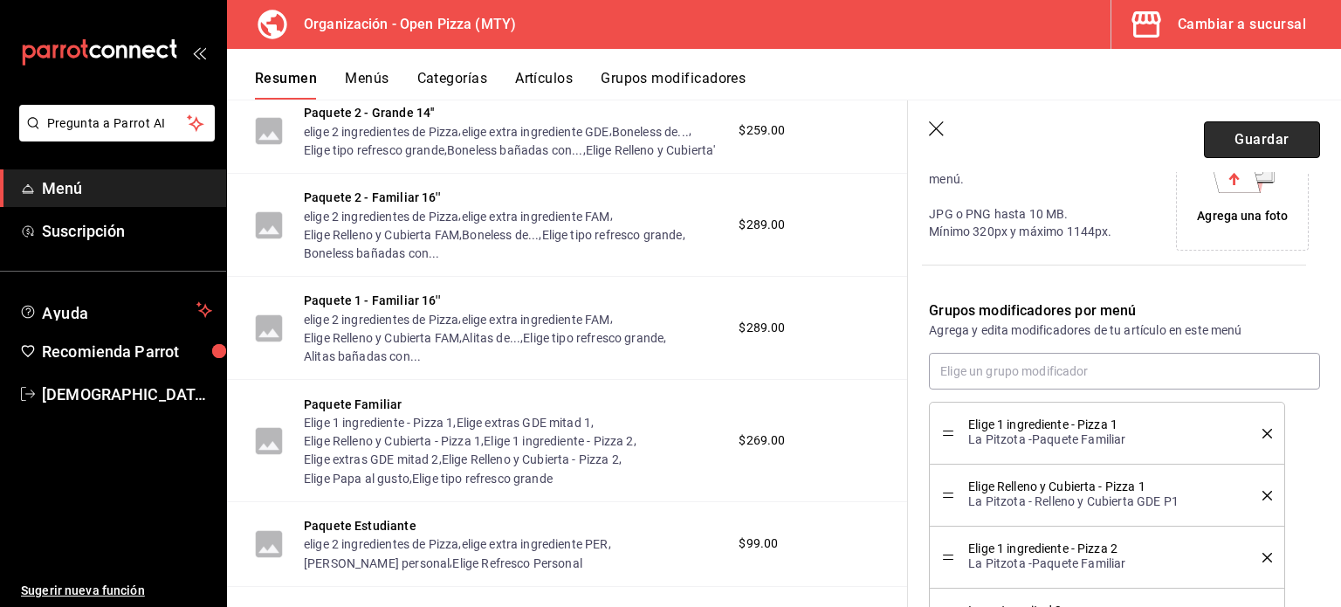
click at [1282, 134] on button "Guardar" at bounding box center [1262, 139] width 116 height 37
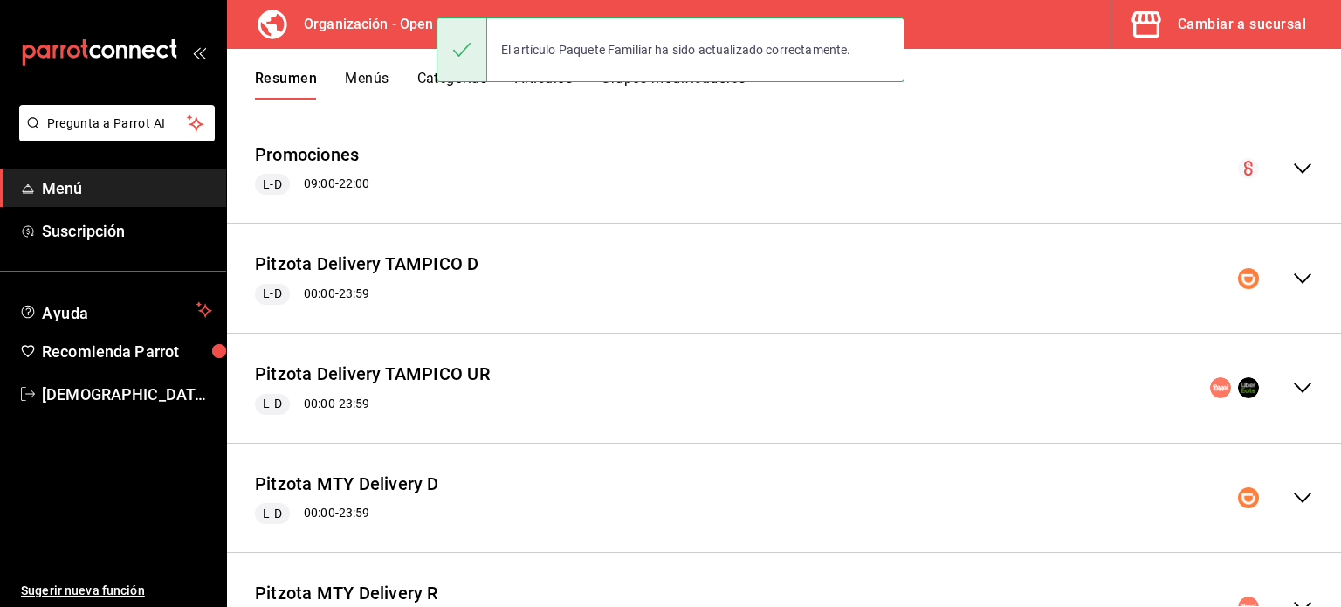
scroll to position [1637, 0]
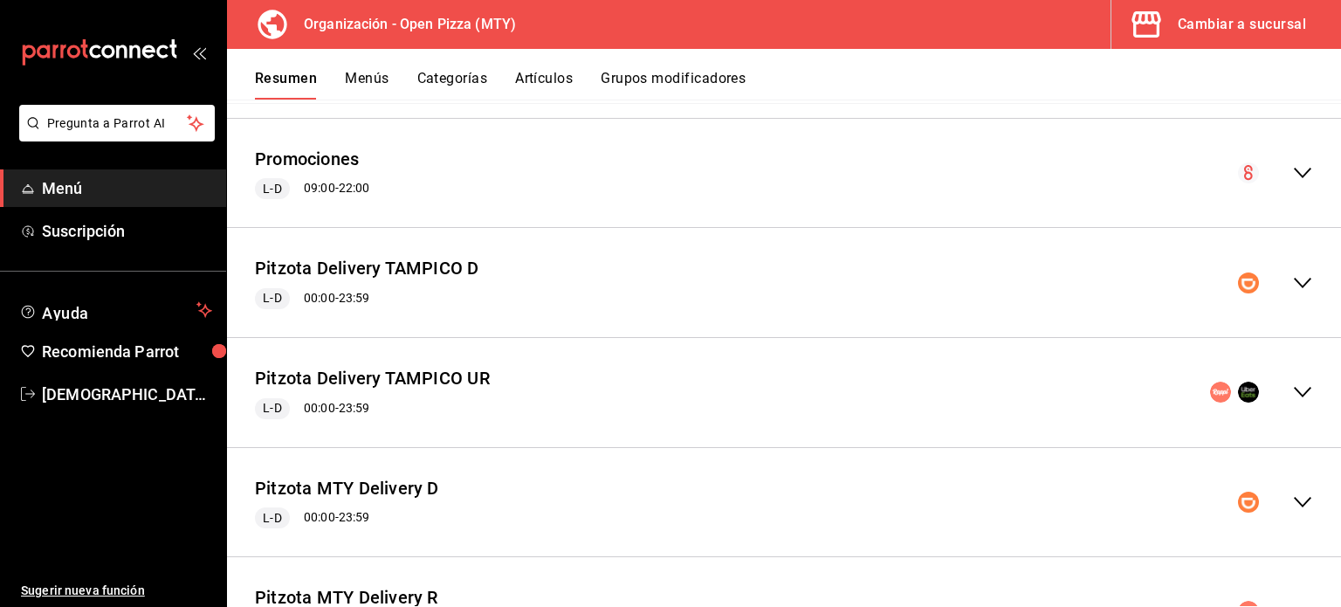
click at [687, 78] on button "Grupos modificadores" at bounding box center [673, 85] width 145 height 30
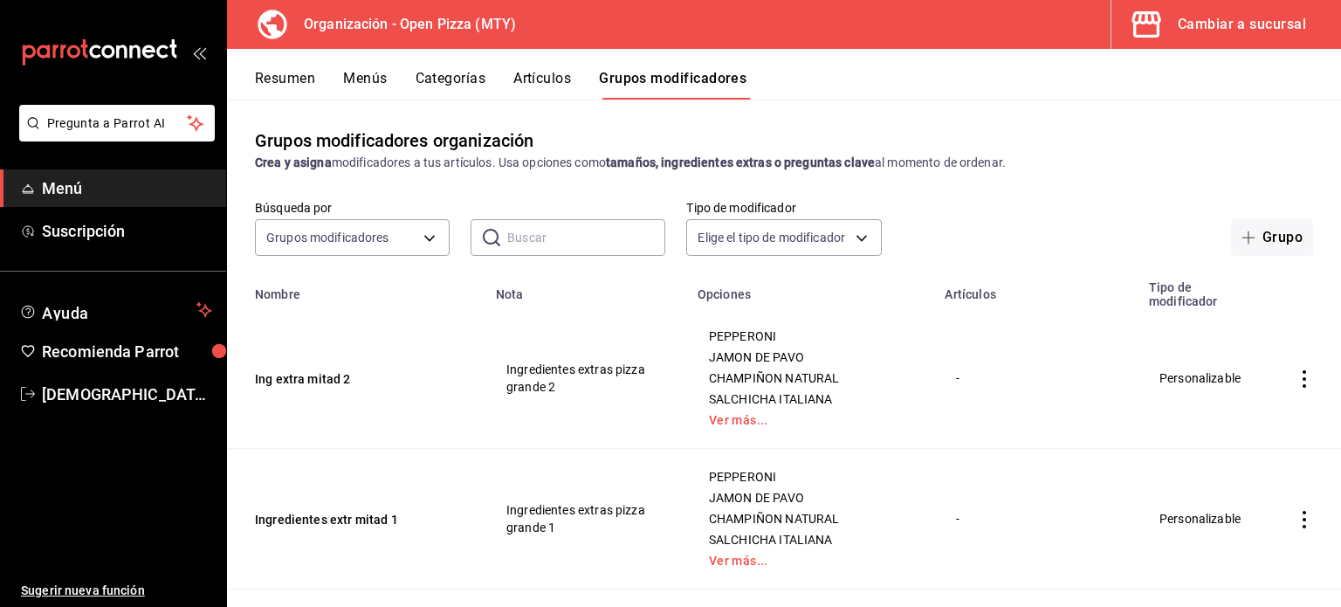
click at [275, 72] on button "Resumen" at bounding box center [285, 85] width 60 height 30
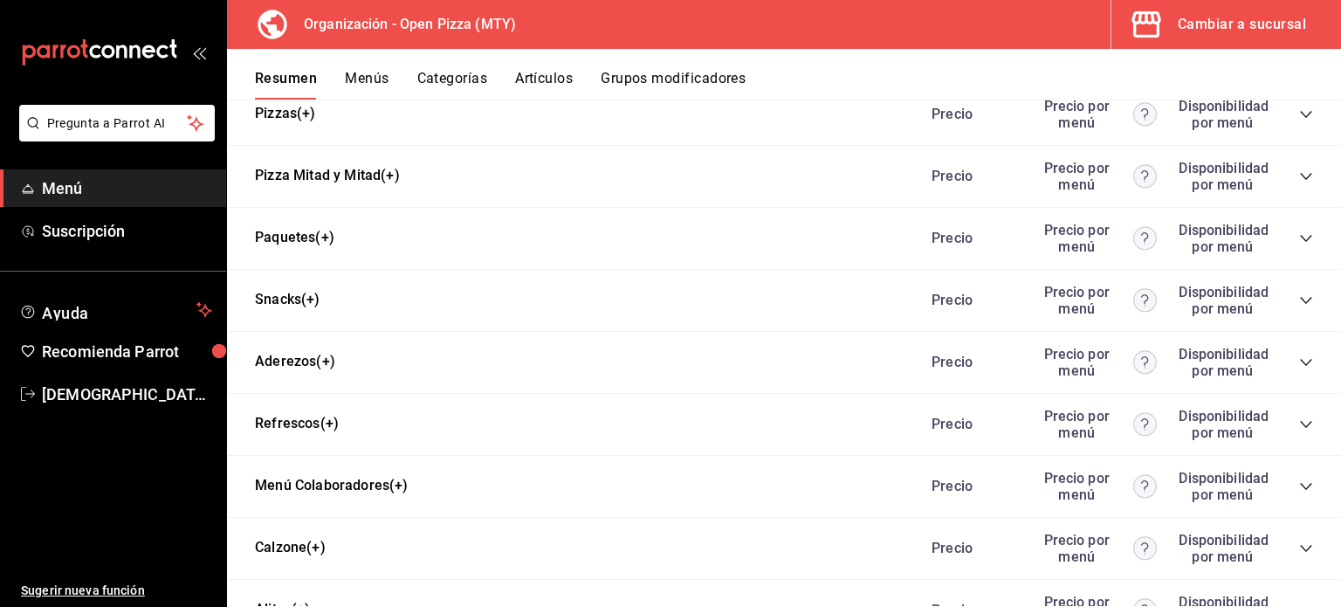
scroll to position [796, 0]
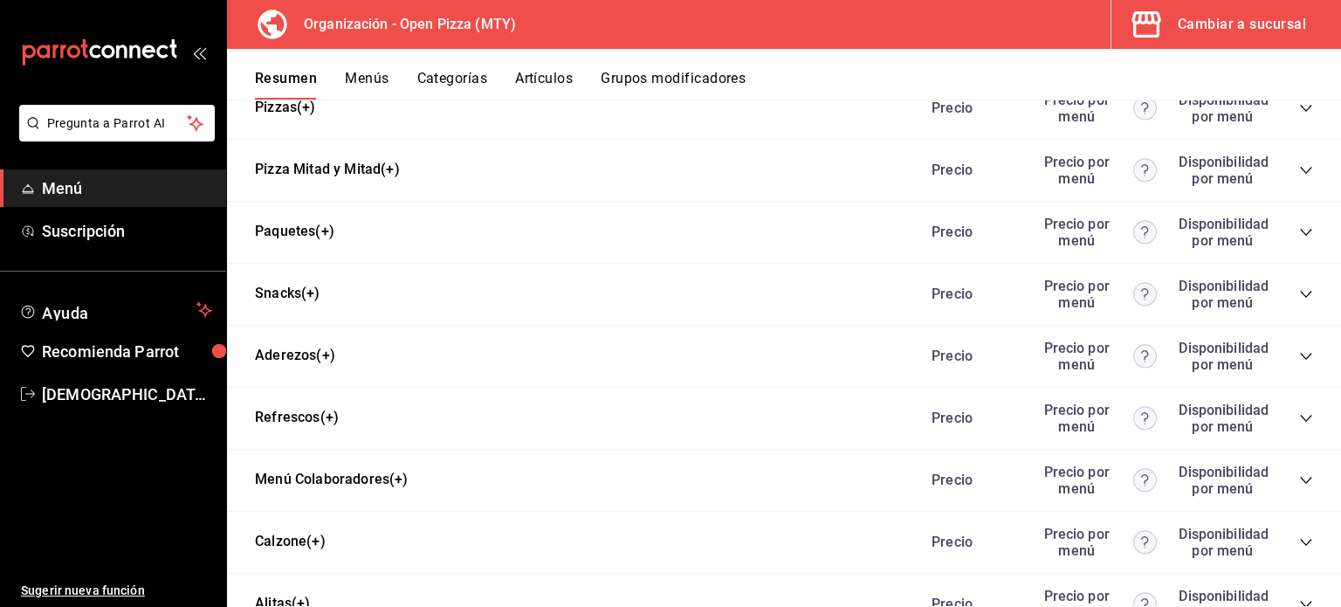
click at [1299, 228] on icon "collapse-category-row" at bounding box center [1306, 232] width 14 height 14
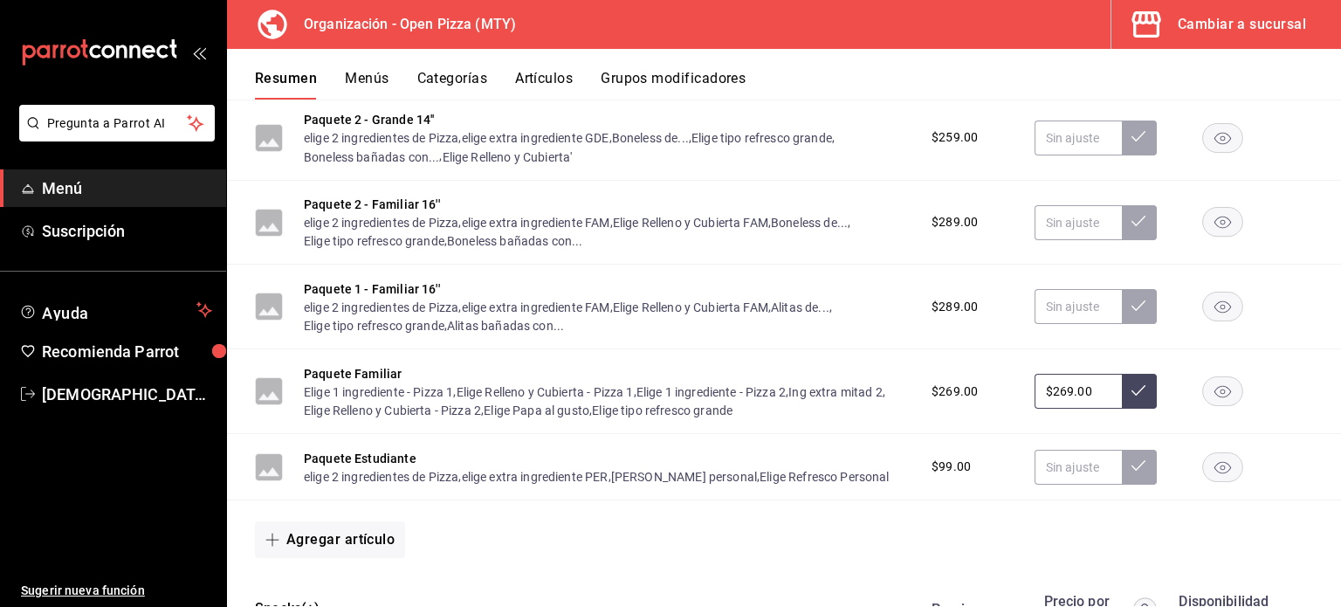
scroll to position [1051, 0]
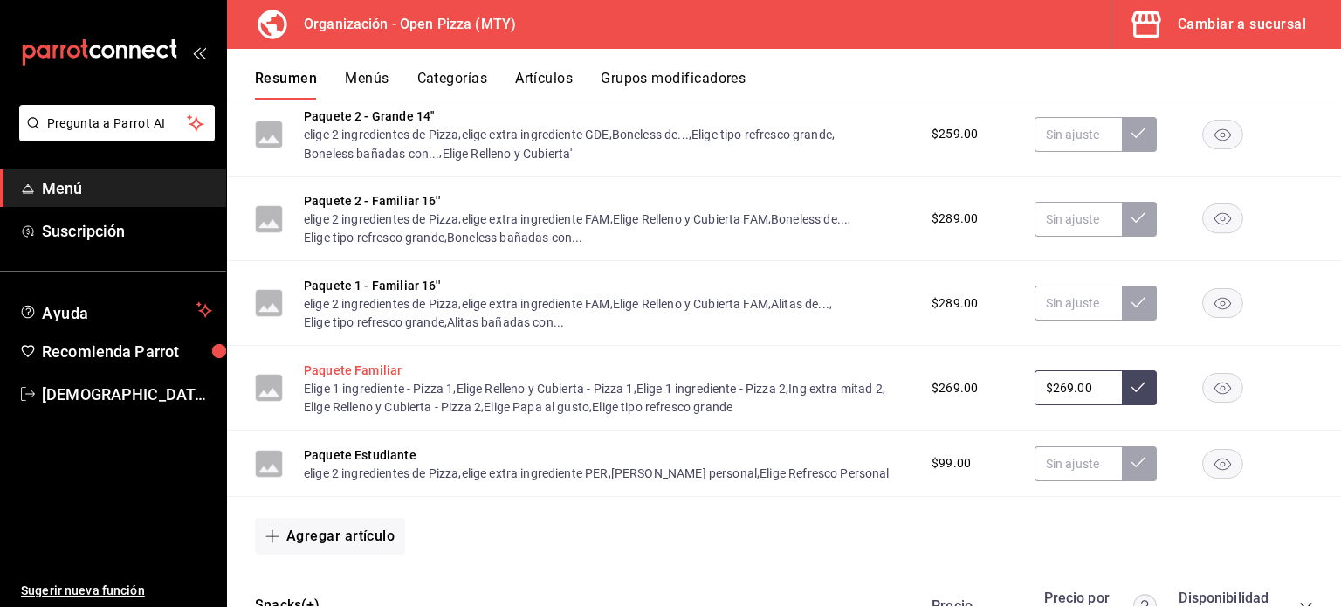
click at [356, 372] on button "Paquete Familiar" at bounding box center [353, 370] width 98 height 17
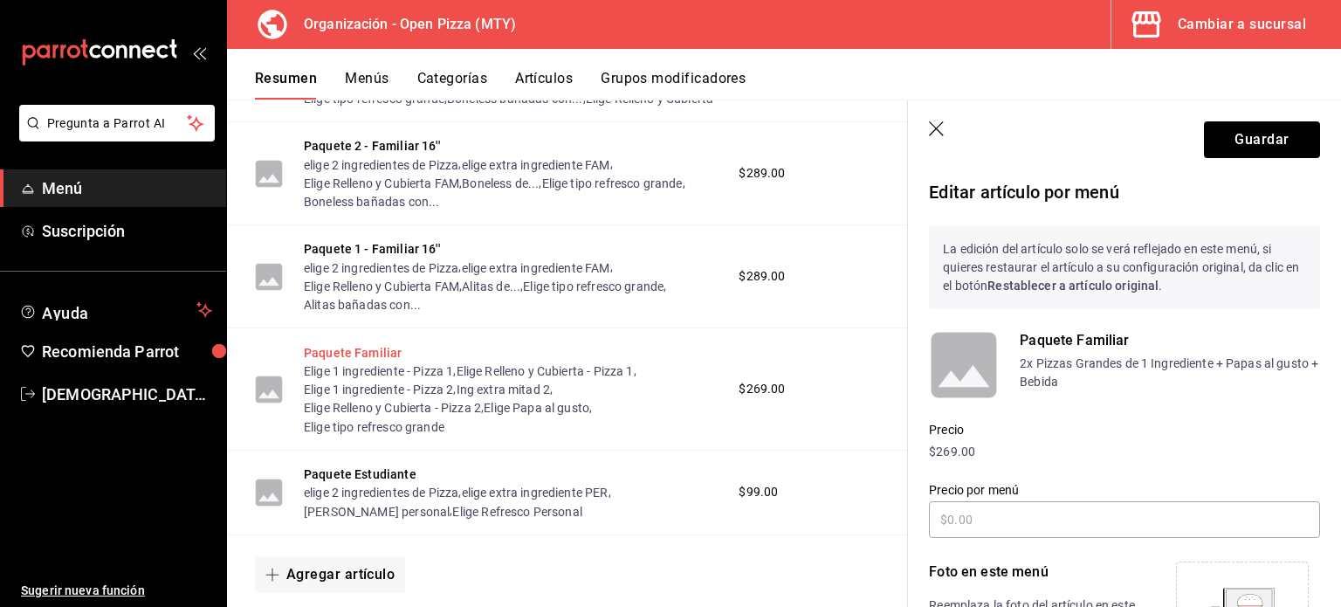
scroll to position [957, 0]
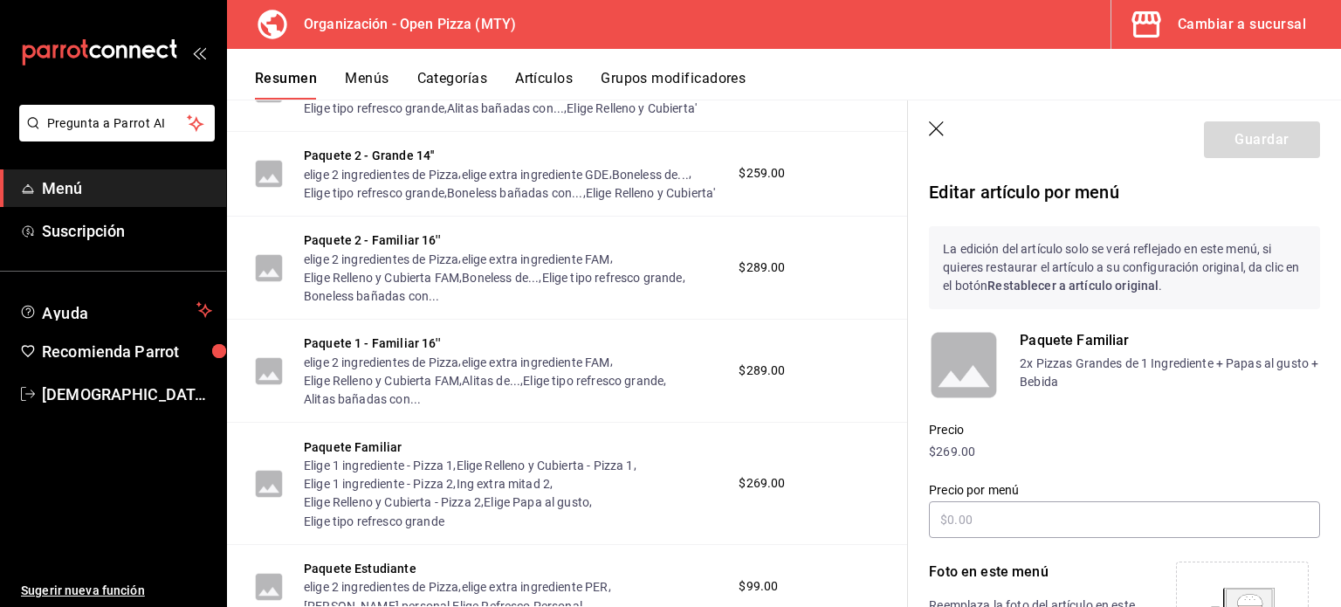
type input "$269.00"
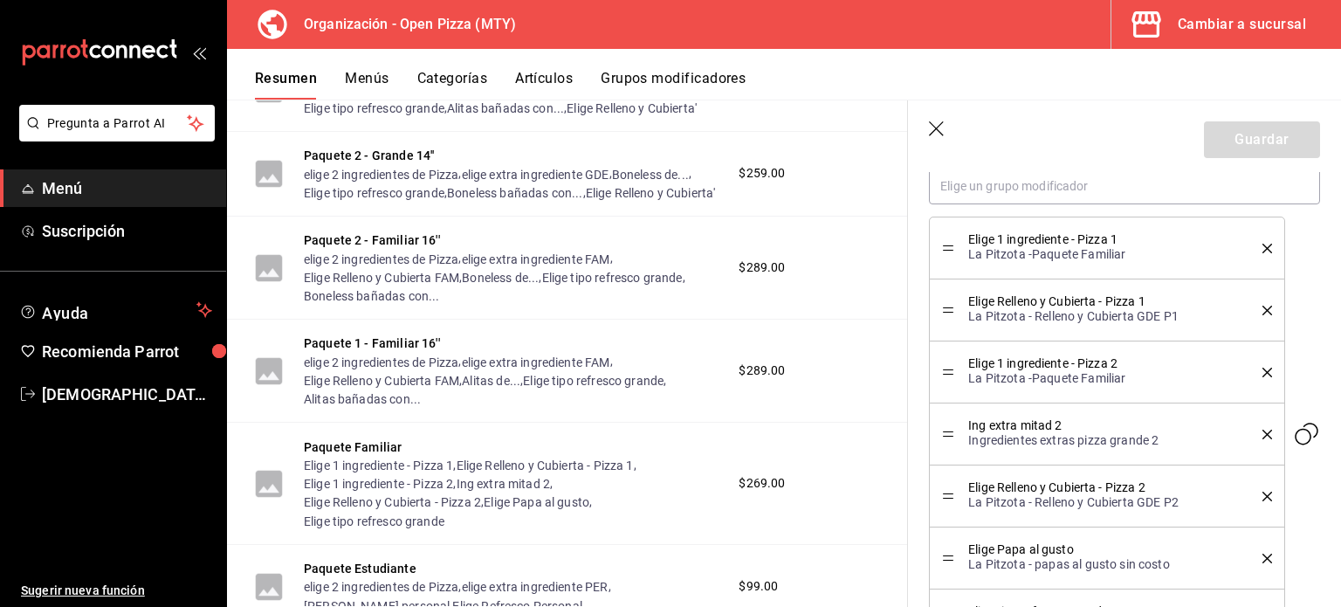
scroll to position [621, 0]
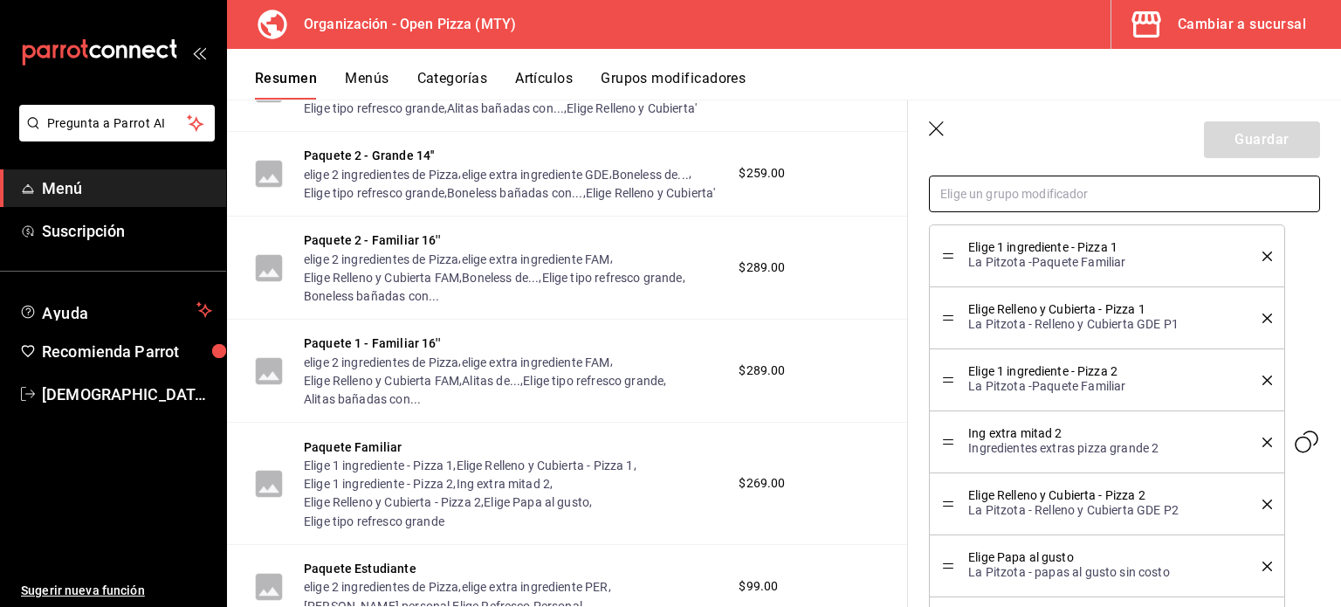
click at [1072, 191] on input "text" at bounding box center [1124, 194] width 391 height 37
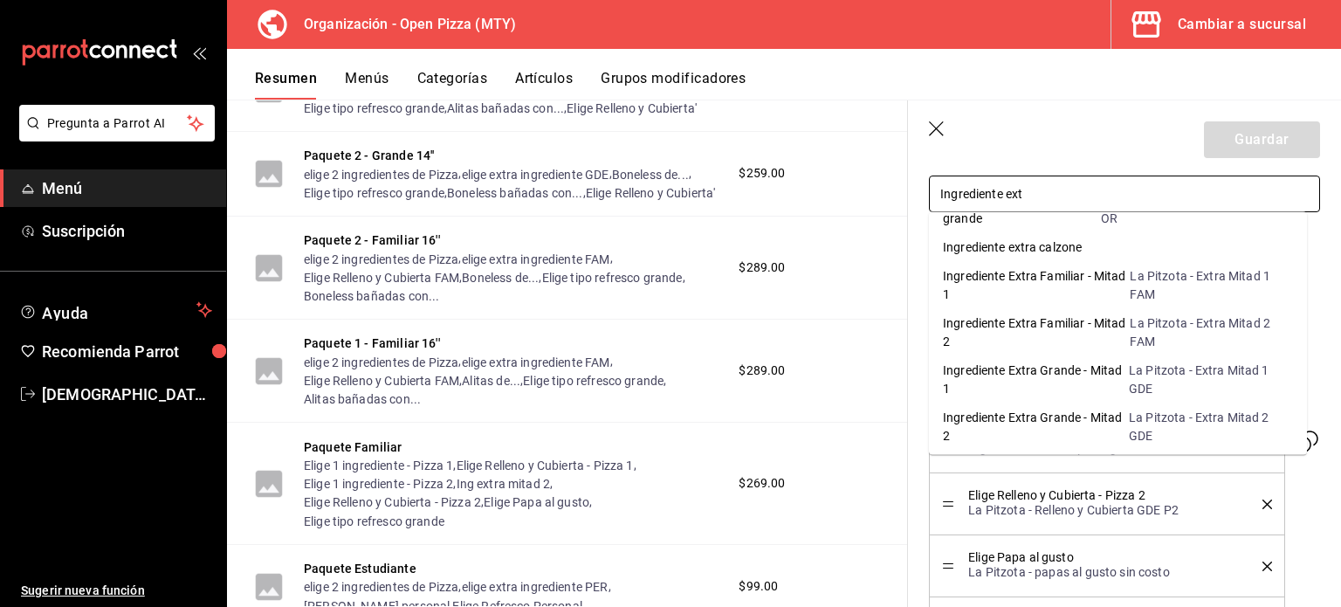
scroll to position [0, 0]
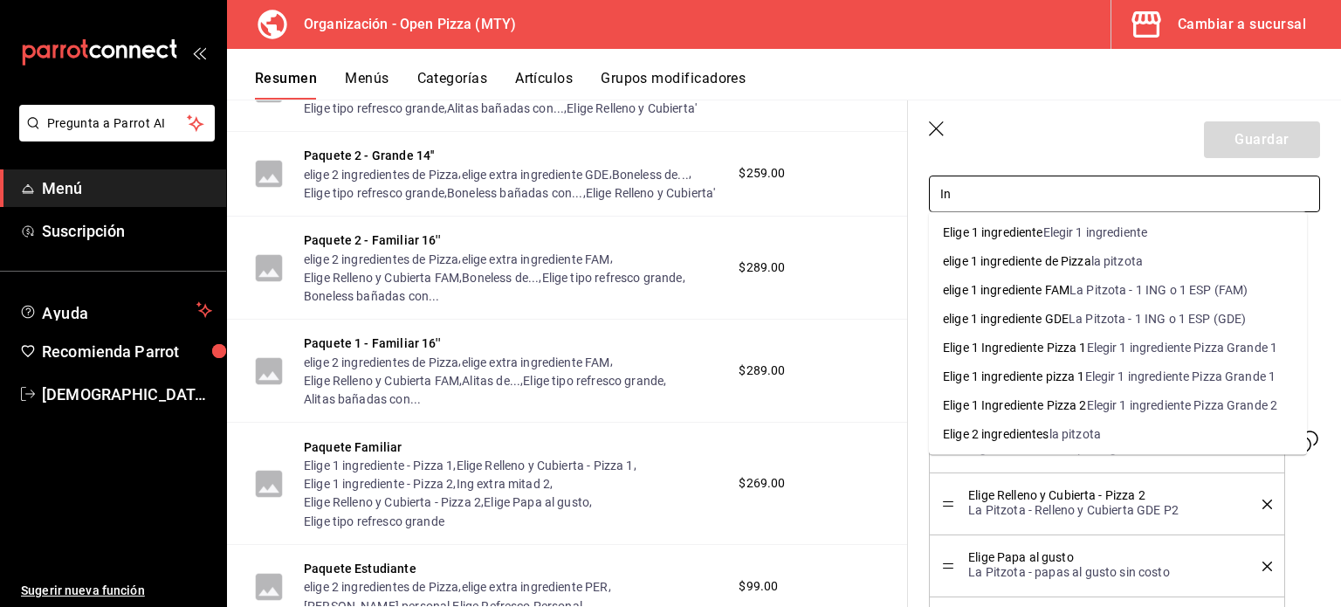
type input "I"
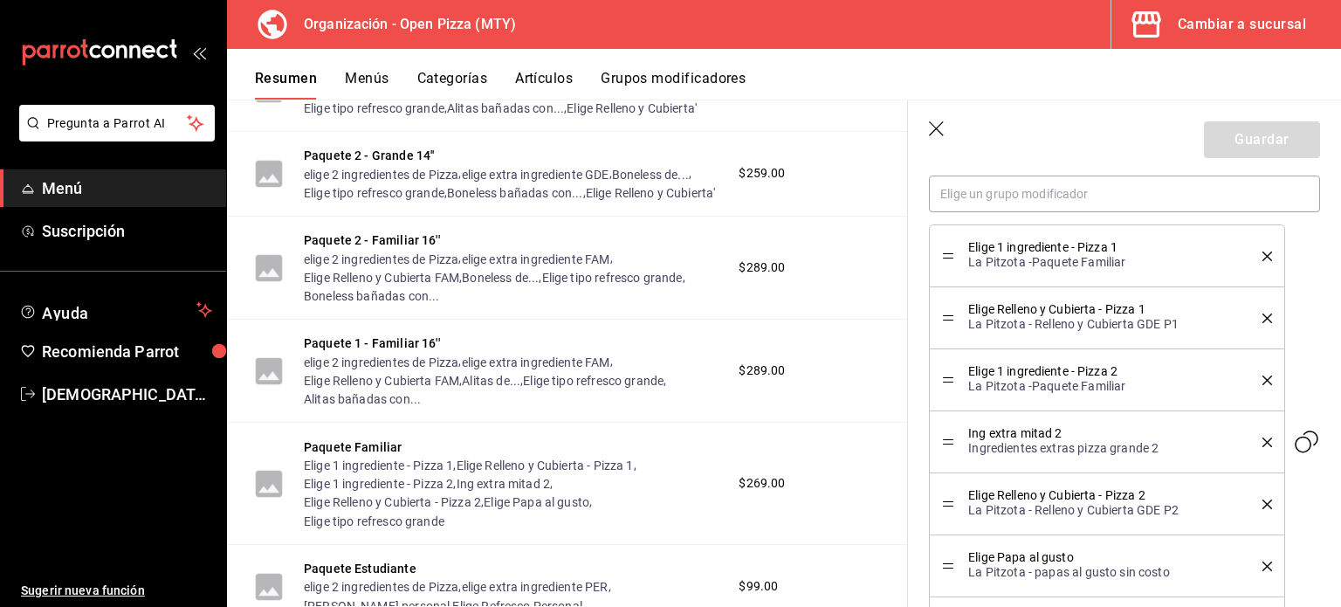
click at [685, 80] on button "Grupos modificadores" at bounding box center [673, 85] width 145 height 30
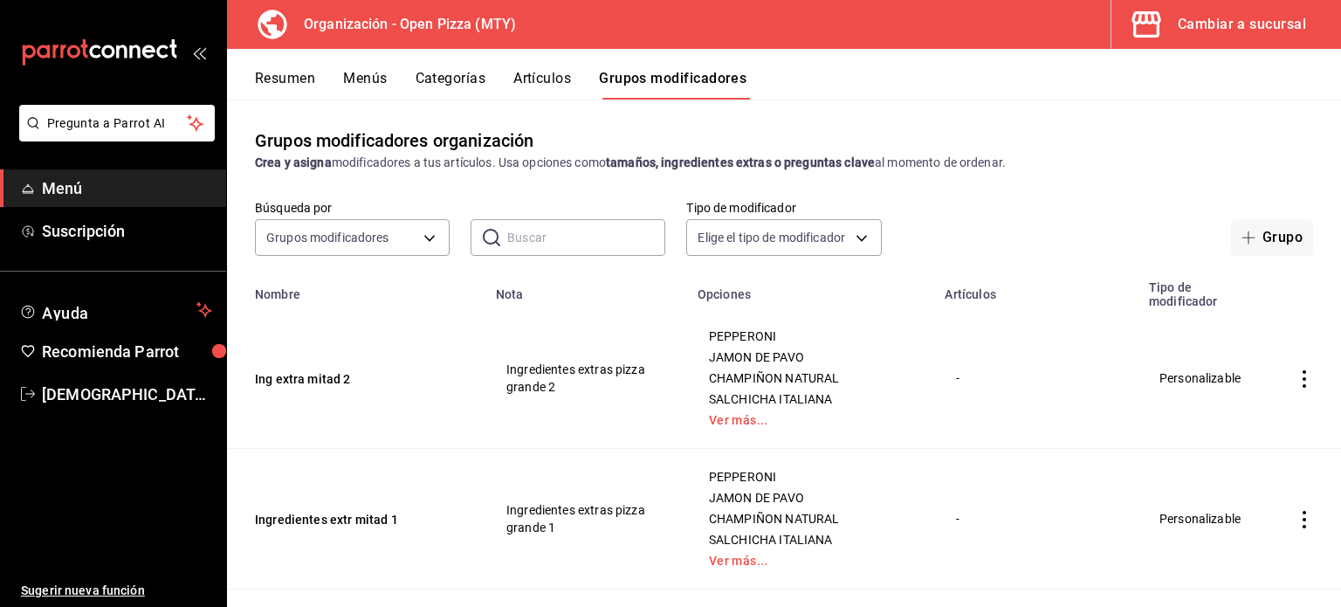
drag, startPoint x: 408, startPoint y: 521, endPoint x: 453, endPoint y: 409, distance: 121.5
click at [280, 79] on button "Resumen" at bounding box center [285, 85] width 60 height 30
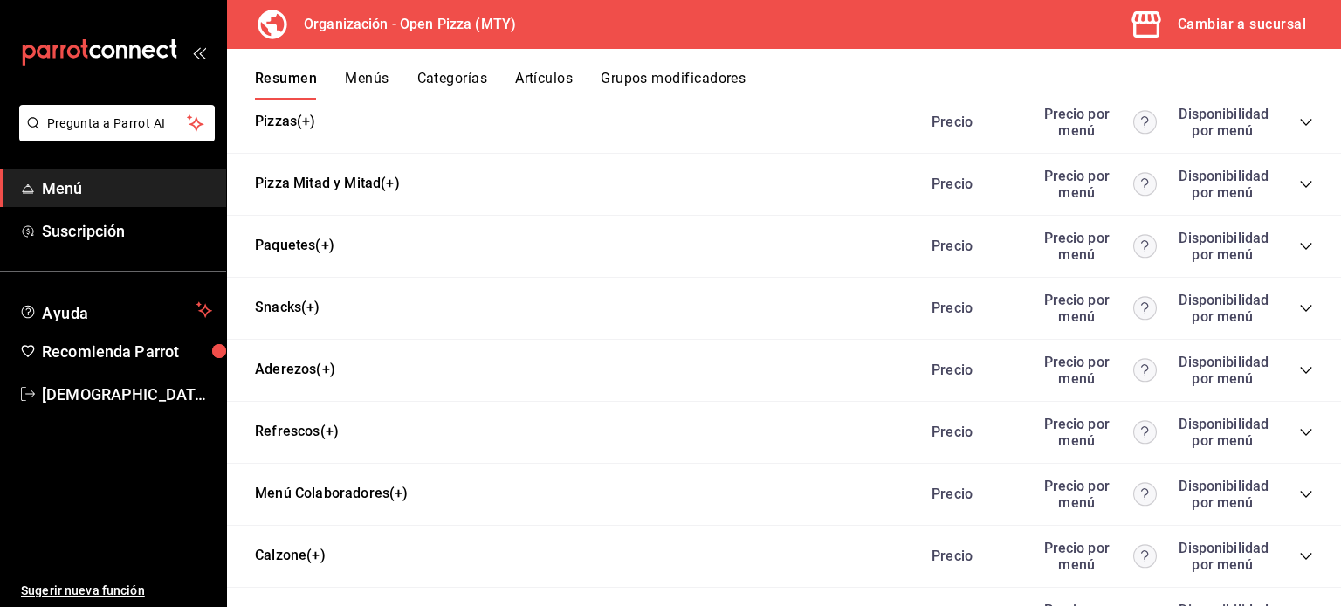
scroll to position [782, 0]
click at [1299, 247] on icon "collapse-category-row" at bounding box center [1306, 245] width 14 height 14
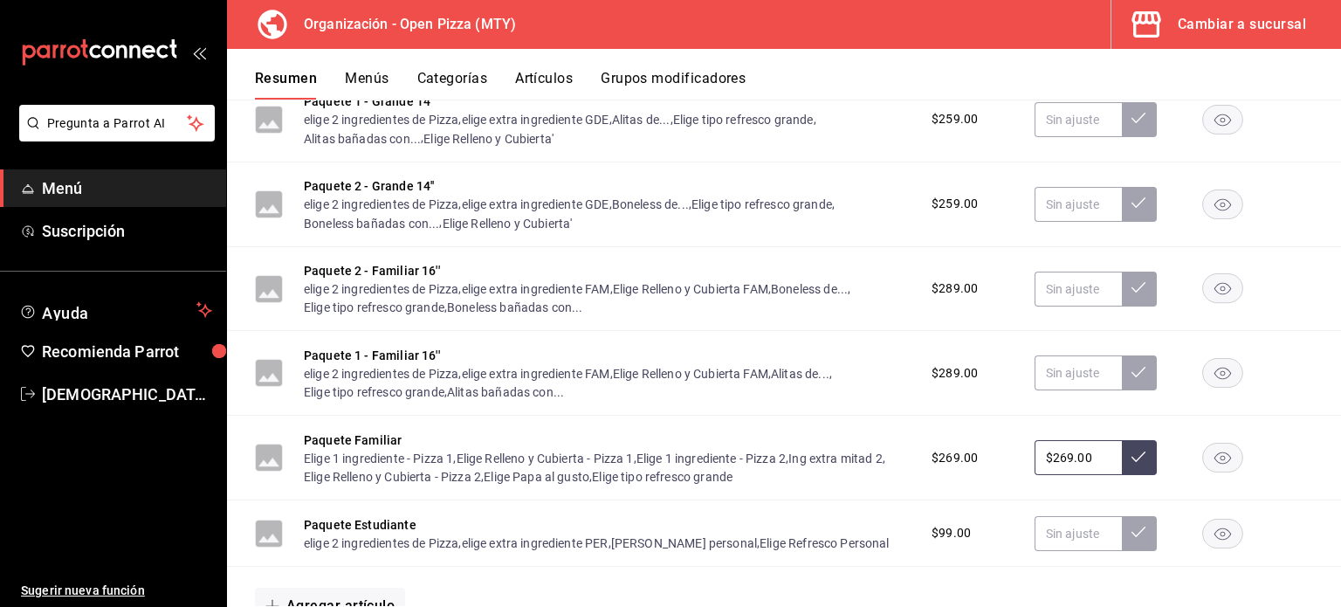
scroll to position [988, 0]
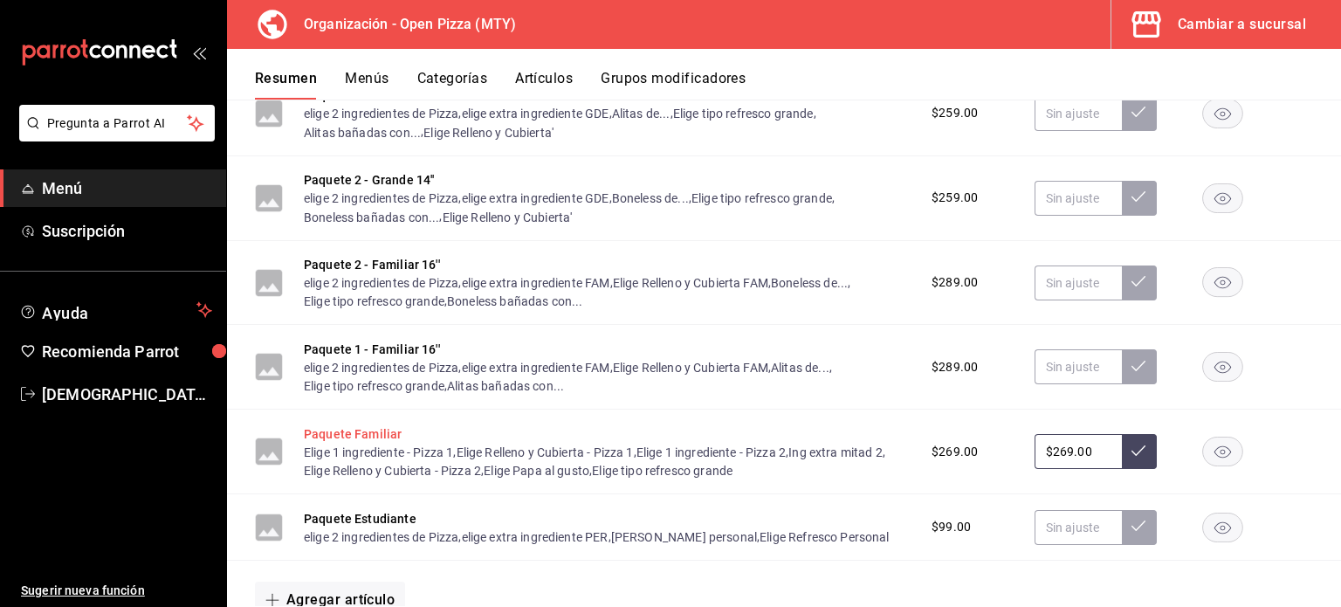
click at [372, 433] on button "Paquete Familiar" at bounding box center [353, 433] width 98 height 17
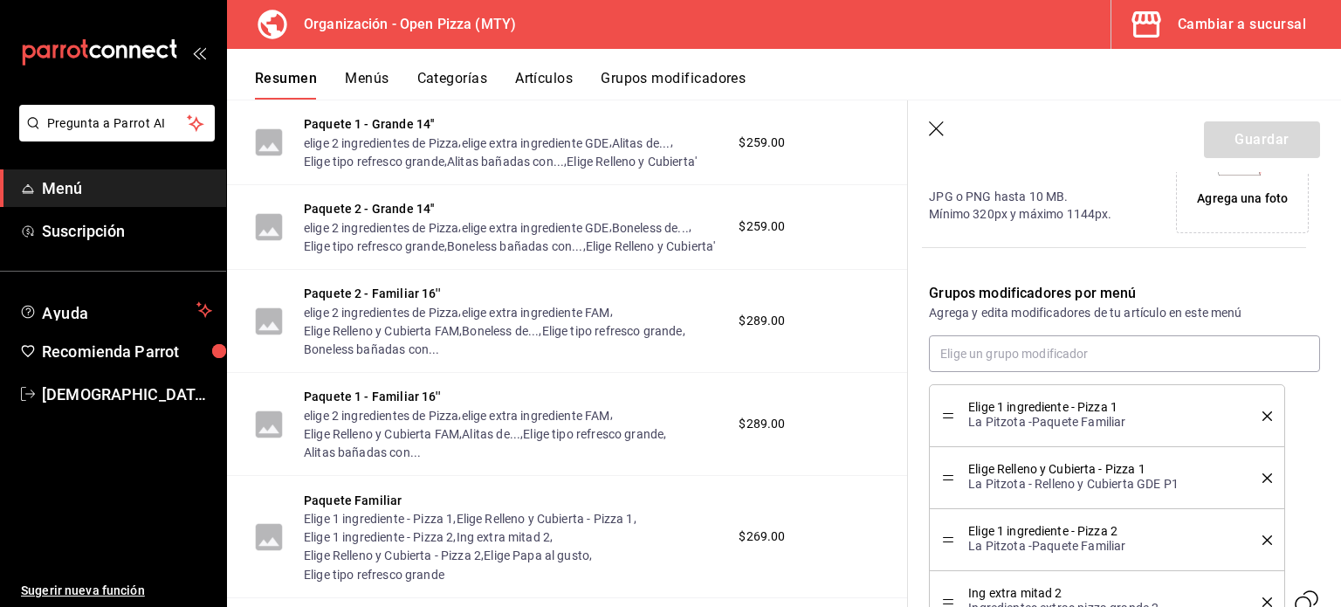
scroll to position [461, 0]
click at [1075, 352] on input "text" at bounding box center [1124, 353] width 391 height 37
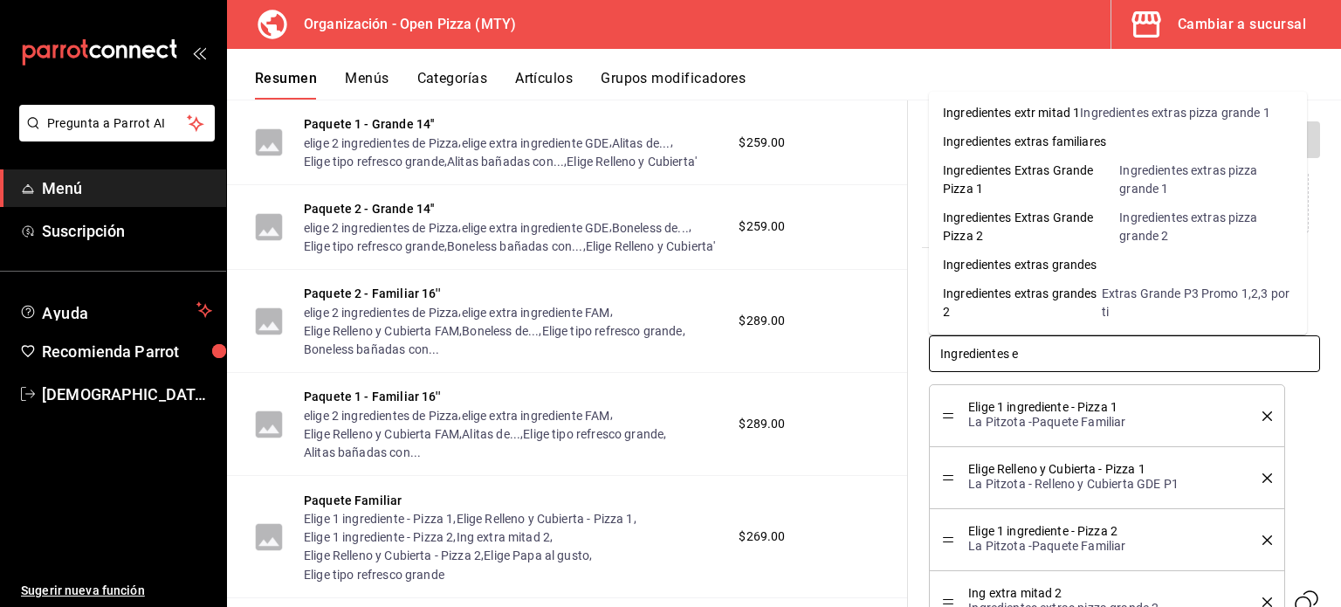
type input "Ingredientes ex"
click at [1072, 108] on div "Ingredientes extr mitad 1" at bounding box center [1011, 113] width 137 height 18
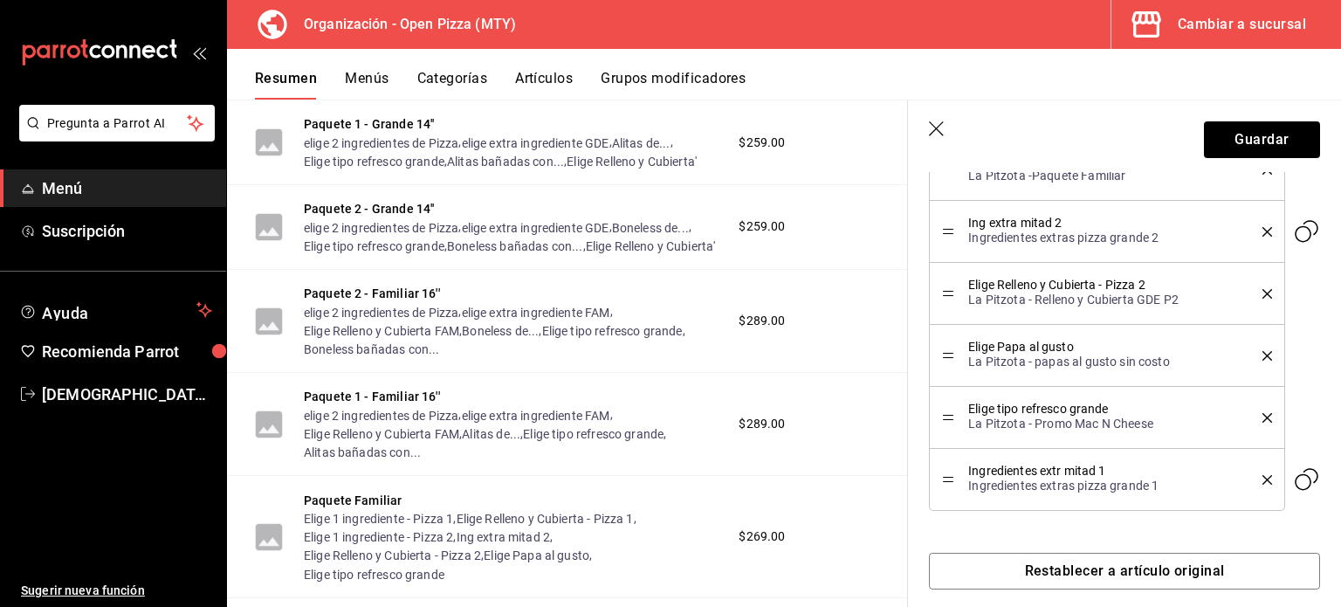
scroll to position [831, 0]
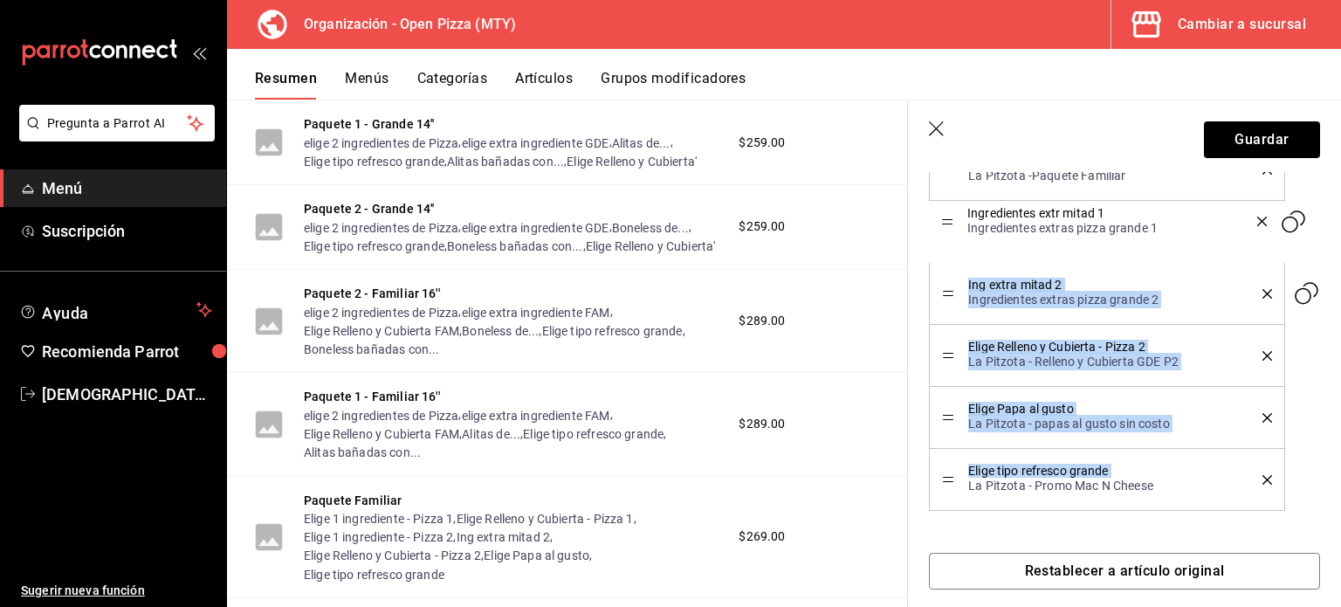
drag, startPoint x: 949, startPoint y: 475, endPoint x: 961, endPoint y: 223, distance: 252.7
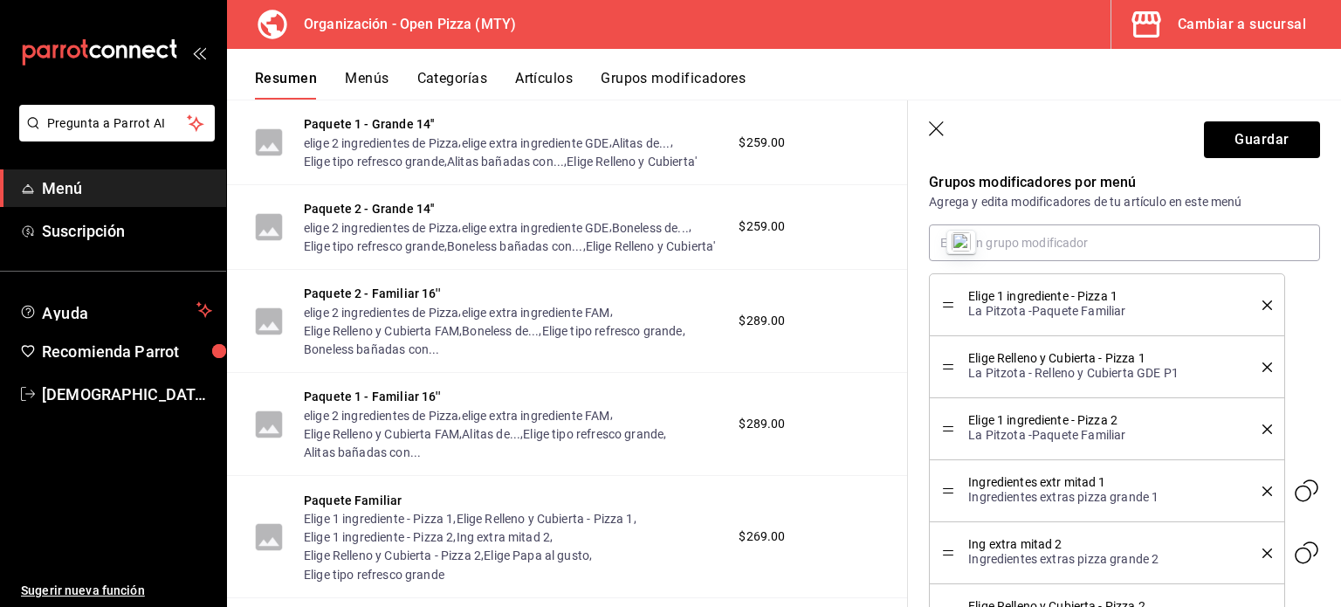
scroll to position [566, 0]
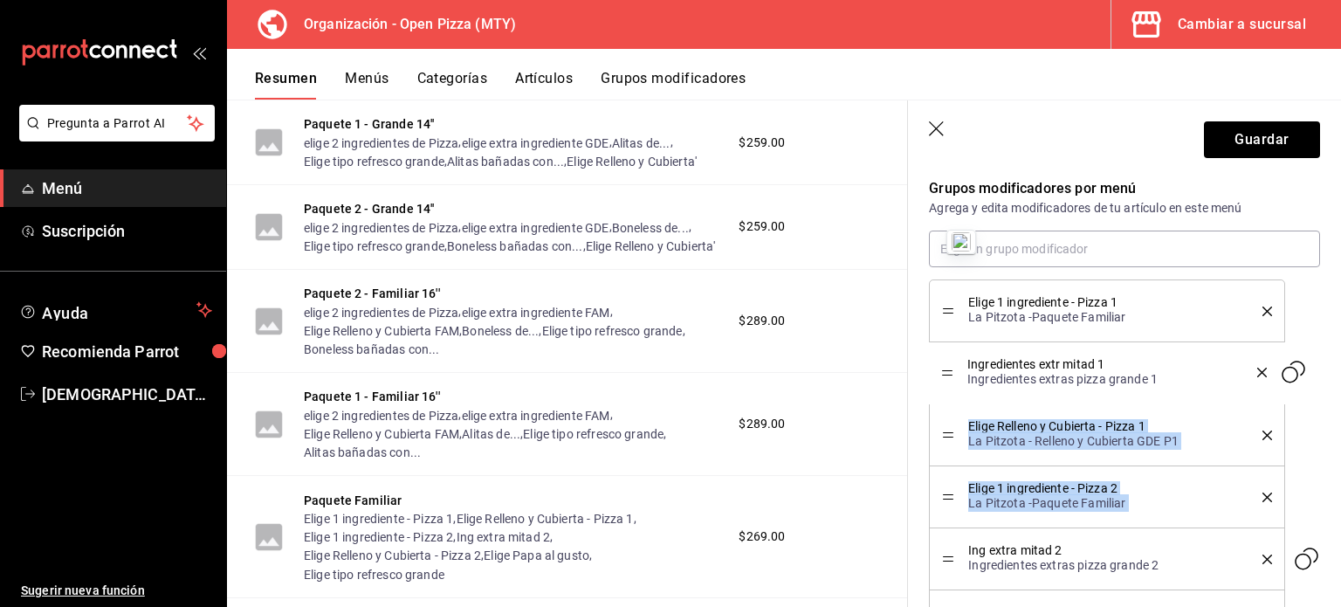
drag, startPoint x: 947, startPoint y: 496, endPoint x: 949, endPoint y: 373, distance: 123.1
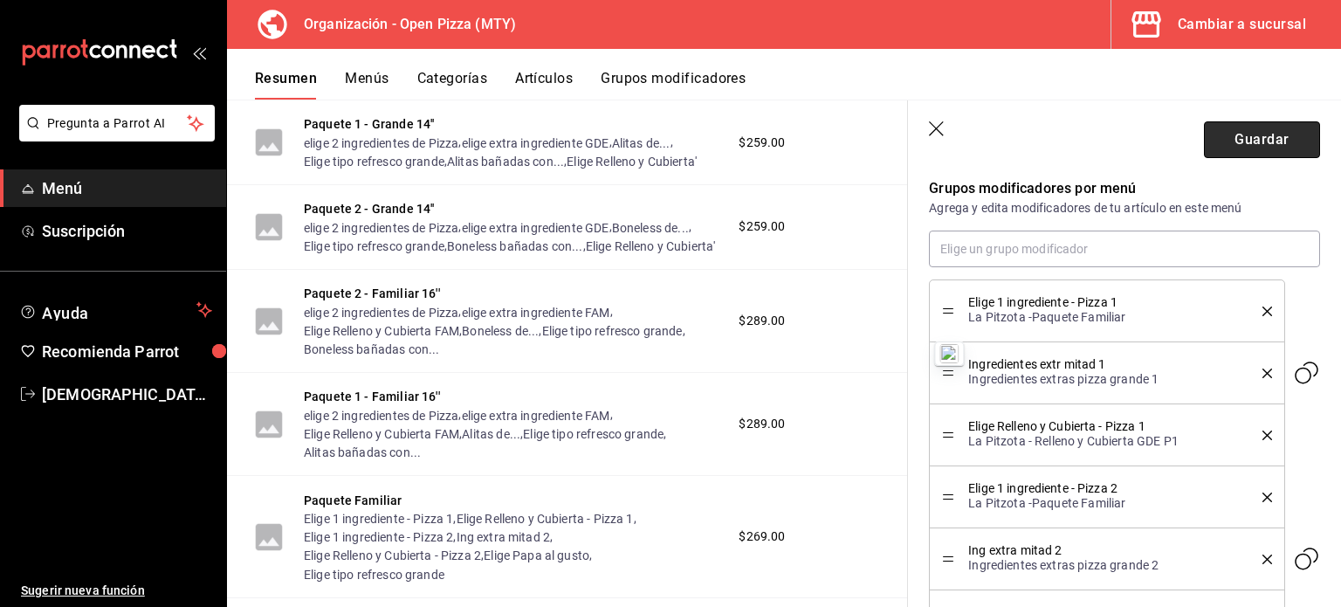
click at [1225, 128] on button "Guardar" at bounding box center [1262, 139] width 116 height 37
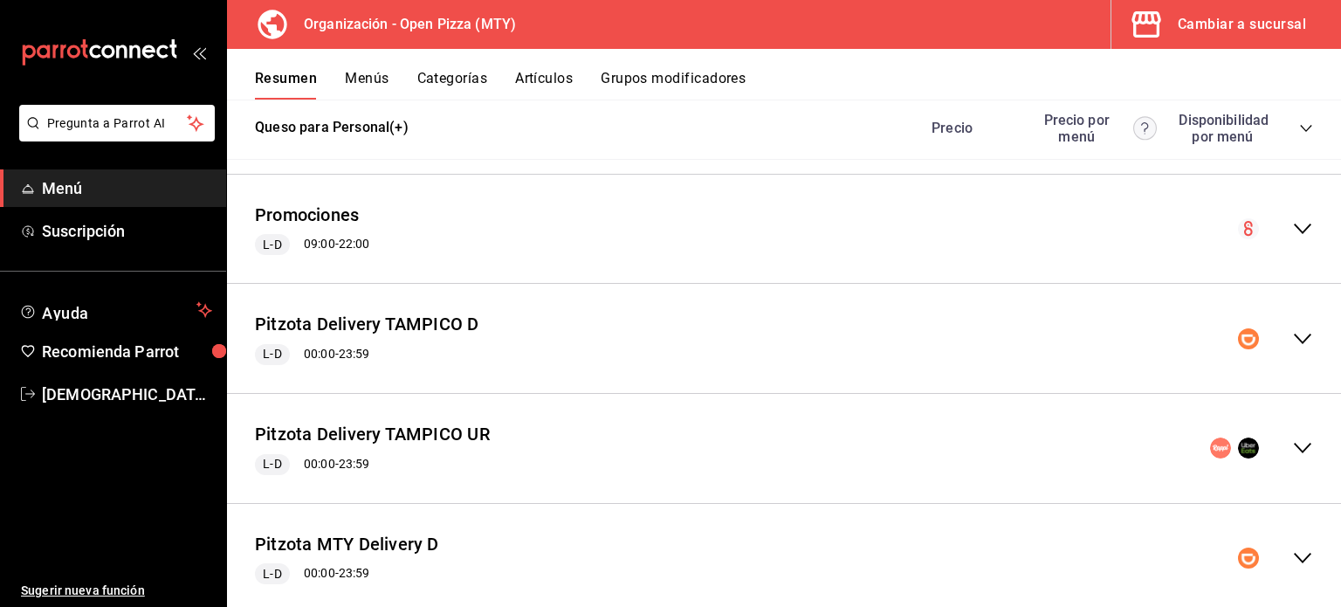
scroll to position [1457, 0]
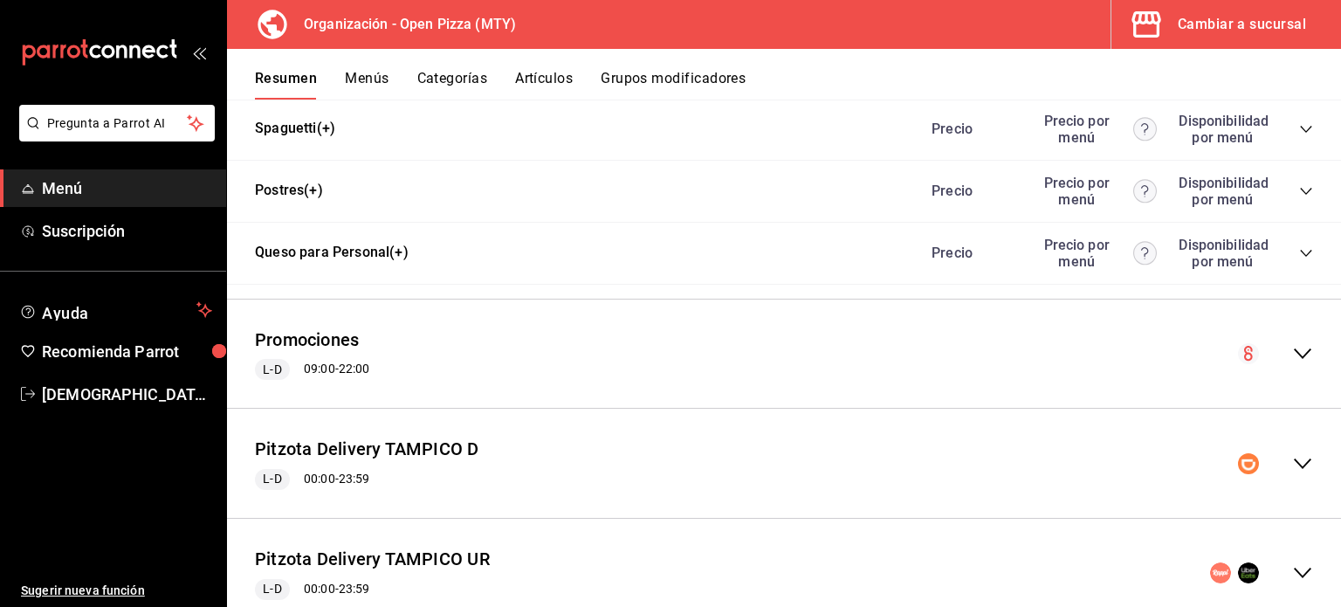
click at [1292, 350] on icon "collapse-menu-row" at bounding box center [1302, 353] width 21 height 21
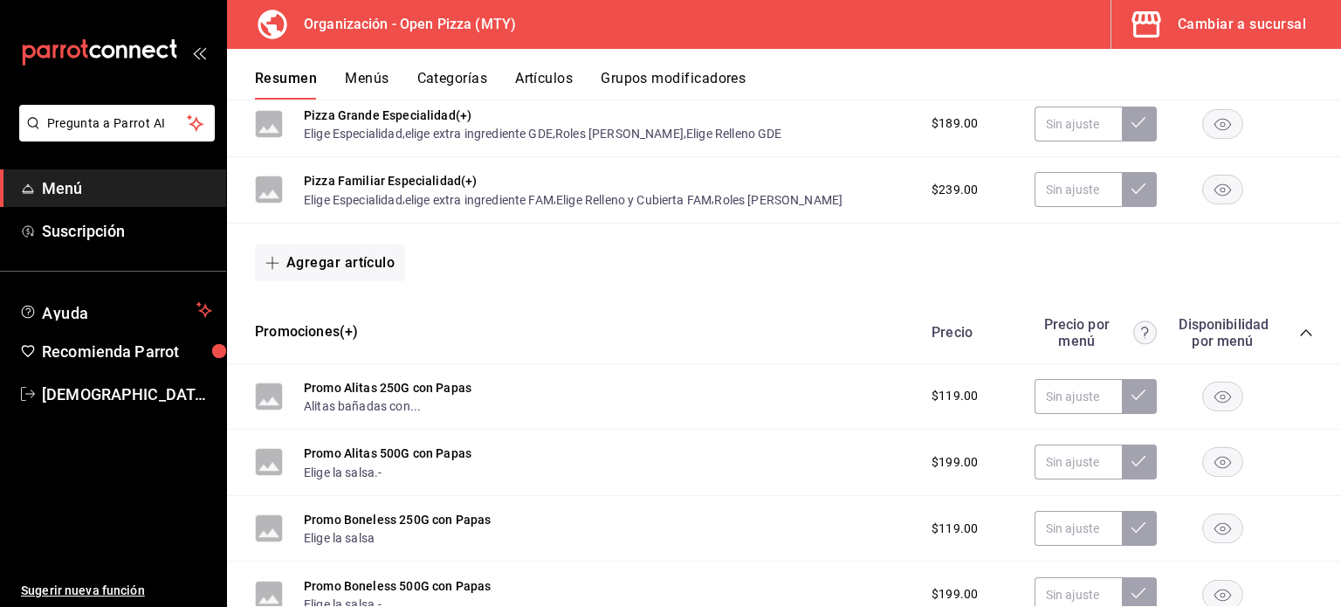
scroll to position [1872, 0]
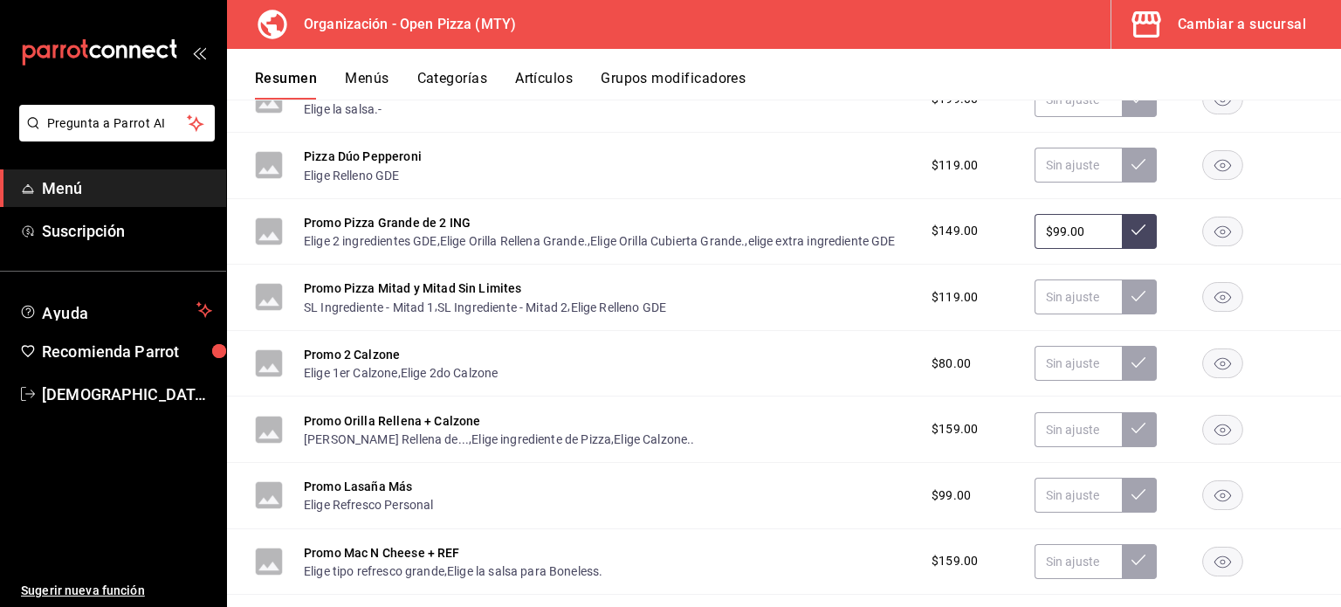
scroll to position [2352, 0]
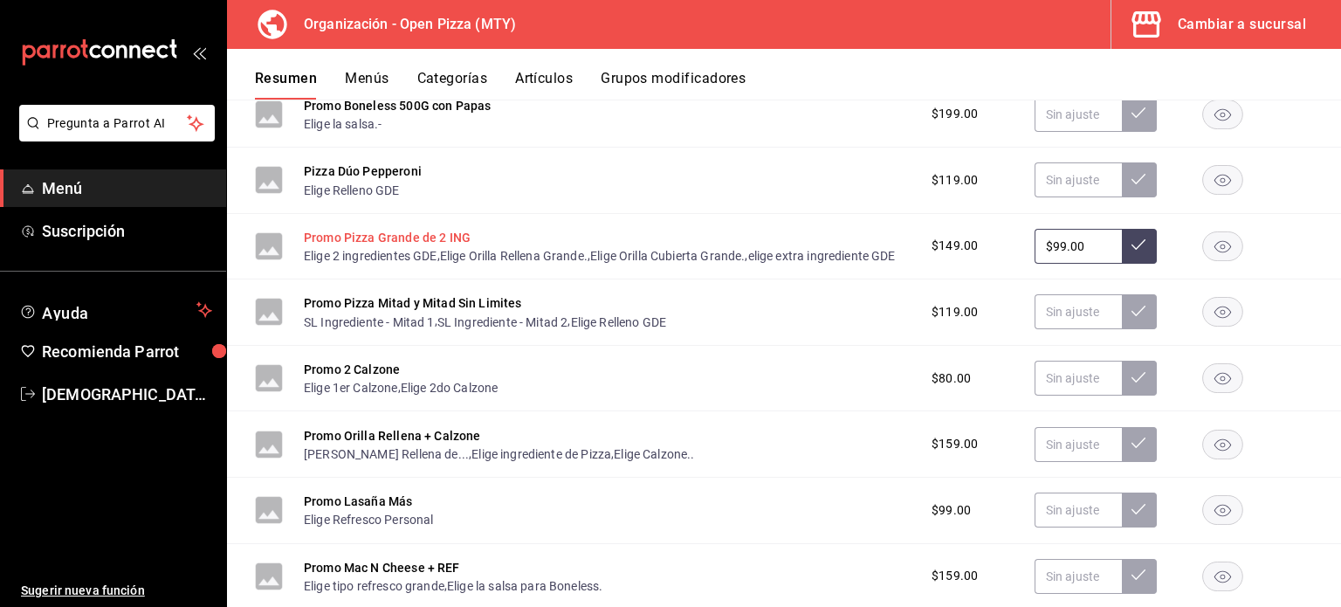
click at [433, 235] on button "Promo Pizza Grande de 2 ING" at bounding box center [387, 237] width 167 height 17
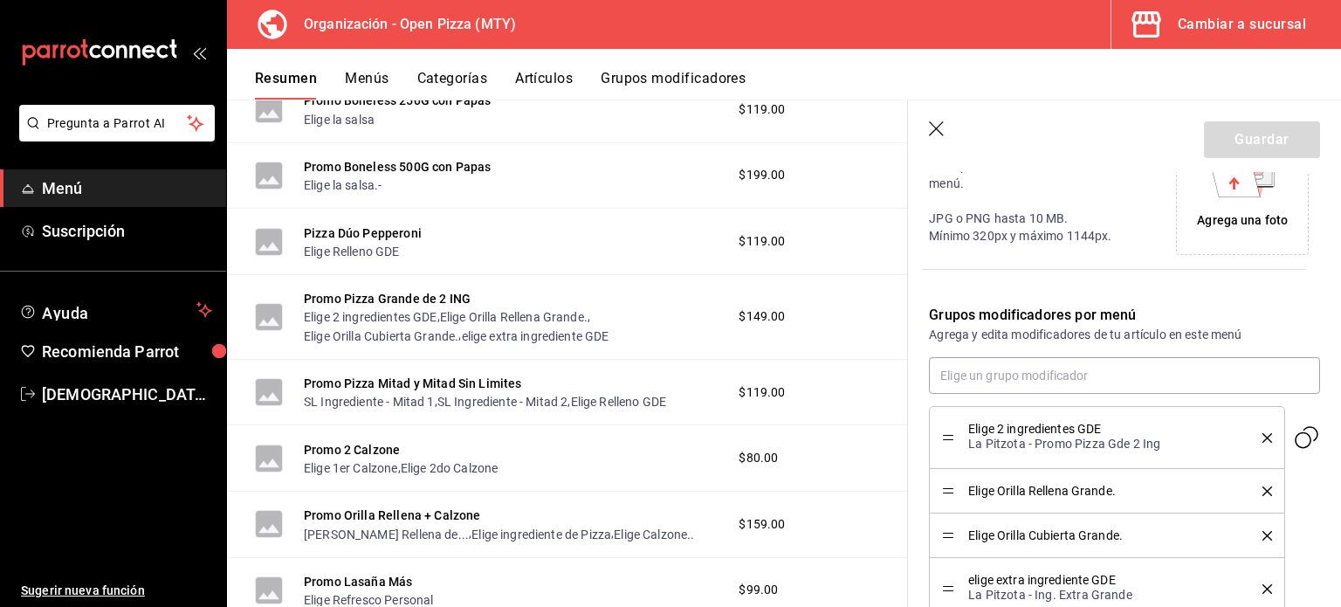
scroll to position [565, 0]
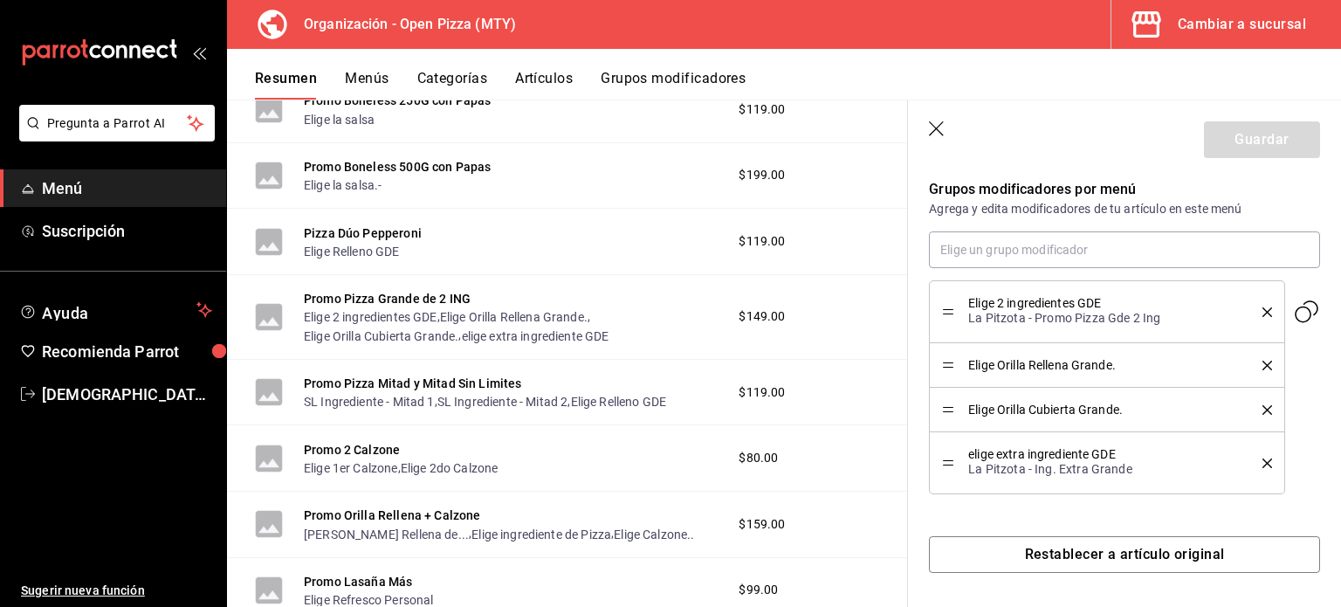
click at [637, 71] on button "Grupos modificadores" at bounding box center [673, 85] width 145 height 30
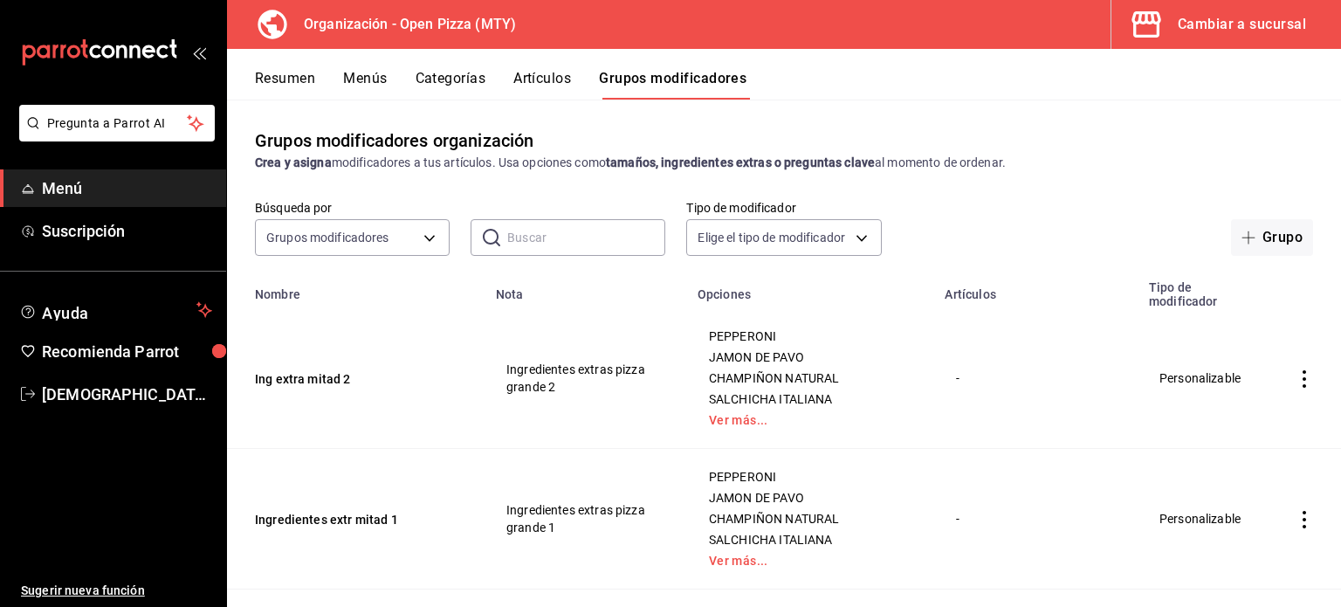
click at [522, 248] on input "text" at bounding box center [586, 237] width 158 height 35
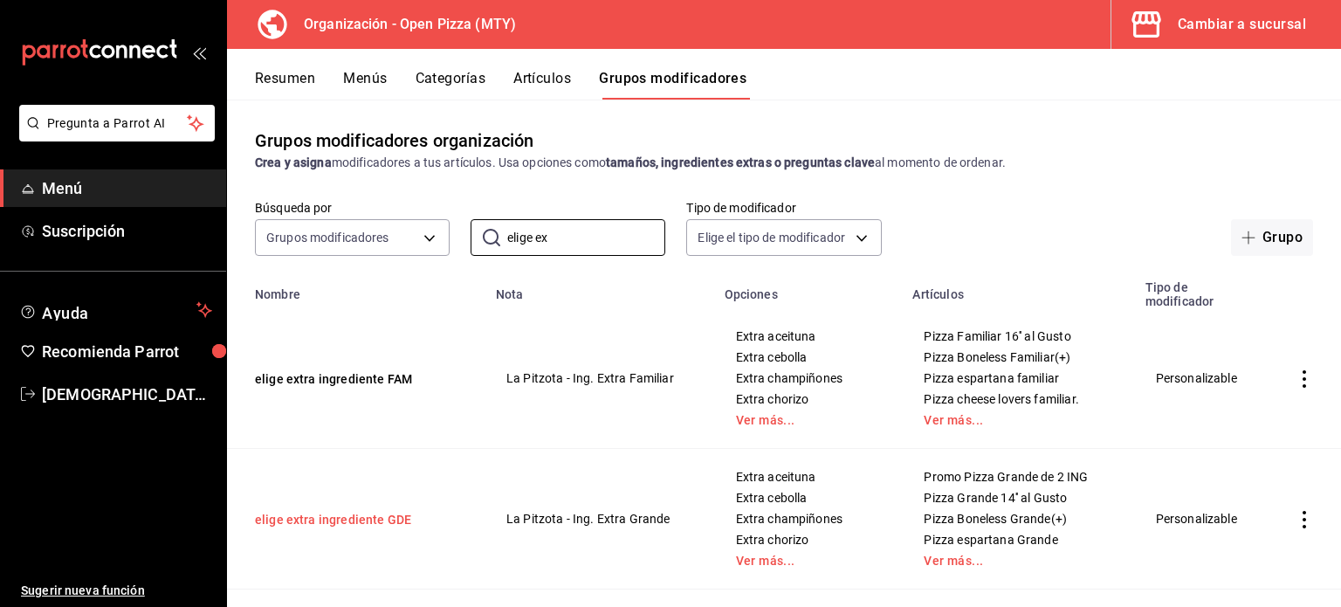
type input "elige ex"
click at [393, 515] on button "elige extra ingrediente GDE" at bounding box center [360, 519] width 210 height 17
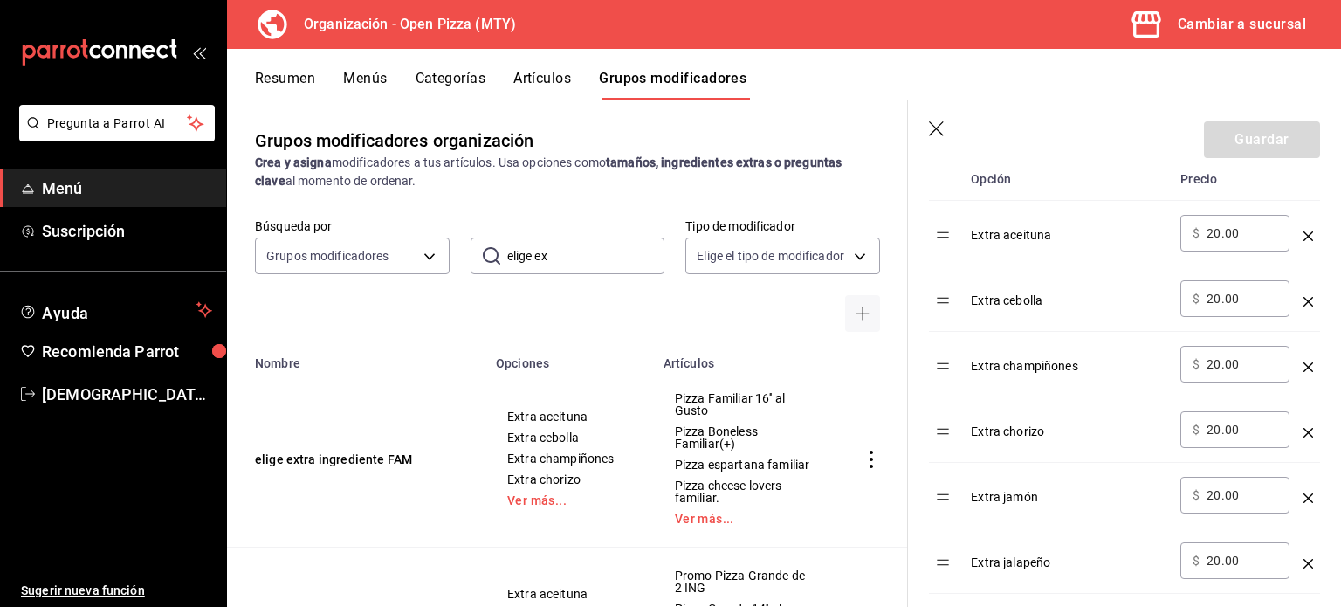
scroll to position [587, 0]
click at [932, 125] on icon "button" at bounding box center [936, 128] width 15 height 15
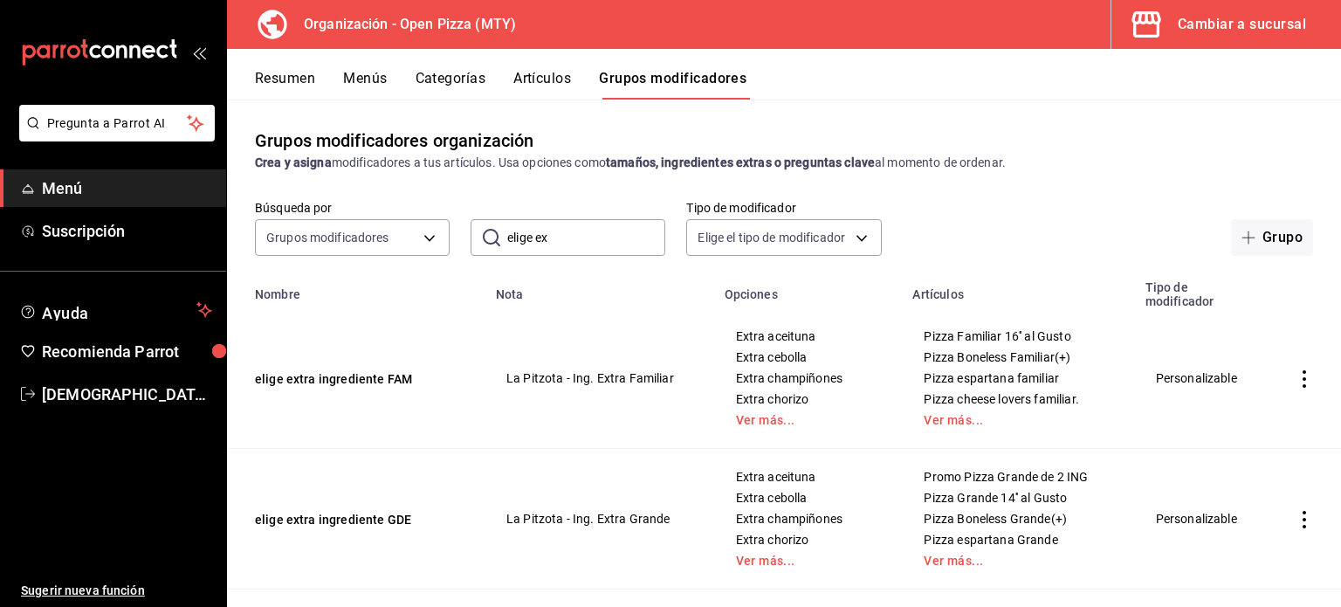
click at [366, 83] on button "Menús" at bounding box center [365, 85] width 44 height 30
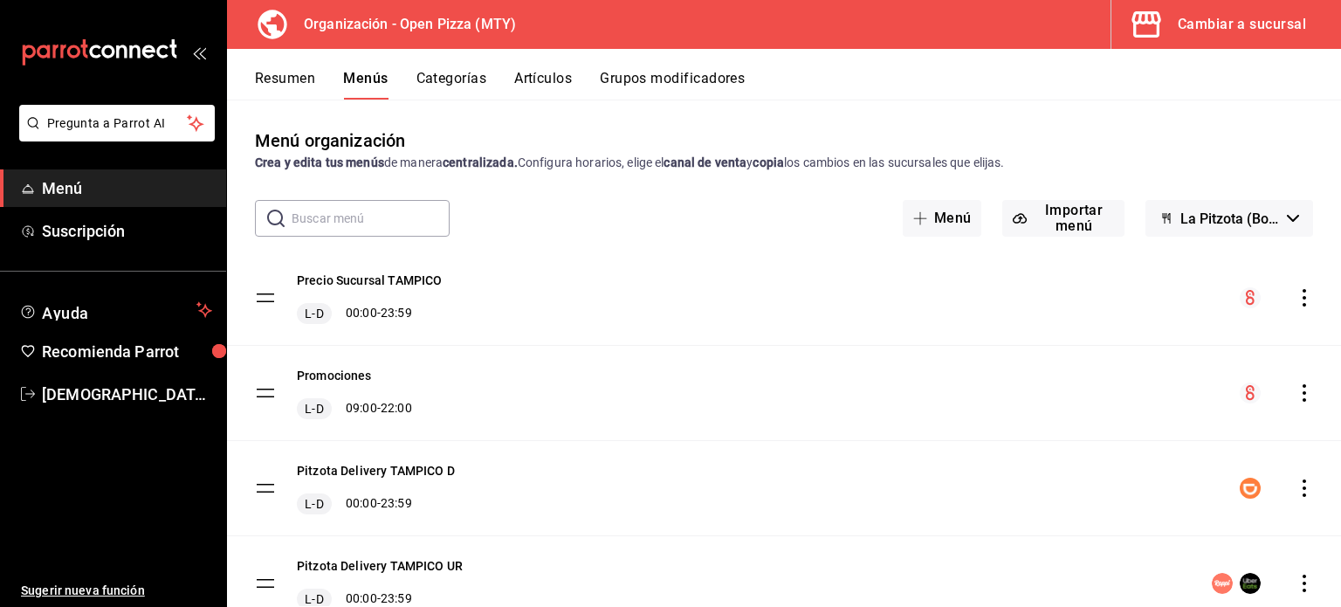
click at [1223, 230] on button "La Pitzota (Borrador)" at bounding box center [1230, 218] width 168 height 37
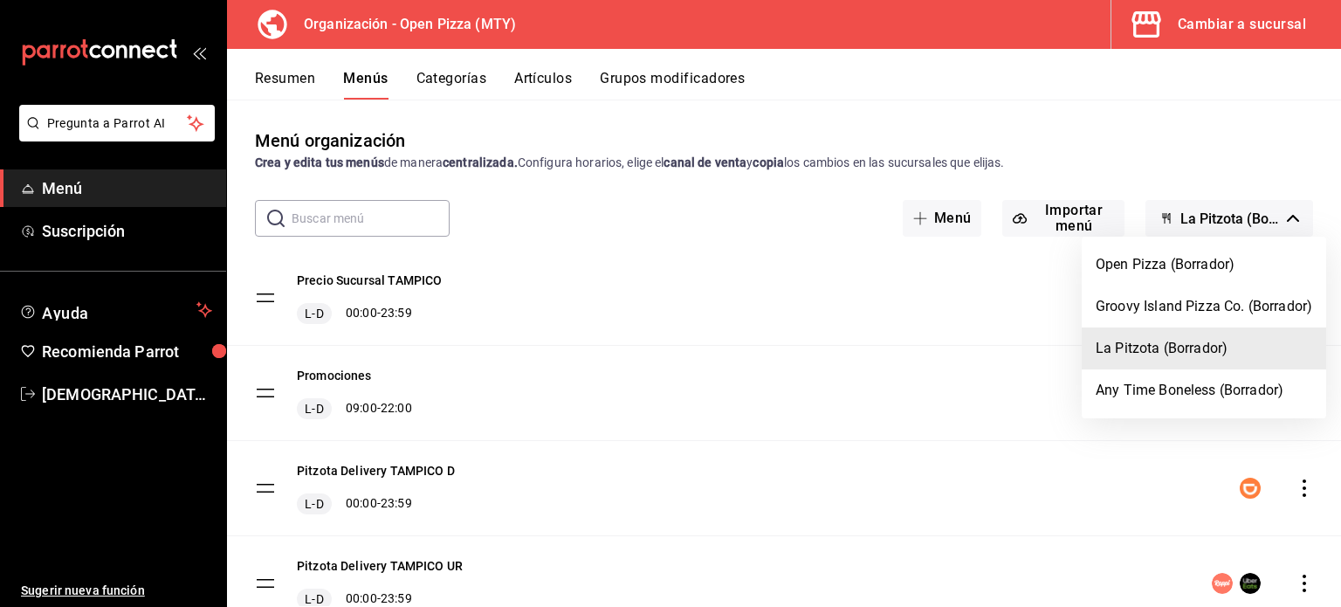
click at [1171, 348] on li "La Pitzota (Borrador)" at bounding box center [1204, 348] width 245 height 42
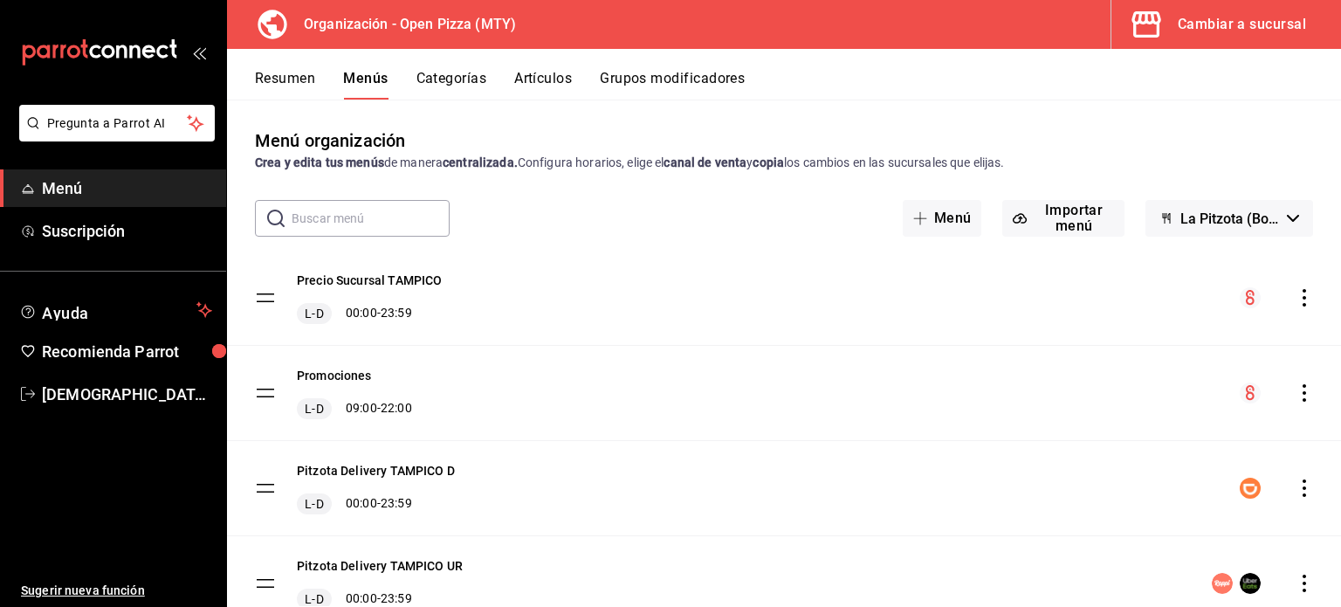
click at [1296, 297] on icon "actions" at bounding box center [1304, 297] width 17 height 17
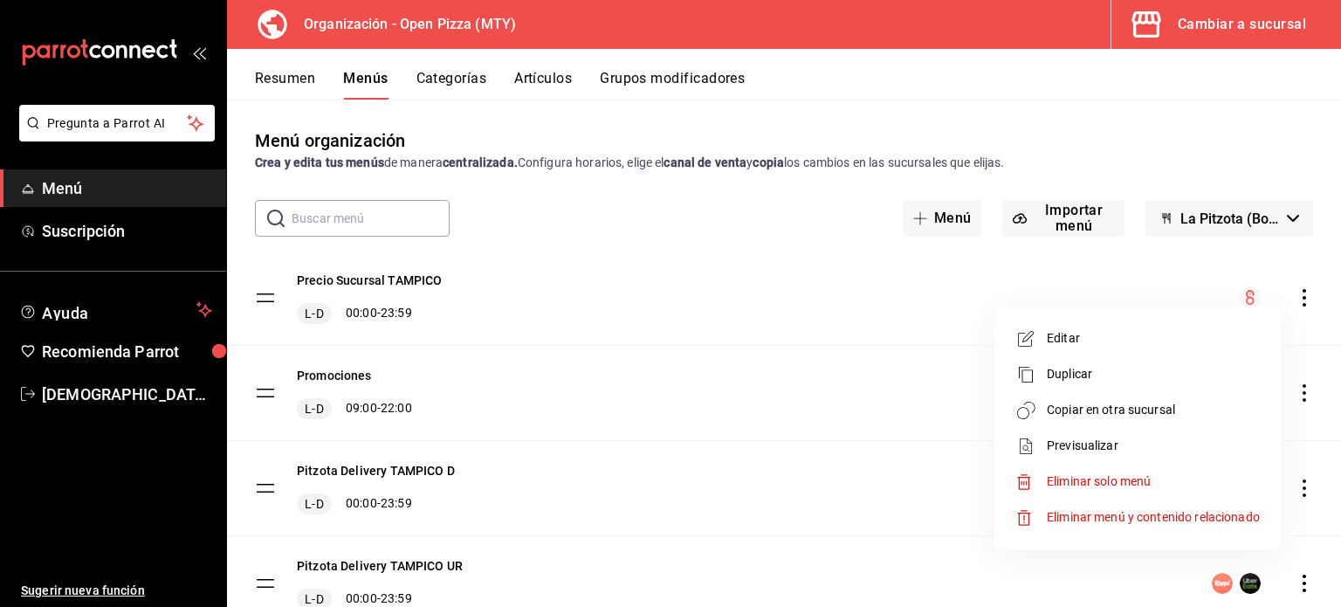
click at [1085, 410] on span "Copiar en otra sucursal" at bounding box center [1153, 410] width 213 height 18
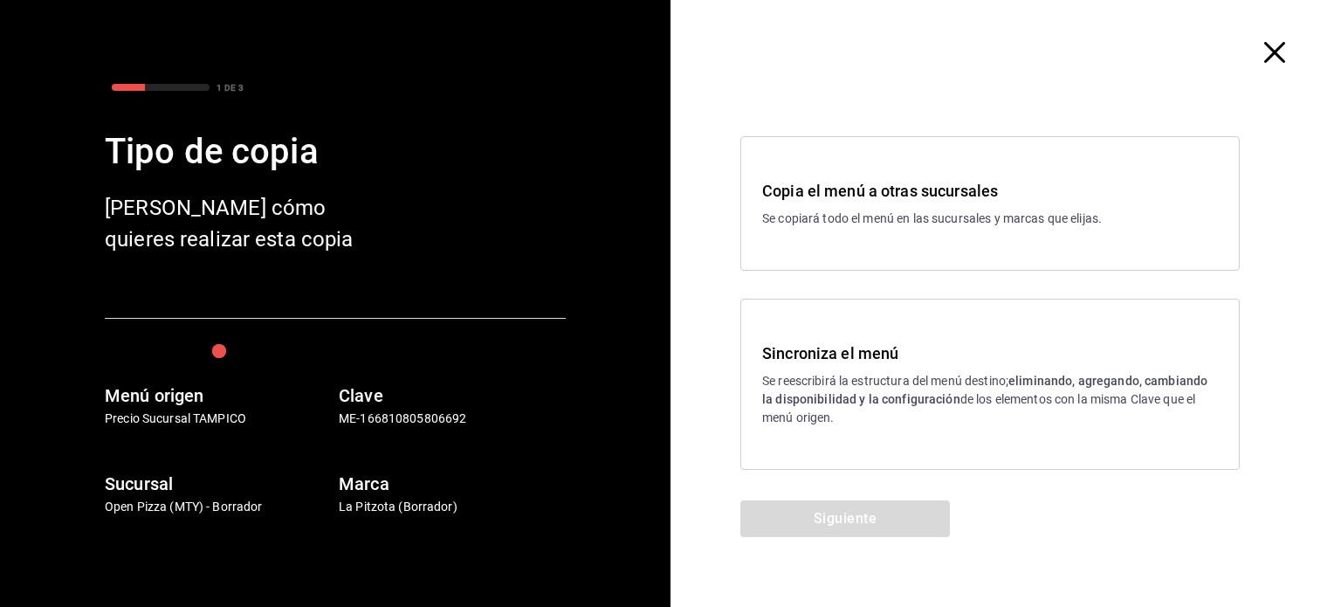
click at [859, 356] on h3 "Sincroniza el menú" at bounding box center [990, 353] width 456 height 24
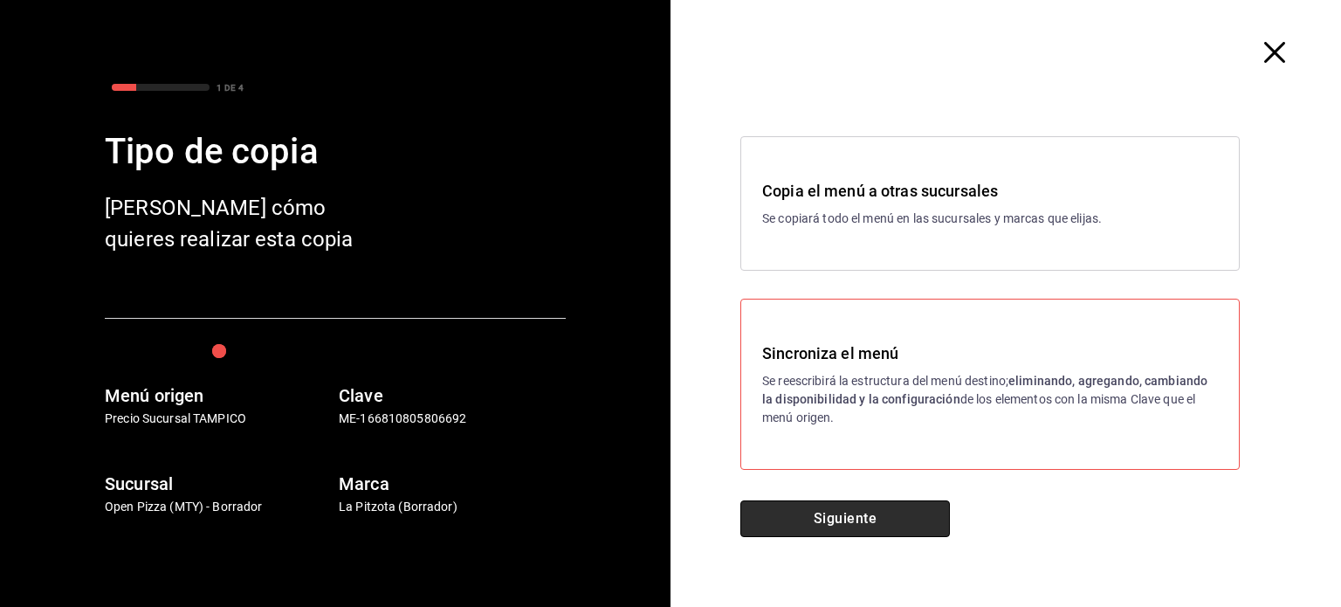
click at [866, 510] on button "Siguiente" at bounding box center [845, 518] width 210 height 37
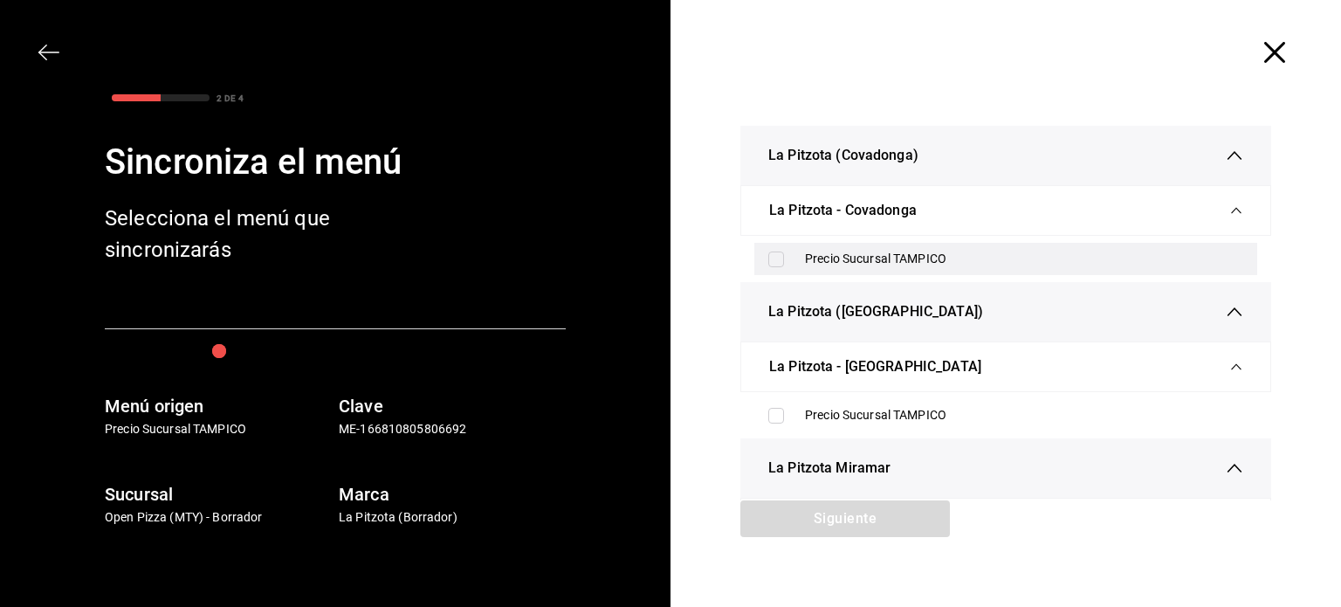
click at [772, 251] on input "checkbox" at bounding box center [776, 259] width 16 height 16
checkbox input "true"
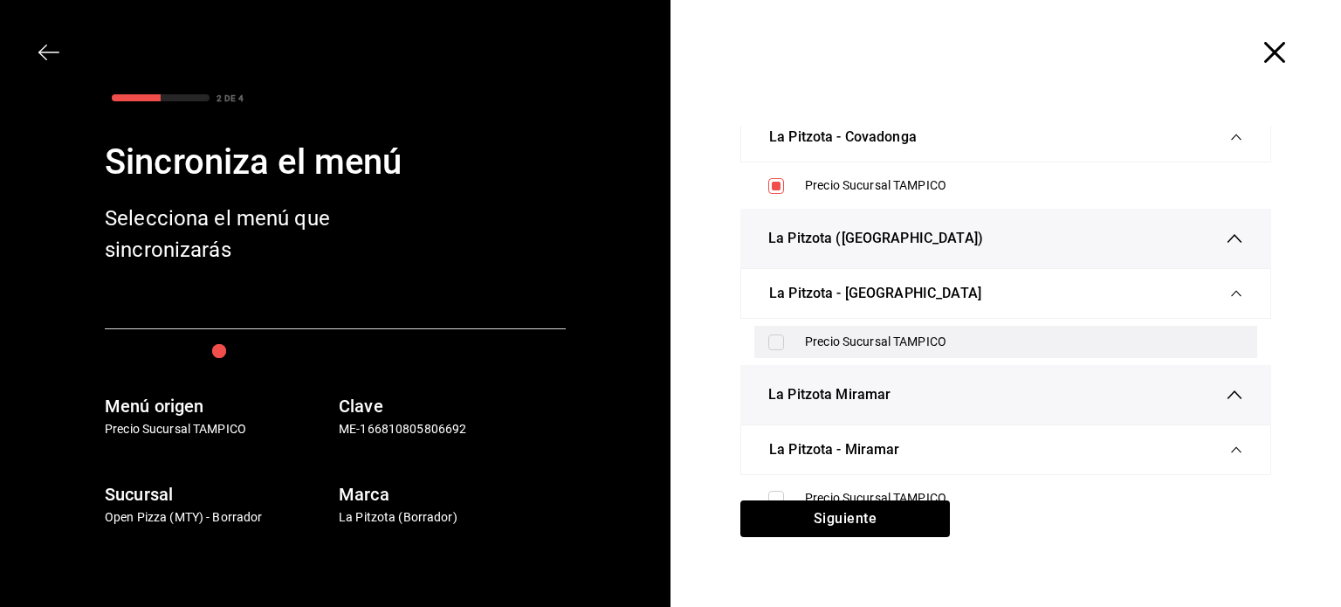
click at [770, 331] on div "Precio Sucursal TAMPICO" at bounding box center [1005, 342] width 503 height 32
checkbox input "true"
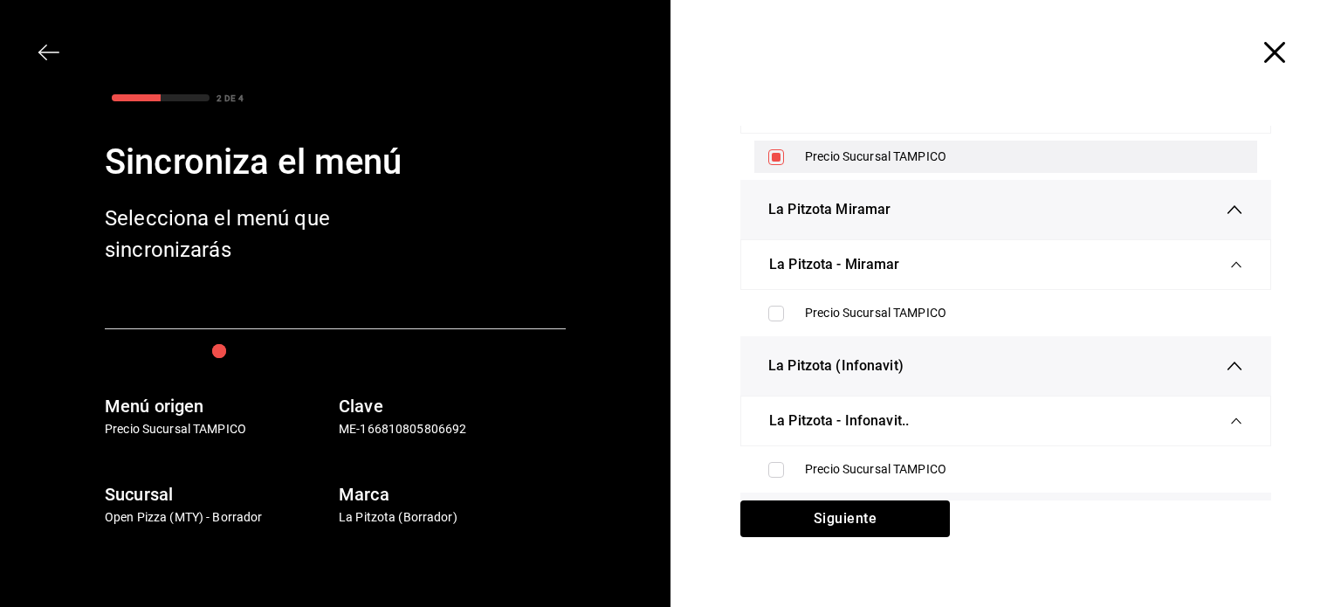
scroll to position [265, 0]
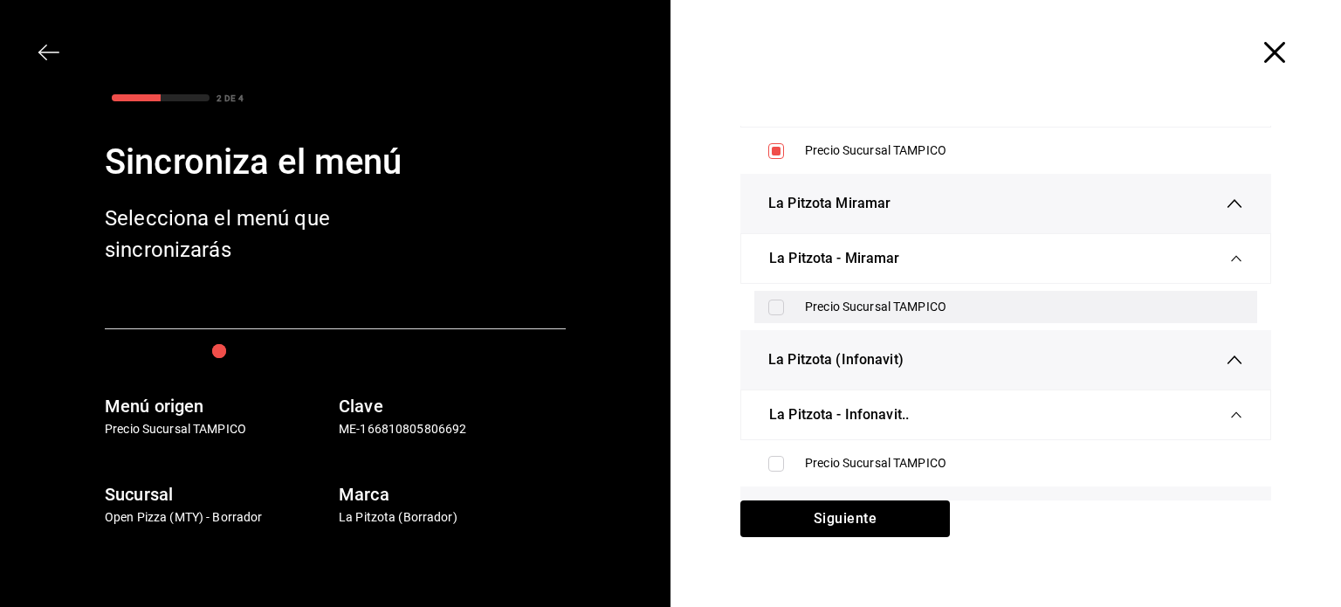
click at [768, 308] on input "checkbox" at bounding box center [776, 308] width 16 height 16
checkbox input "true"
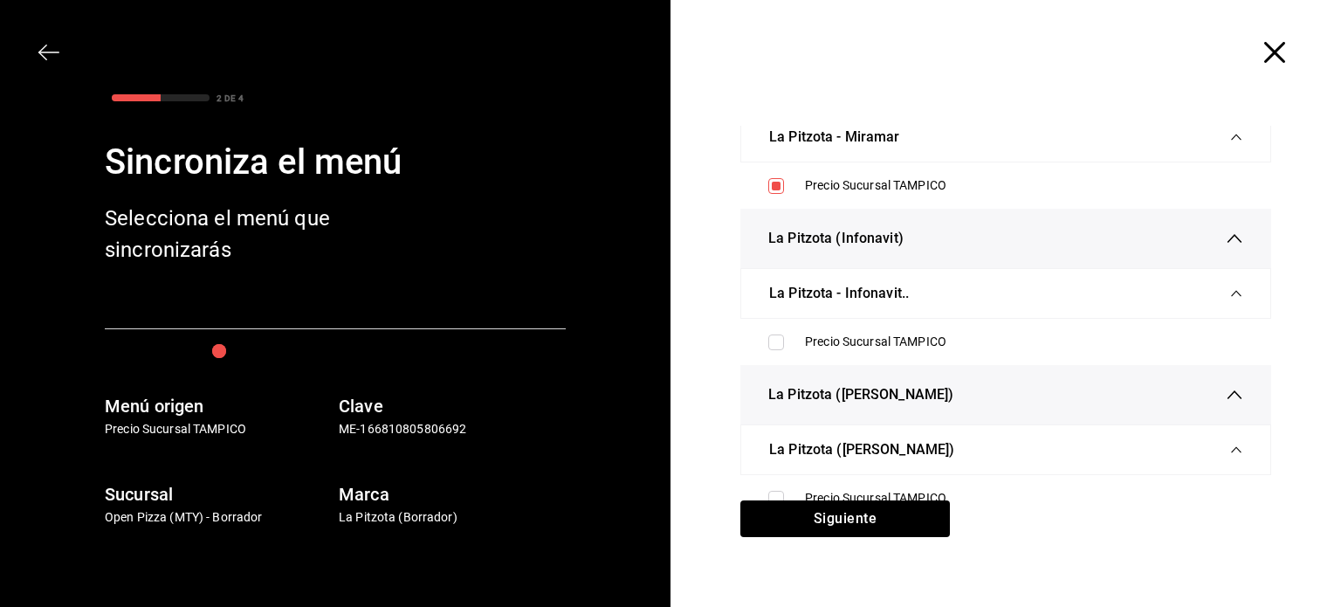
scroll to position [387, 0]
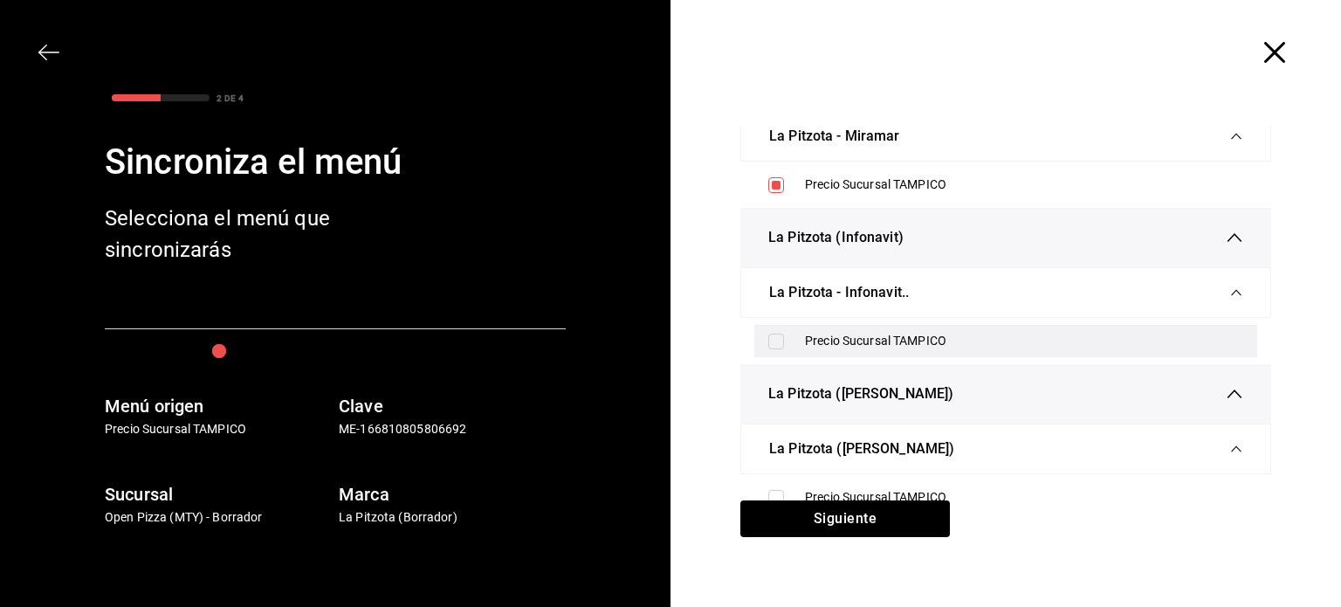
click at [768, 343] on input "checkbox" at bounding box center [776, 342] width 16 height 16
checkbox input "true"
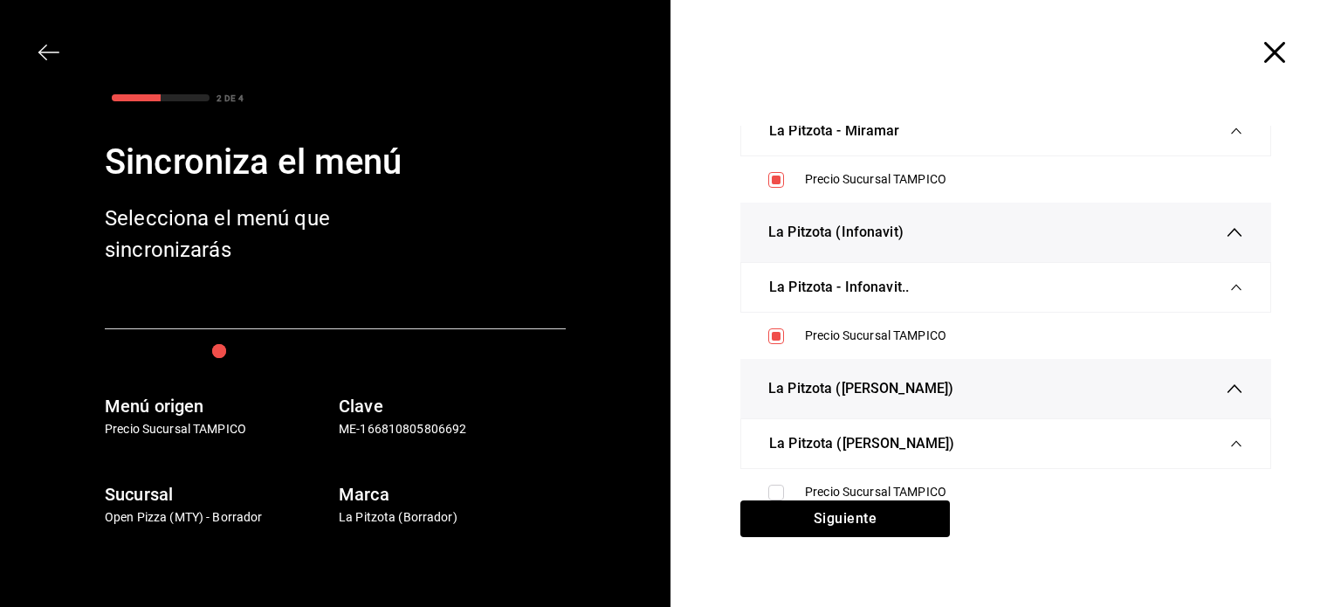
scroll to position [32, 0]
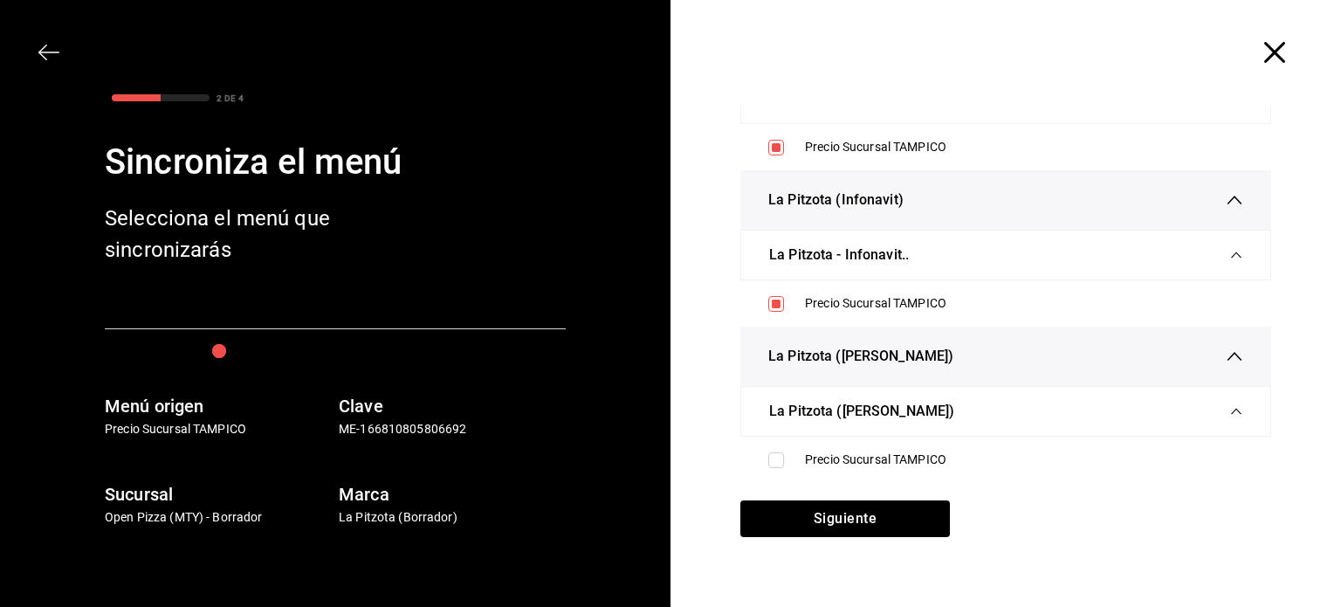
drag, startPoint x: 768, startPoint y: 456, endPoint x: 731, endPoint y: 444, distance: 39.5
click at [731, 444] on div "La Pitzota (Covadonga) [GEOGRAPHIC_DATA] - Covadonga Precio Sucursal TAMPICO [G…" at bounding box center [1006, 286] width 671 height 429
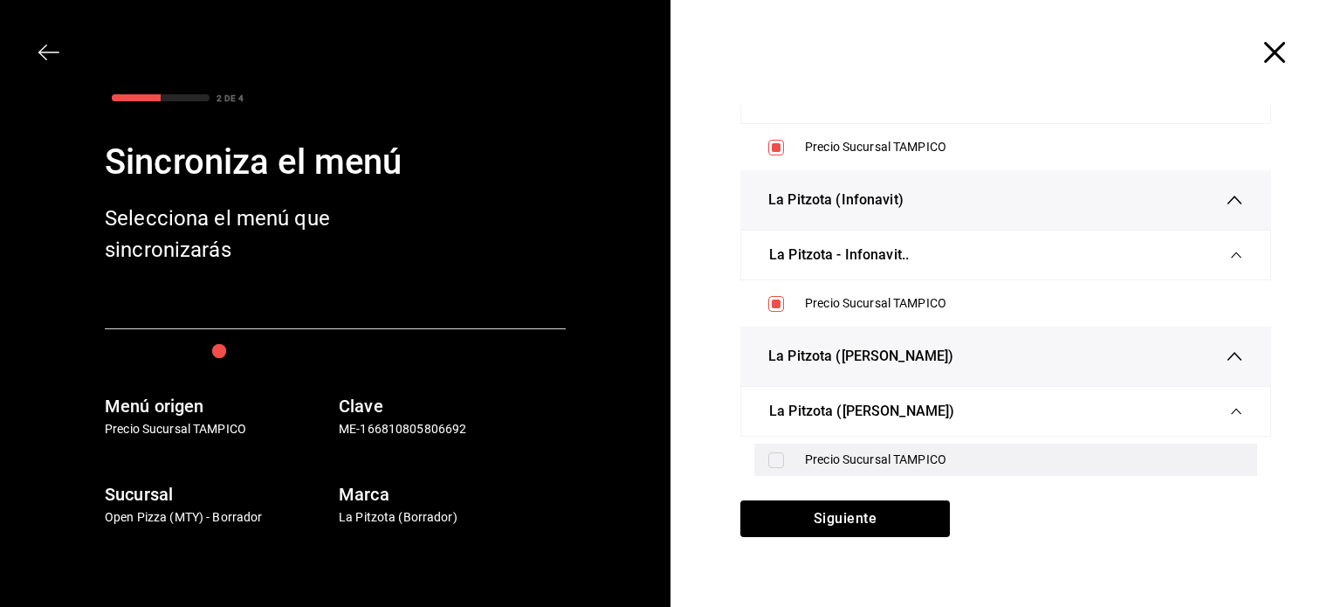
click at [768, 459] on input "checkbox" at bounding box center [776, 460] width 16 height 16
checkbox input "true"
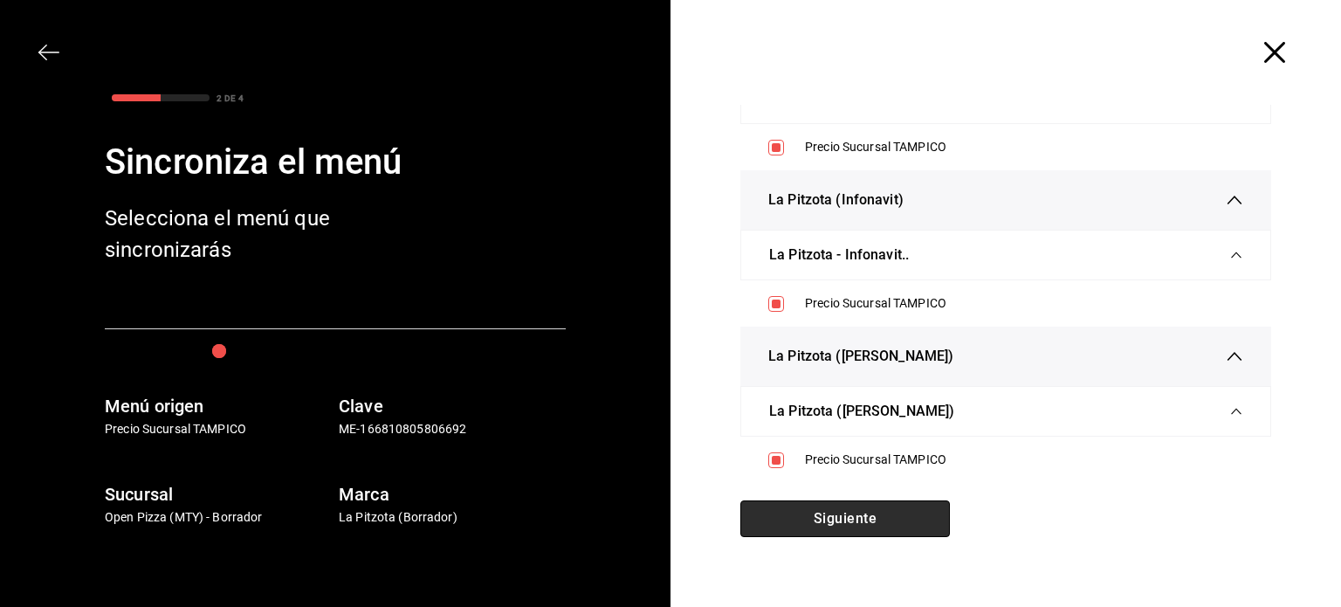
click at [910, 534] on button "Siguiente" at bounding box center [845, 518] width 210 height 37
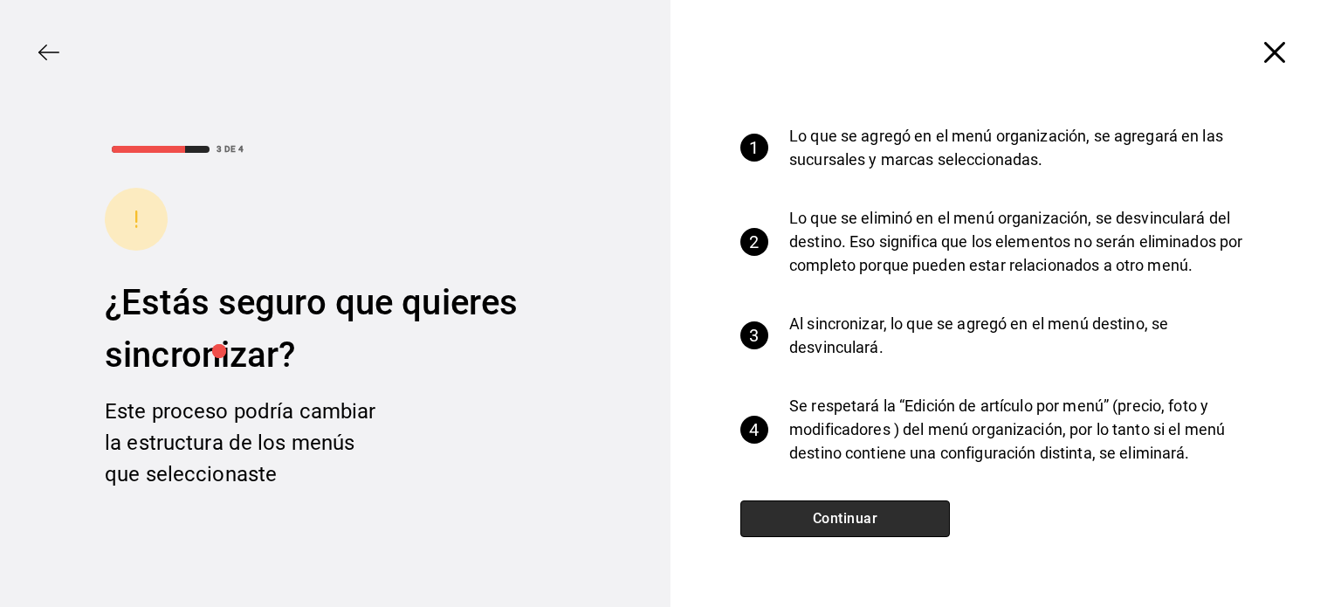
click at [844, 523] on button "Continuar" at bounding box center [845, 518] width 210 height 37
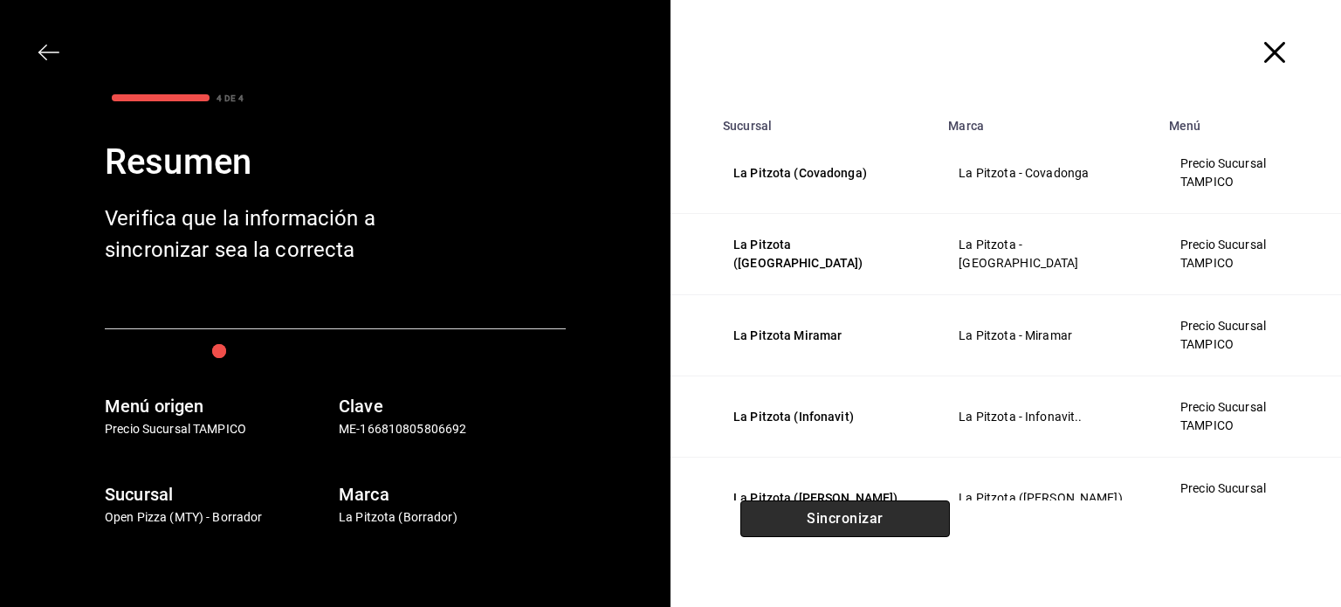
scroll to position [0, 0]
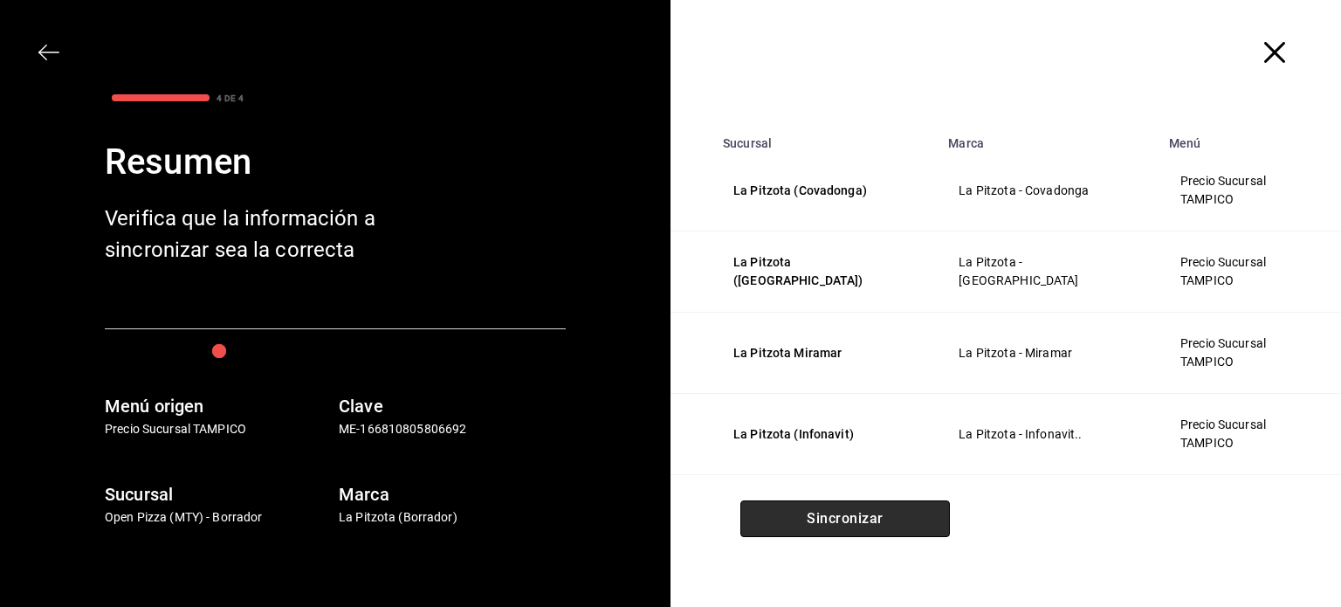
click at [844, 523] on button "Sincronizar" at bounding box center [845, 518] width 210 height 37
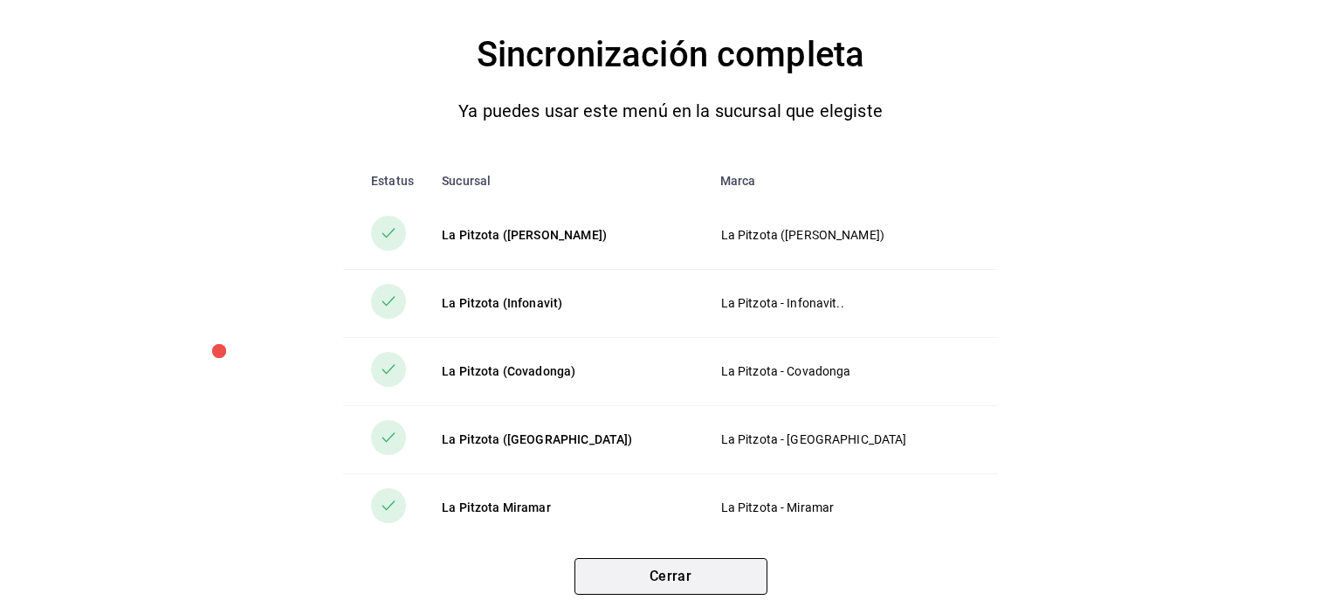
click at [697, 572] on button "Cerrar" at bounding box center [671, 576] width 193 height 37
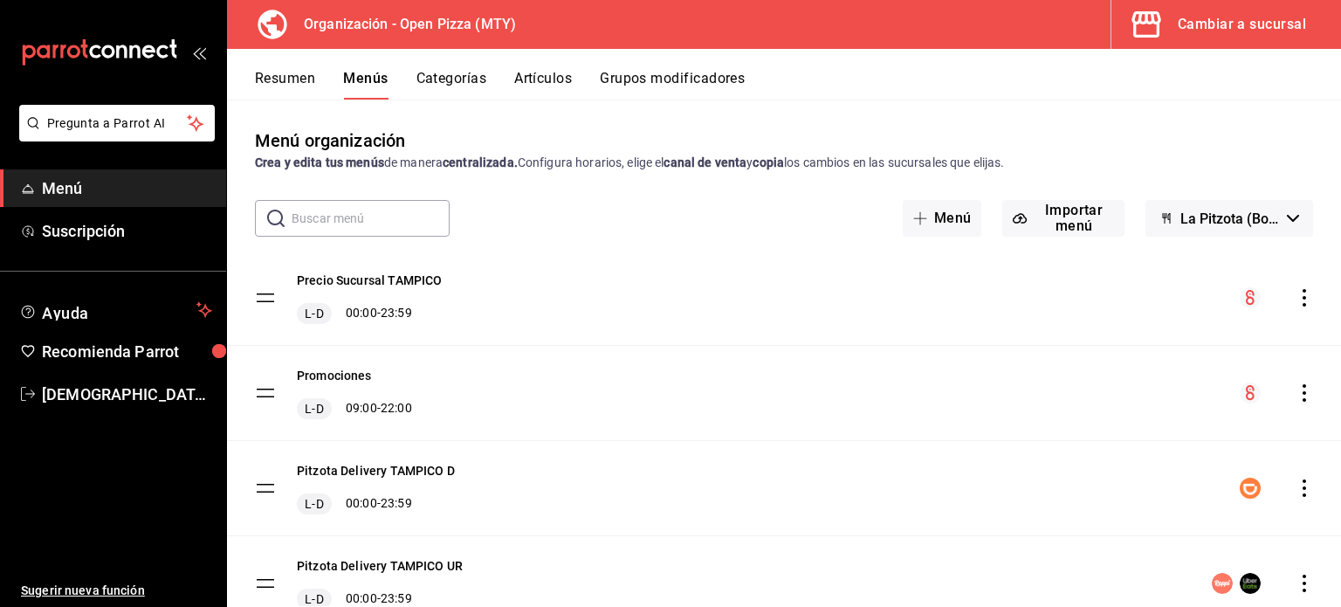
click at [1303, 393] on icon "actions" at bounding box center [1304, 392] width 3 height 17
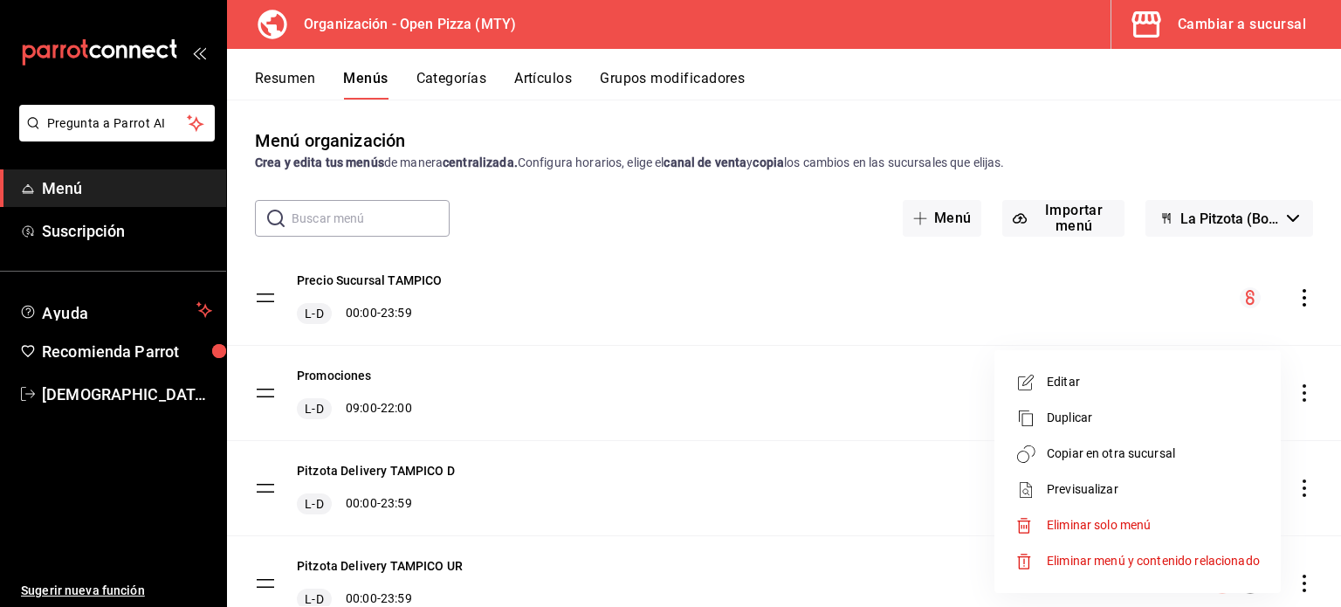
click at [1106, 462] on span "Copiar en otra sucursal" at bounding box center [1153, 453] width 213 height 18
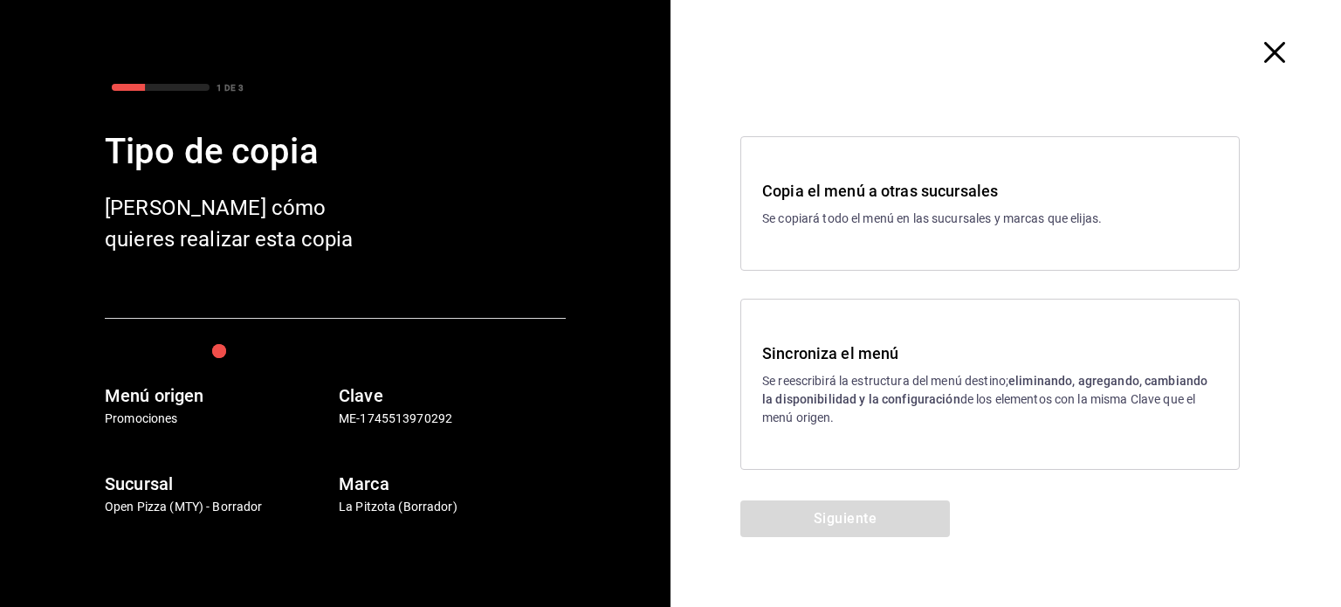
click at [836, 399] on strong "eliminando, agregando, cambiando la disponibilidad y la configuración" at bounding box center [984, 390] width 445 height 32
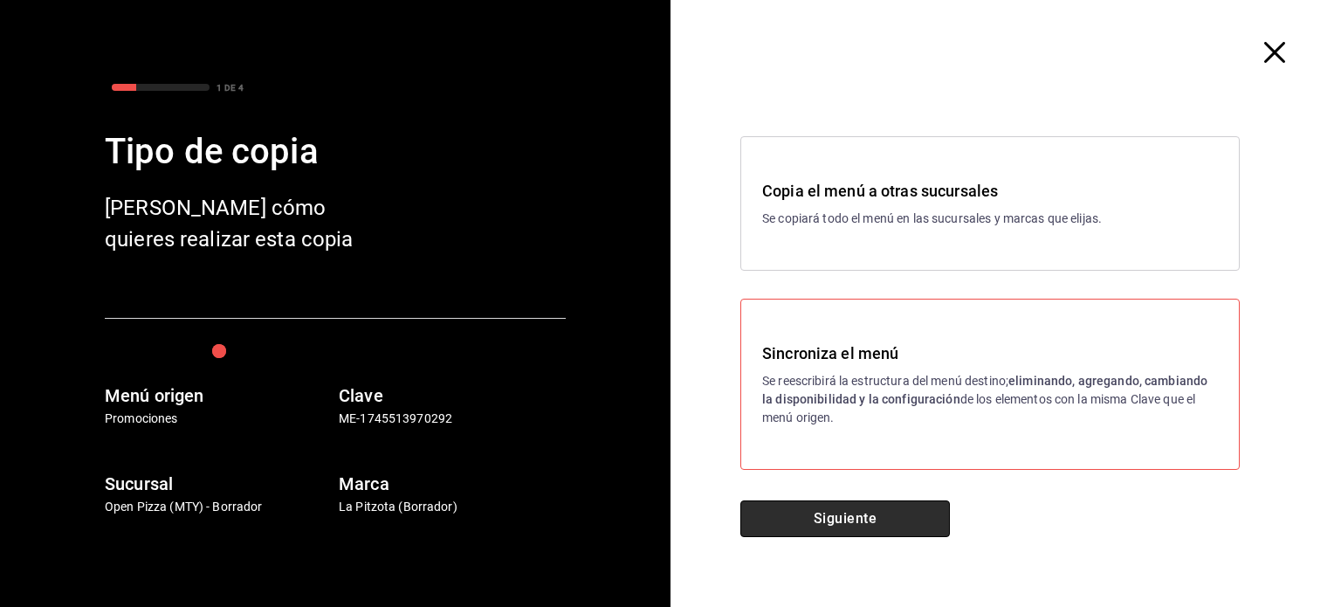
click at [813, 532] on button "Siguiente" at bounding box center [845, 518] width 210 height 37
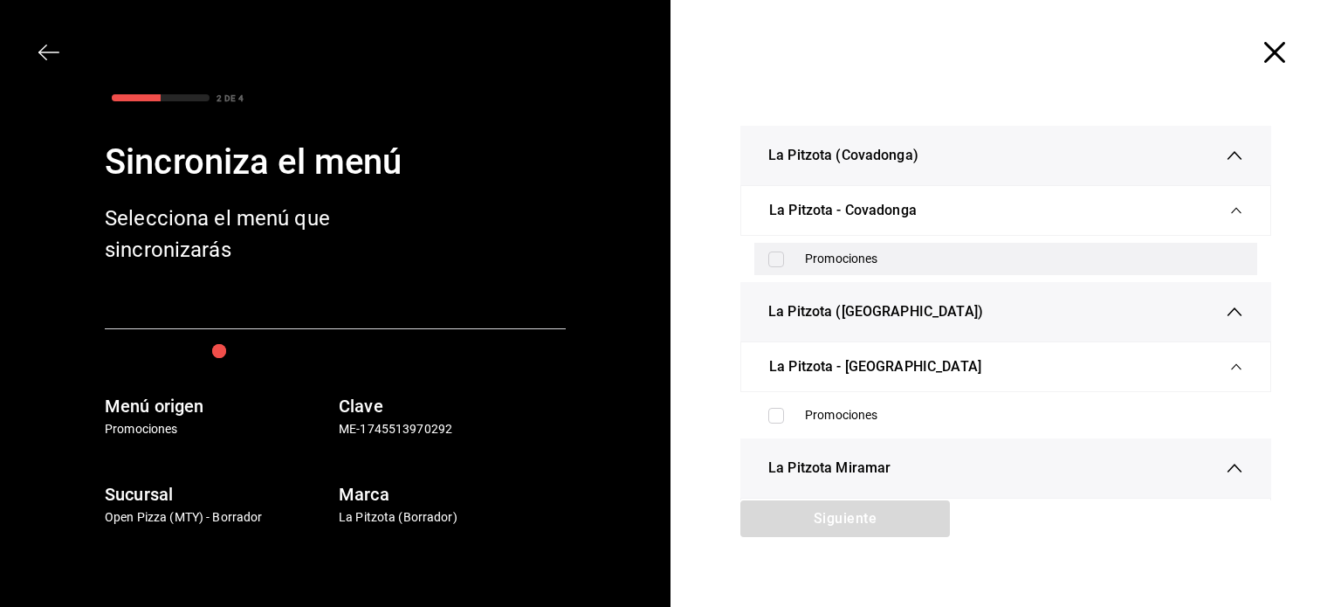
click at [768, 251] on input "checkbox" at bounding box center [776, 259] width 16 height 16
checkbox input "true"
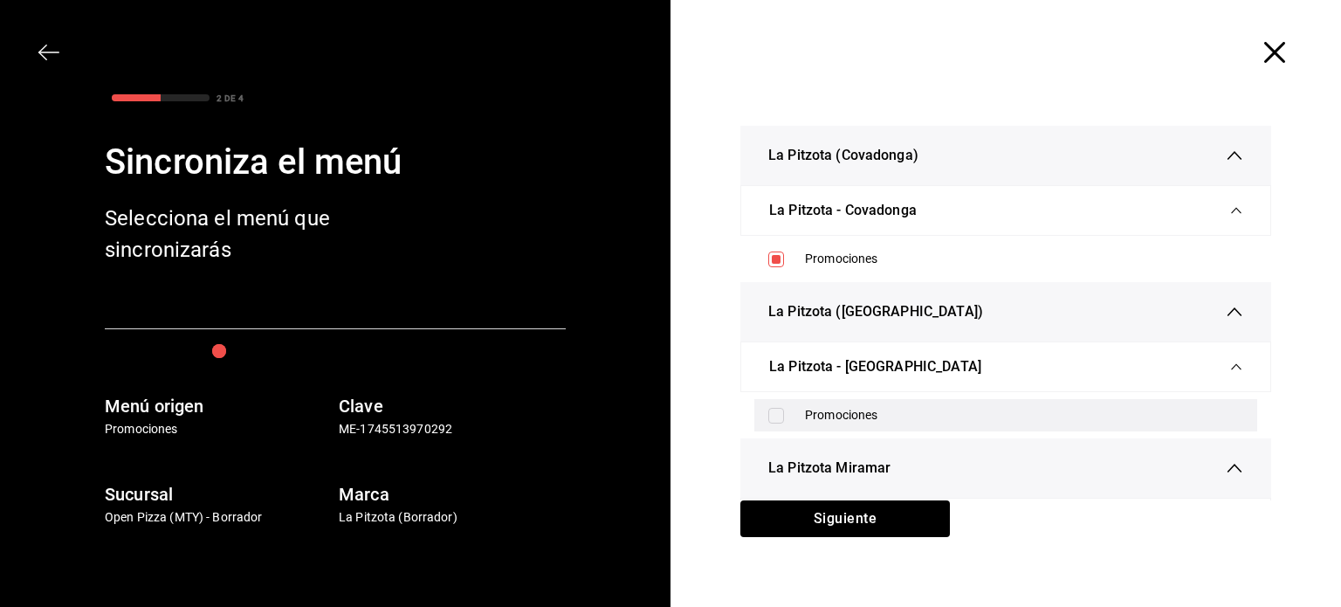
click at [769, 412] on input "checkbox" at bounding box center [776, 416] width 16 height 16
checkbox input "true"
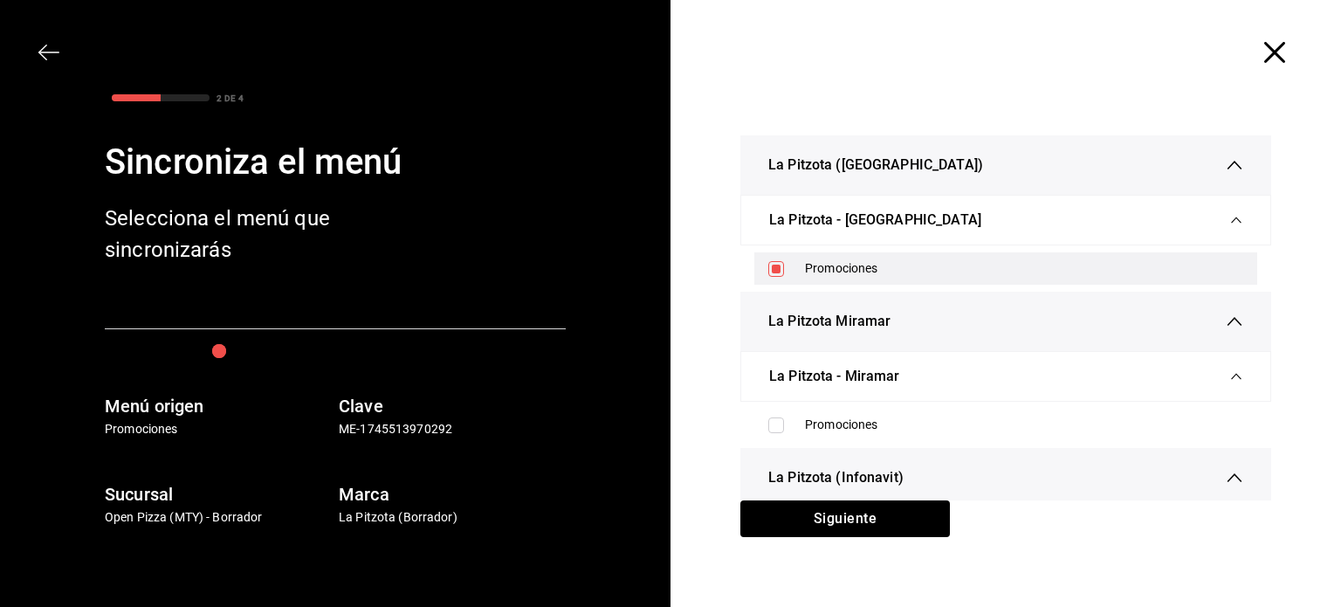
scroll to position [148, 0]
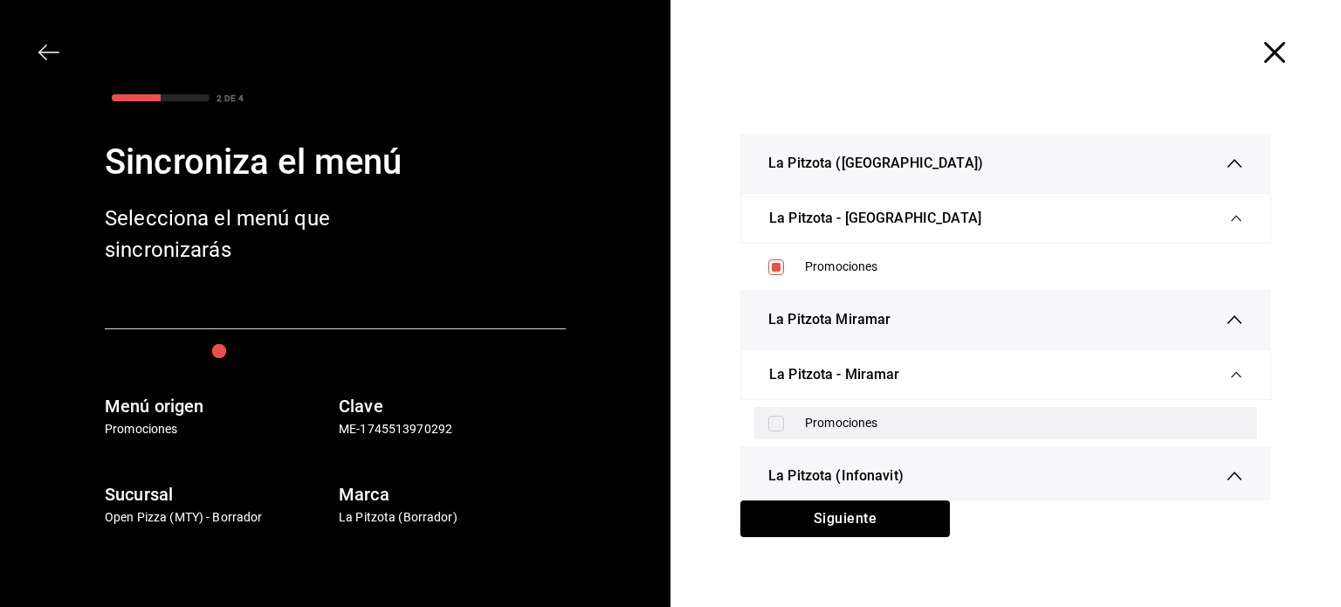
click at [769, 416] on input "checkbox" at bounding box center [776, 424] width 16 height 16
checkbox input "true"
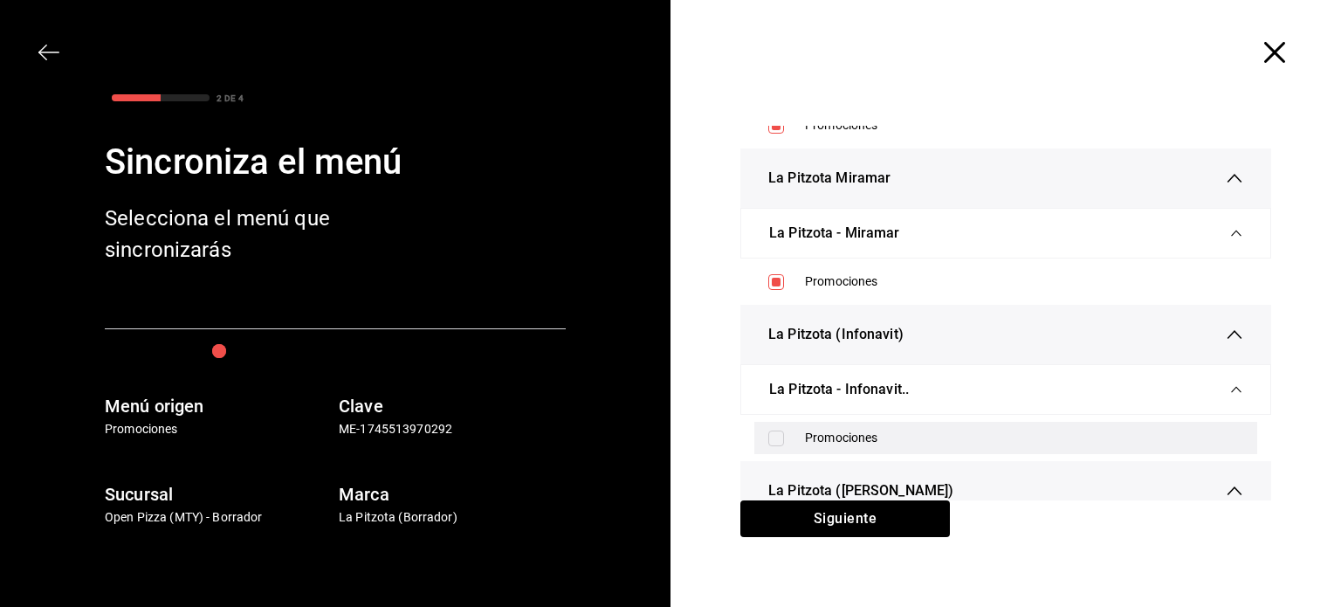
click at [768, 436] on input "checkbox" at bounding box center [776, 439] width 16 height 16
checkbox input "true"
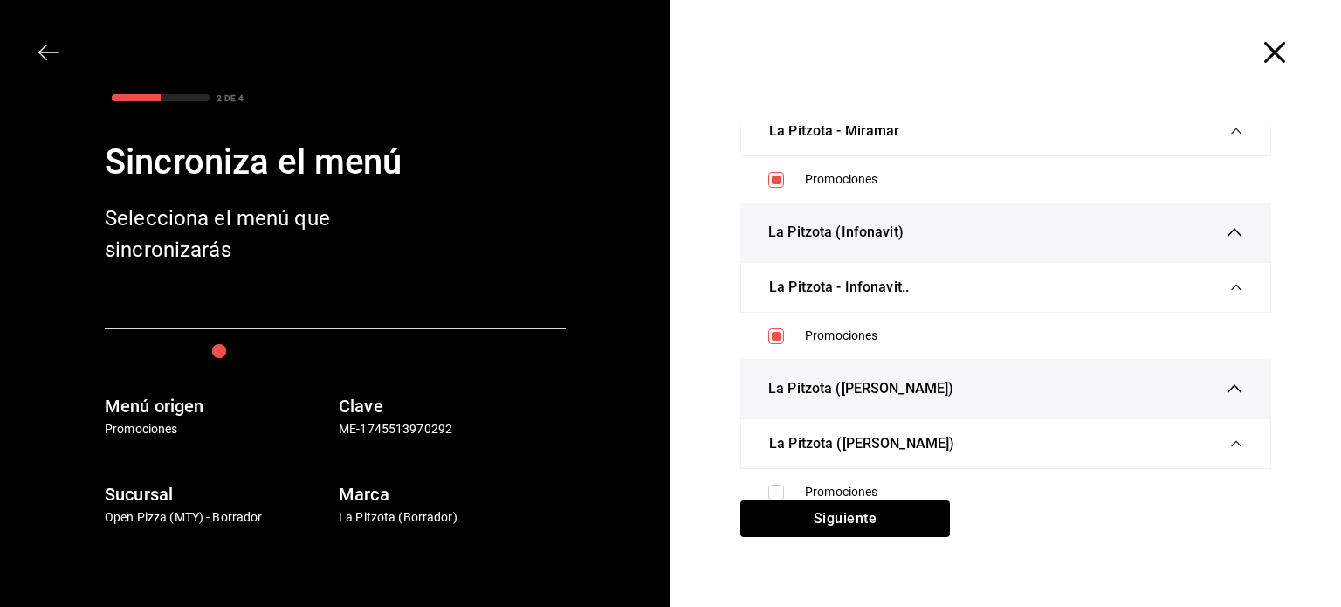
scroll to position [32, 0]
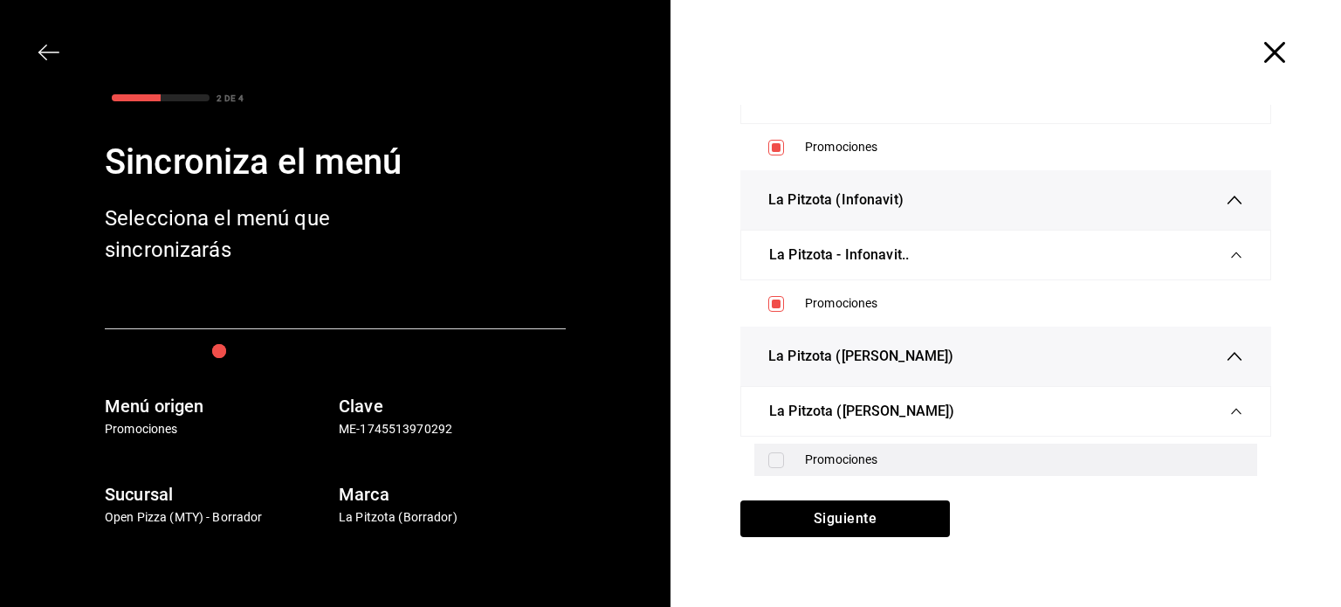
click at [768, 457] on input "checkbox" at bounding box center [776, 460] width 16 height 16
checkbox input "true"
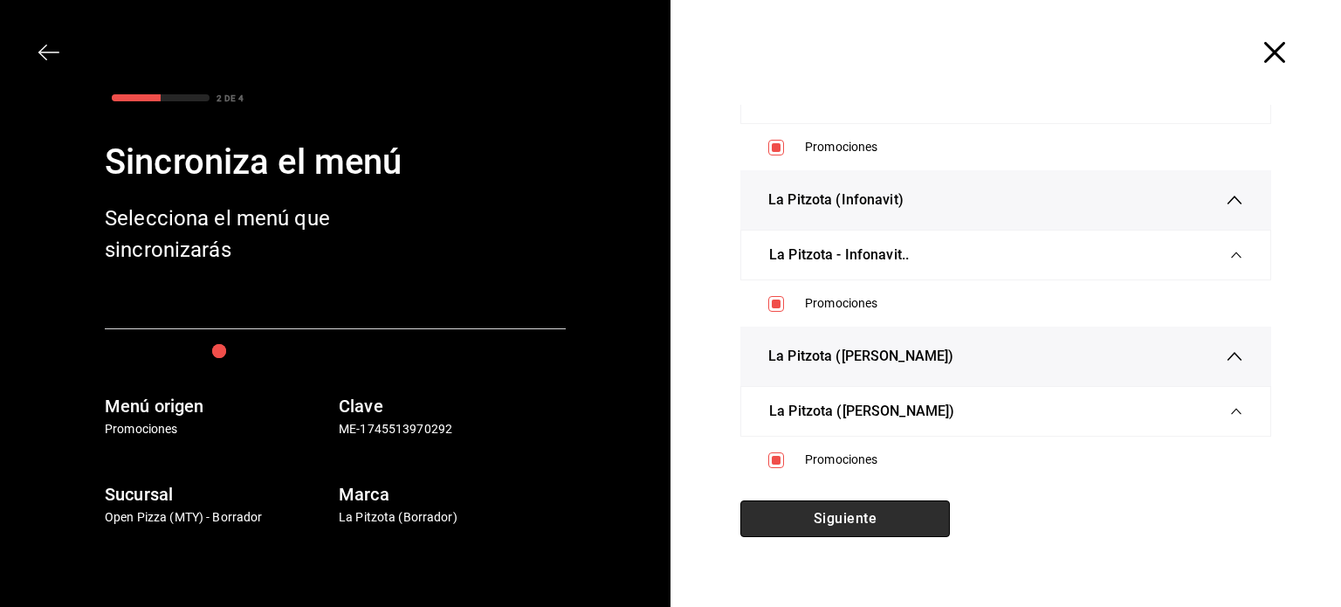
click at [829, 526] on button "Siguiente" at bounding box center [845, 518] width 210 height 37
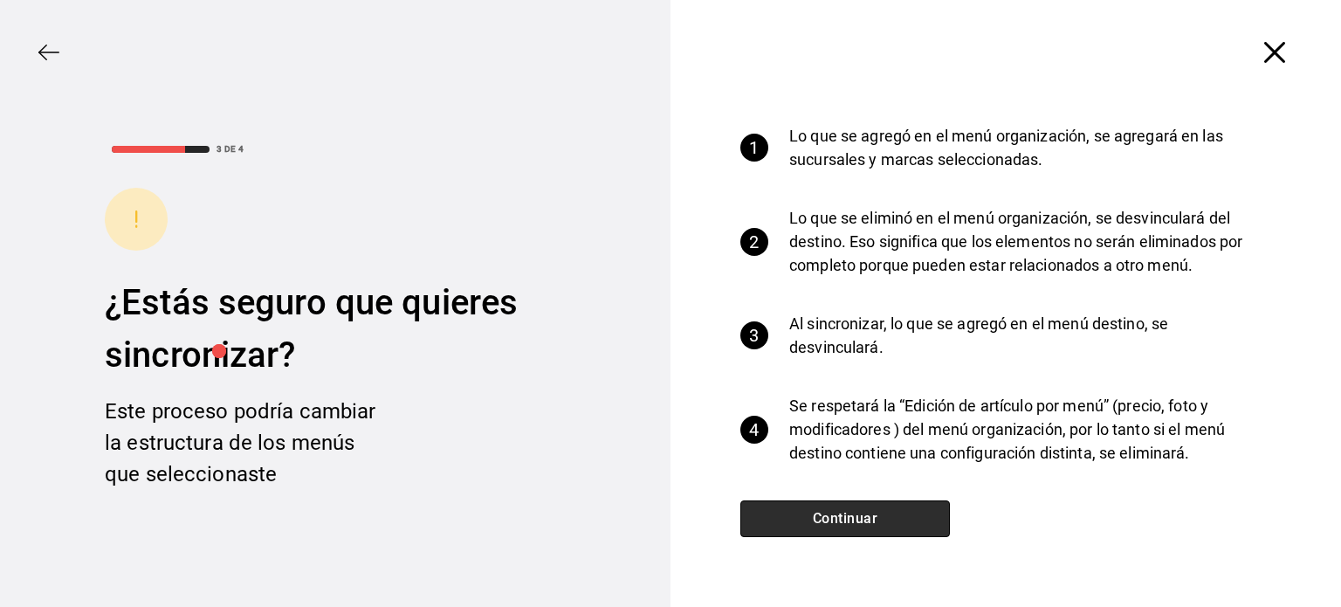
click at [811, 525] on button "Continuar" at bounding box center [845, 518] width 210 height 37
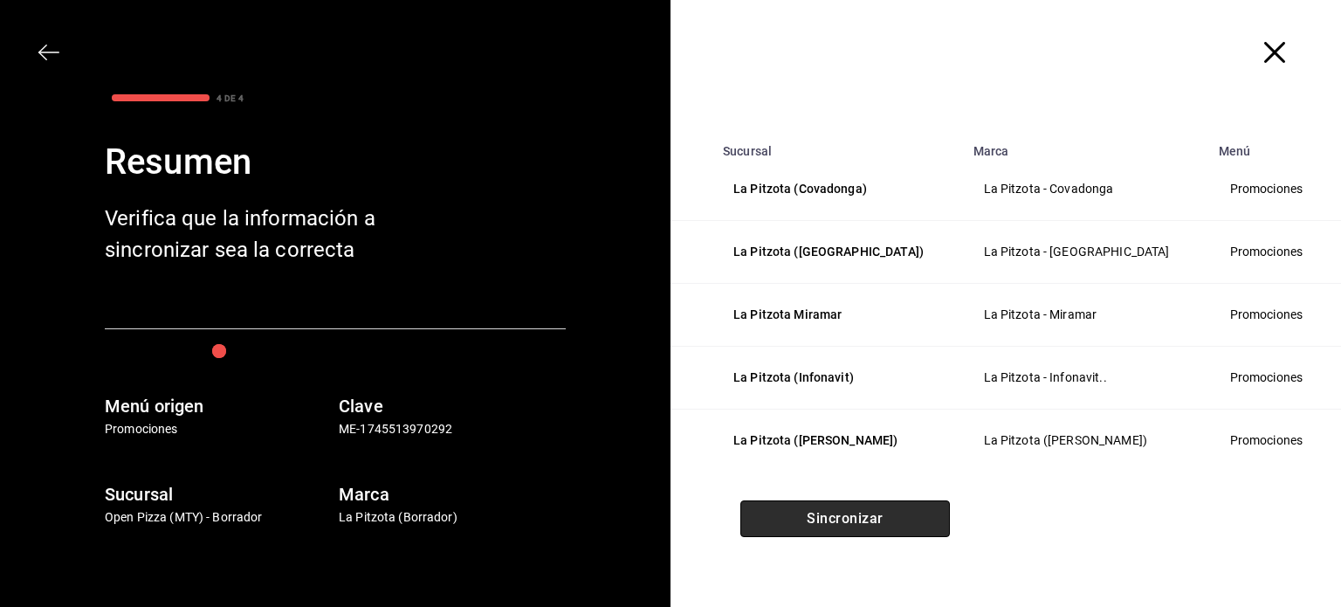
scroll to position [0, 0]
click at [828, 520] on button "Sincronizar" at bounding box center [845, 518] width 210 height 37
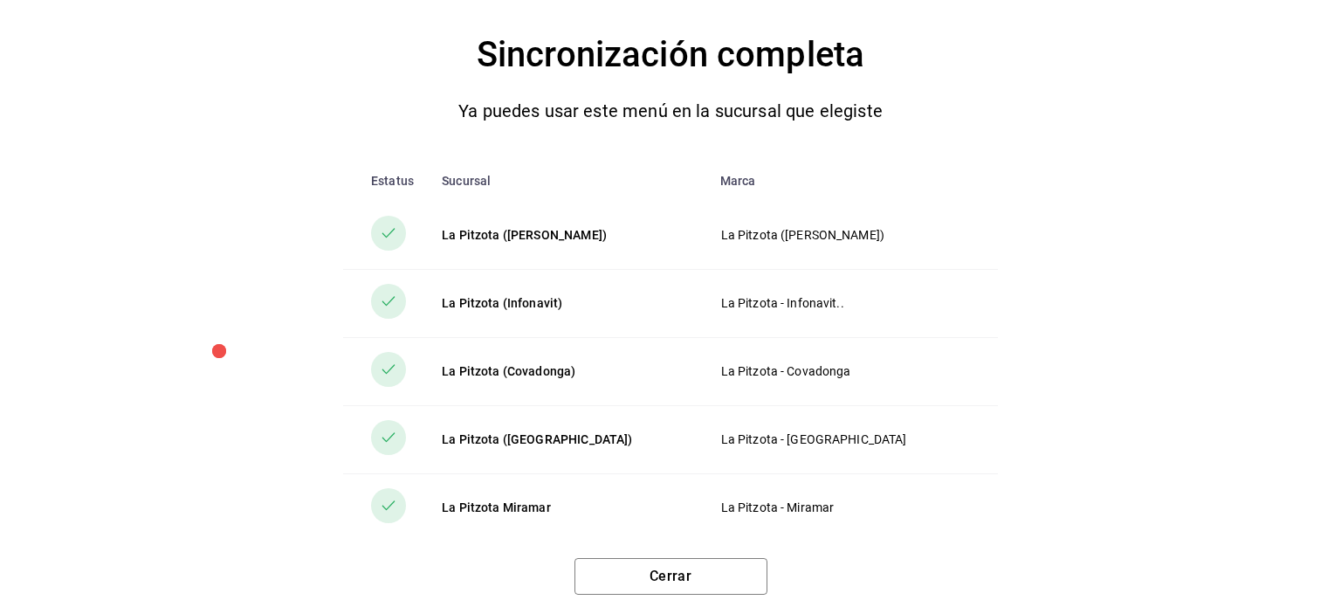
scroll to position [14, 0]
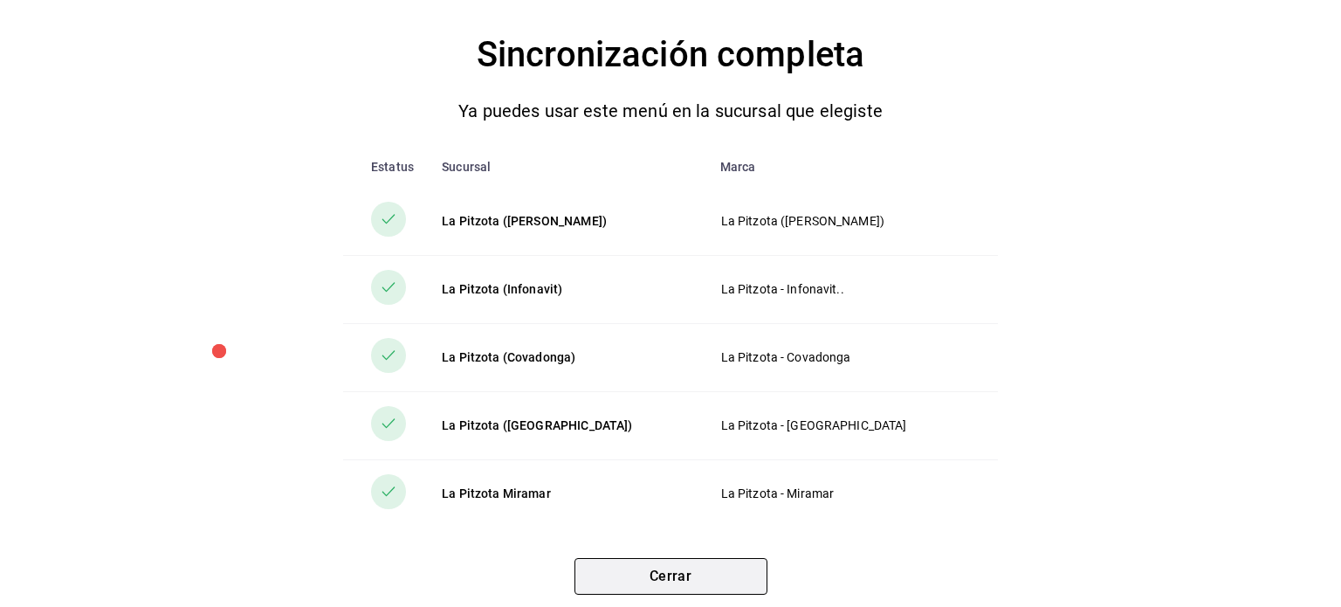
click at [728, 579] on button "Cerrar" at bounding box center [671, 576] width 193 height 37
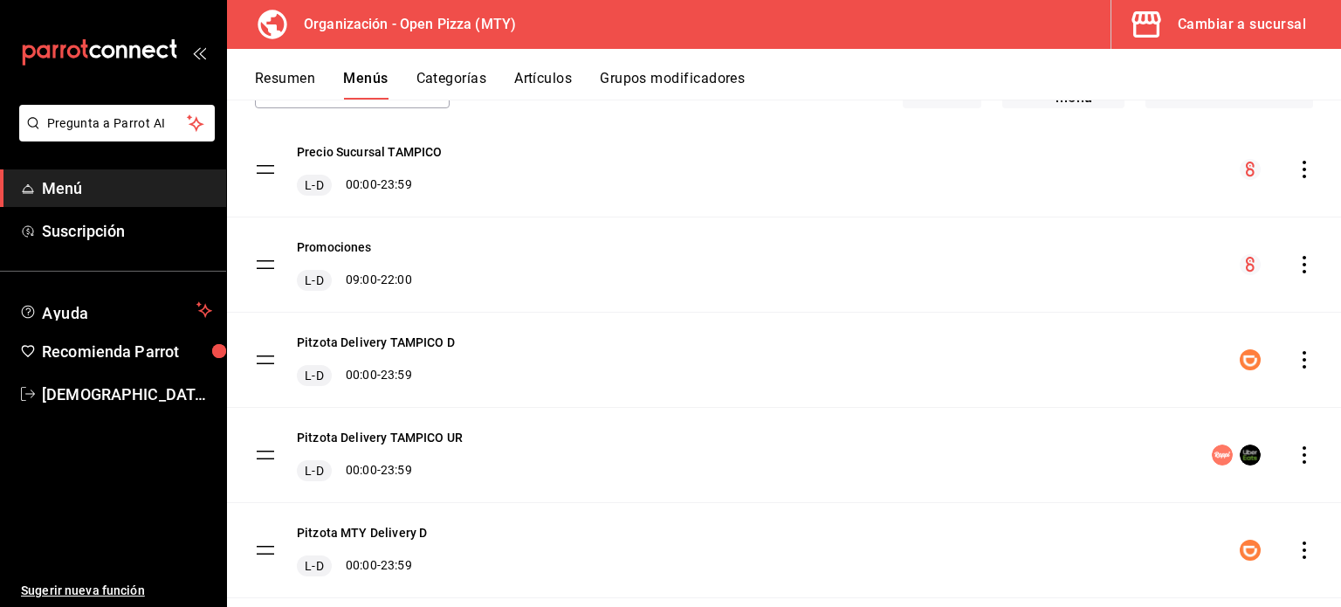
scroll to position [125, 0]
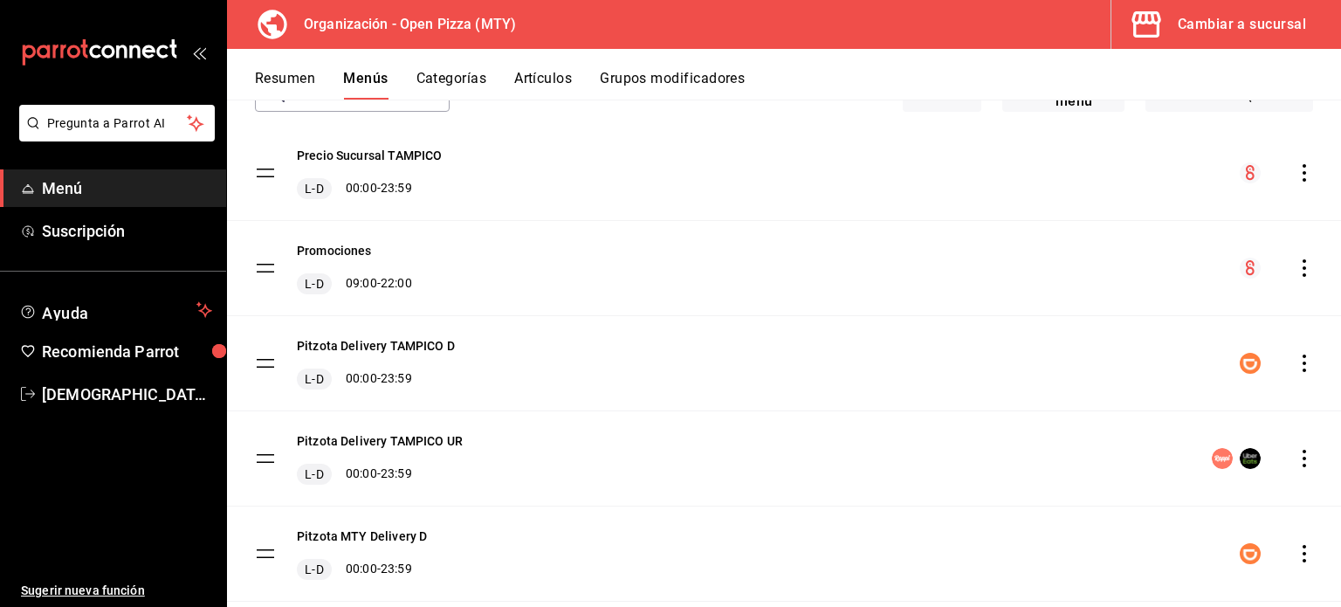
click at [293, 70] on button "Resumen" at bounding box center [285, 85] width 60 height 30
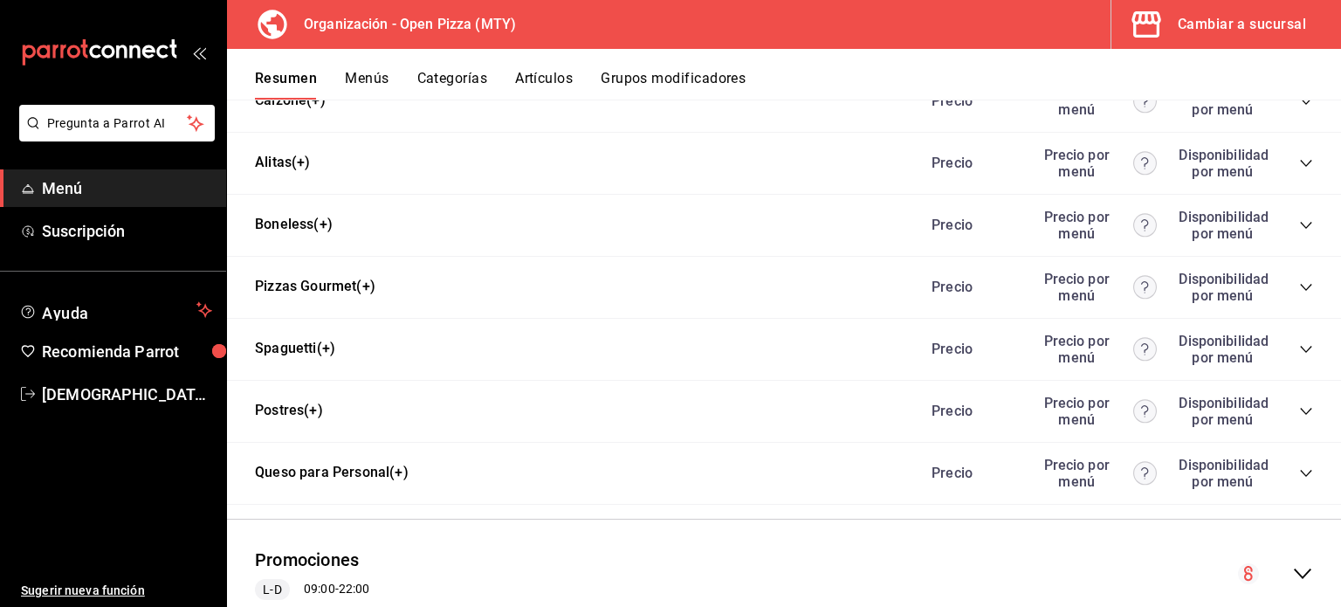
scroll to position [1223, 0]
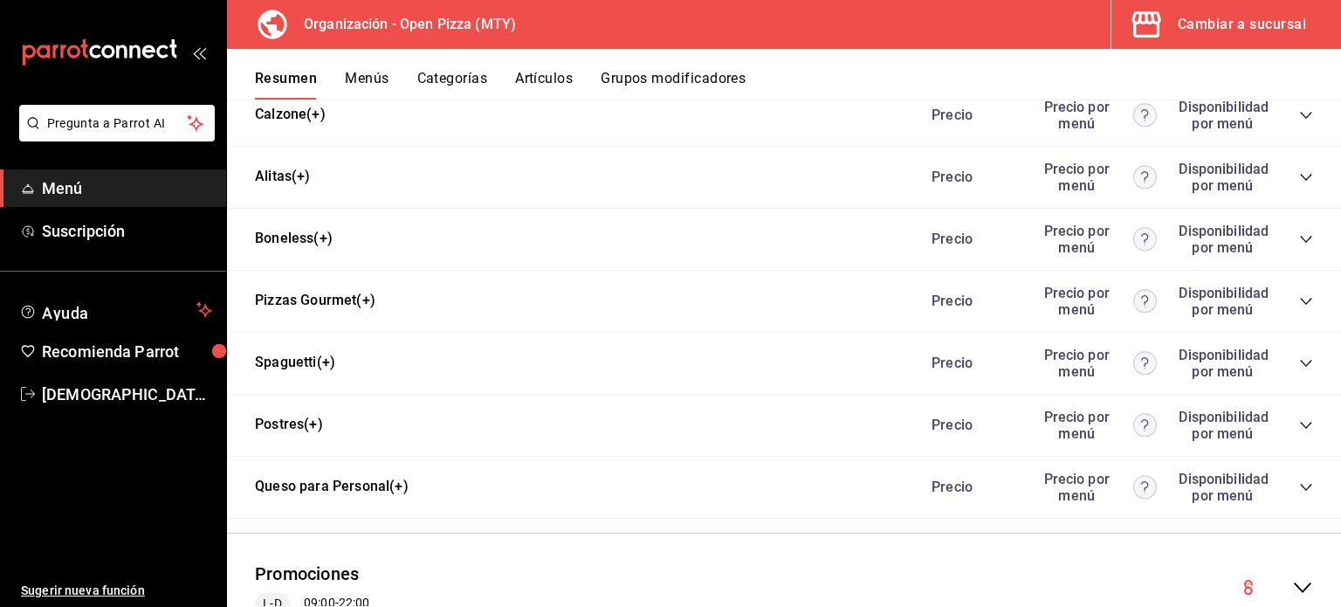
click at [1299, 303] on icon "collapse-category-row" at bounding box center [1306, 301] width 14 height 14
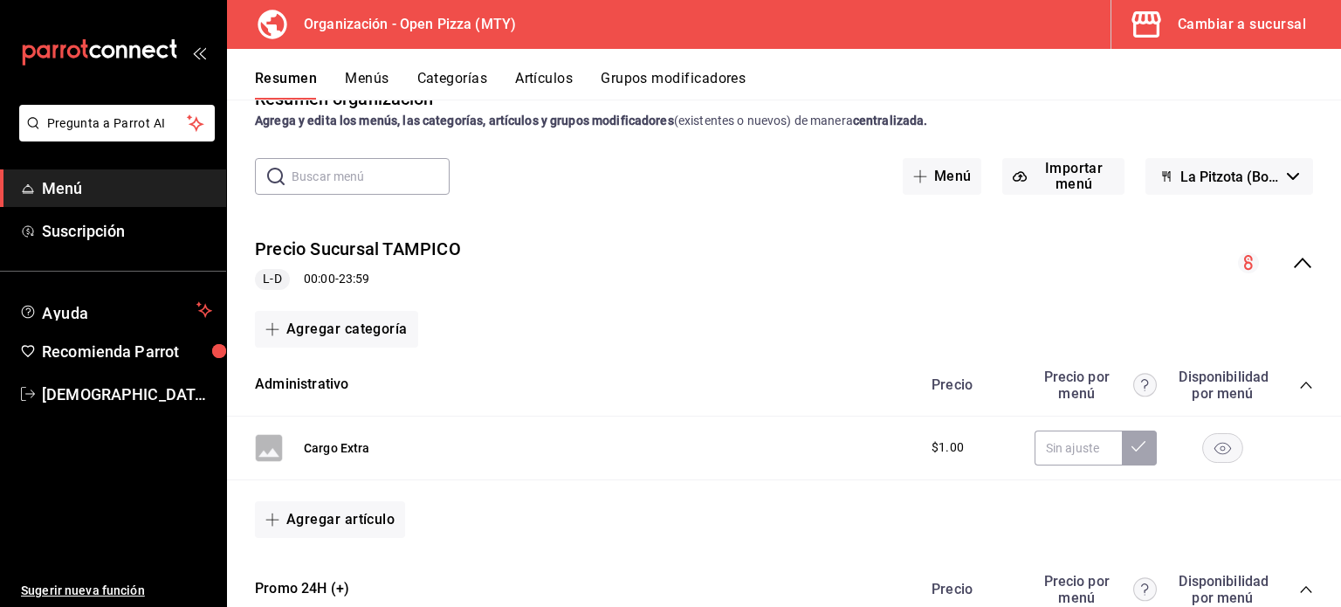
scroll to position [0, 0]
